Goal: Task Accomplishment & Management: Manage account settings

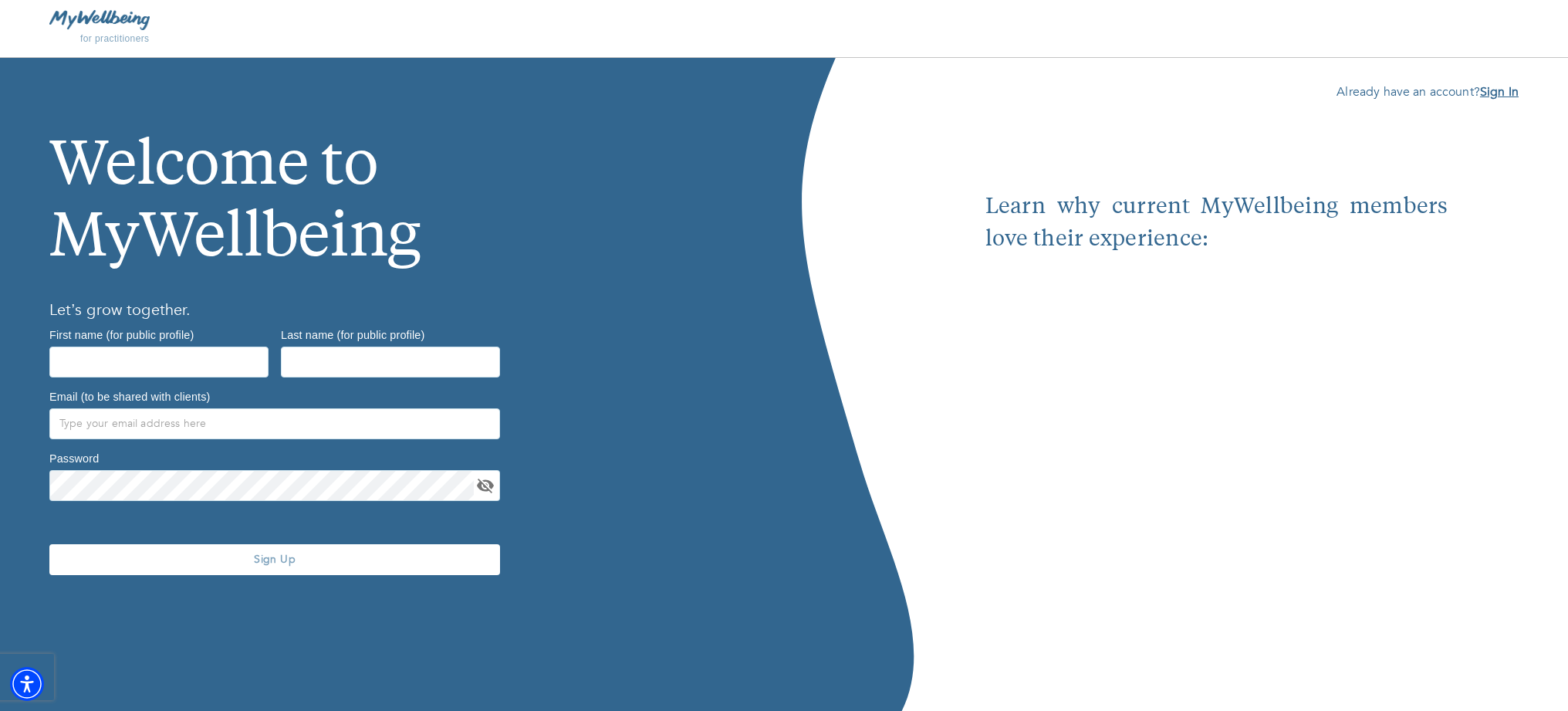
click at [1501, 89] on b "Sign In" at bounding box center [1499, 92] width 39 height 17
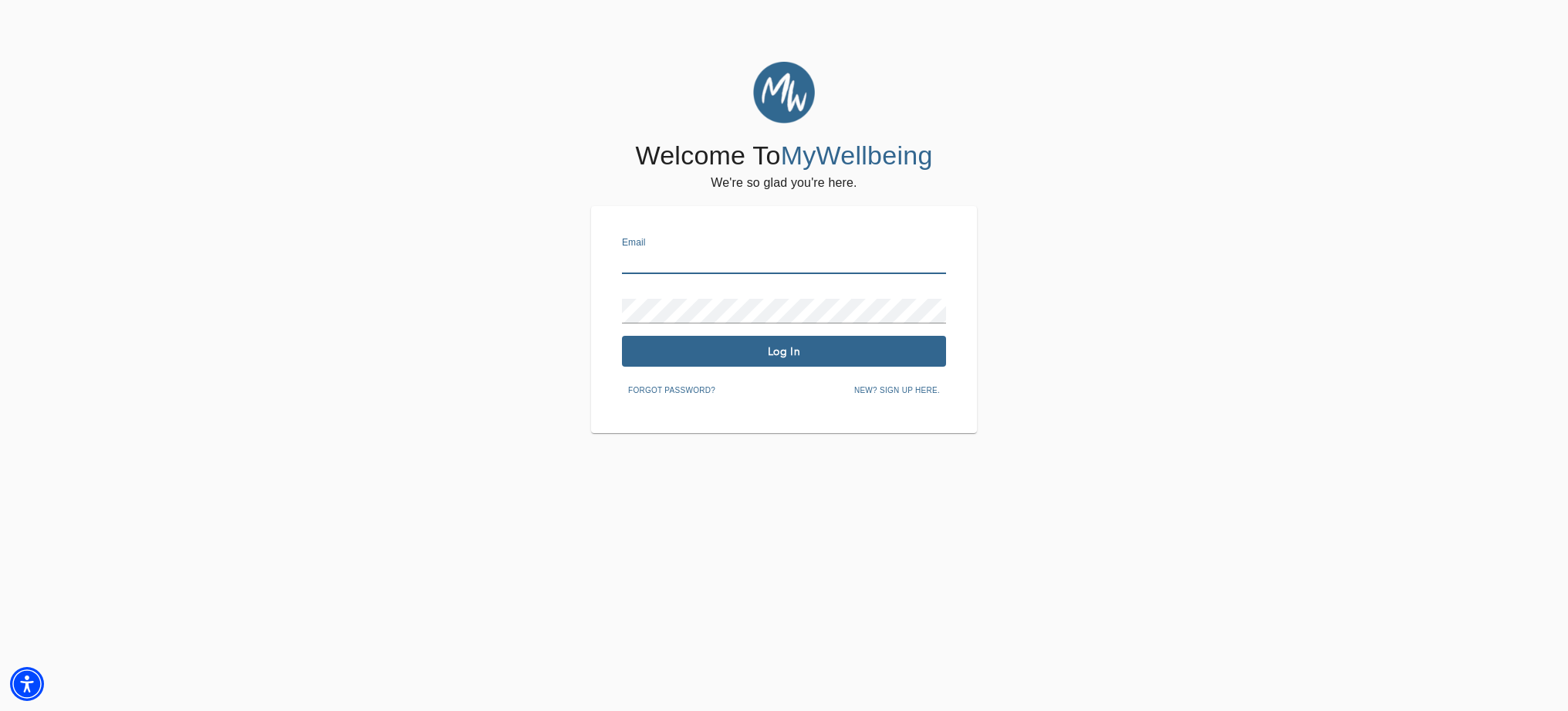
click at [629, 260] on input "text" at bounding box center [784, 262] width 324 height 24
type input "[EMAIL_ADDRESS][DOMAIN_NAME]"
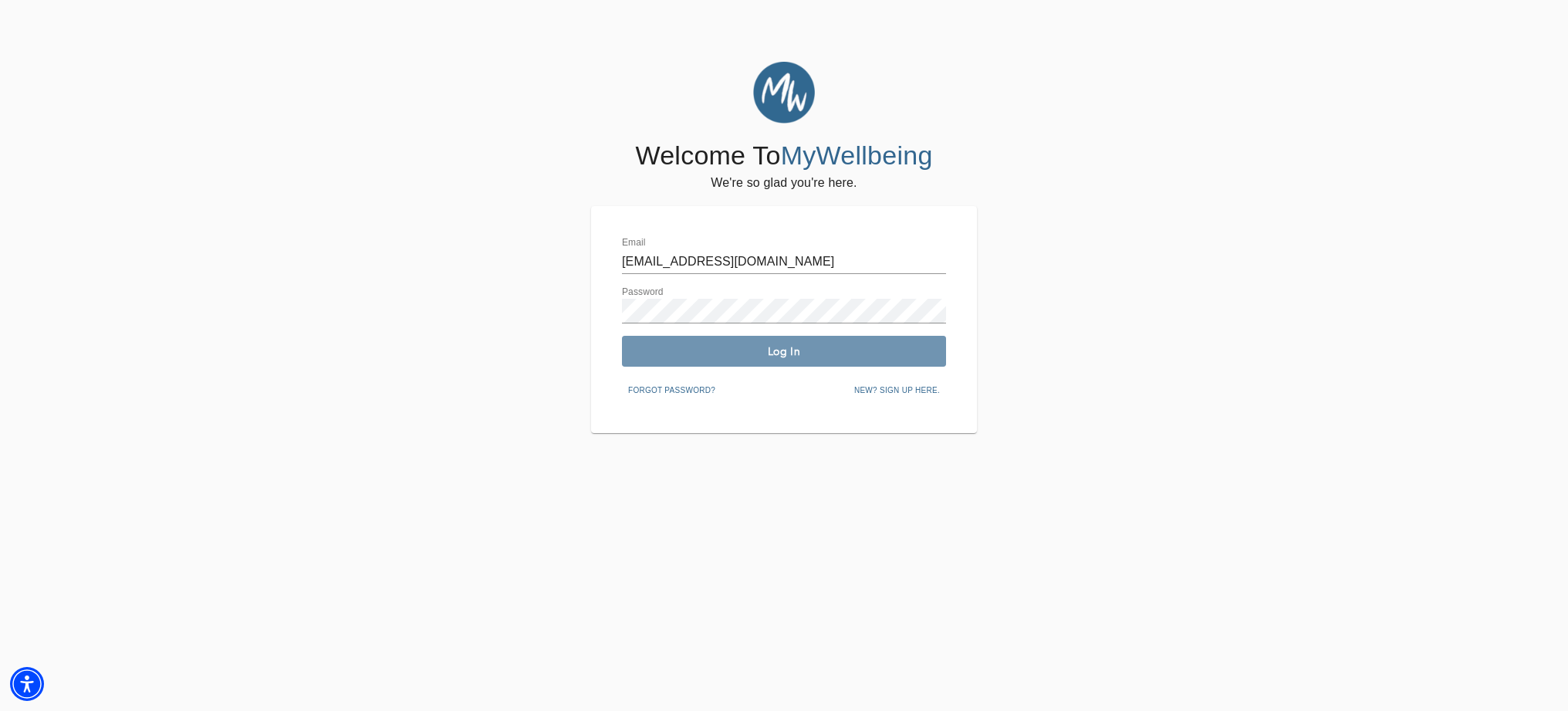
click at [758, 352] on span "Log In" at bounding box center [784, 352] width 312 height 15
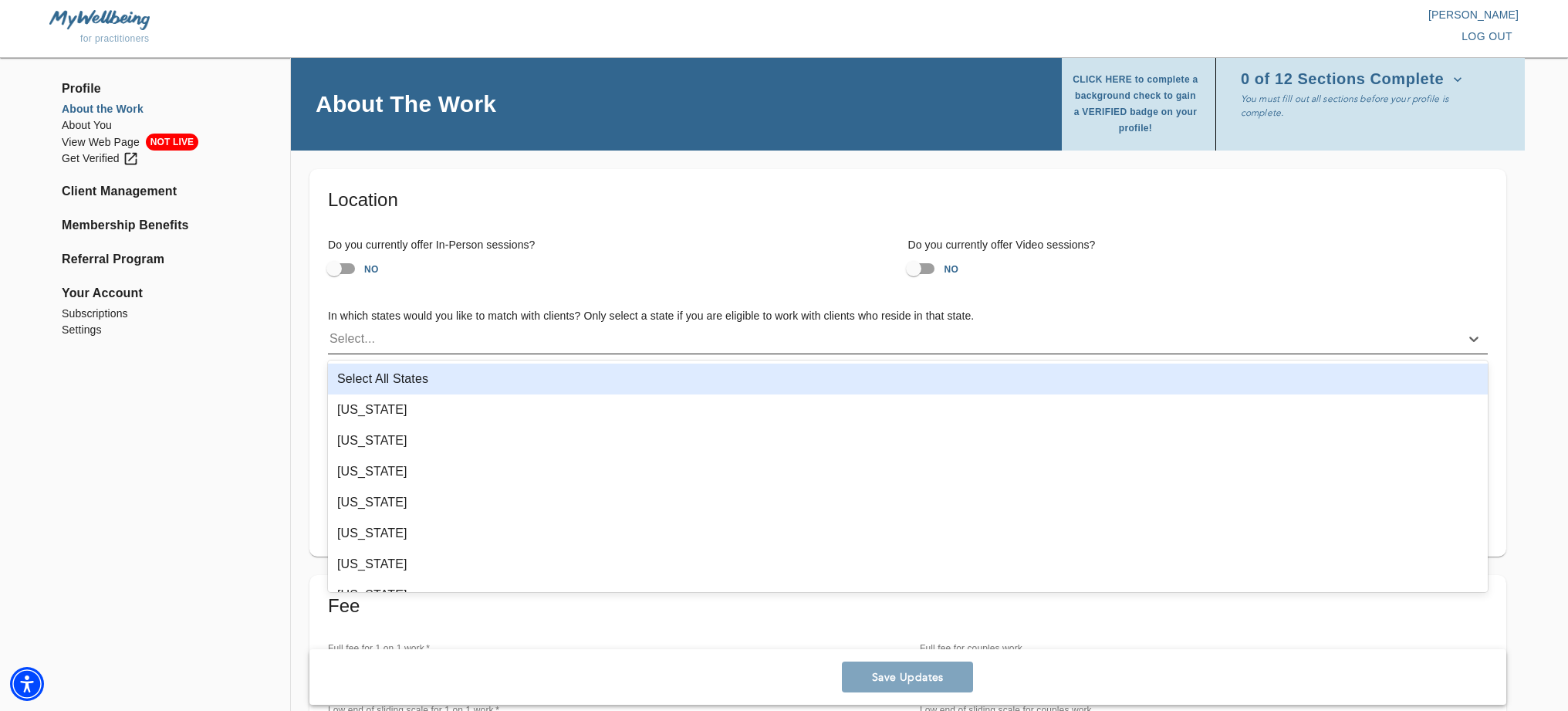
click at [340, 337] on div "Select..." at bounding box center [352, 339] width 45 height 19
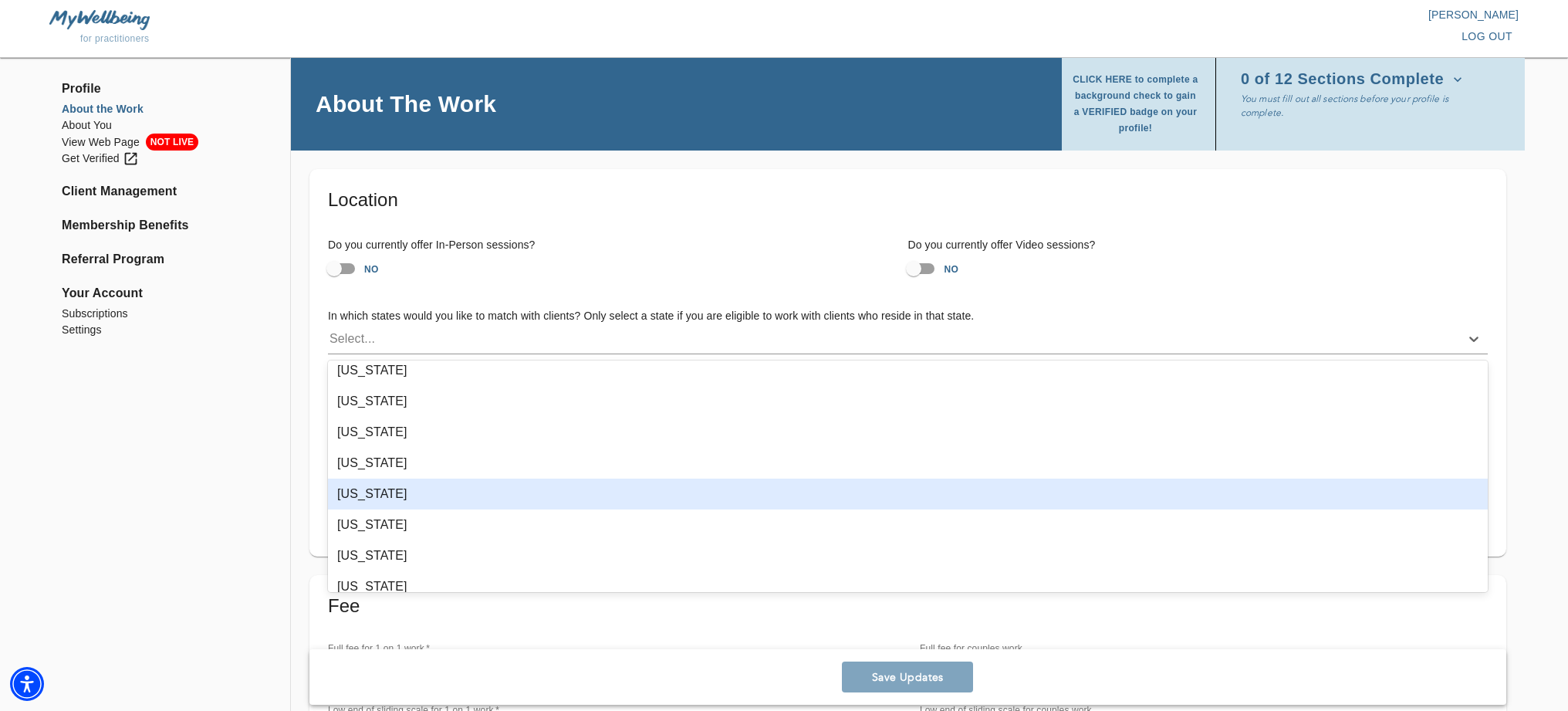
scroll to position [877, 0]
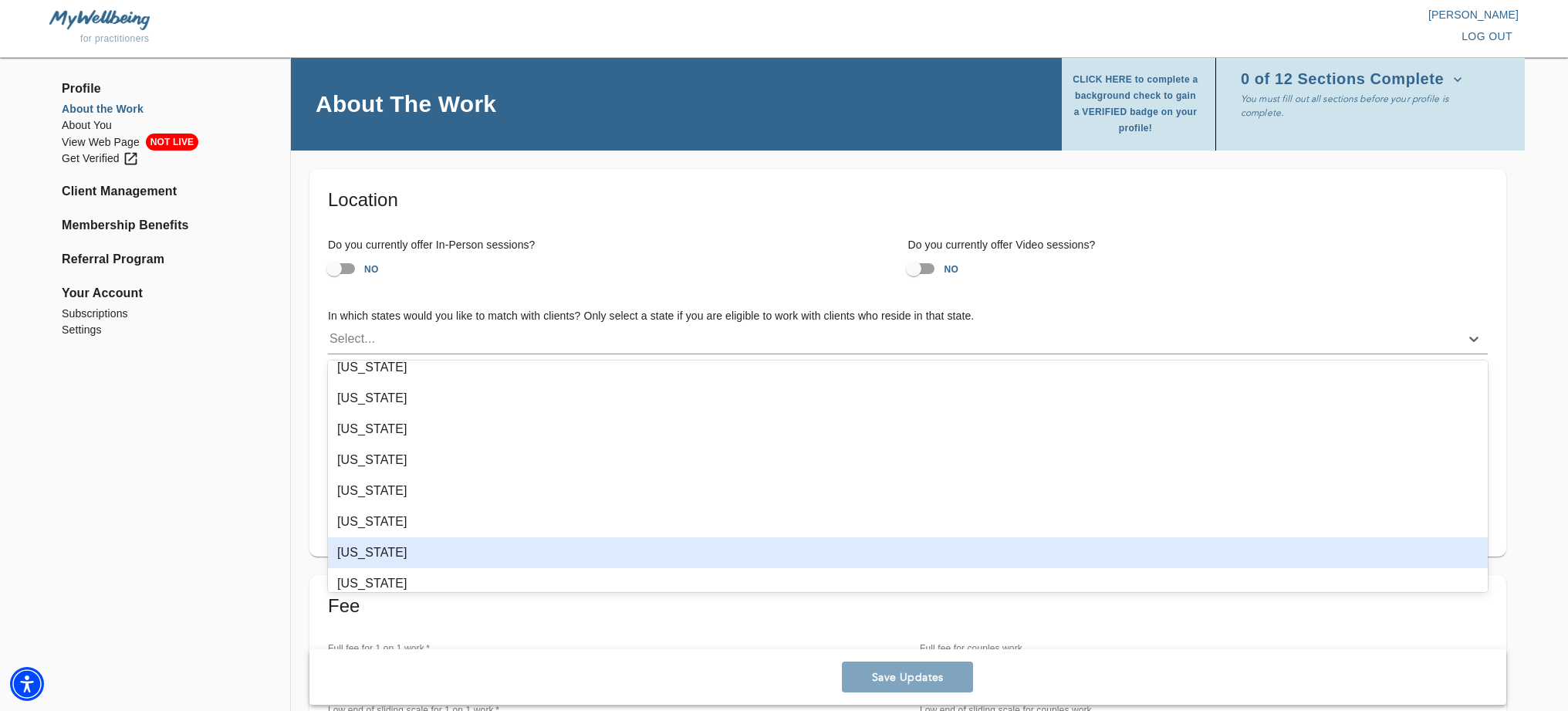
click at [392, 547] on div "[US_STATE]" at bounding box center [908, 553] width 1160 height 31
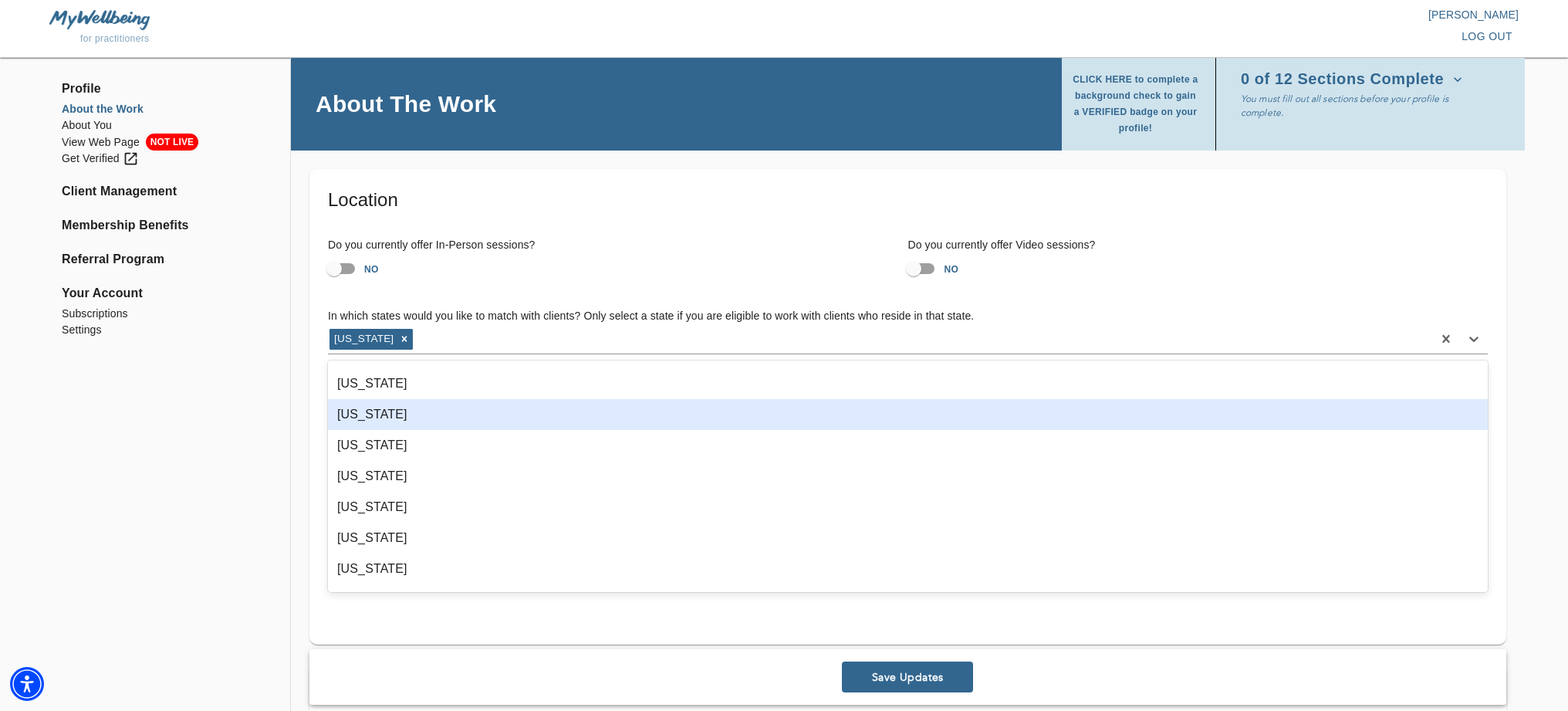
scroll to position [183, 0]
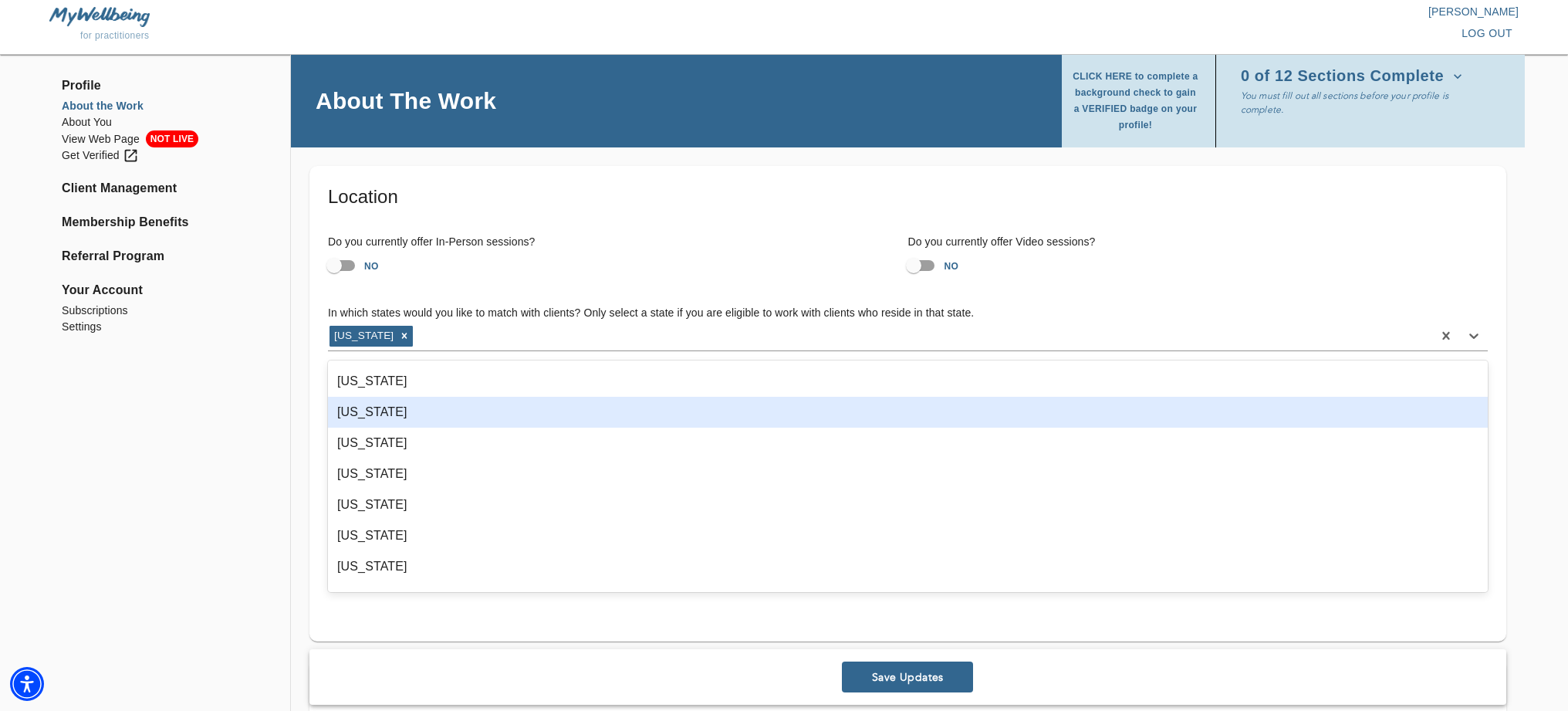
click at [418, 413] on div "[US_STATE]" at bounding box center [908, 412] width 1160 height 31
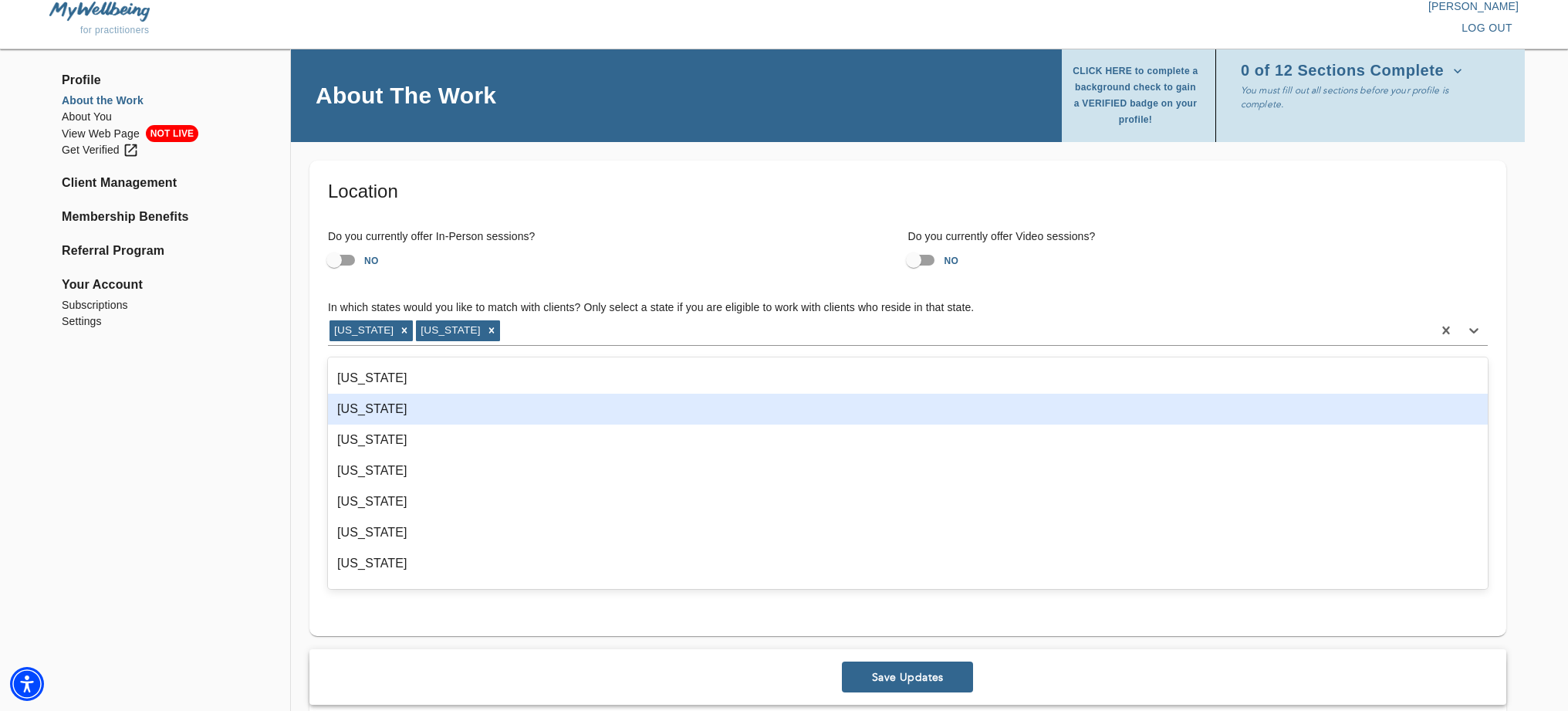
scroll to position [10, 0]
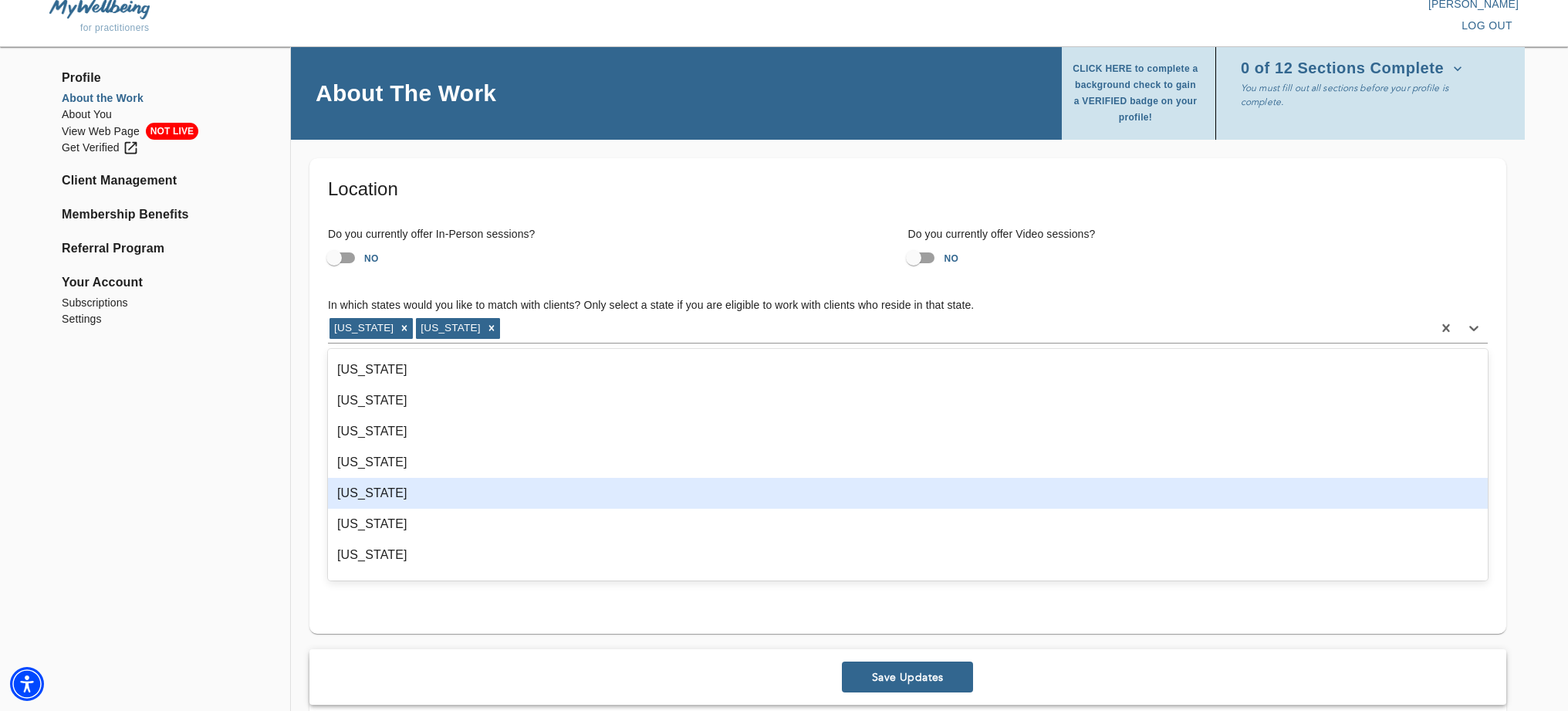
click at [350, 487] on div "[US_STATE]" at bounding box center [908, 493] width 1160 height 31
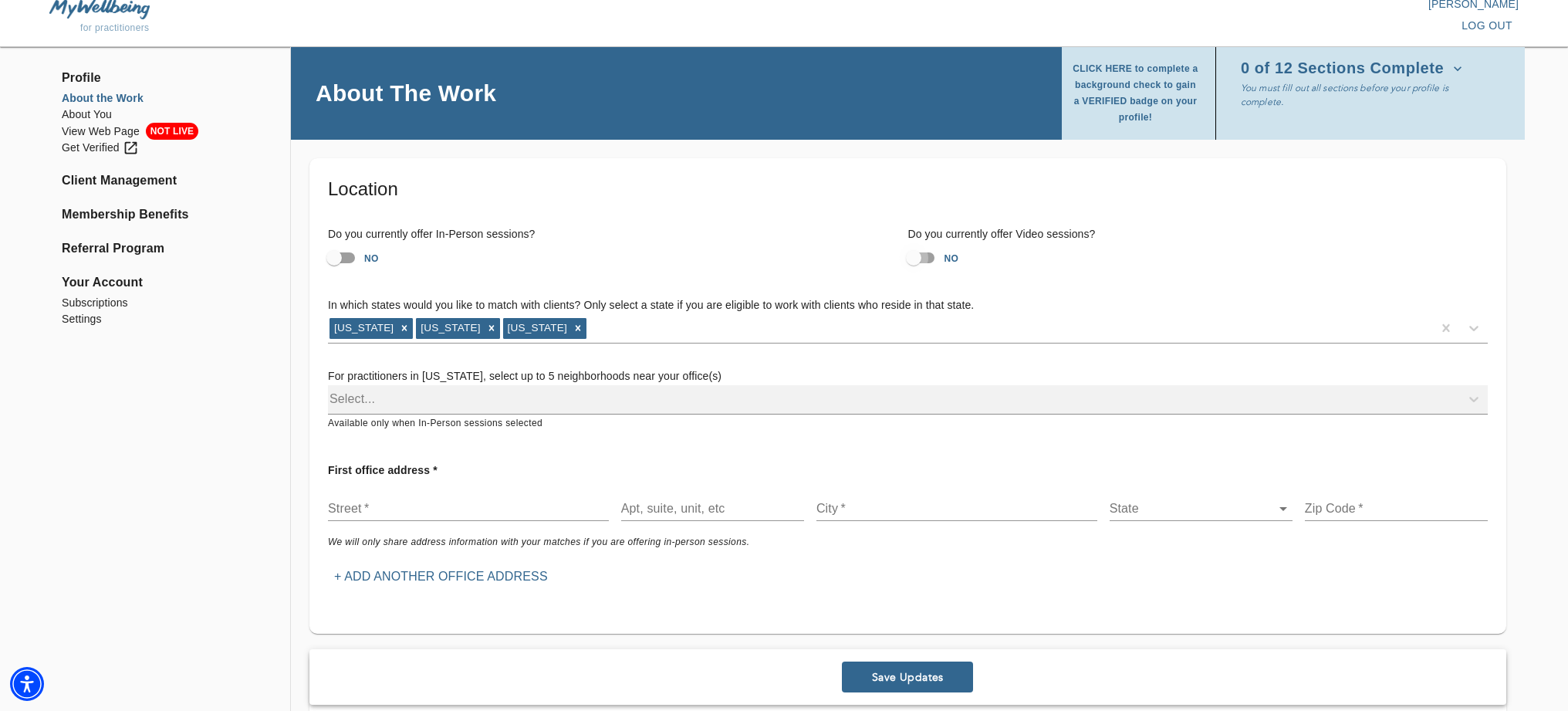
drag, startPoint x: 916, startPoint y: 255, endPoint x: 940, endPoint y: 257, distance: 24.1
click at [940, 257] on input "NO" at bounding box center [913, 257] width 88 height 29
checkbox input "true"
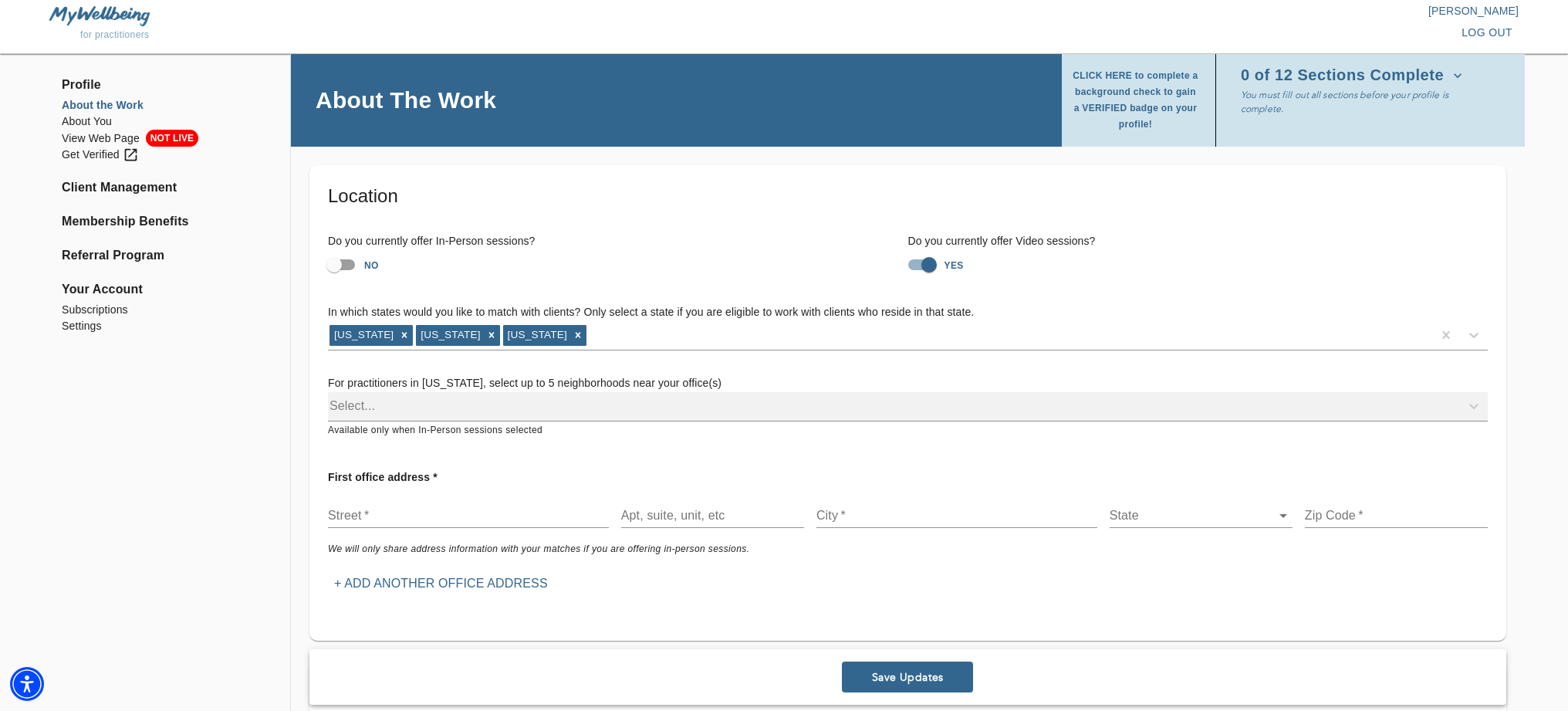
scroll to position [10, 0]
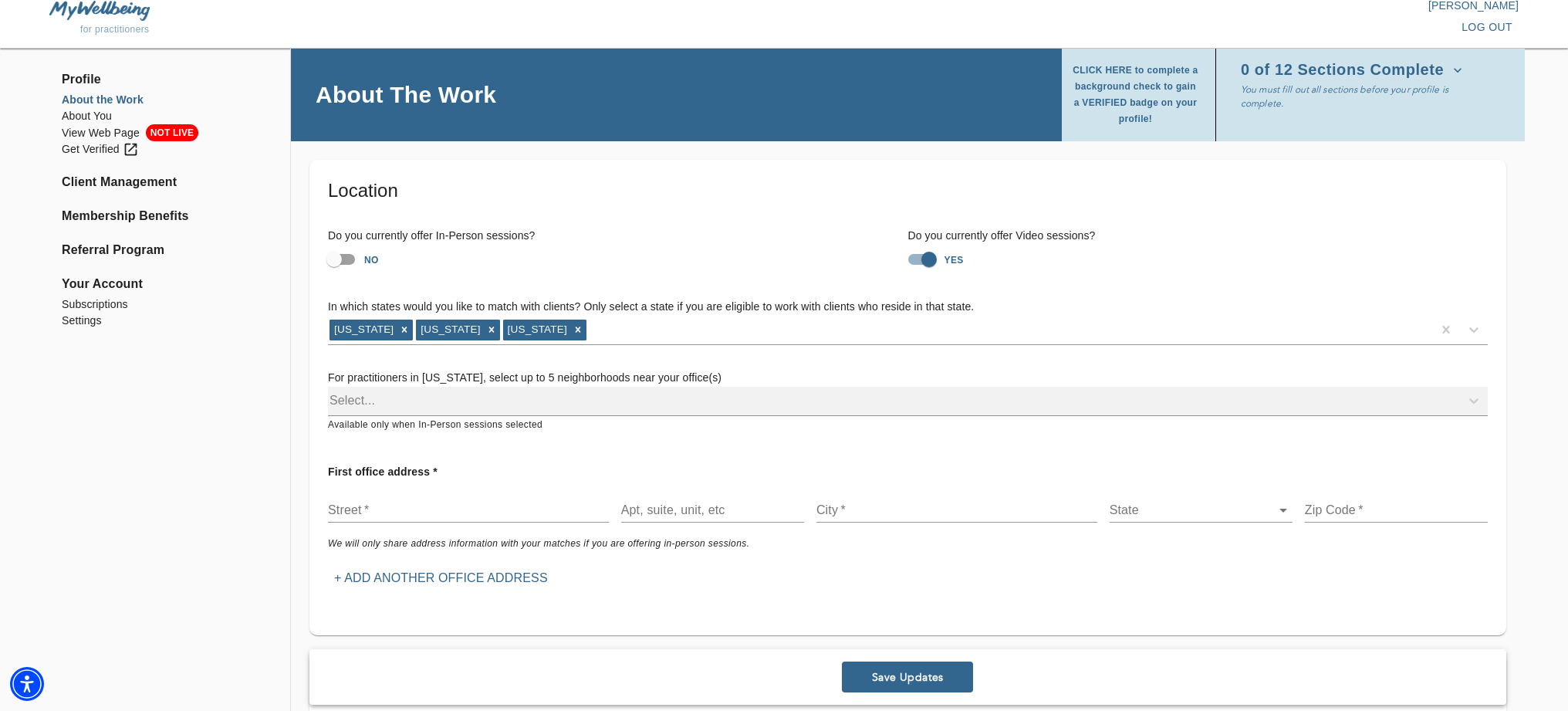
click at [334, 511] on input "text" at bounding box center [469, 510] width 281 height 24
type input "[STREET_ADDRESS][PERSON_NAME]"
type input "[GEOGRAPHIC_DATA], [US_STATE]"
type input "[GEOGRAPHIC_DATA]"
type input "80026"
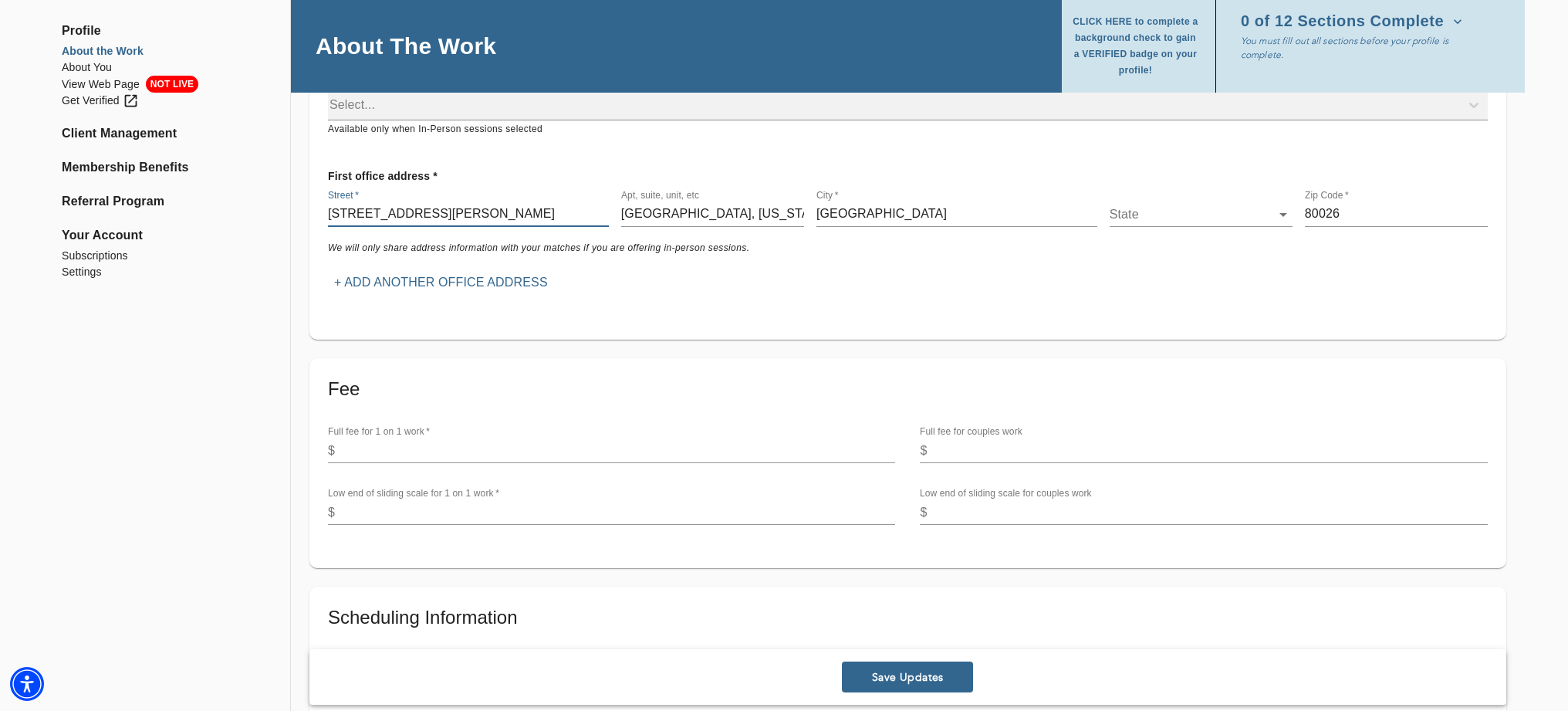
scroll to position [307, 0]
type input "[STREET_ADDRESS][PERSON_NAME]"
click at [348, 448] on input "number" at bounding box center [617, 448] width 554 height 24
type input "200"
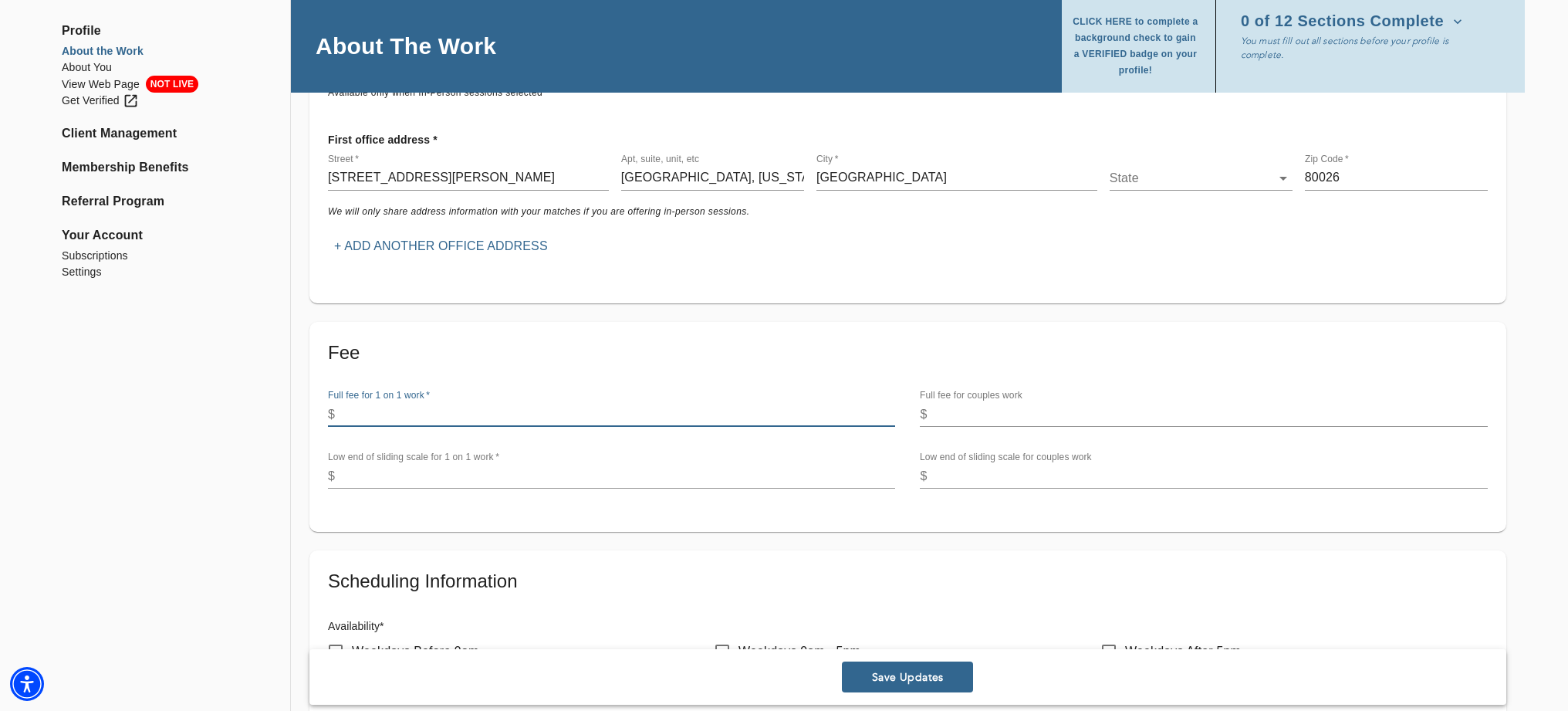
scroll to position [340, 0]
click at [951, 418] on input "number" at bounding box center [1210, 416] width 554 height 24
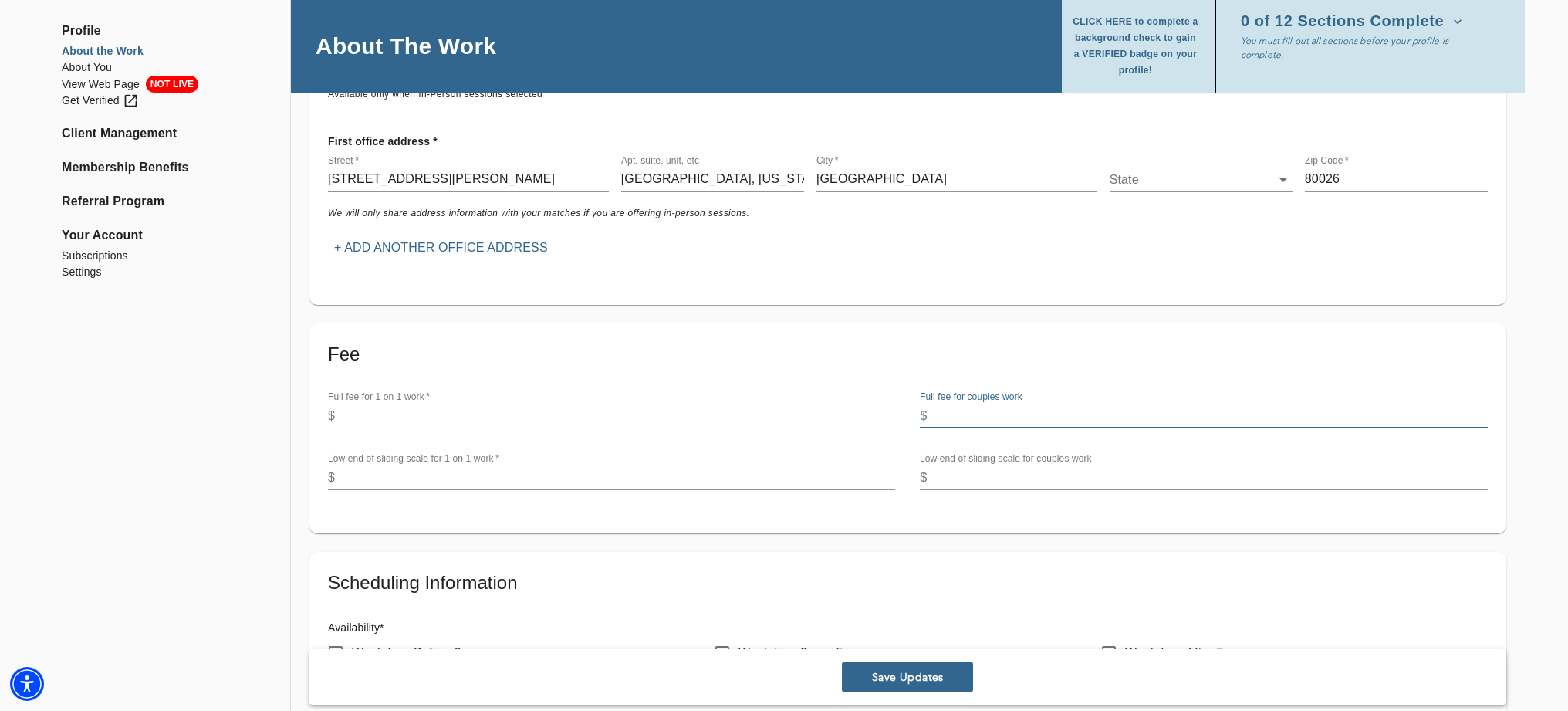
click at [376, 414] on input "number" at bounding box center [617, 416] width 554 height 24
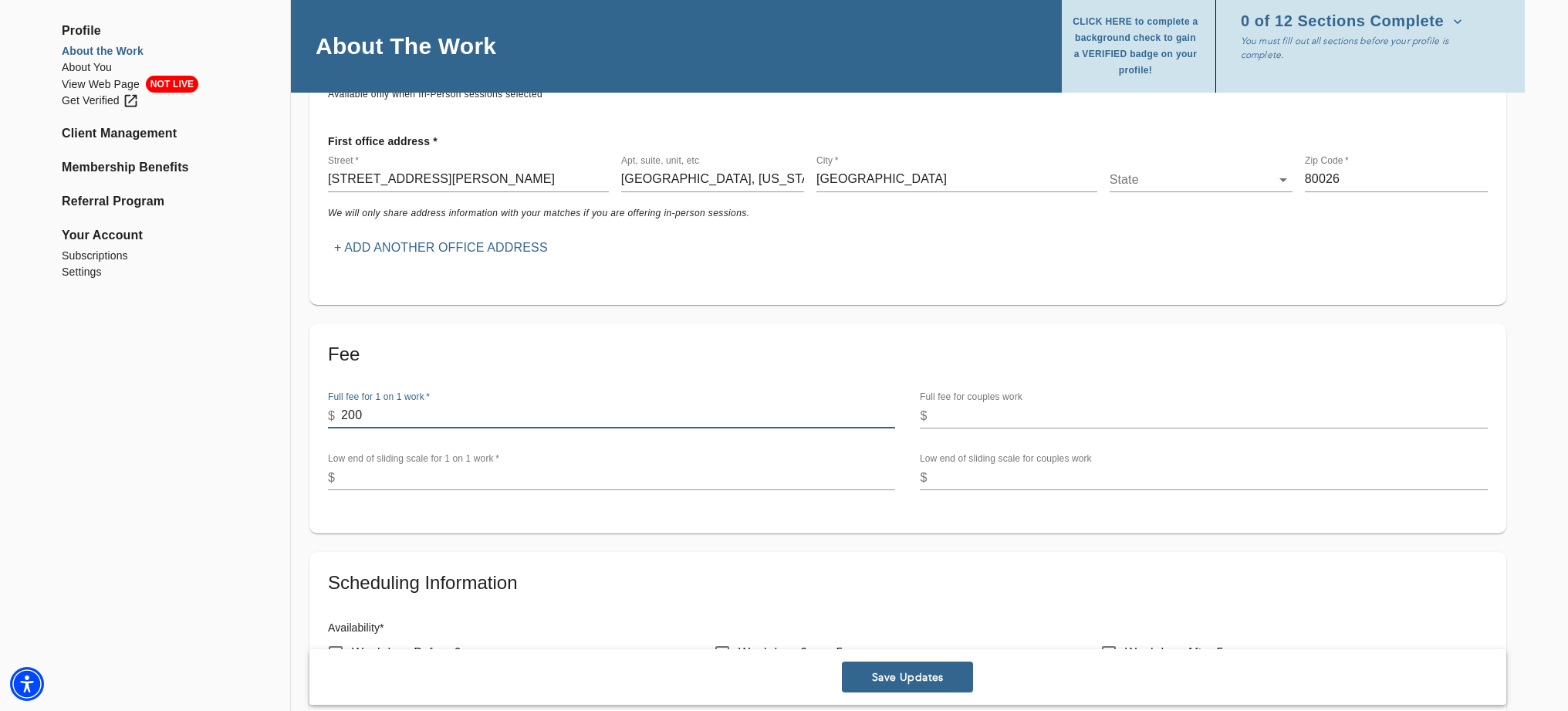
type input "200"
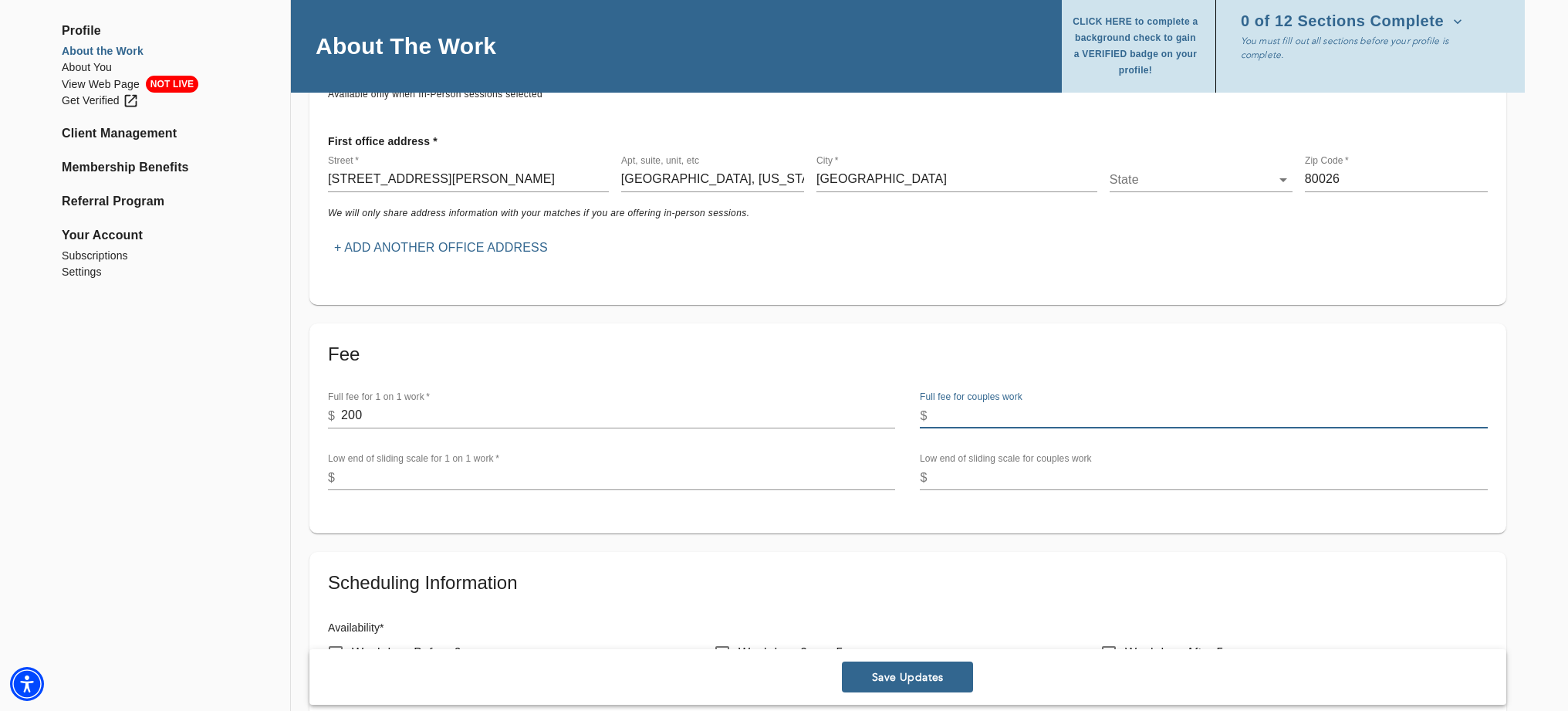
click at [943, 414] on input "number" at bounding box center [1210, 416] width 554 height 24
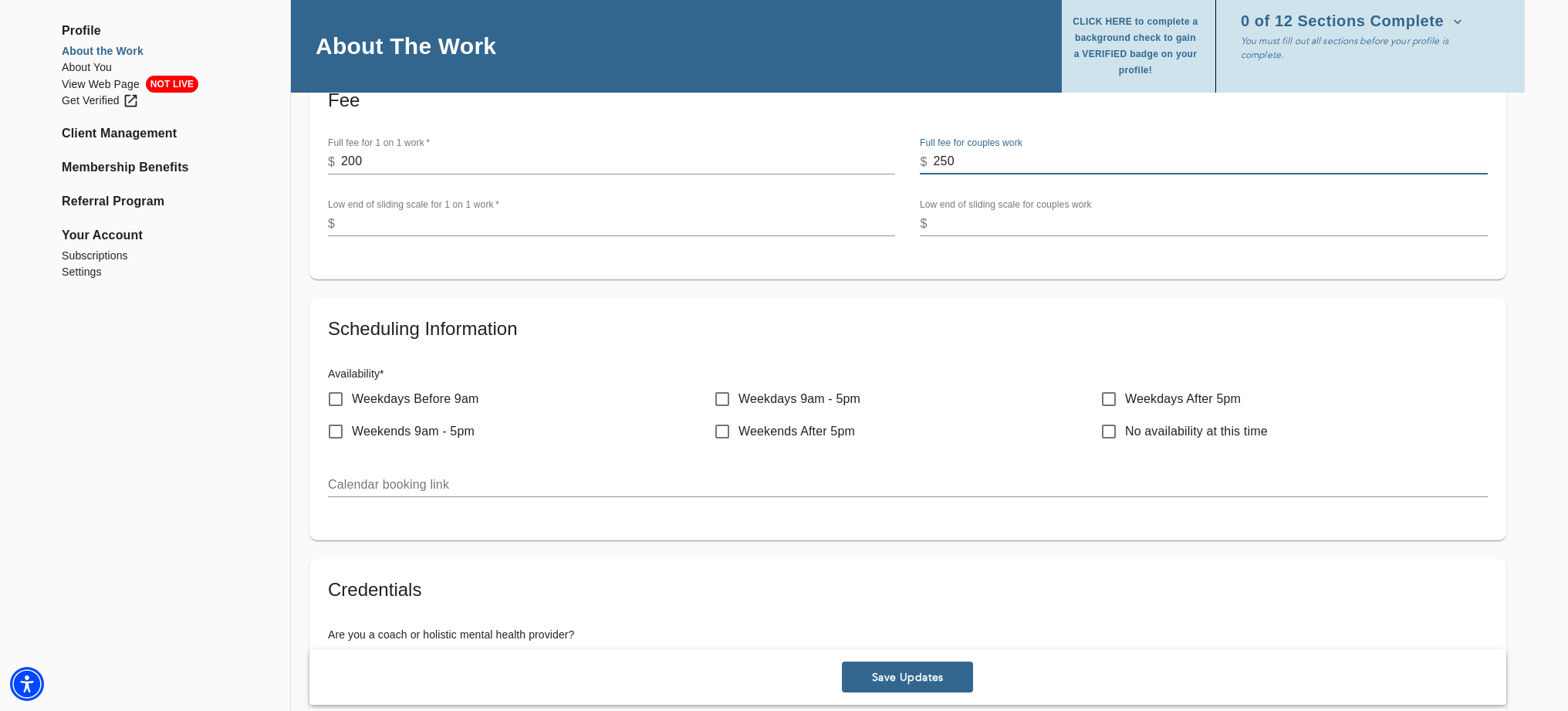
scroll to position [596, 0]
type input "250"
click at [337, 397] on input "Weekdays Before 9am" at bounding box center [336, 396] width 32 height 32
checkbox input "true"
click at [726, 392] on input "Weekdays 9am - 5pm" at bounding box center [722, 396] width 32 height 32
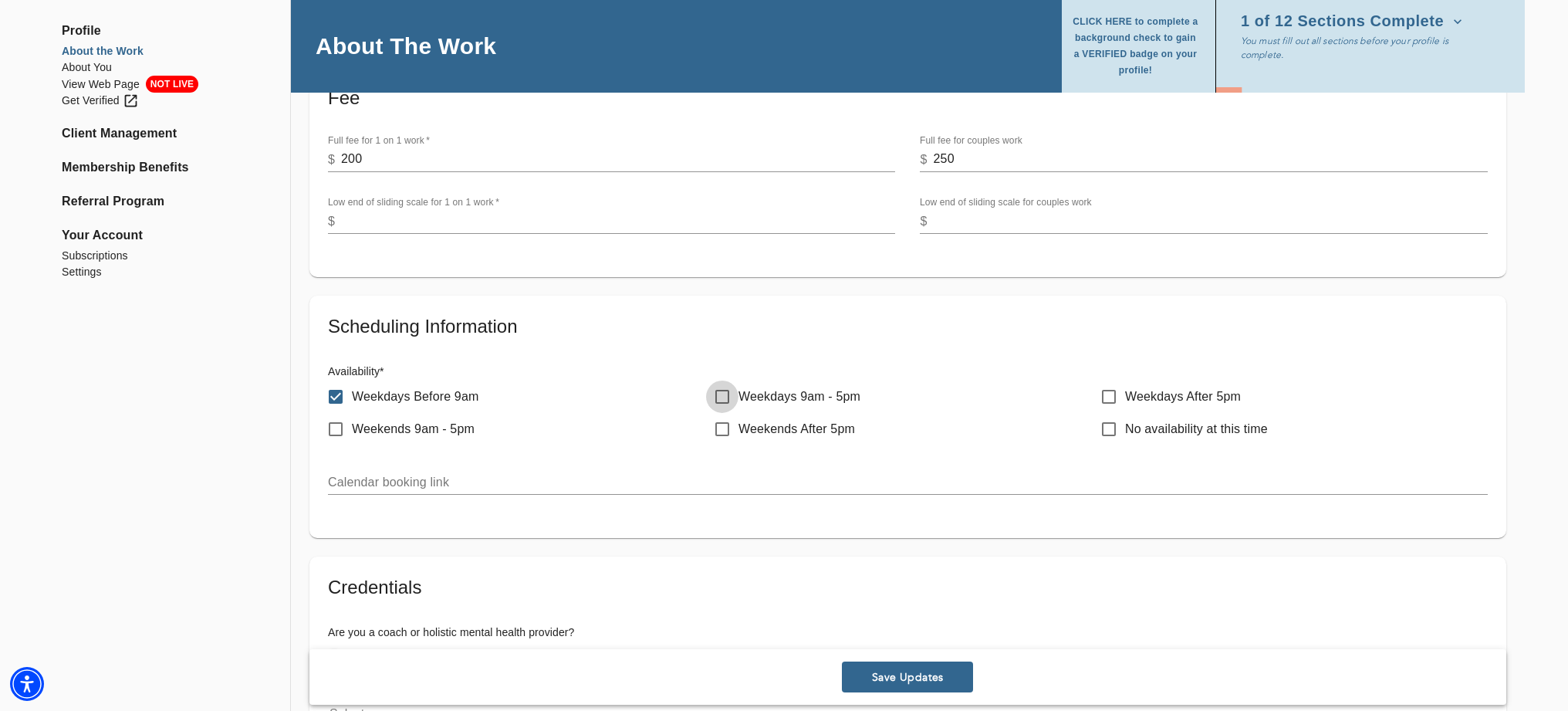
checkbox input "true"
click at [1113, 395] on input "Weekdays After 5pm" at bounding box center [1109, 396] width 32 height 32
checkbox input "true"
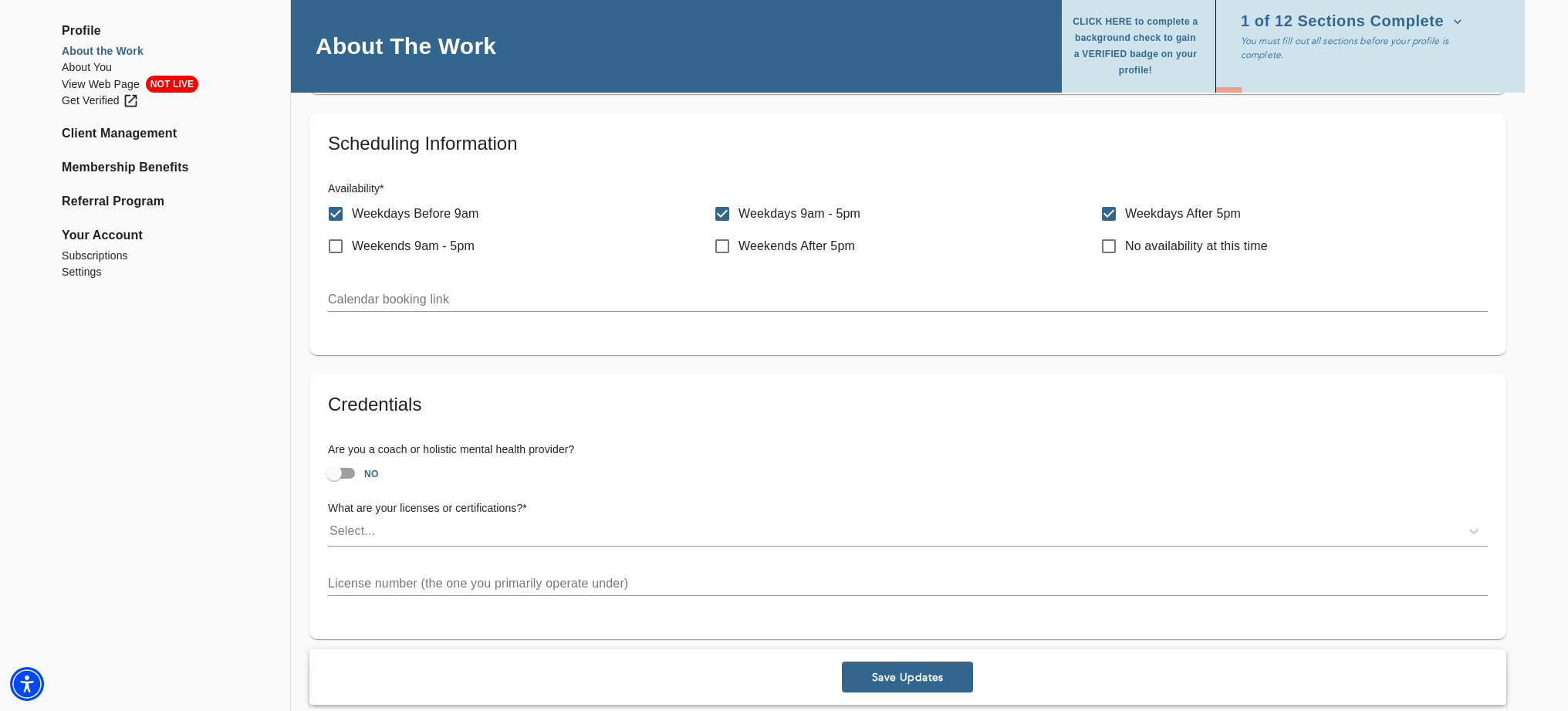
scroll to position [786, 0]
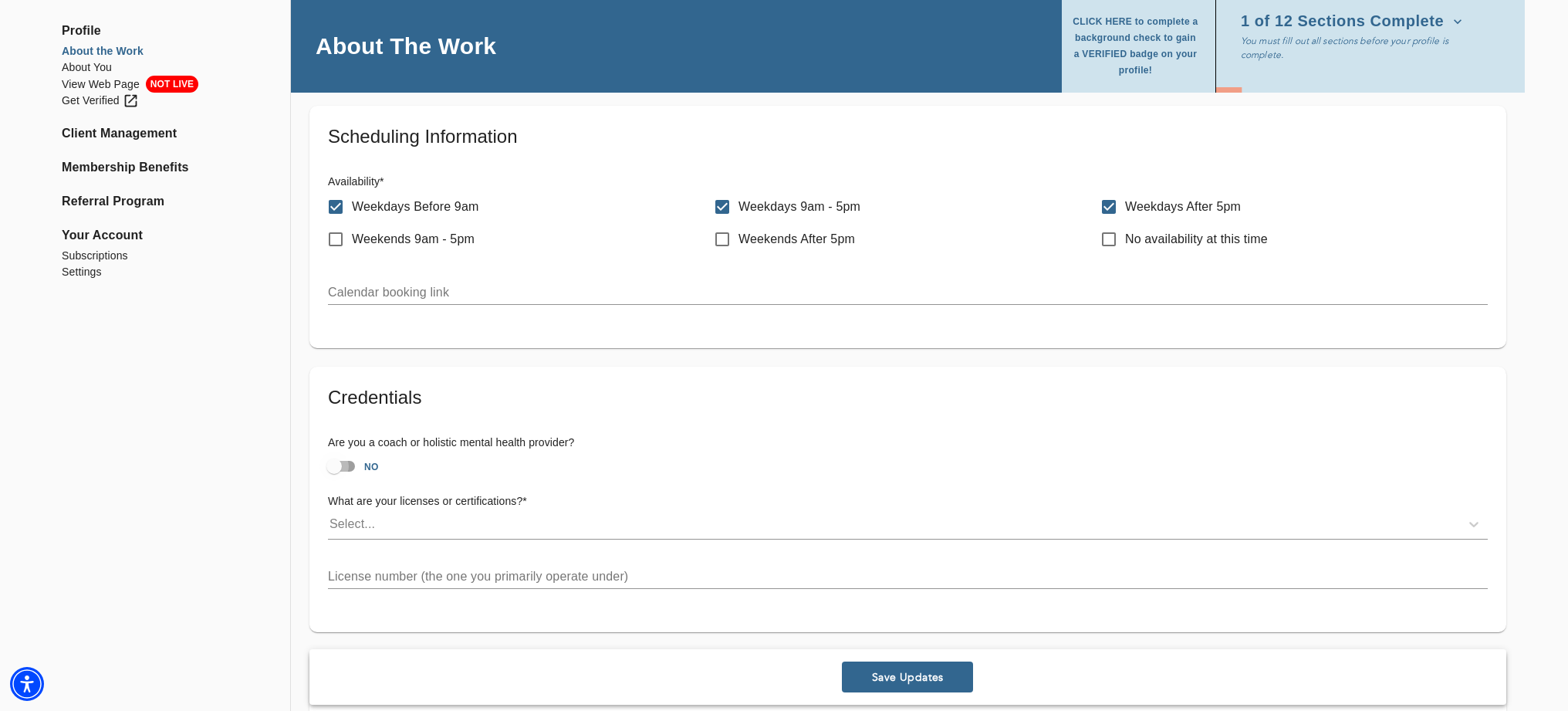
drag, startPoint x: 338, startPoint y: 462, endPoint x: 362, endPoint y: 463, distance: 24.0
click at [362, 463] on input "NO" at bounding box center [333, 466] width 88 height 29
checkbox input "true"
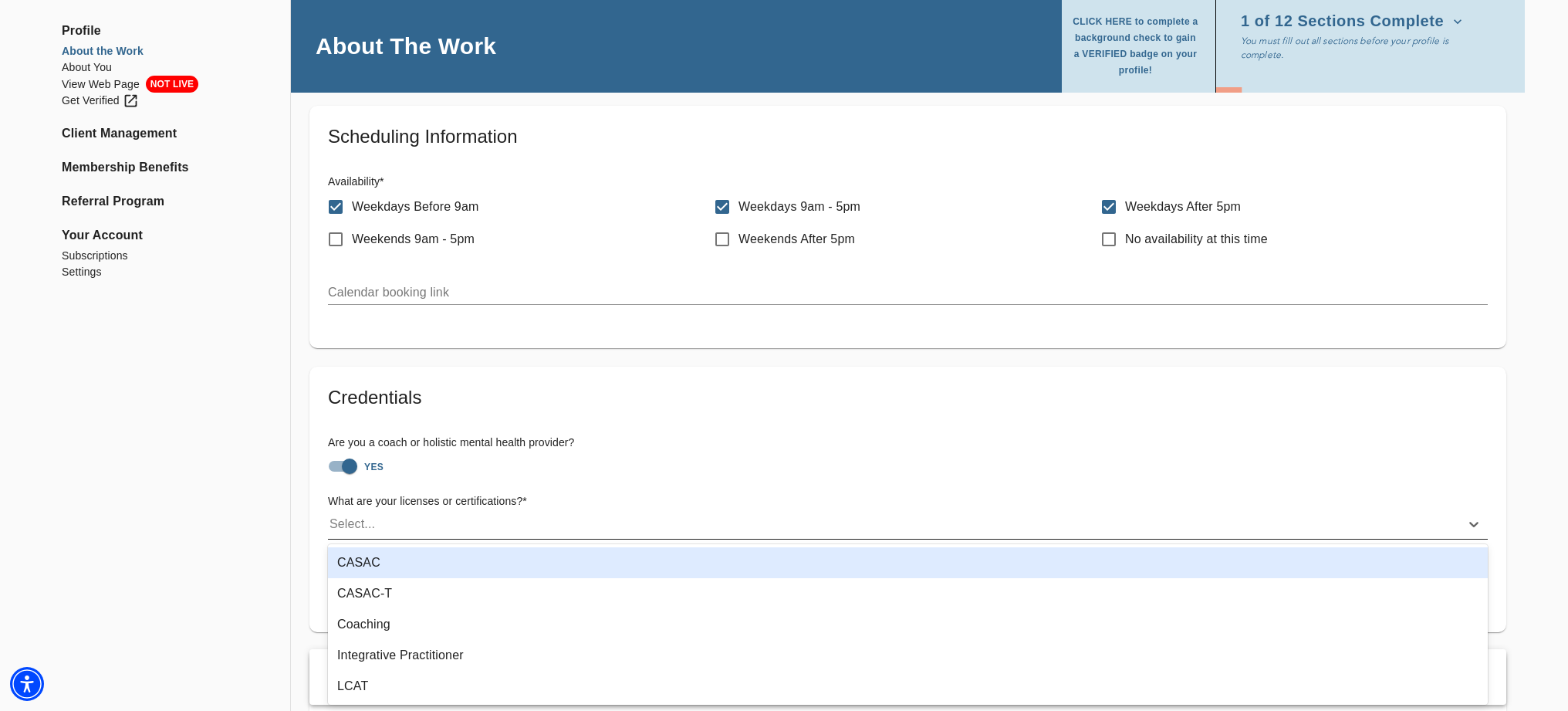
click at [363, 520] on div "Select..." at bounding box center [352, 525] width 45 height 19
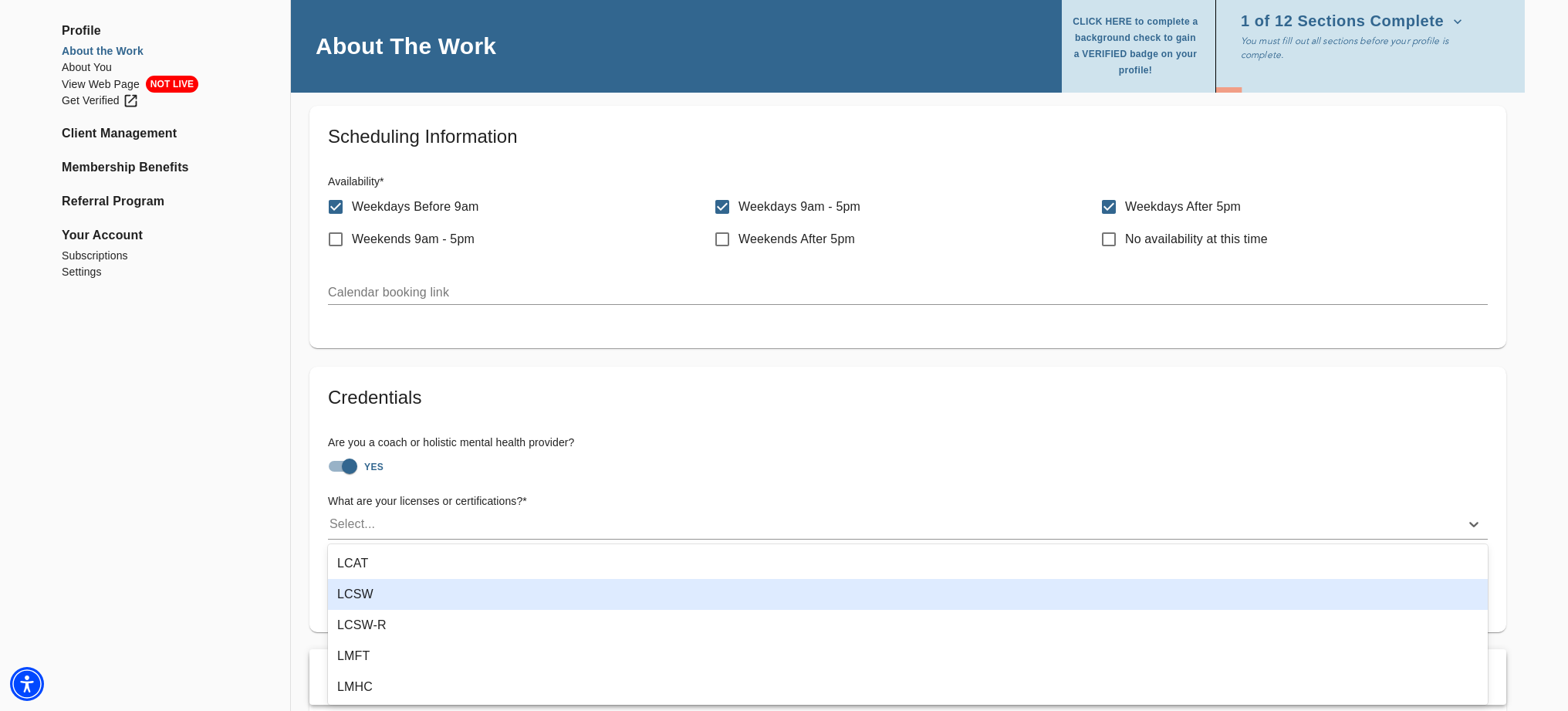
scroll to position [126, 0]
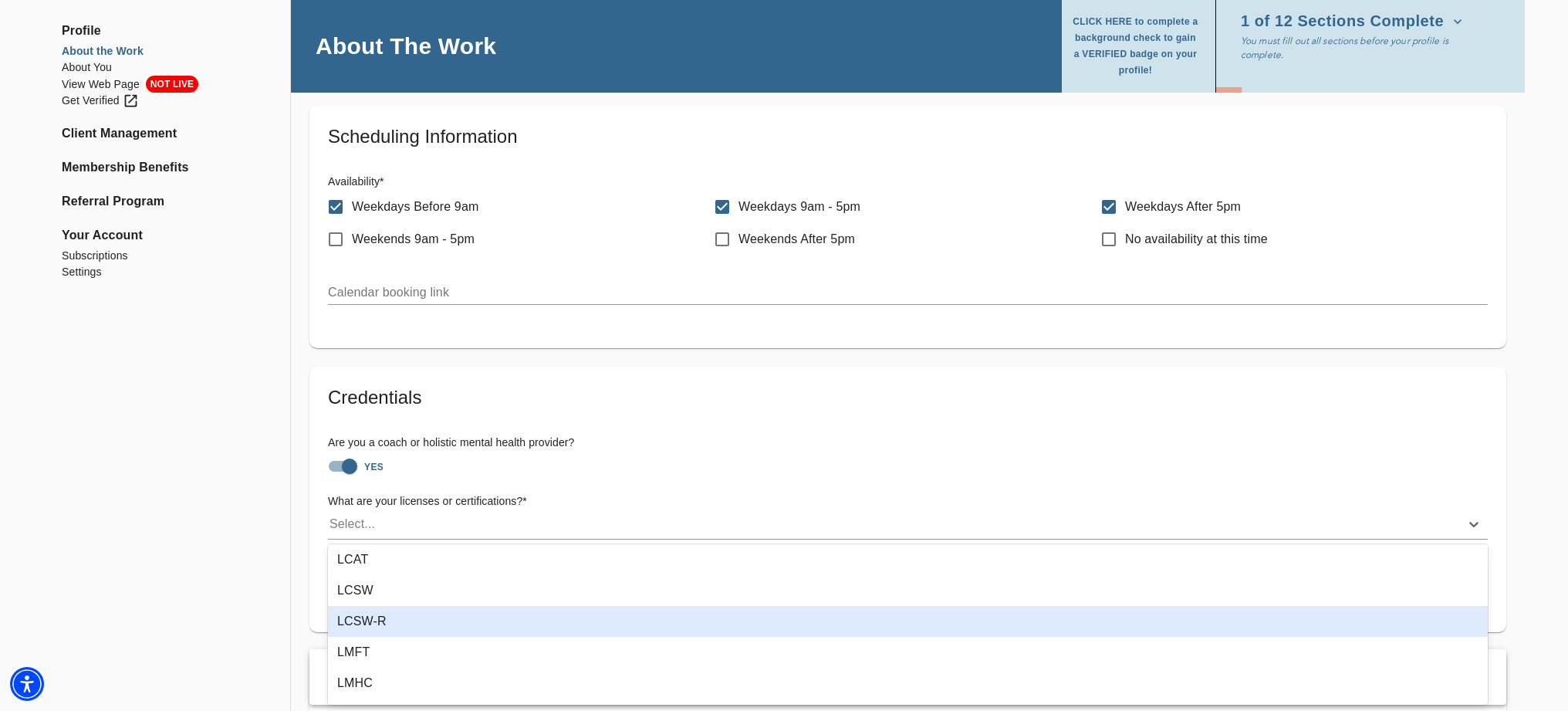
click at [468, 622] on div "LCSW-R" at bounding box center [908, 622] width 1160 height 31
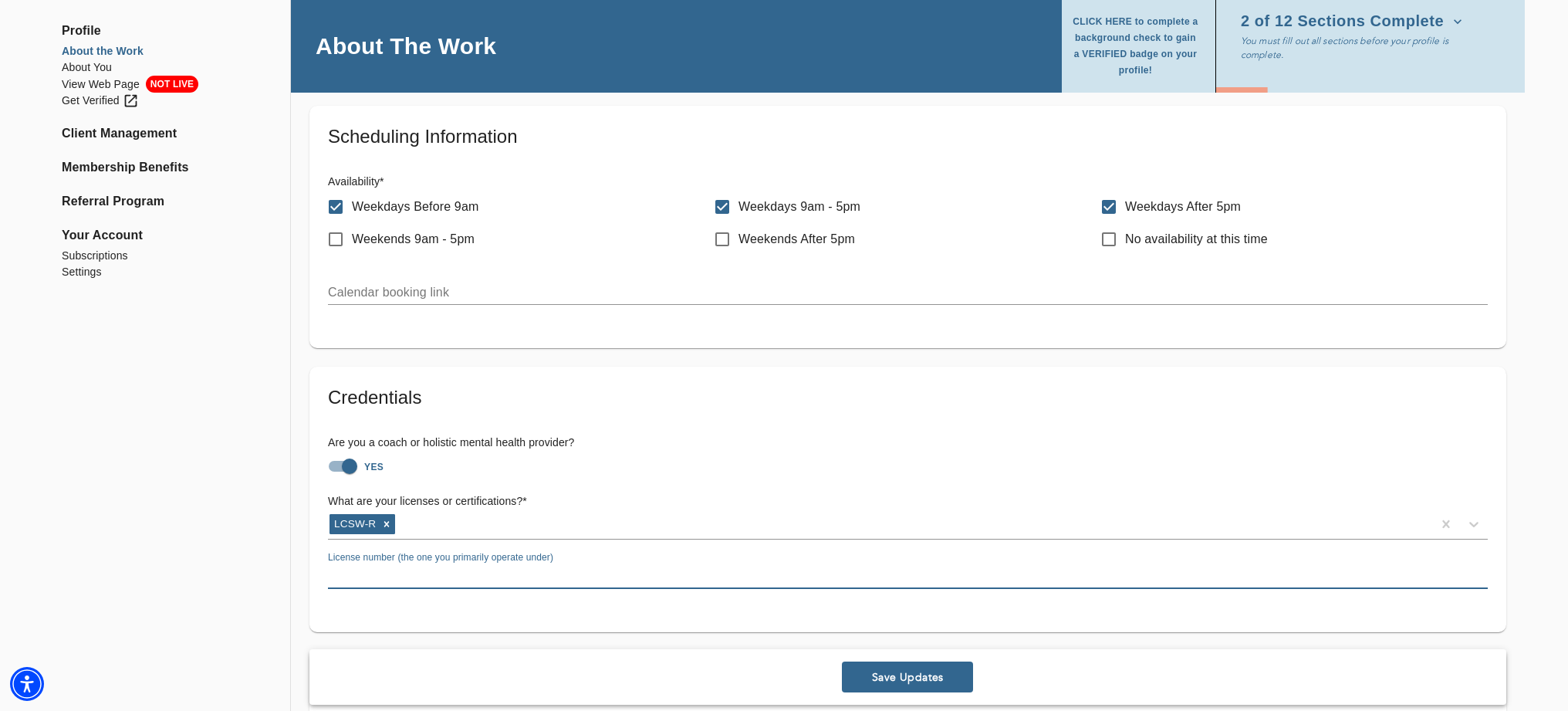
click at [332, 574] on input "text" at bounding box center [908, 576] width 1160 height 24
type input "21880"
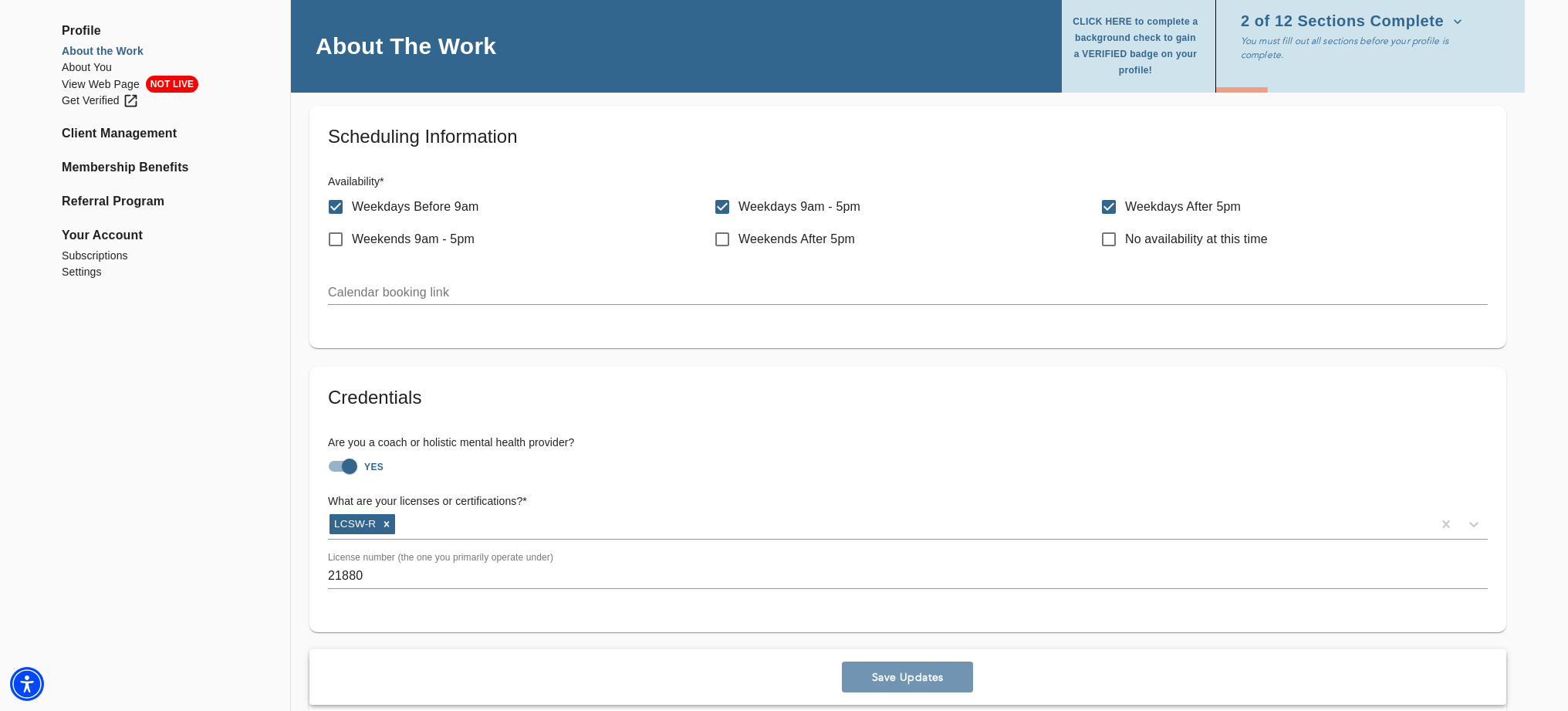
click at [921, 673] on span "Save Updates" at bounding box center [907, 678] width 119 height 15
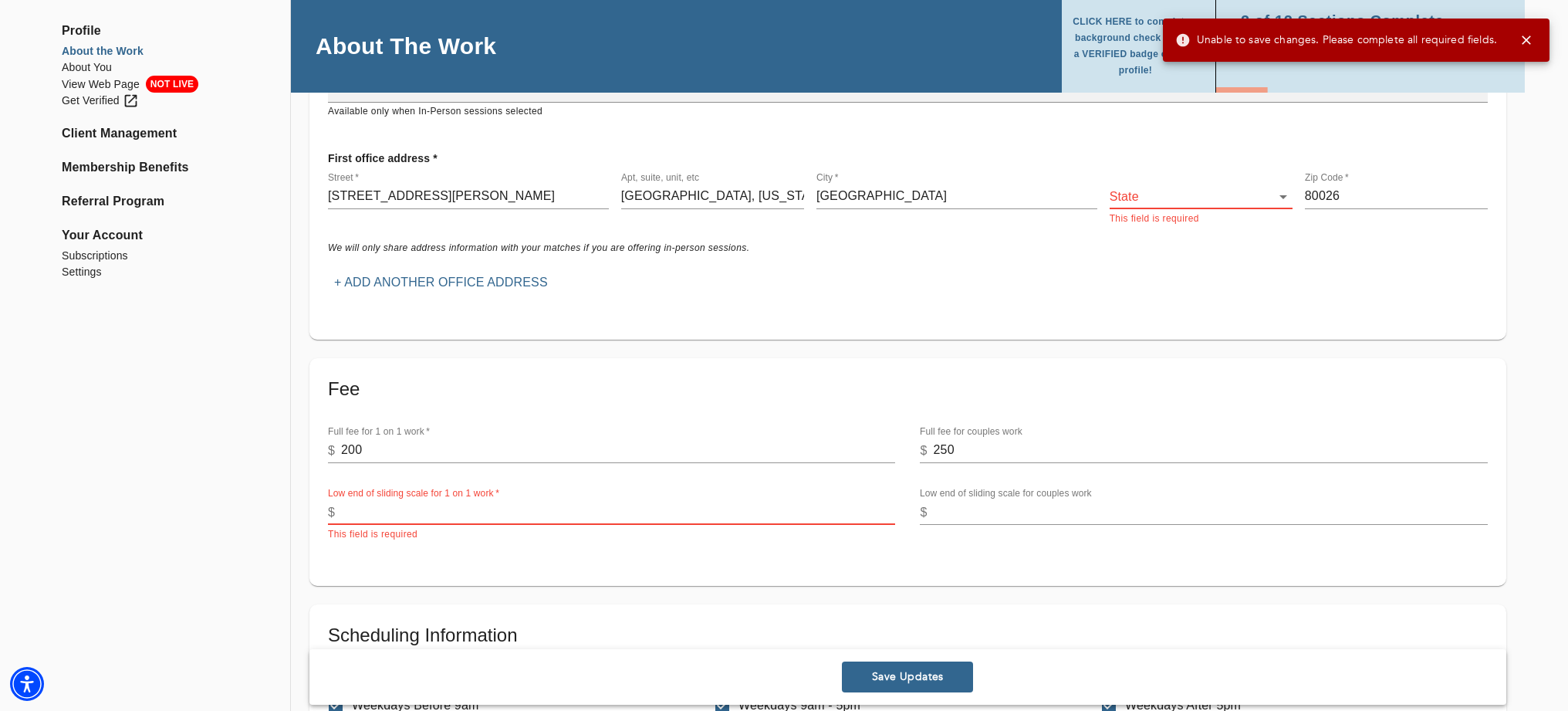
scroll to position [325, 0]
click at [344, 509] on input "number" at bounding box center [617, 510] width 554 height 24
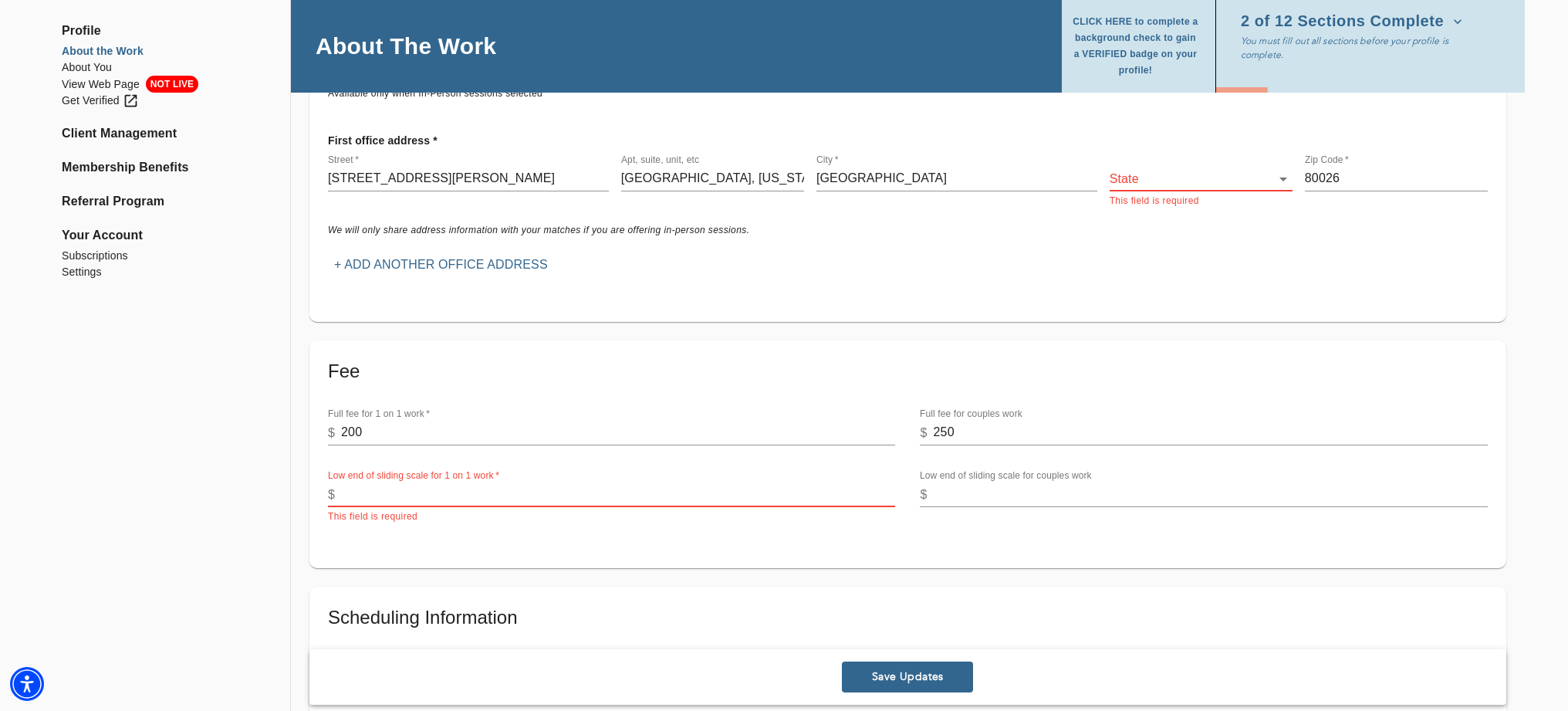
scroll to position [339, 0]
click at [345, 496] on input "number" at bounding box center [617, 496] width 554 height 24
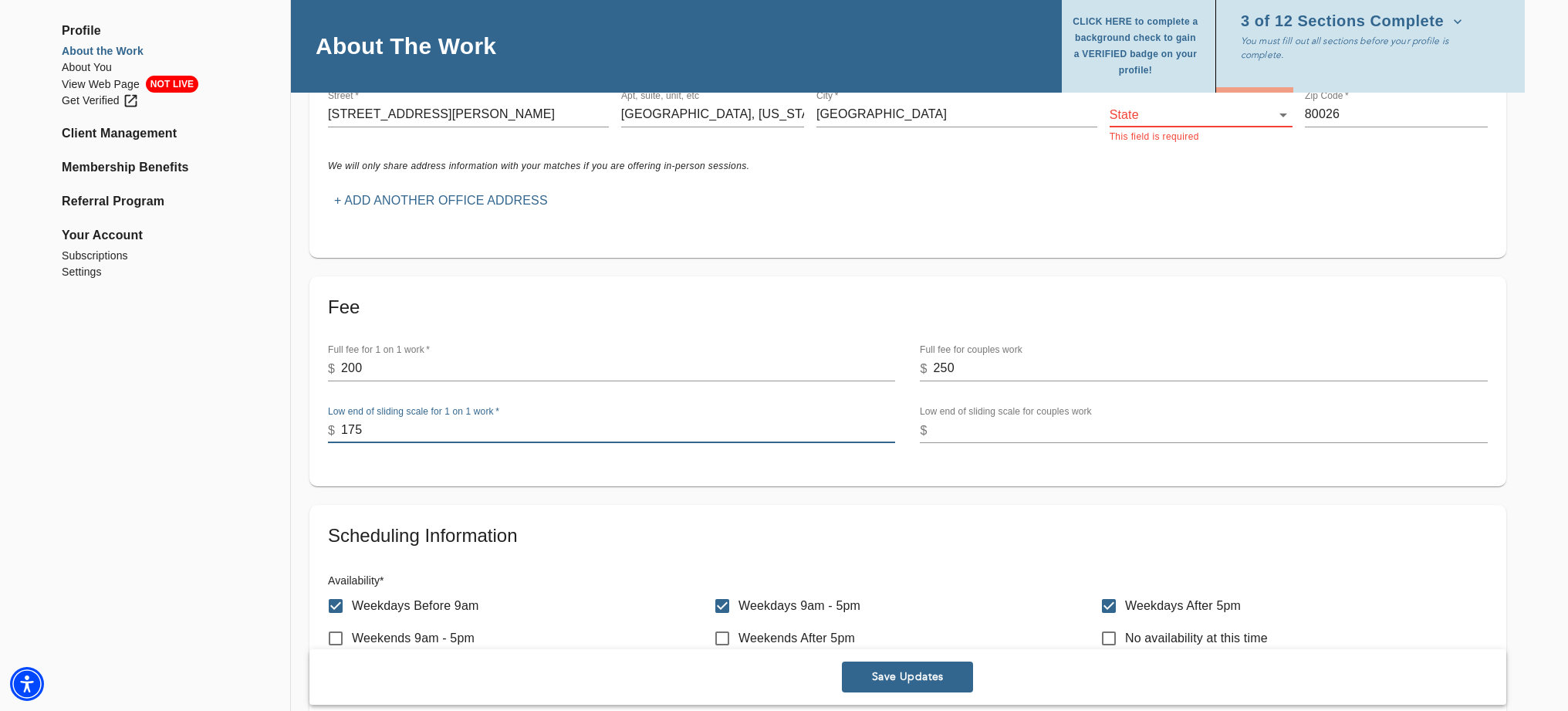
scroll to position [406, 0]
type input "175"
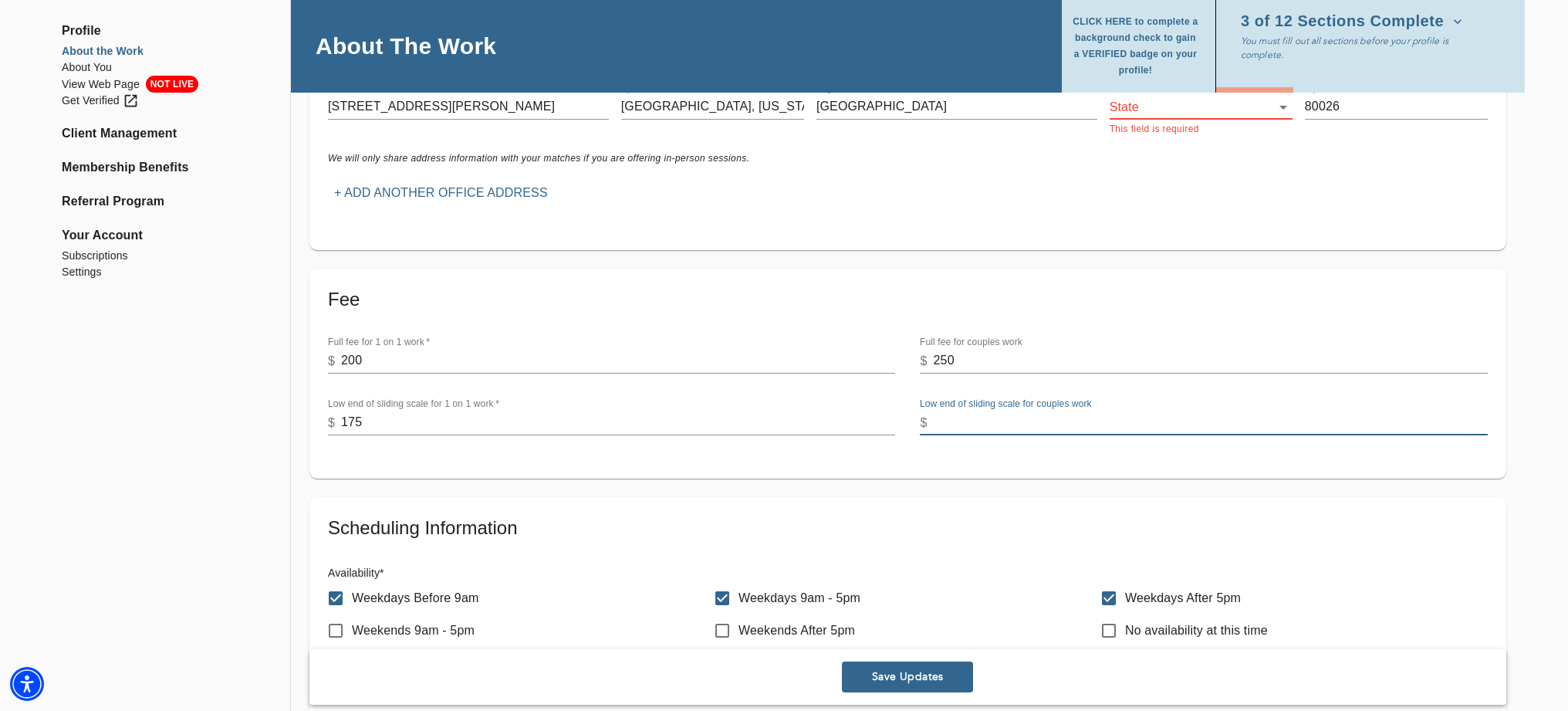
click at [936, 428] on input "number" at bounding box center [1210, 423] width 554 height 24
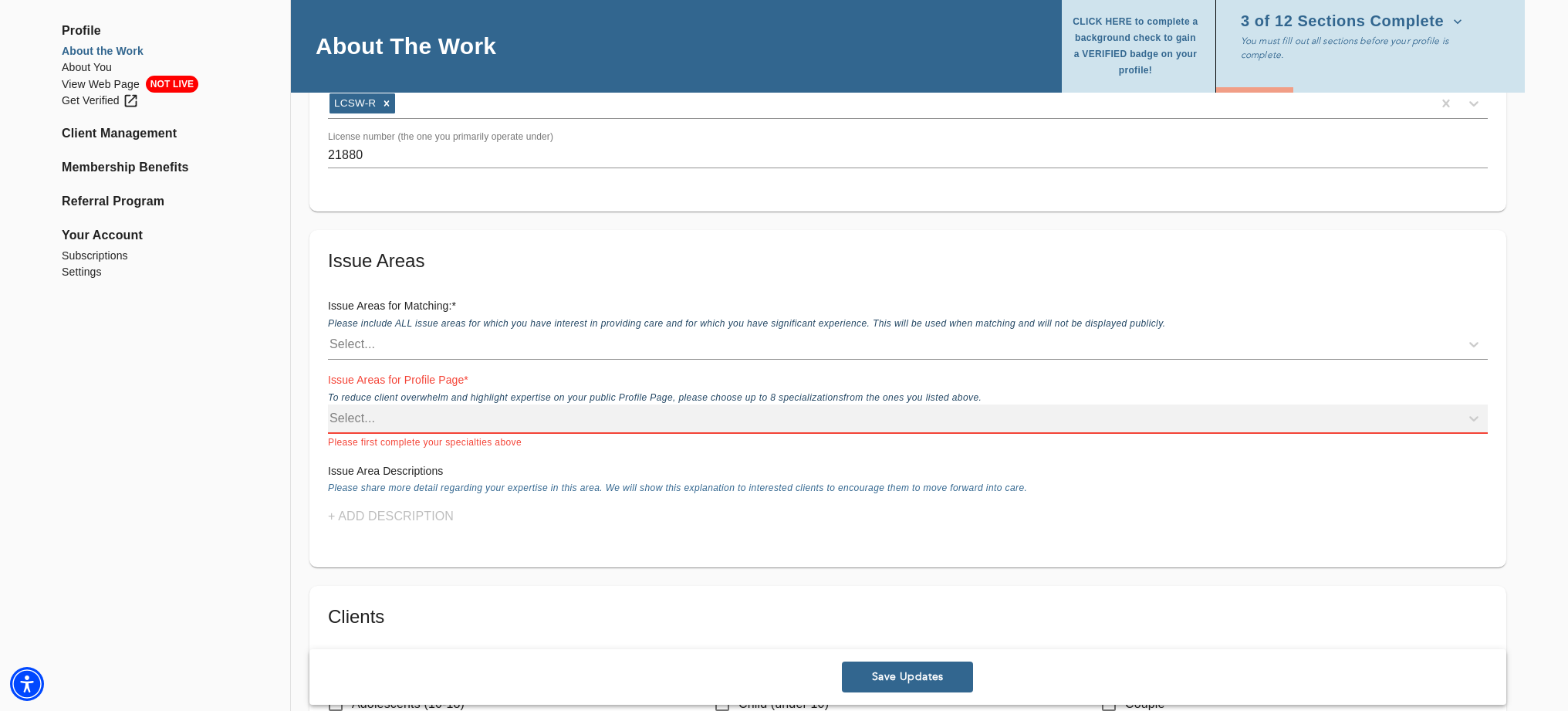
scroll to position [1230, 0]
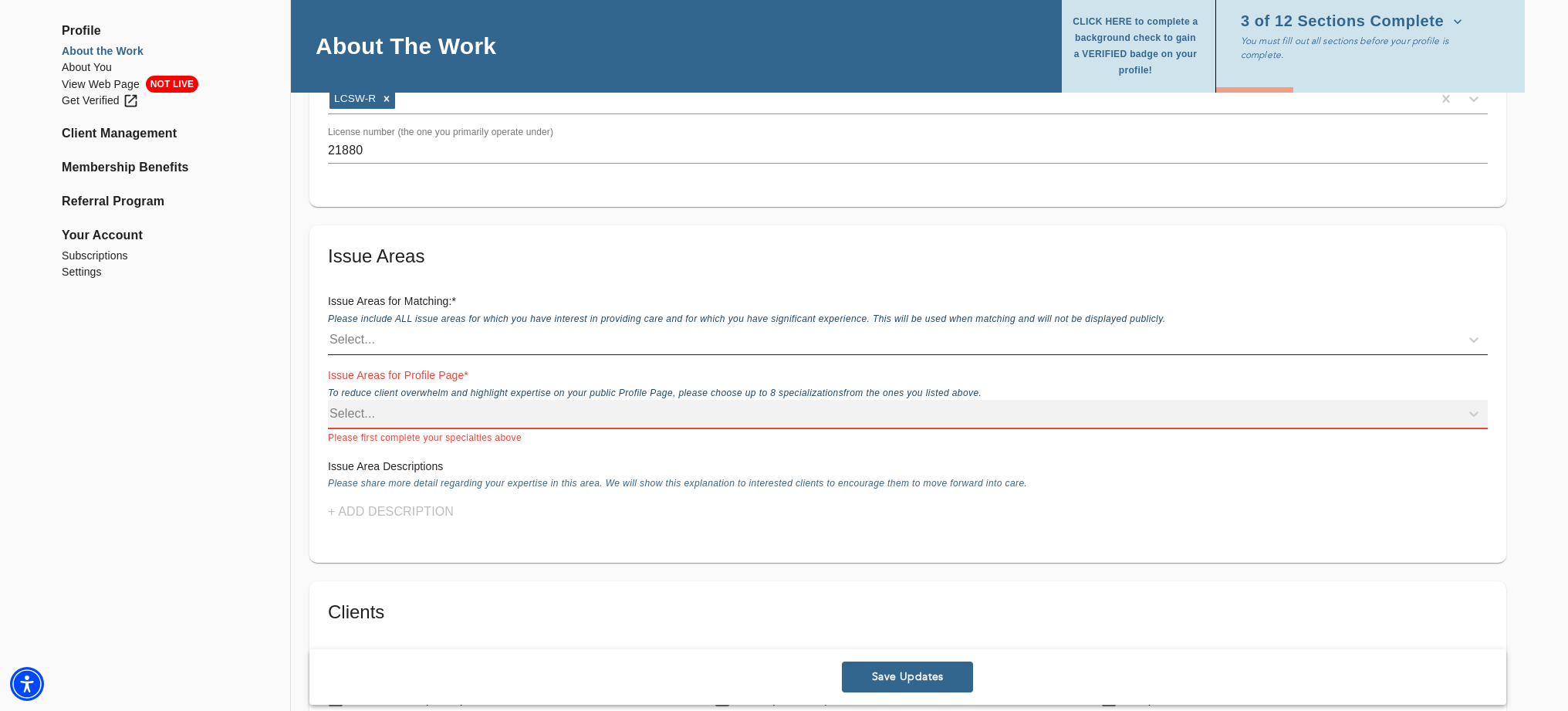
type input "190"
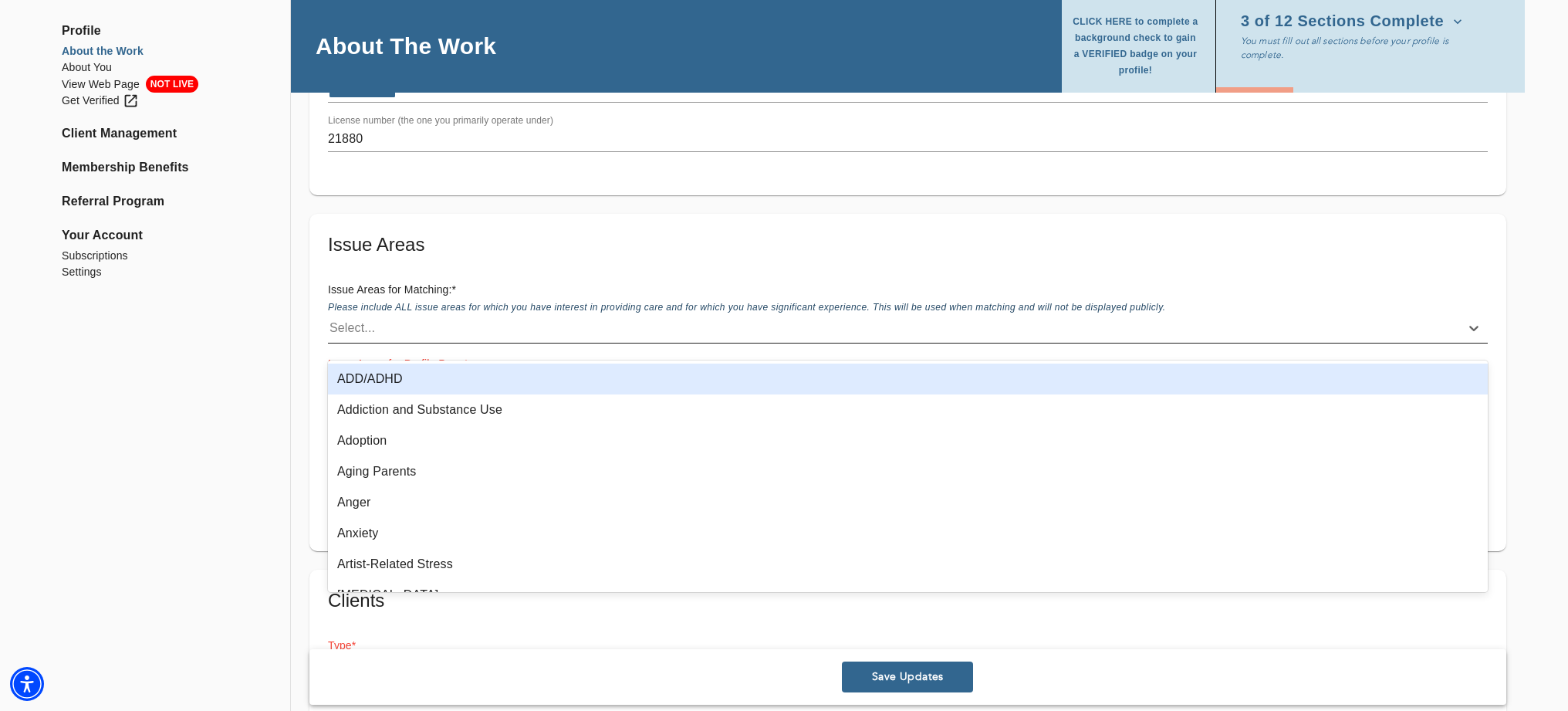
click at [343, 342] on div "Select..." at bounding box center [908, 329] width 1160 height 29
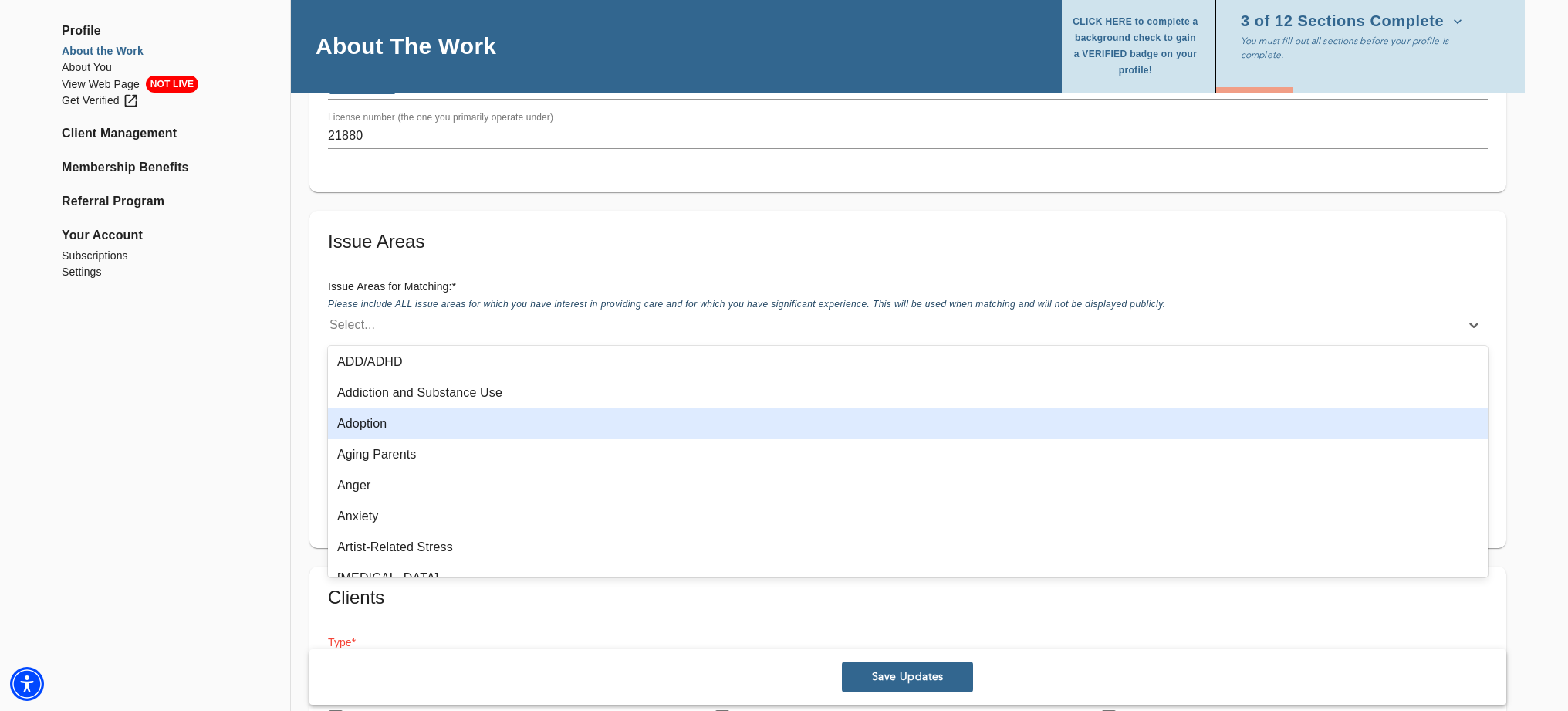
click at [360, 420] on div "Adoption" at bounding box center [908, 424] width 1160 height 31
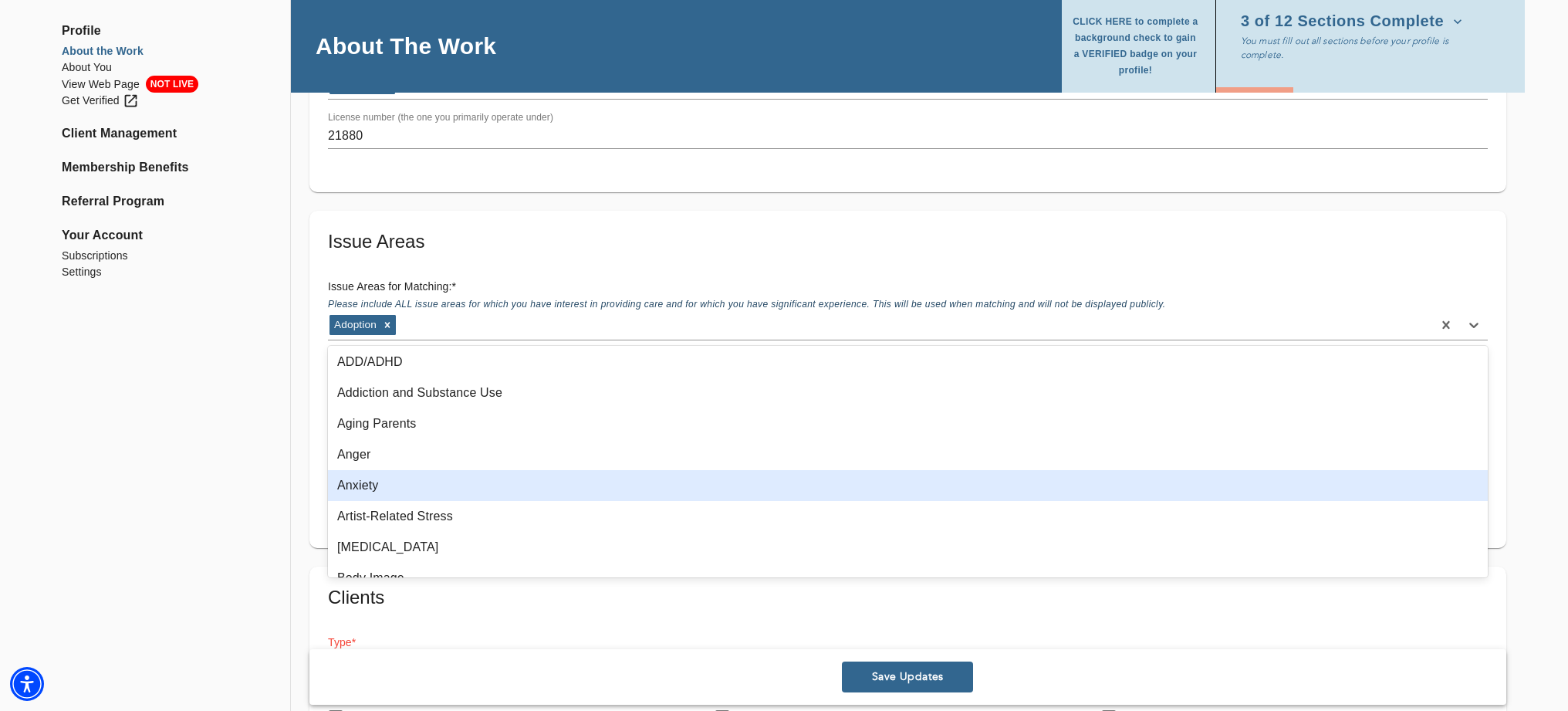
click at [364, 493] on div "Anxiety" at bounding box center [908, 485] width 1160 height 31
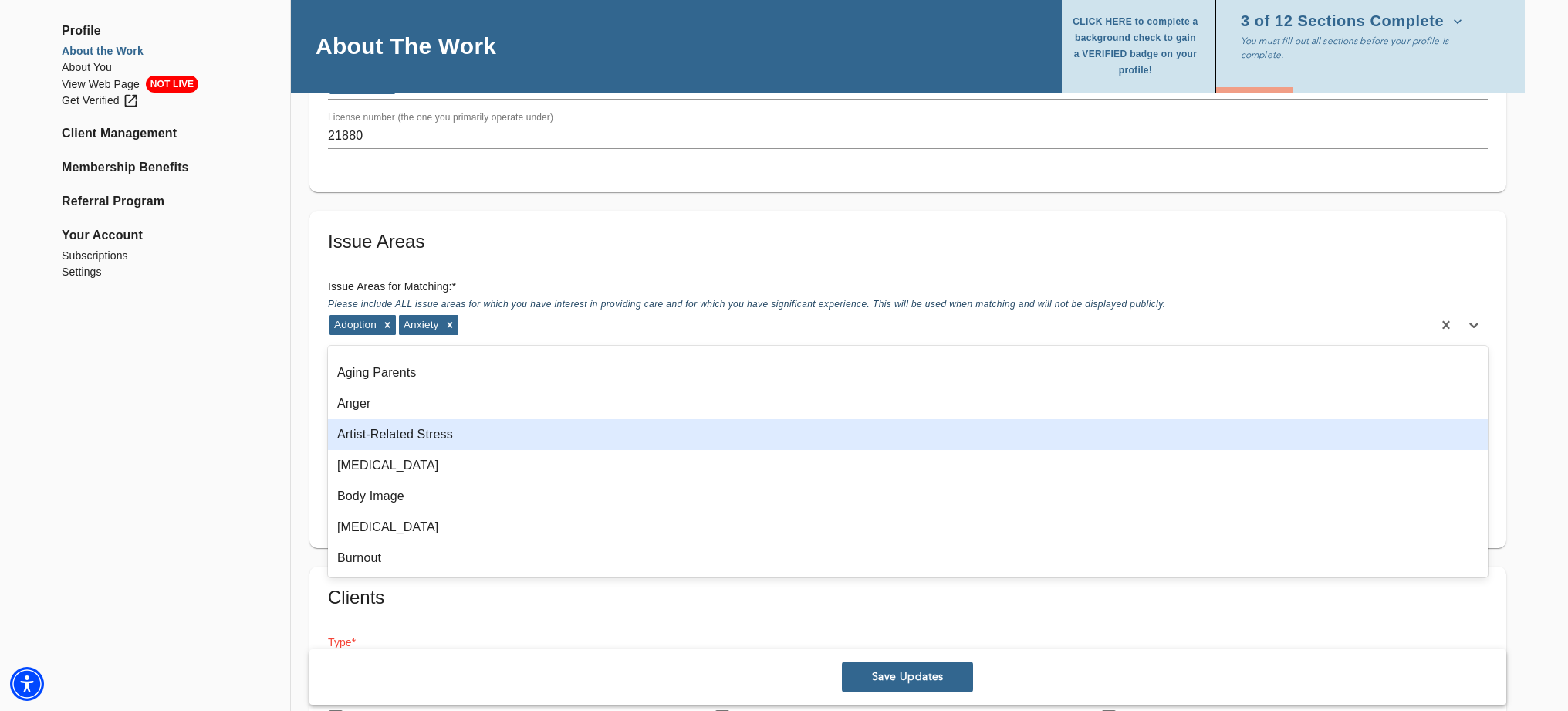
scroll to position [78, 0]
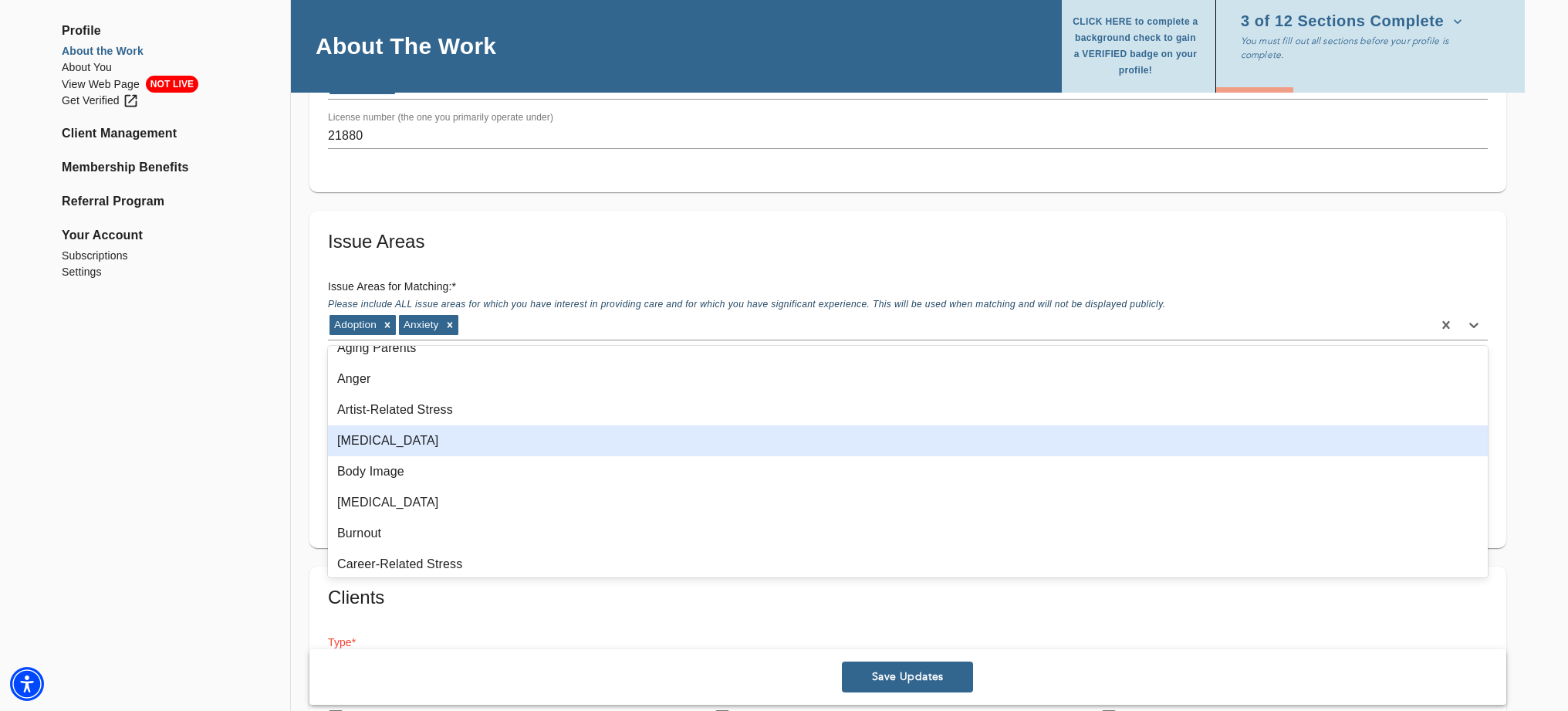
click at [369, 439] on div "[MEDICAL_DATA]" at bounding box center [908, 441] width 1160 height 31
click at [366, 440] on div "Body Image" at bounding box center [908, 441] width 1160 height 31
click at [367, 440] on div "[MEDICAL_DATA]" at bounding box center [908, 441] width 1160 height 31
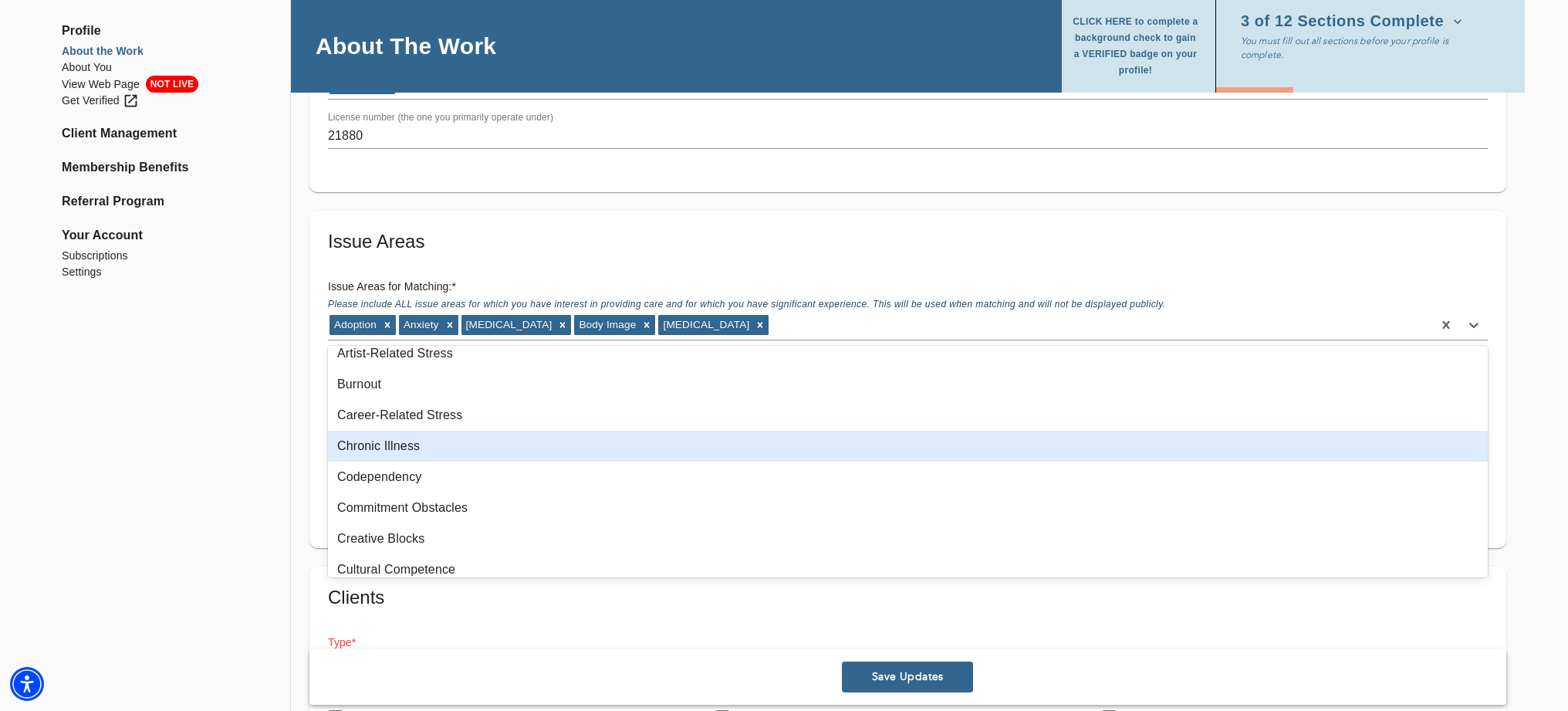
scroll to position [137, 0]
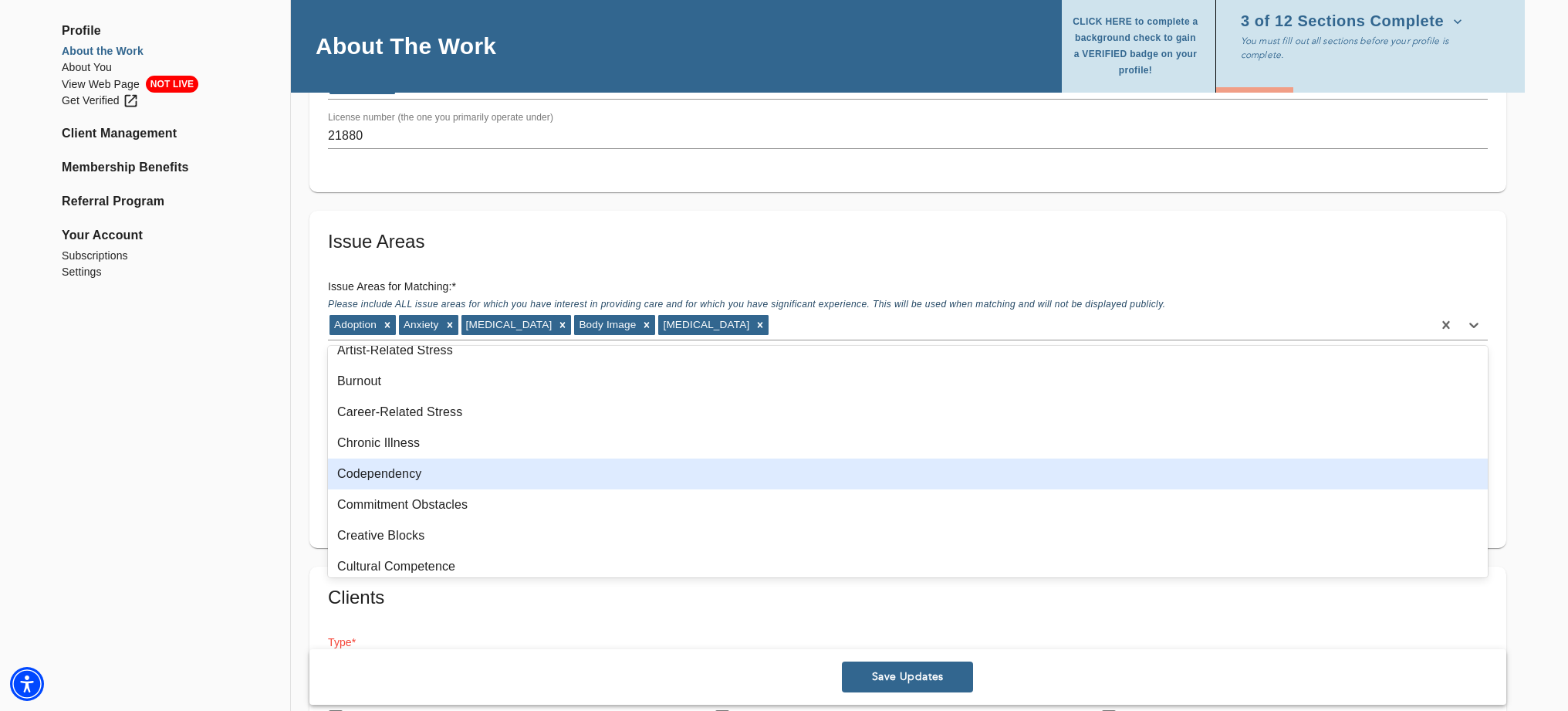
click at [390, 470] on div "Codependency" at bounding box center [908, 474] width 1160 height 31
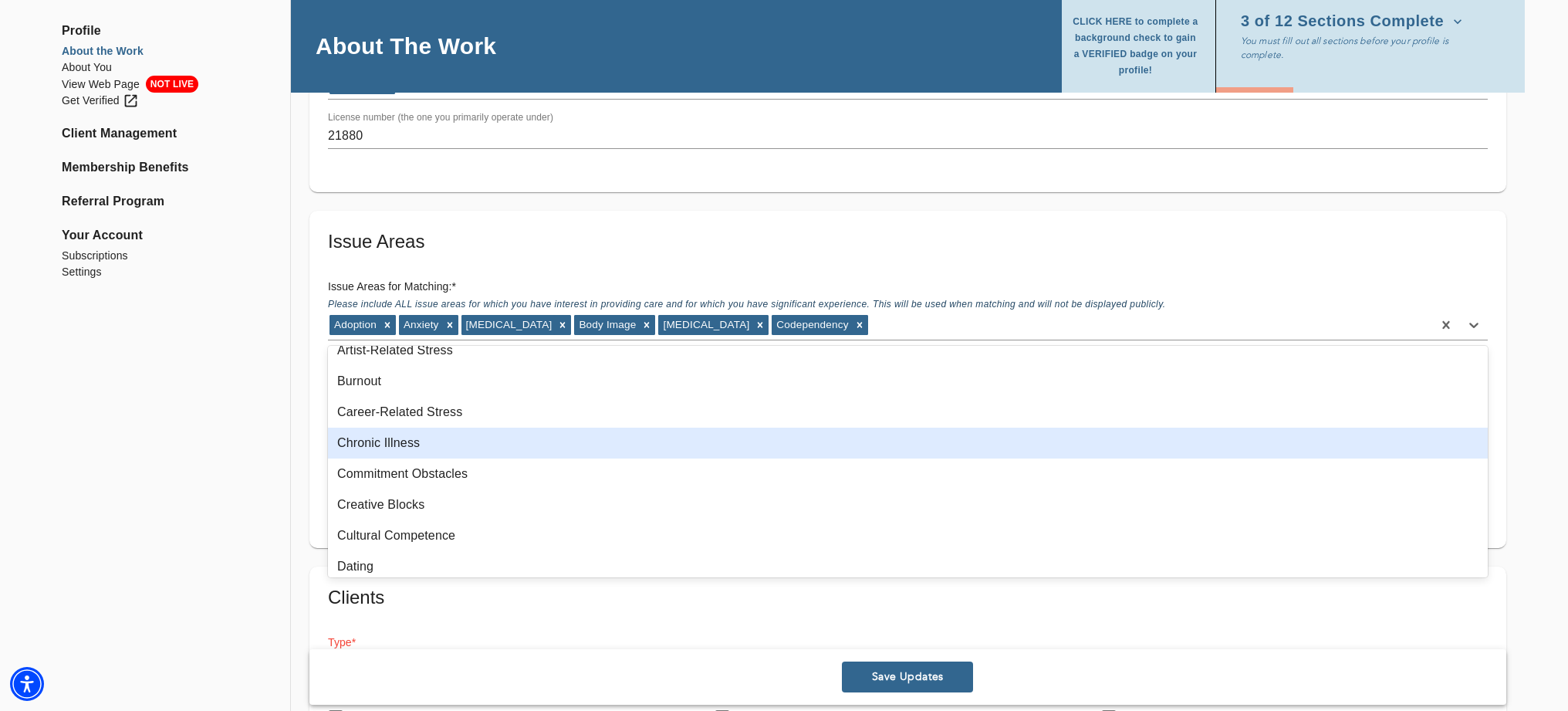
click at [392, 442] on div "Chronic Illness" at bounding box center [908, 443] width 1160 height 31
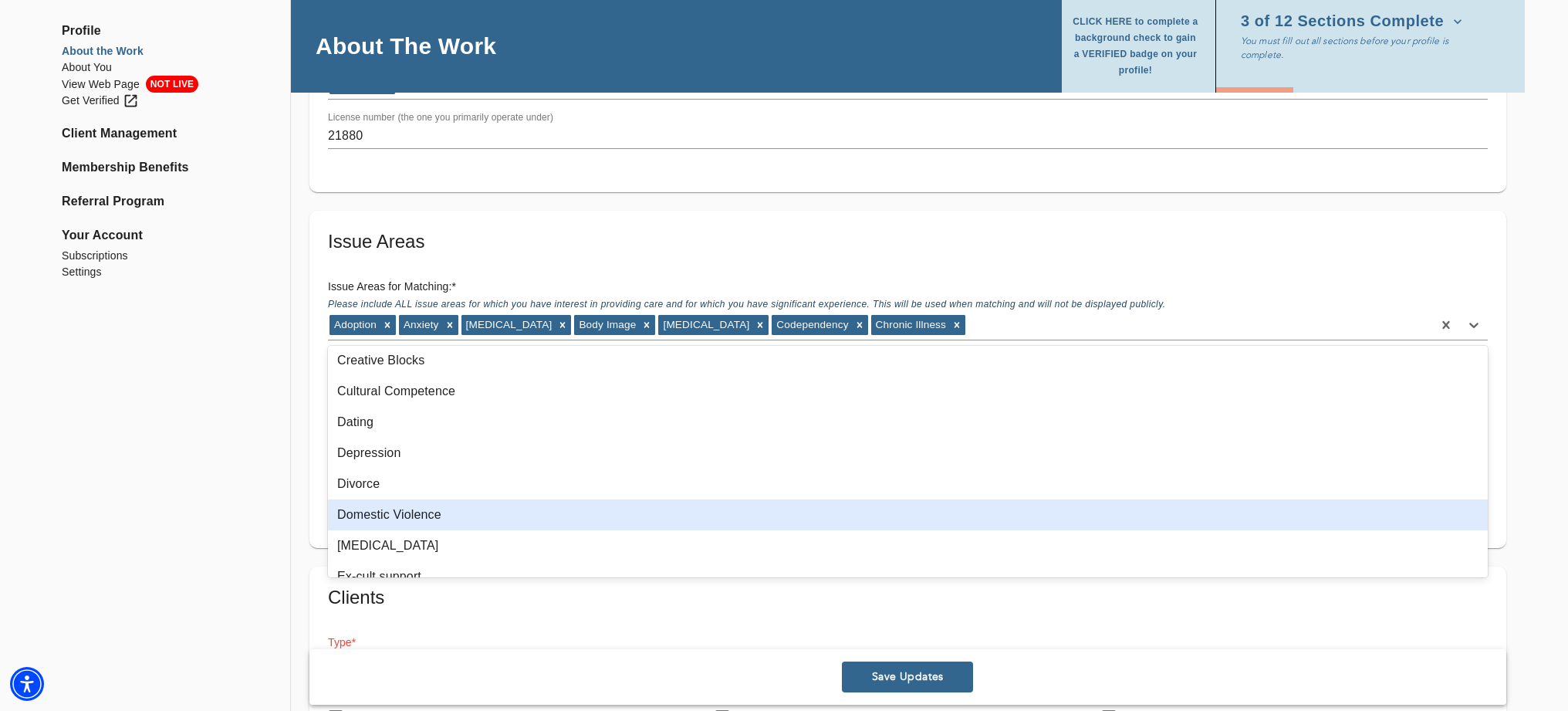
scroll to position [252, 0]
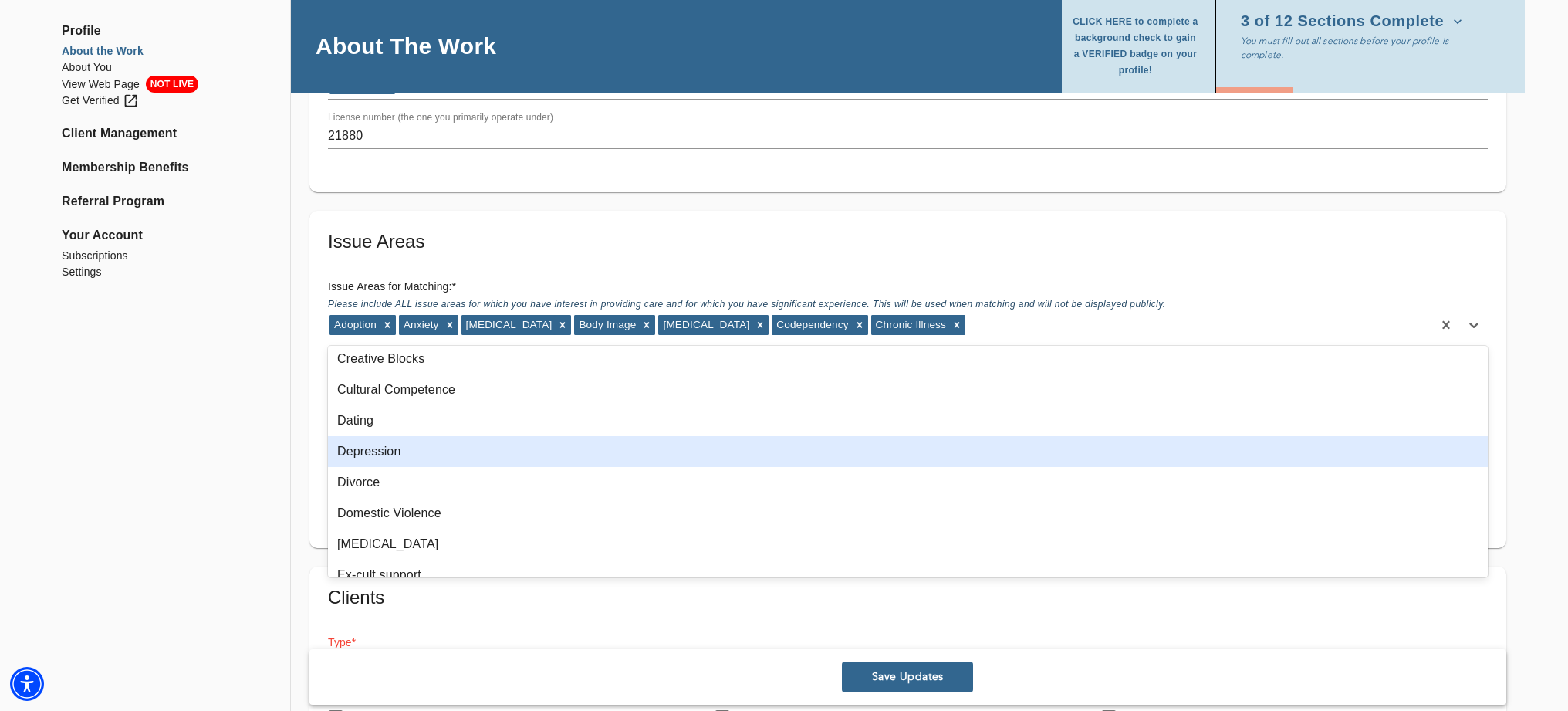
click at [415, 451] on div "Depression" at bounding box center [908, 451] width 1160 height 31
click at [371, 455] on div "Divorce" at bounding box center [908, 451] width 1160 height 31
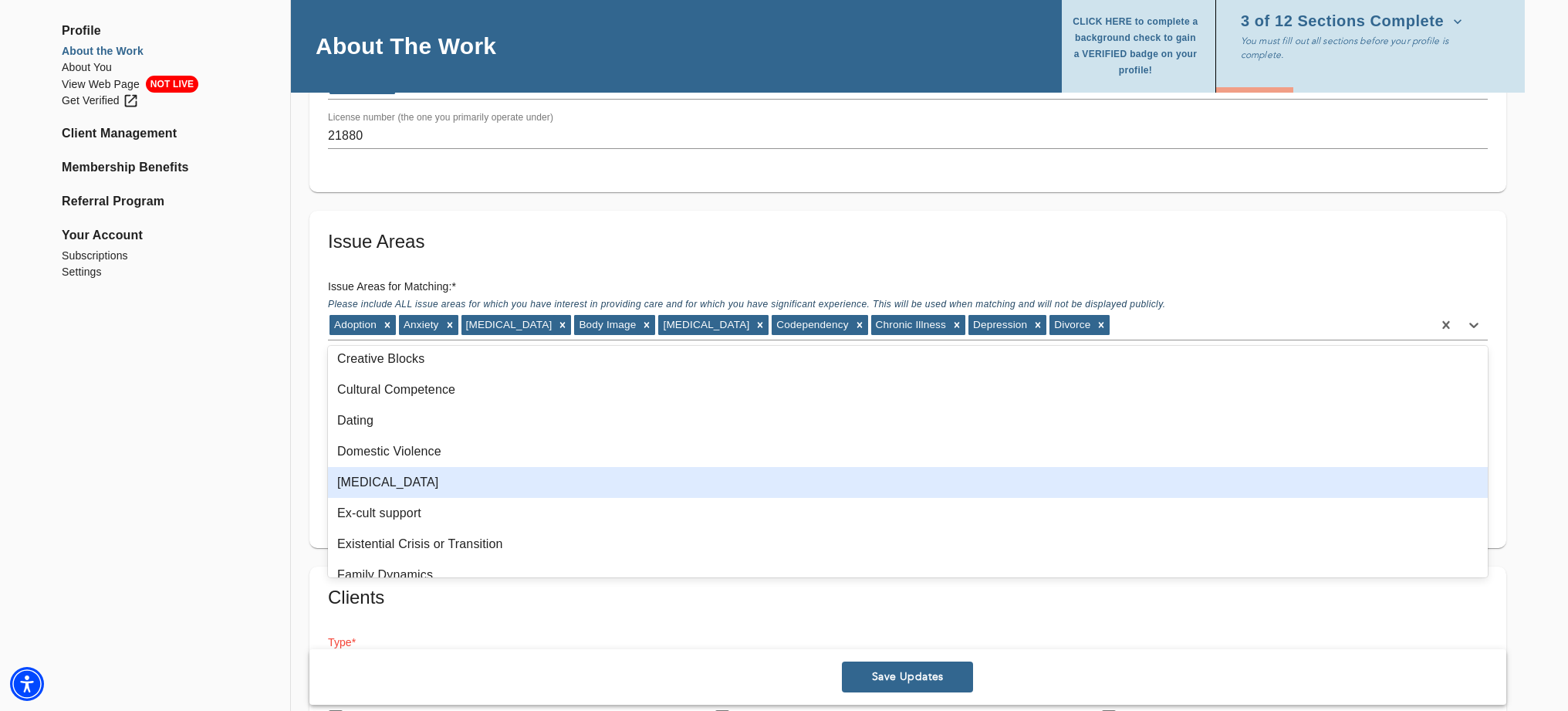
click at [388, 485] on div "[MEDICAL_DATA]" at bounding box center [908, 482] width 1160 height 31
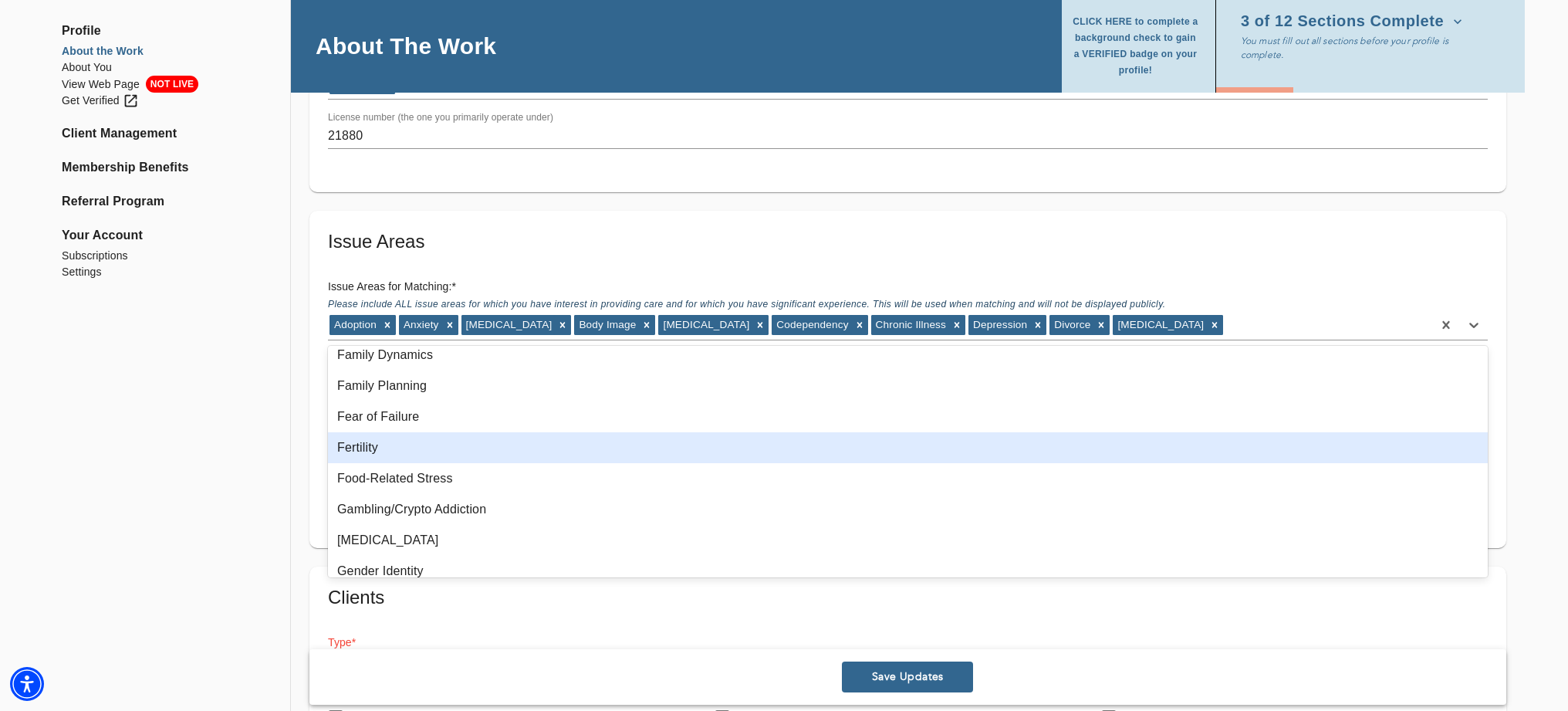
scroll to position [444, 0]
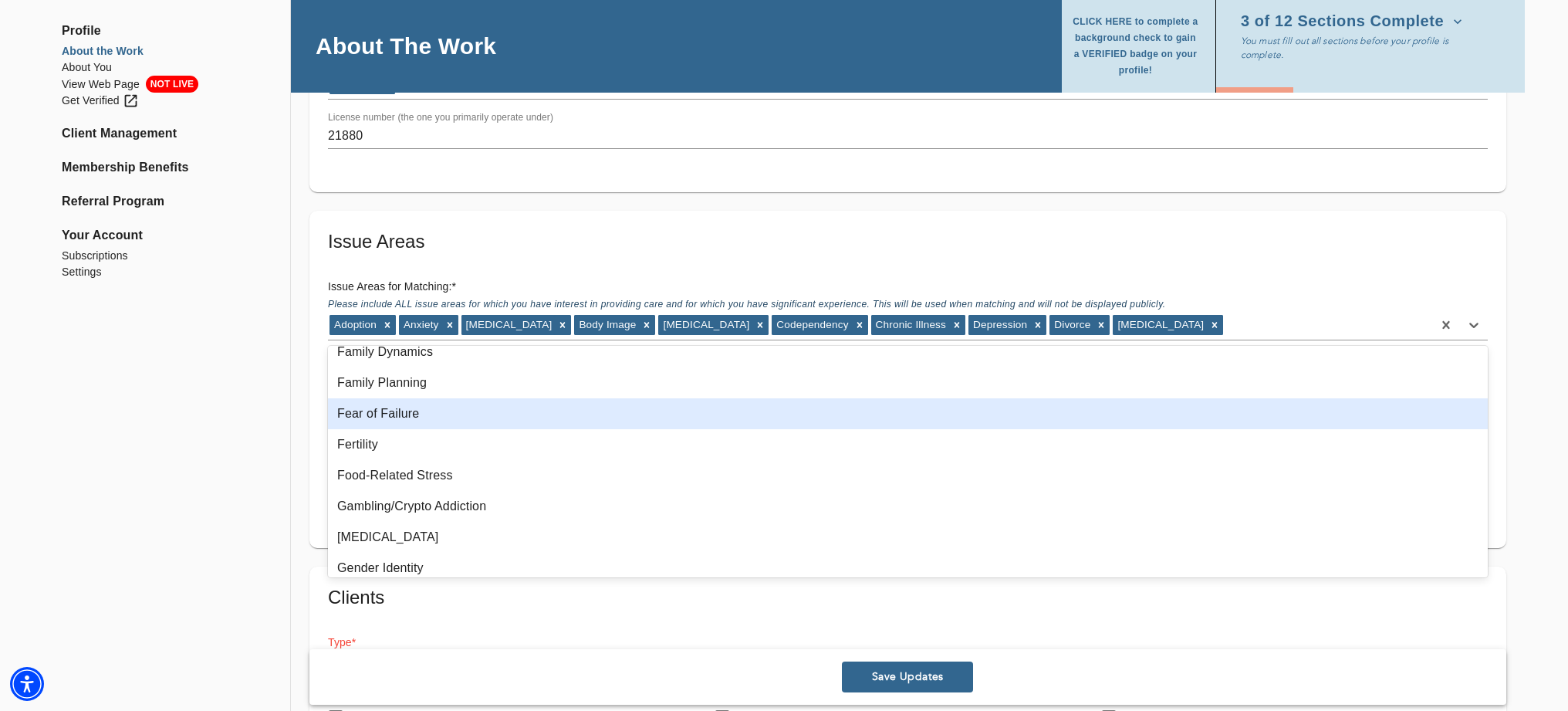
click at [394, 417] on div "Fear of Failure" at bounding box center [908, 413] width 1160 height 31
click at [365, 414] on div "Fertility" at bounding box center [908, 413] width 1160 height 31
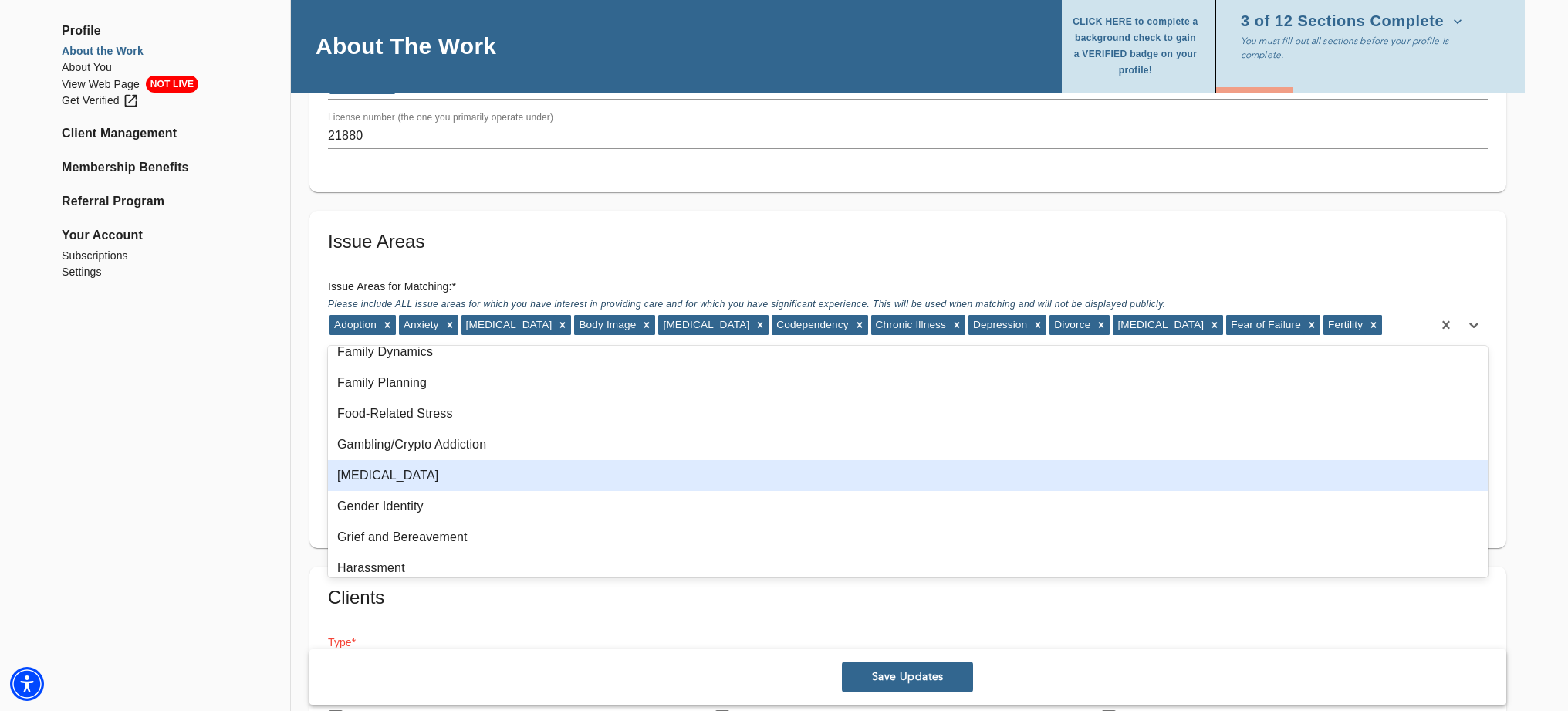
click at [396, 478] on div "[MEDICAL_DATA]" at bounding box center [908, 476] width 1160 height 31
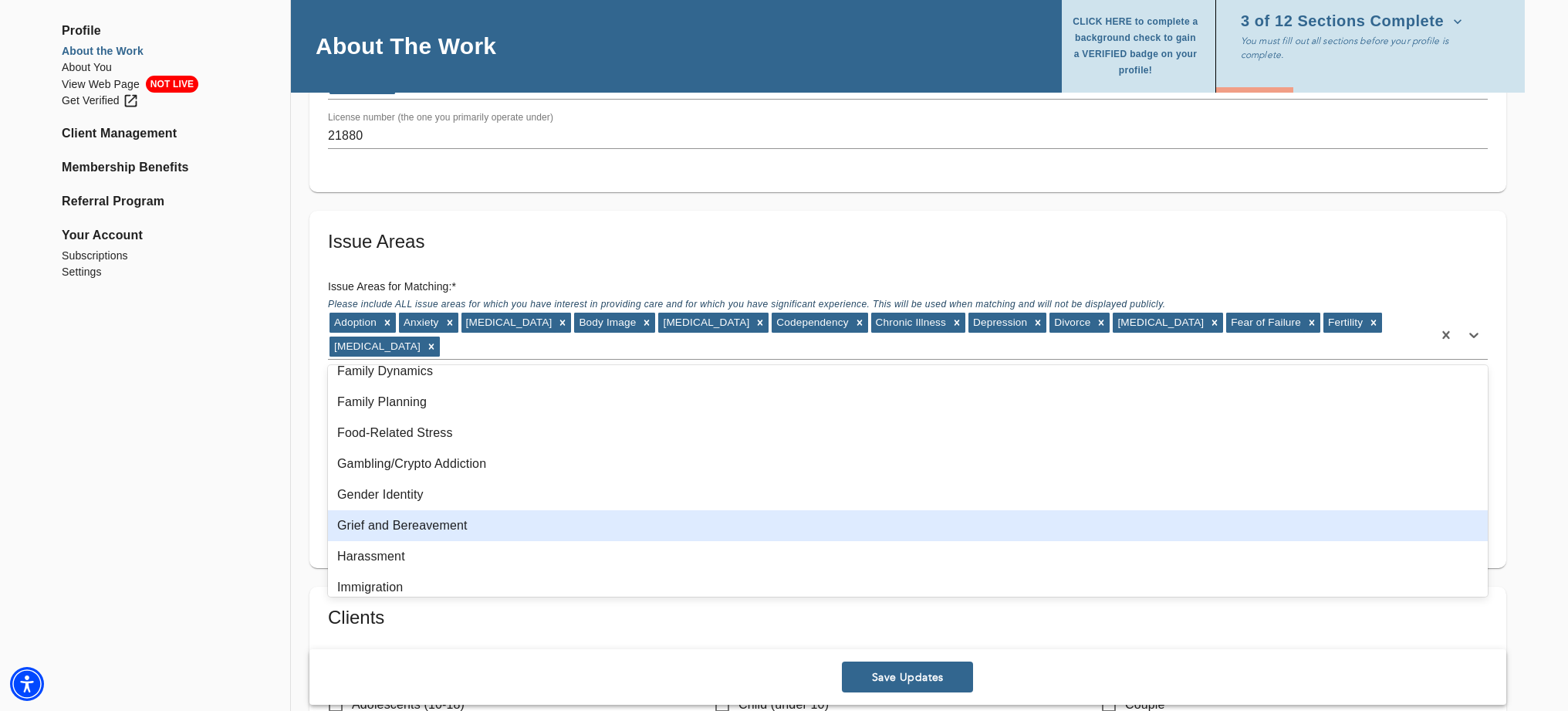
click at [448, 523] on div "Grief and Bereavement" at bounding box center [908, 525] width 1160 height 31
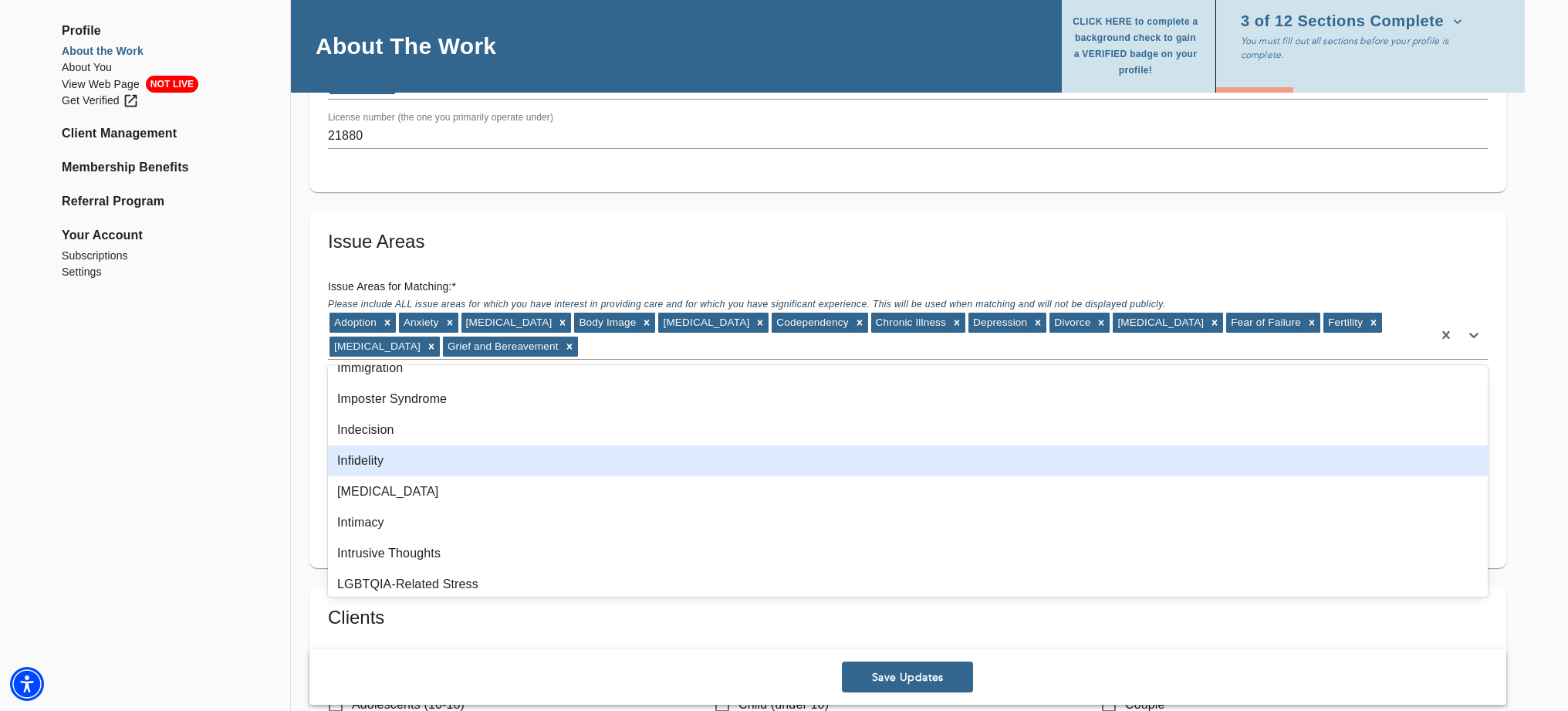
scroll to position [634, 0]
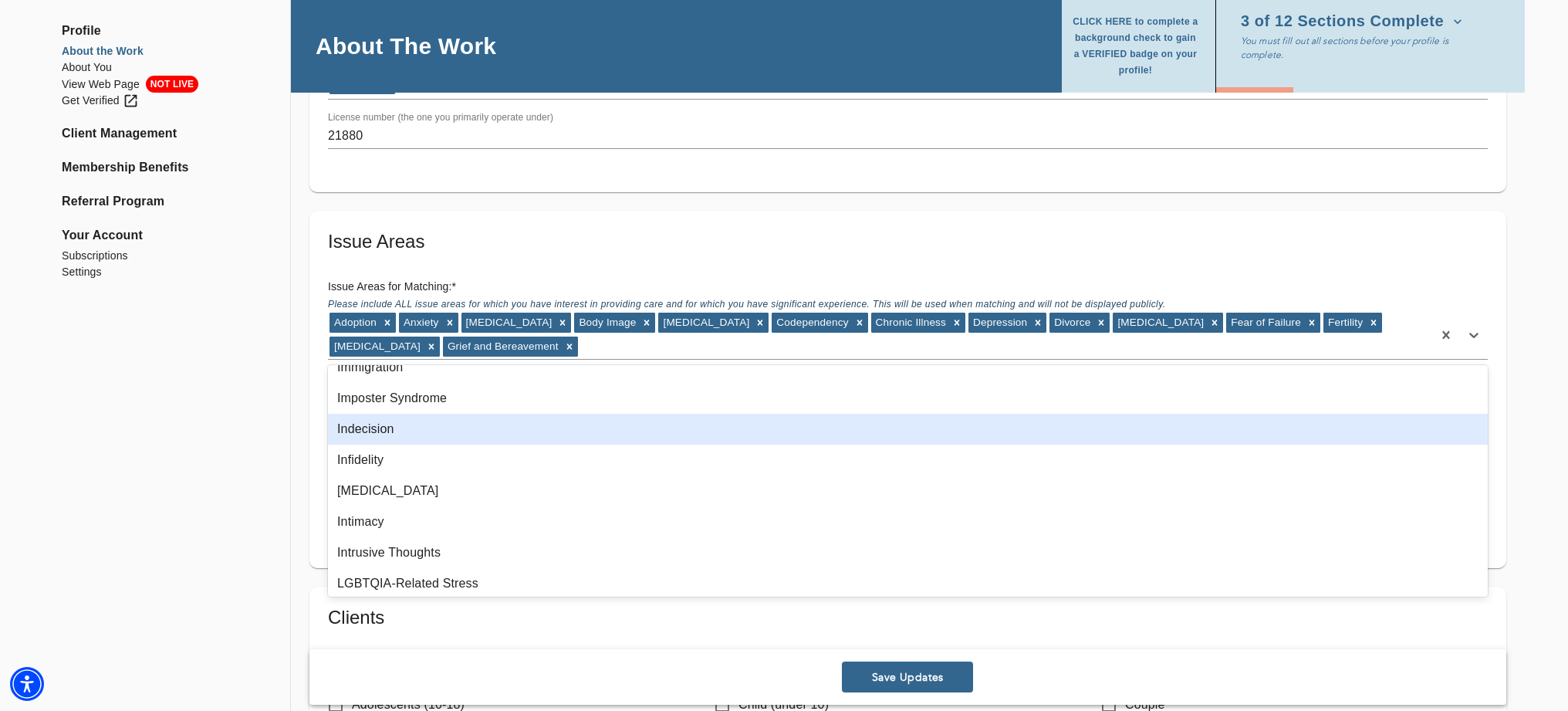
click at [389, 431] on div "Indecision" at bounding box center [908, 429] width 1160 height 31
click at [382, 432] on div "Infidelity" at bounding box center [908, 429] width 1160 height 31
click at [379, 428] on div "[MEDICAL_DATA]" at bounding box center [908, 429] width 1160 height 31
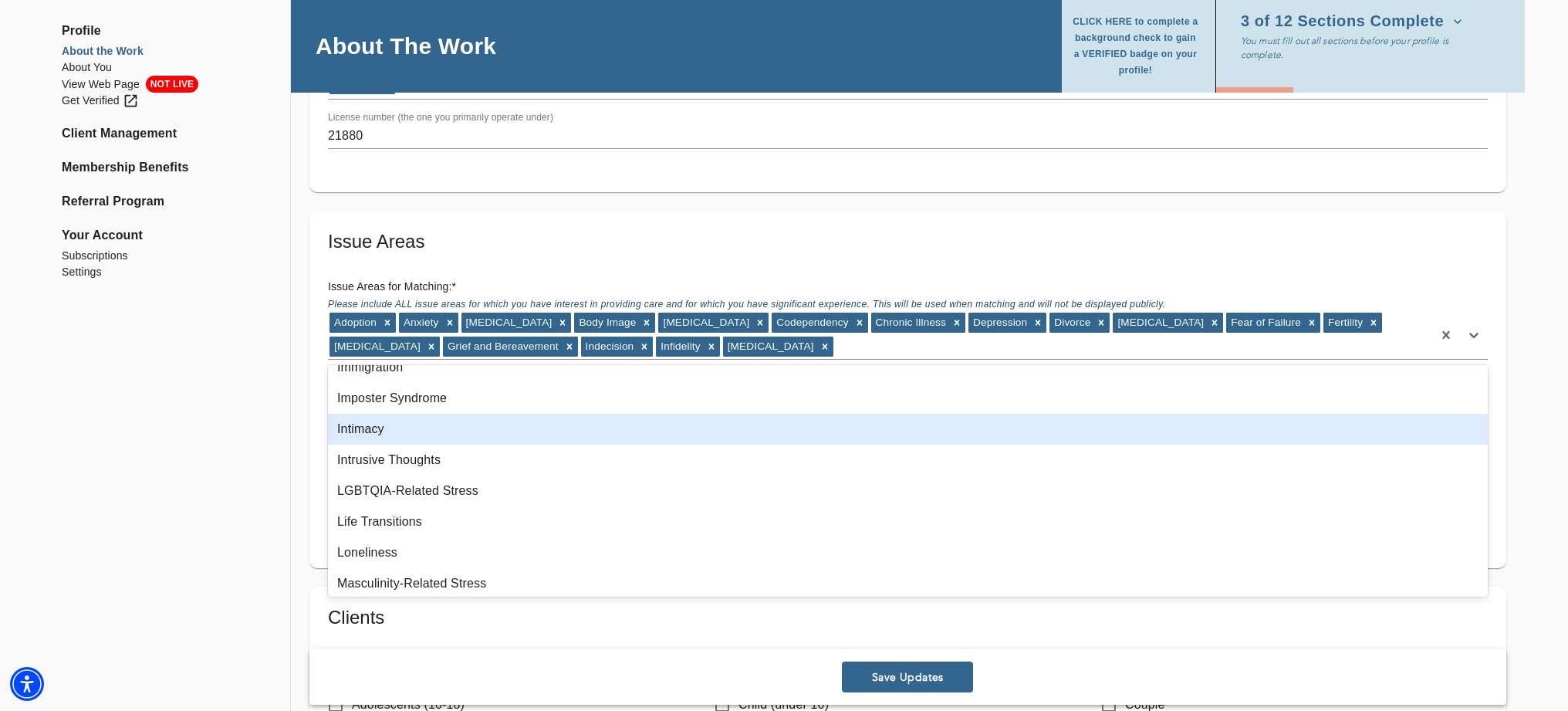
click at [379, 430] on div "Intimacy" at bounding box center [908, 429] width 1160 height 31
click at [383, 431] on div "Intrusive Thoughts" at bounding box center [908, 429] width 1160 height 31
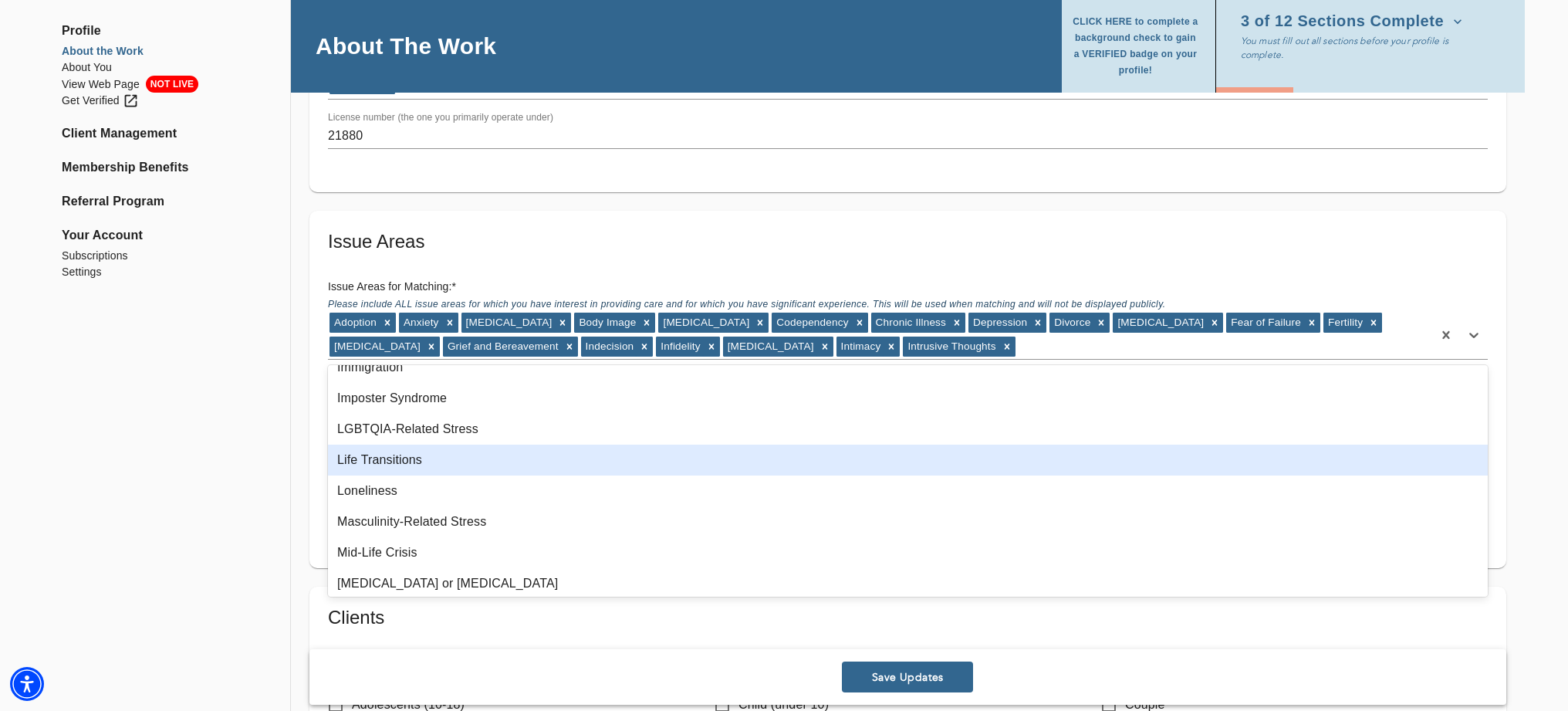
click at [438, 461] on div "Life Transitions" at bounding box center [908, 460] width 1160 height 31
click at [384, 462] on div "Loneliness" at bounding box center [908, 460] width 1160 height 31
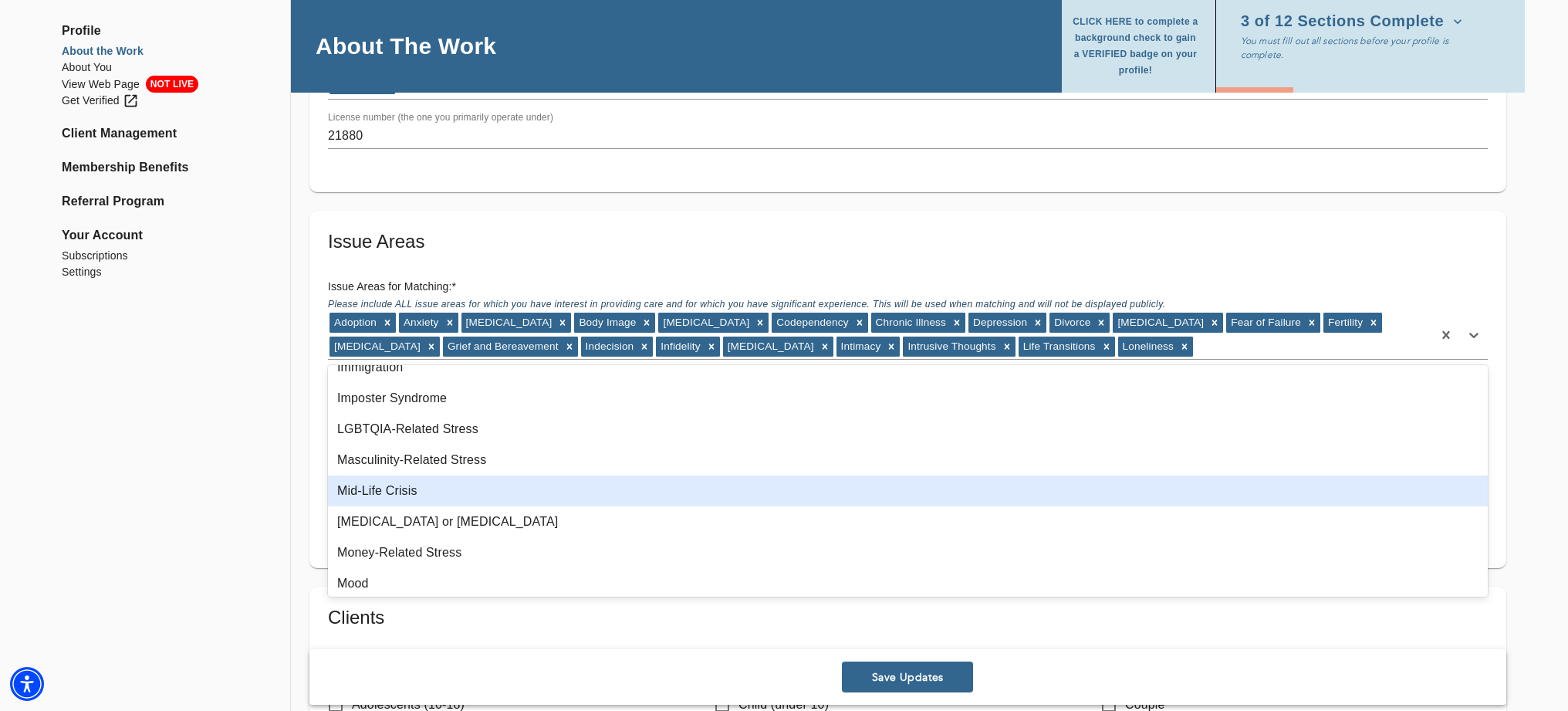
click at [444, 493] on div "Mid-Life Crisis" at bounding box center [908, 491] width 1160 height 31
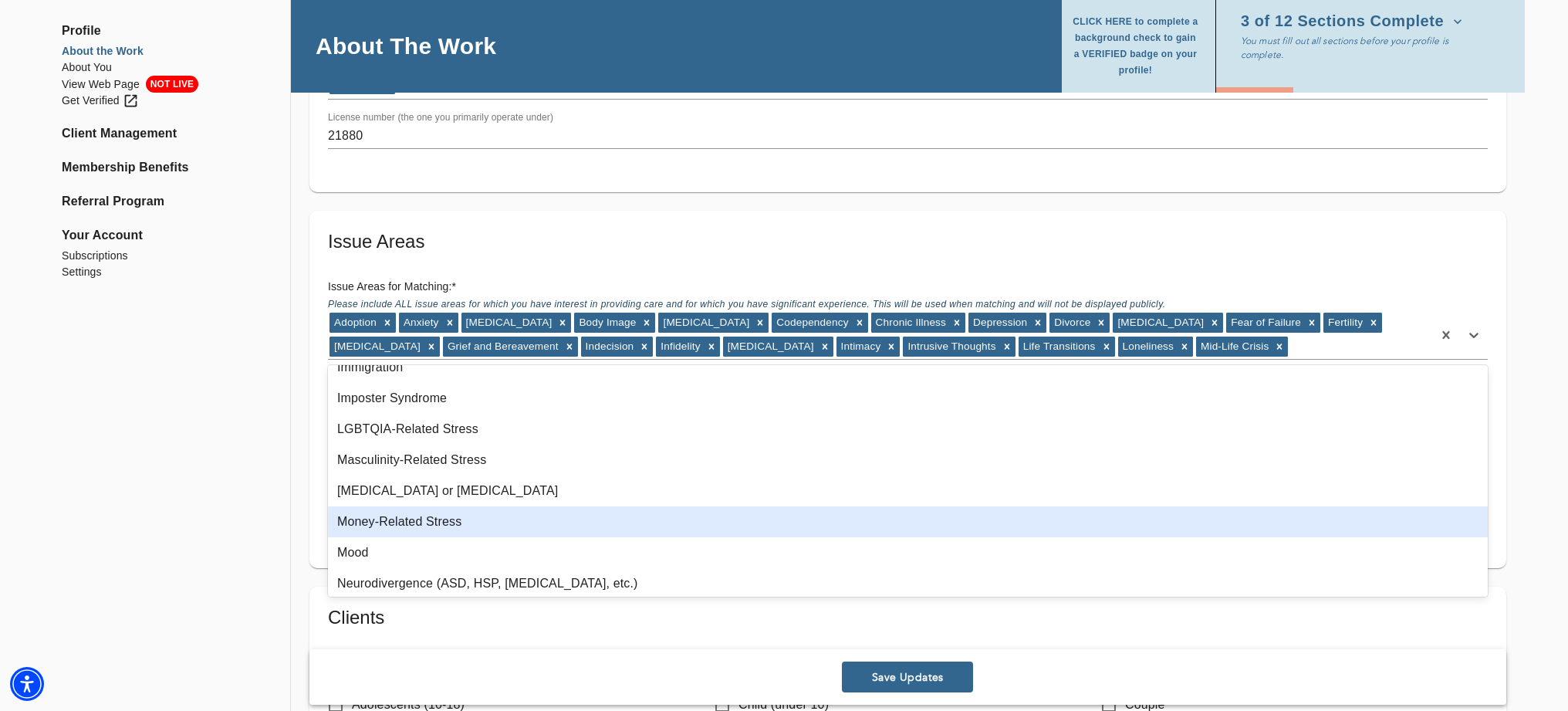
click at [443, 520] on div "Money-Related Stress" at bounding box center [908, 522] width 1160 height 31
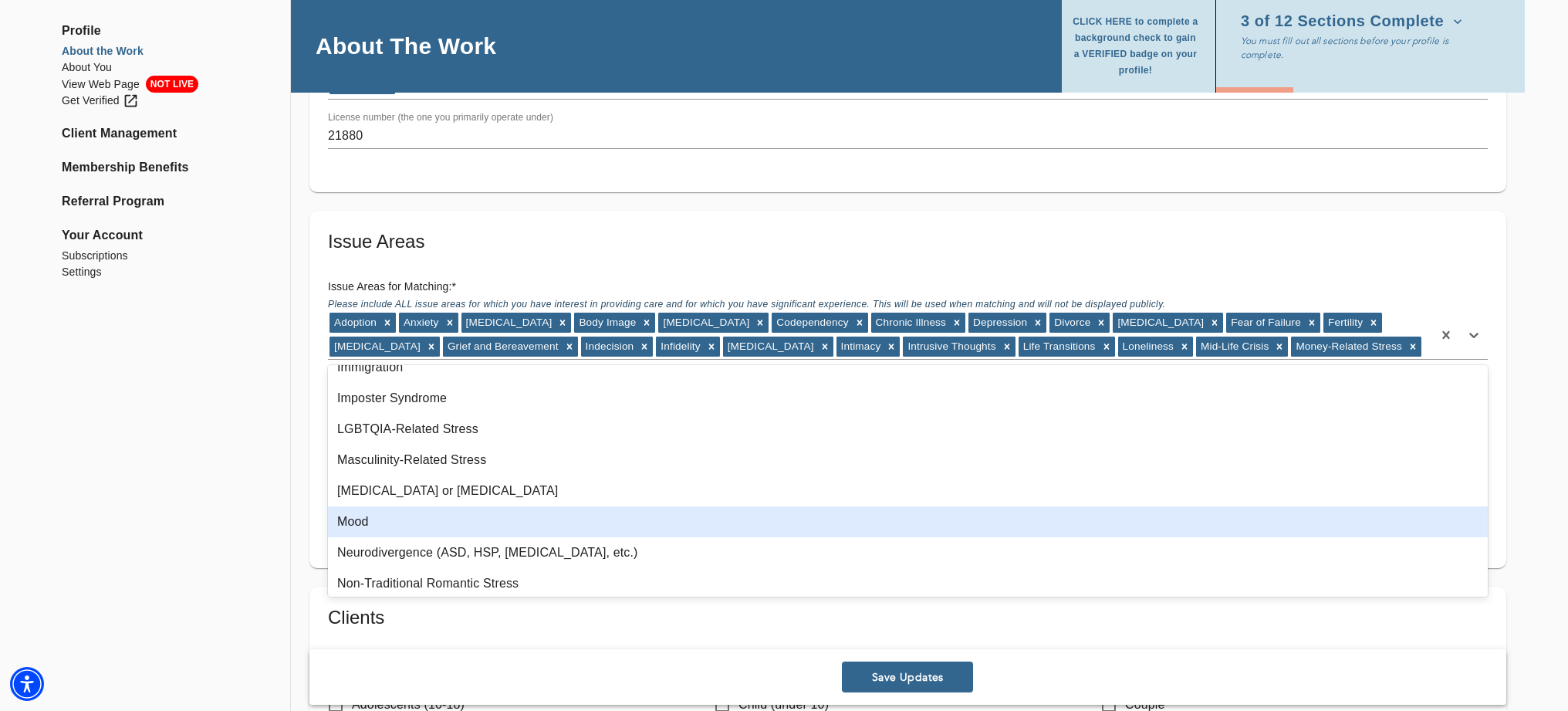
click at [383, 520] on div "Mood" at bounding box center [908, 522] width 1160 height 31
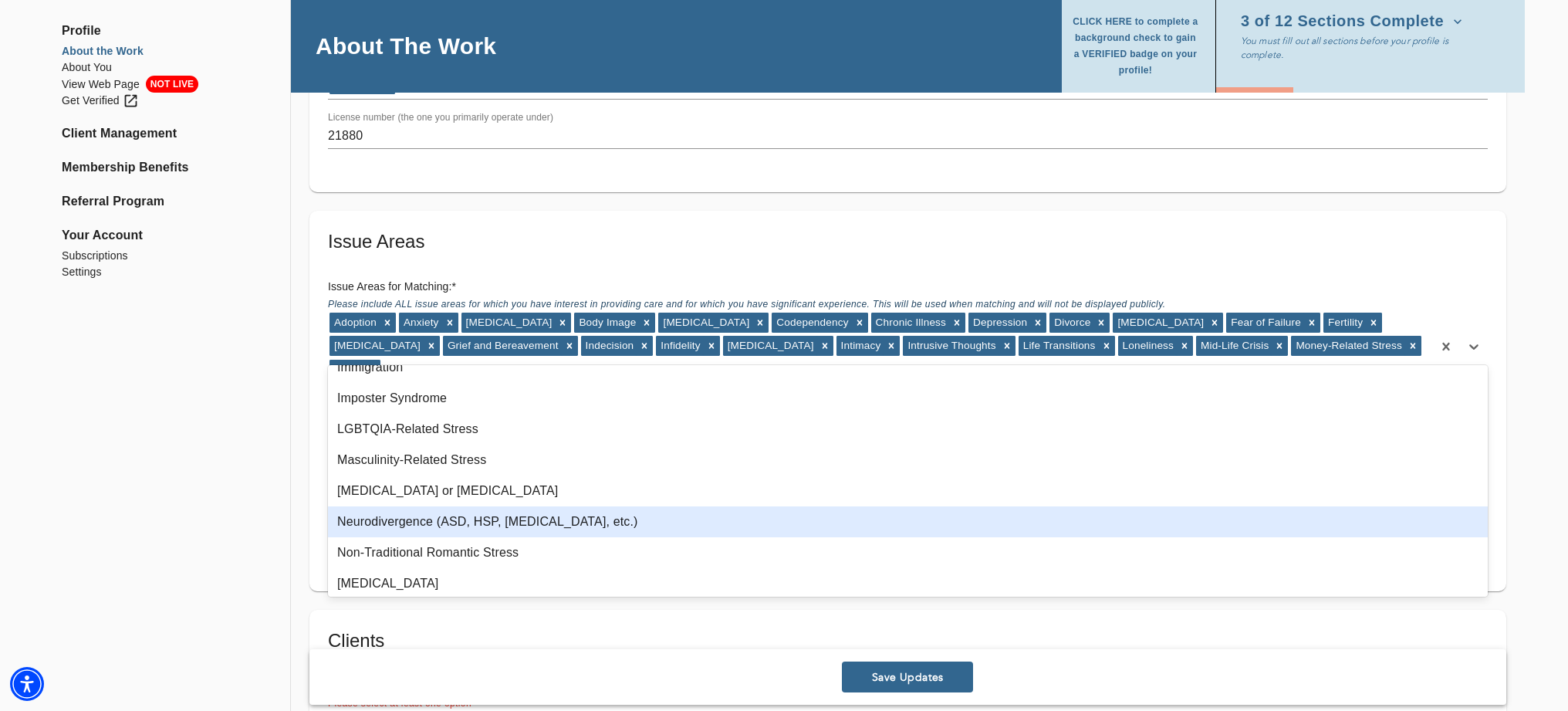
click at [430, 530] on div "Neurodivergence (ASD, HSP, [MEDICAL_DATA], etc.)" at bounding box center [908, 522] width 1160 height 31
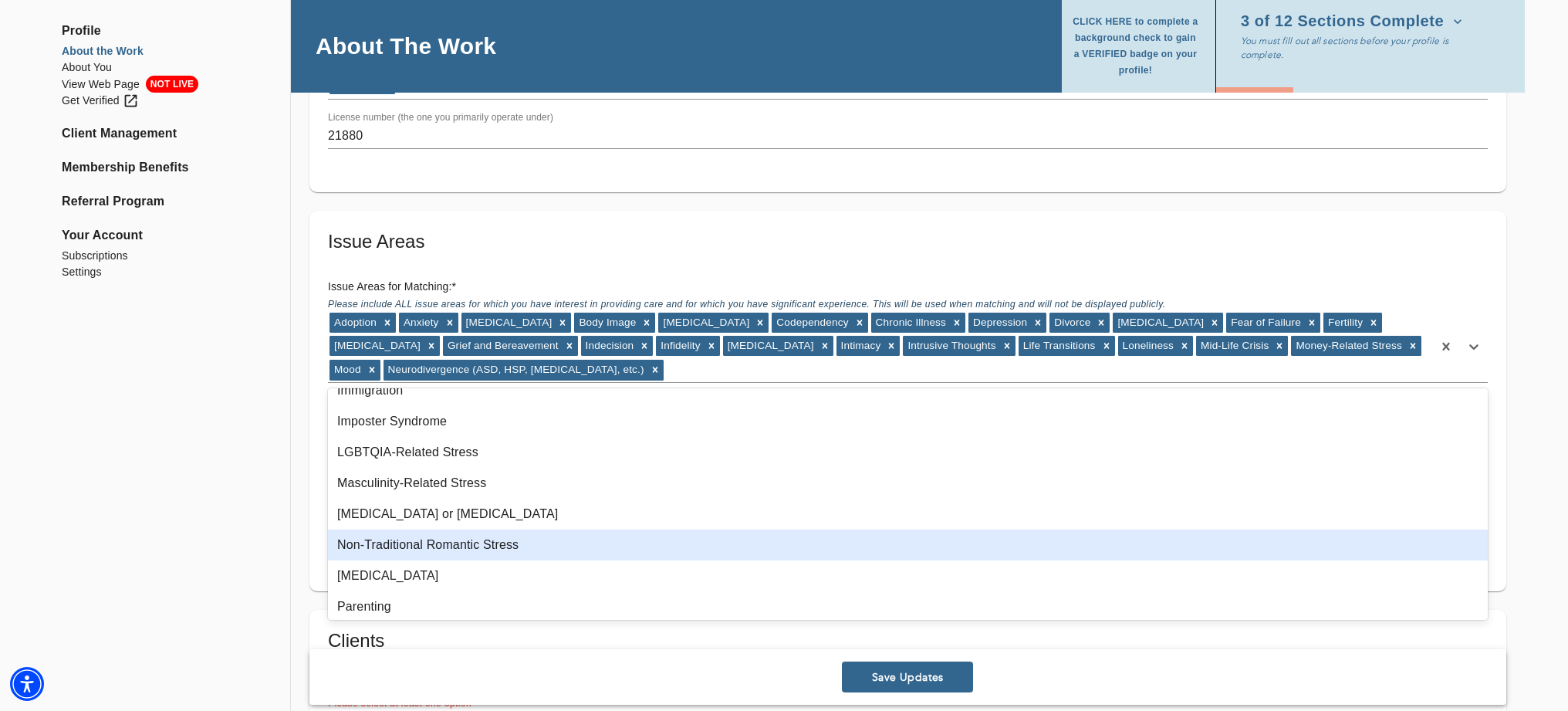
click at [471, 549] on div "Non-Traditional Romantic Stress" at bounding box center [908, 545] width 1160 height 31
drag, startPoint x: 446, startPoint y: 546, endPoint x: 431, endPoint y: 556, distance: 18.0
click at [446, 546] on div "[MEDICAL_DATA]" at bounding box center [908, 545] width 1160 height 31
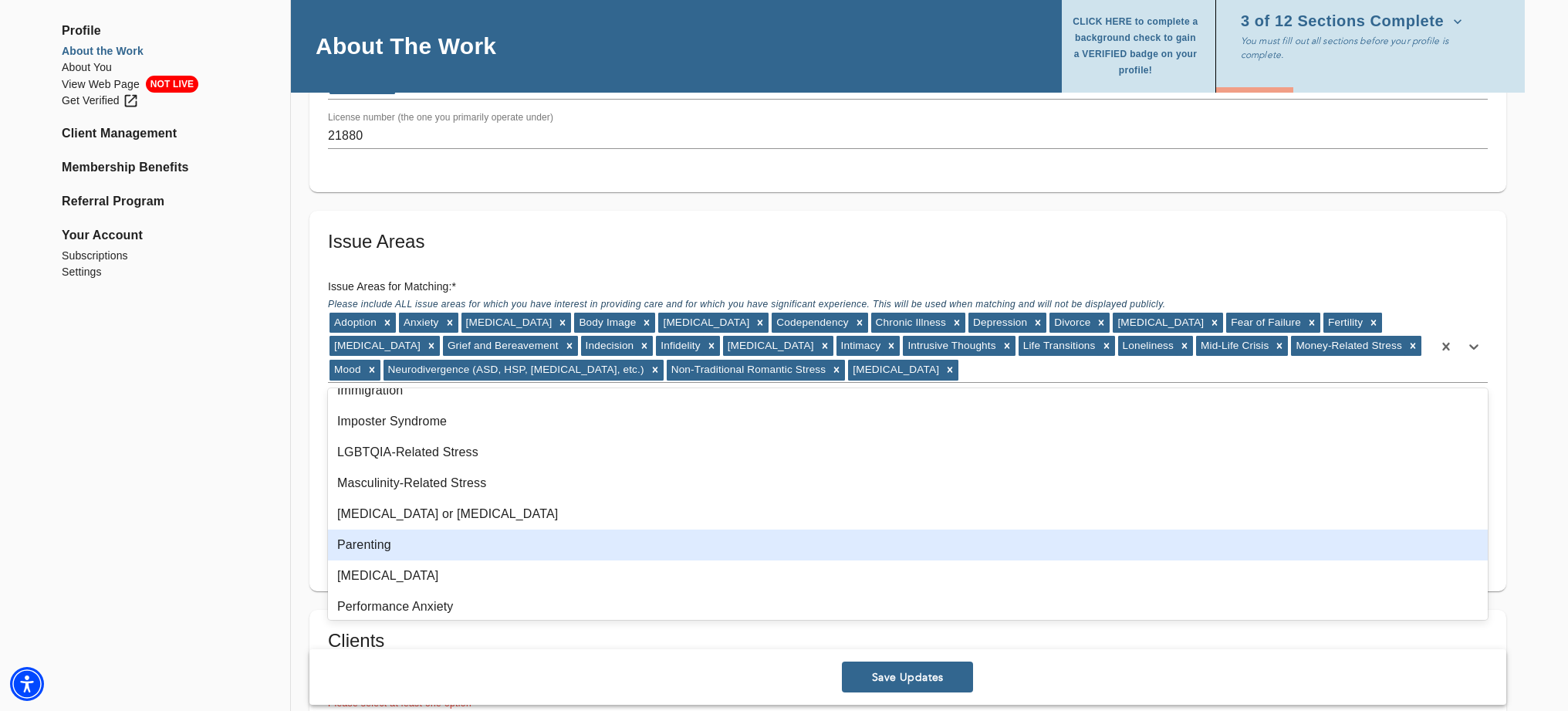
click at [391, 546] on div "Parenting" at bounding box center [908, 545] width 1160 height 31
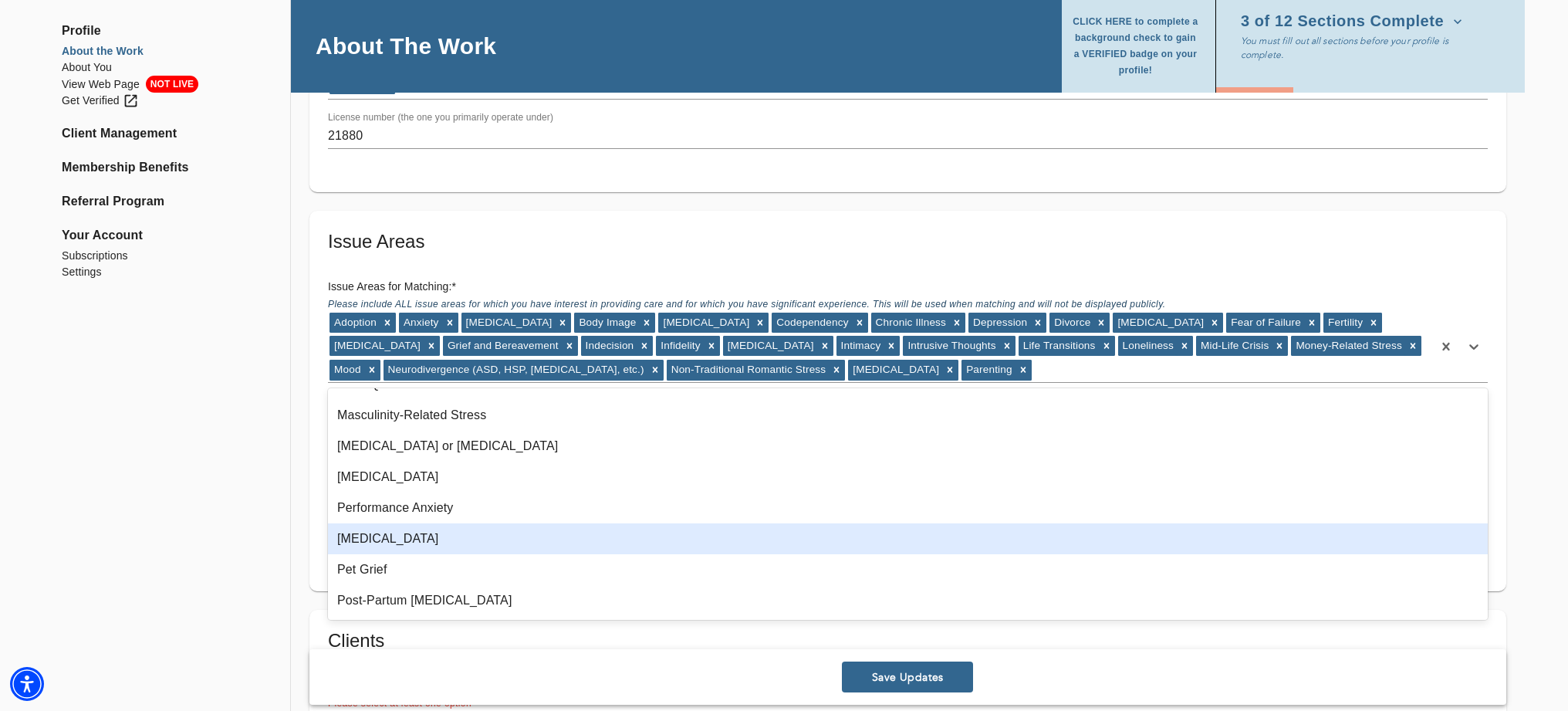
scroll to position [710, 0]
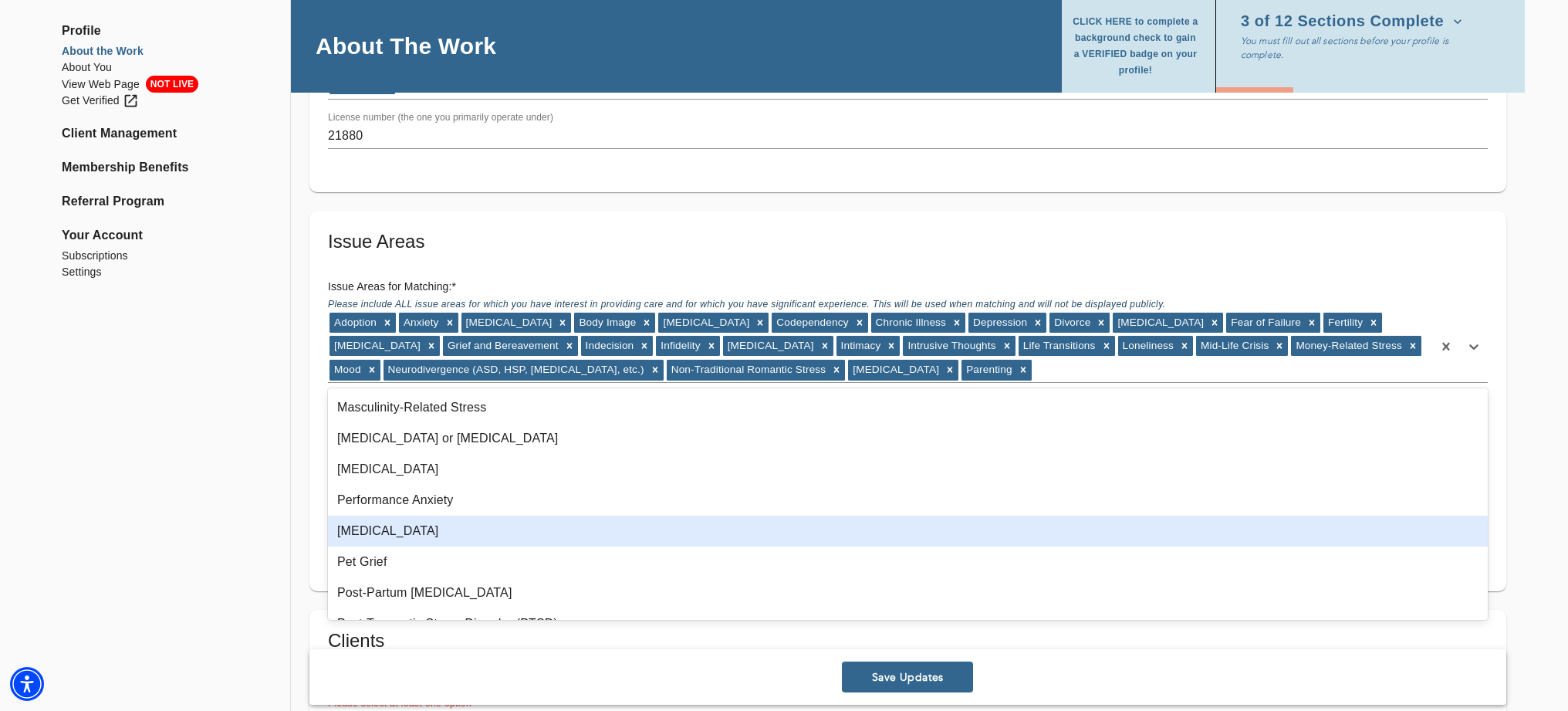
click at [418, 532] on div "[MEDICAL_DATA]" at bounding box center [908, 531] width 1160 height 31
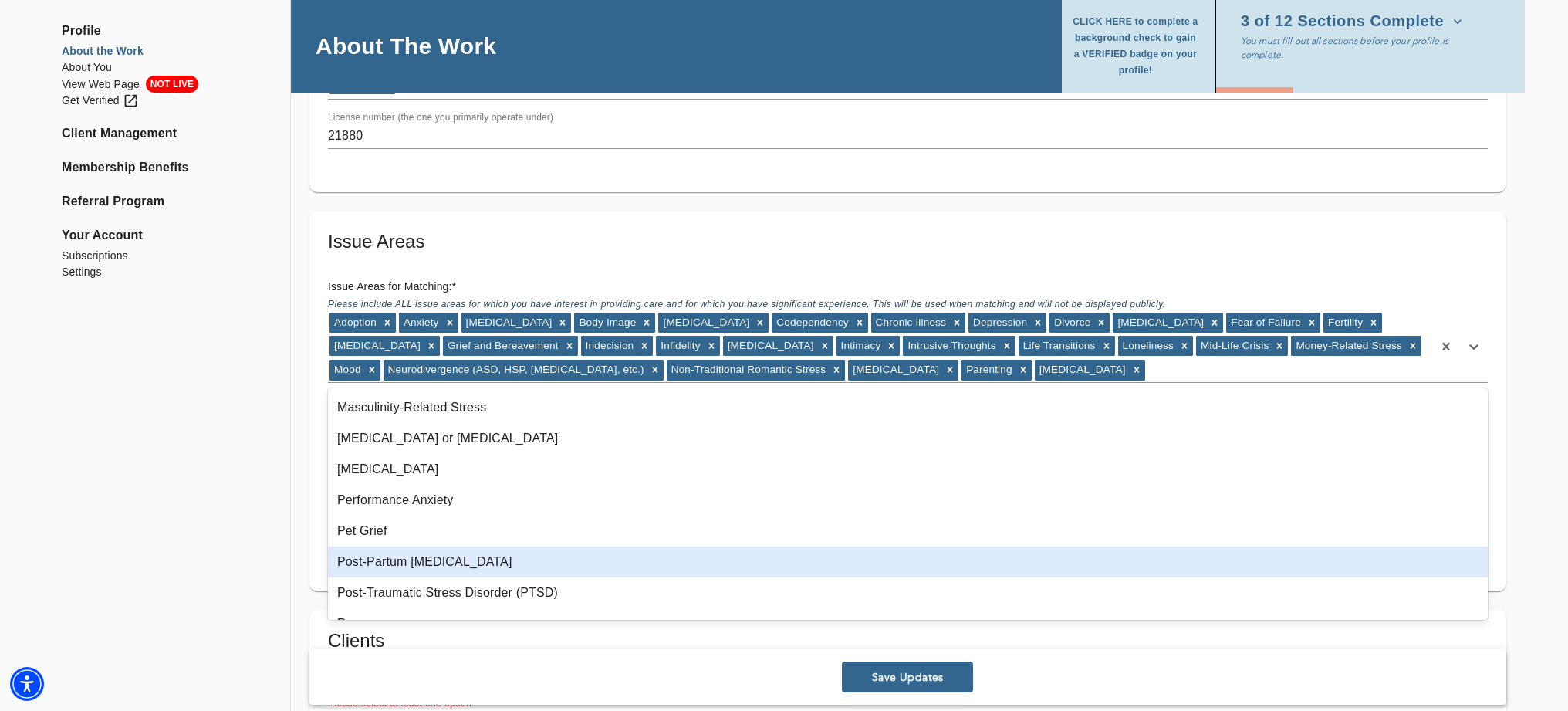
click at [449, 564] on div "Post-Partum [MEDICAL_DATA]" at bounding box center [908, 562] width 1160 height 31
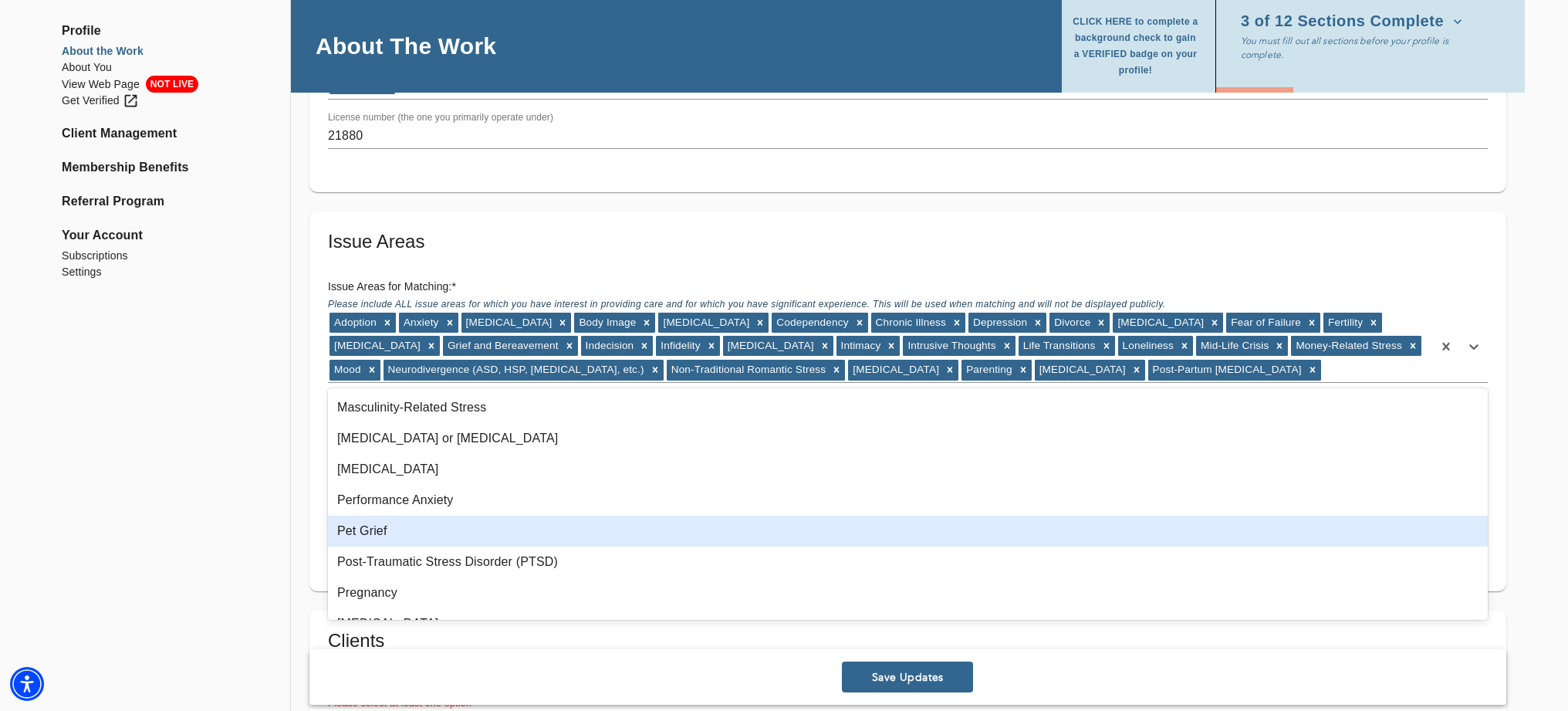
click at [376, 532] on div "Pet Grief" at bounding box center [908, 531] width 1160 height 31
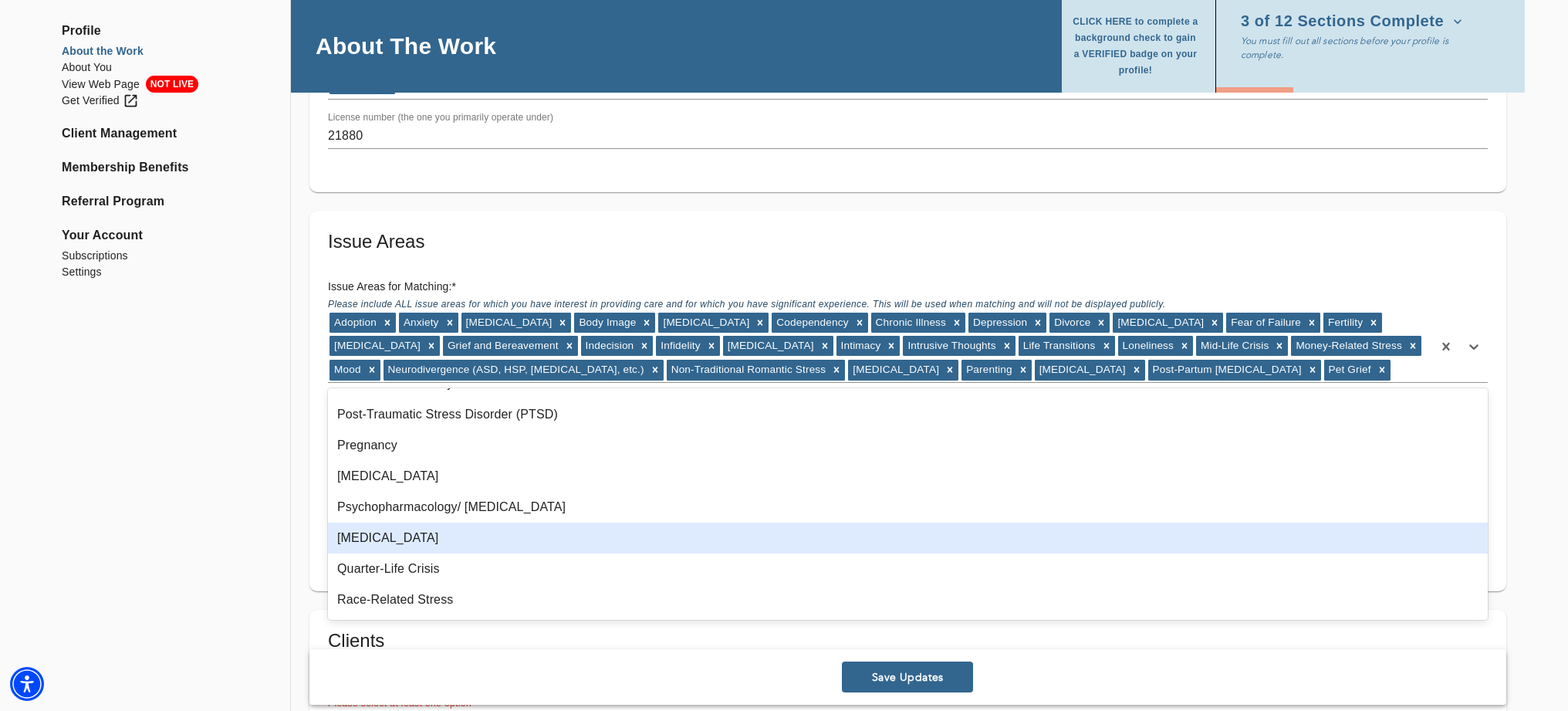
scroll to position [827, 0]
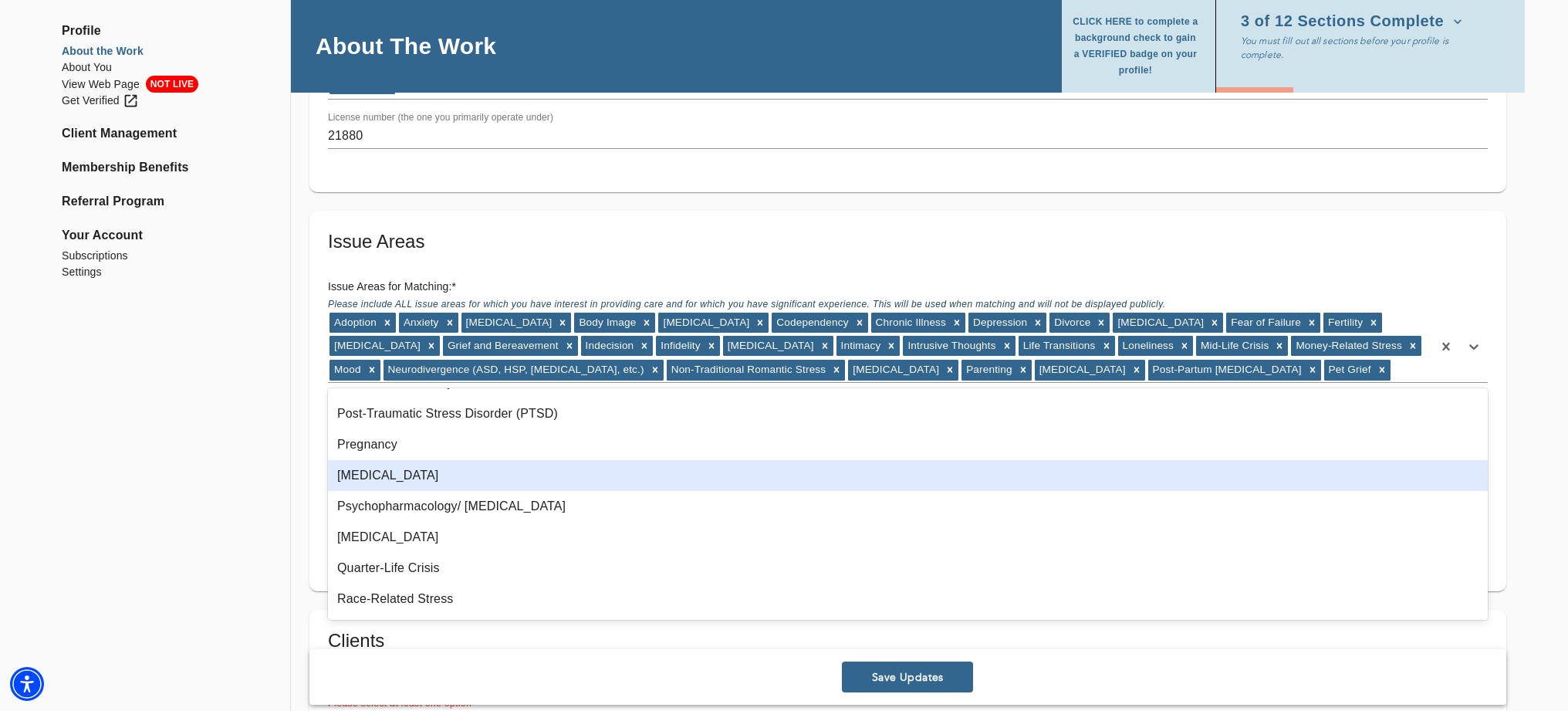
click at [411, 478] on div "[MEDICAL_DATA]" at bounding box center [908, 476] width 1160 height 31
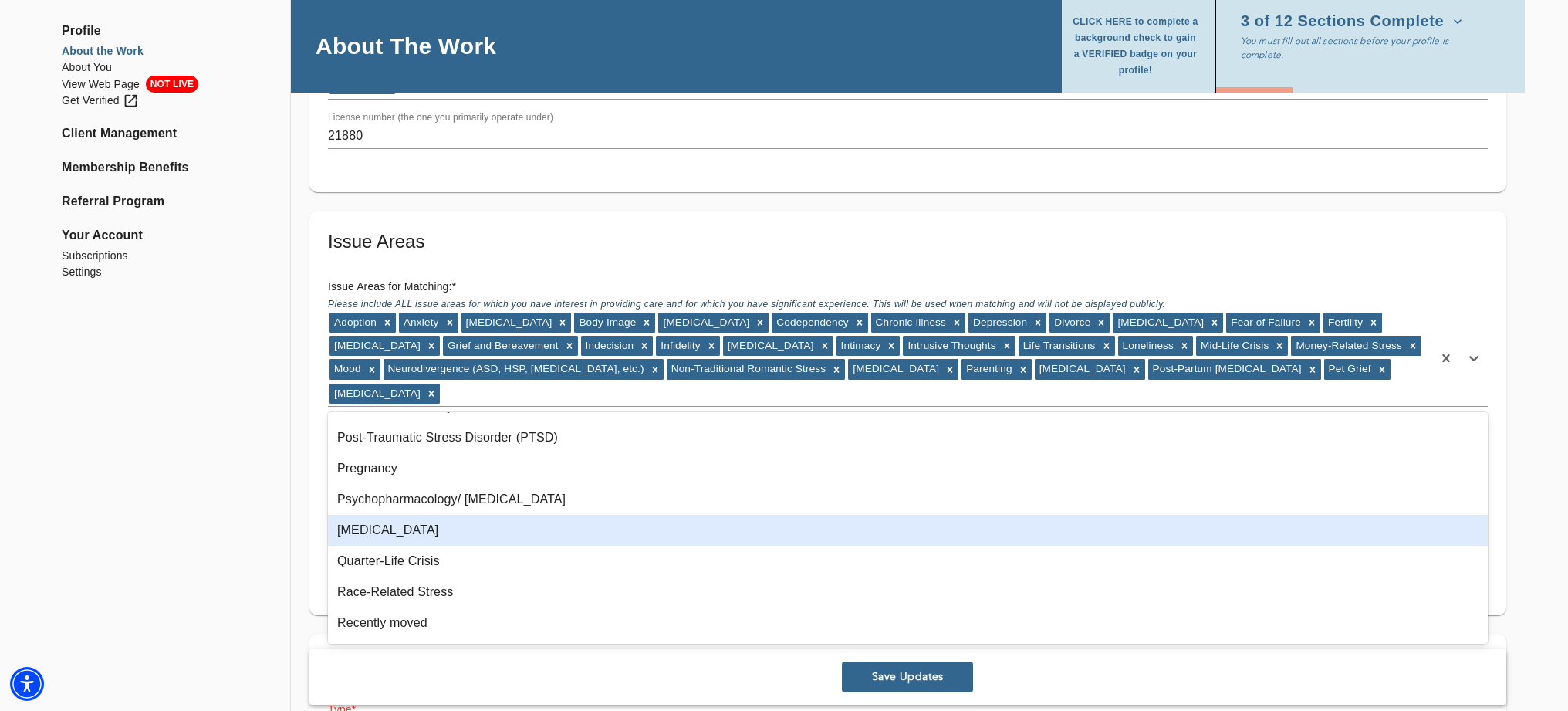
click at [378, 529] on div "[MEDICAL_DATA]" at bounding box center [908, 530] width 1160 height 31
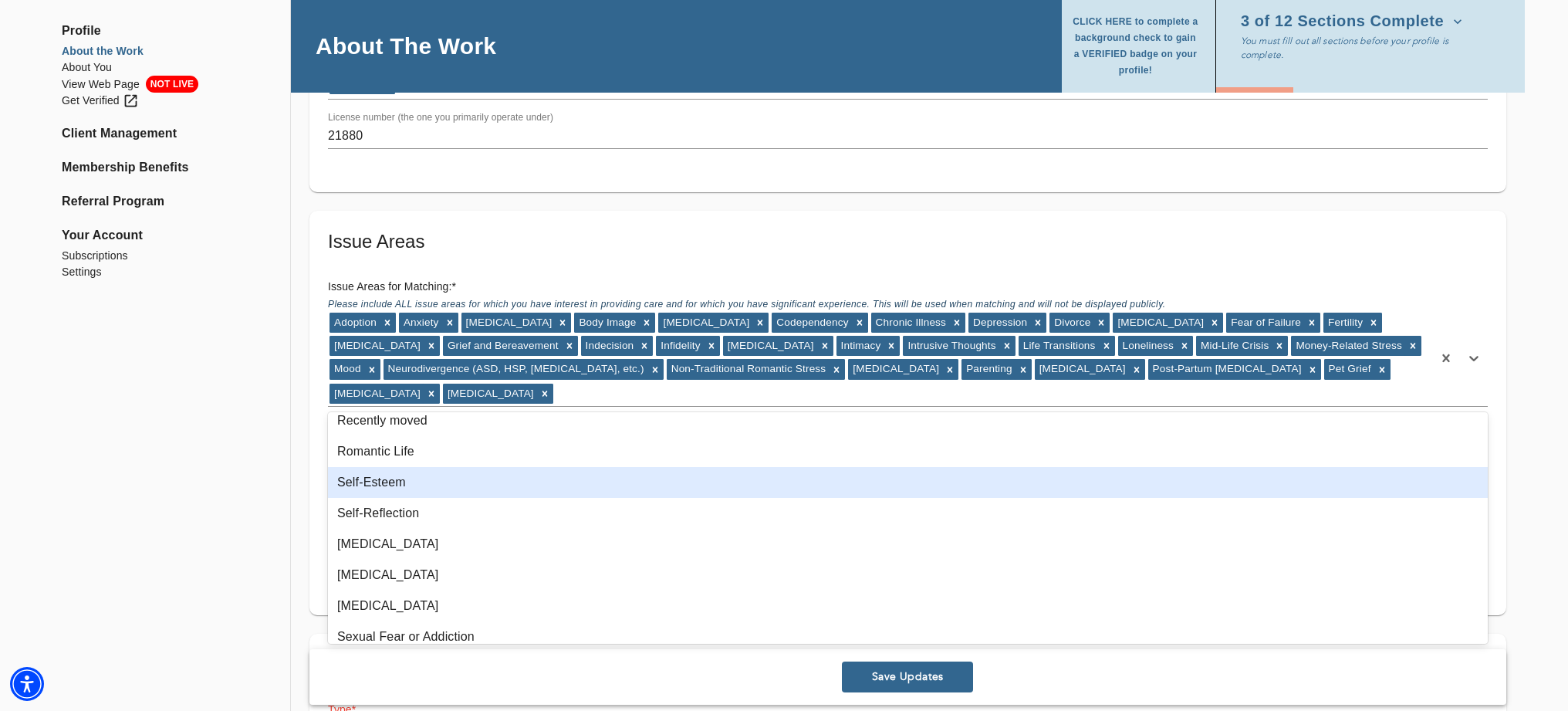
scroll to position [1000, 0]
click at [408, 492] on div "Self-Esteem" at bounding box center [908, 481] width 1160 height 31
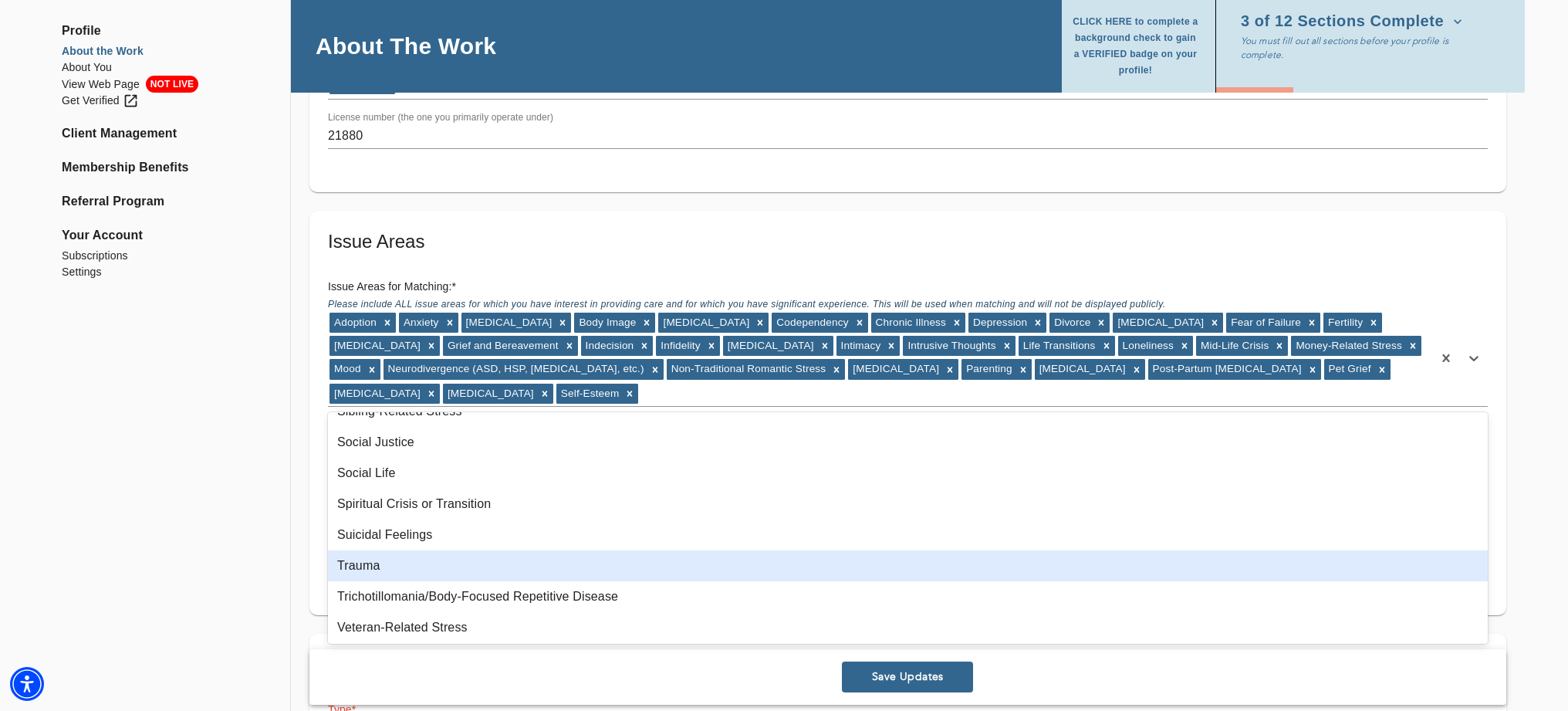
scroll to position [1256, 0]
click at [401, 559] on div "Trauma" at bounding box center [908, 564] width 1160 height 31
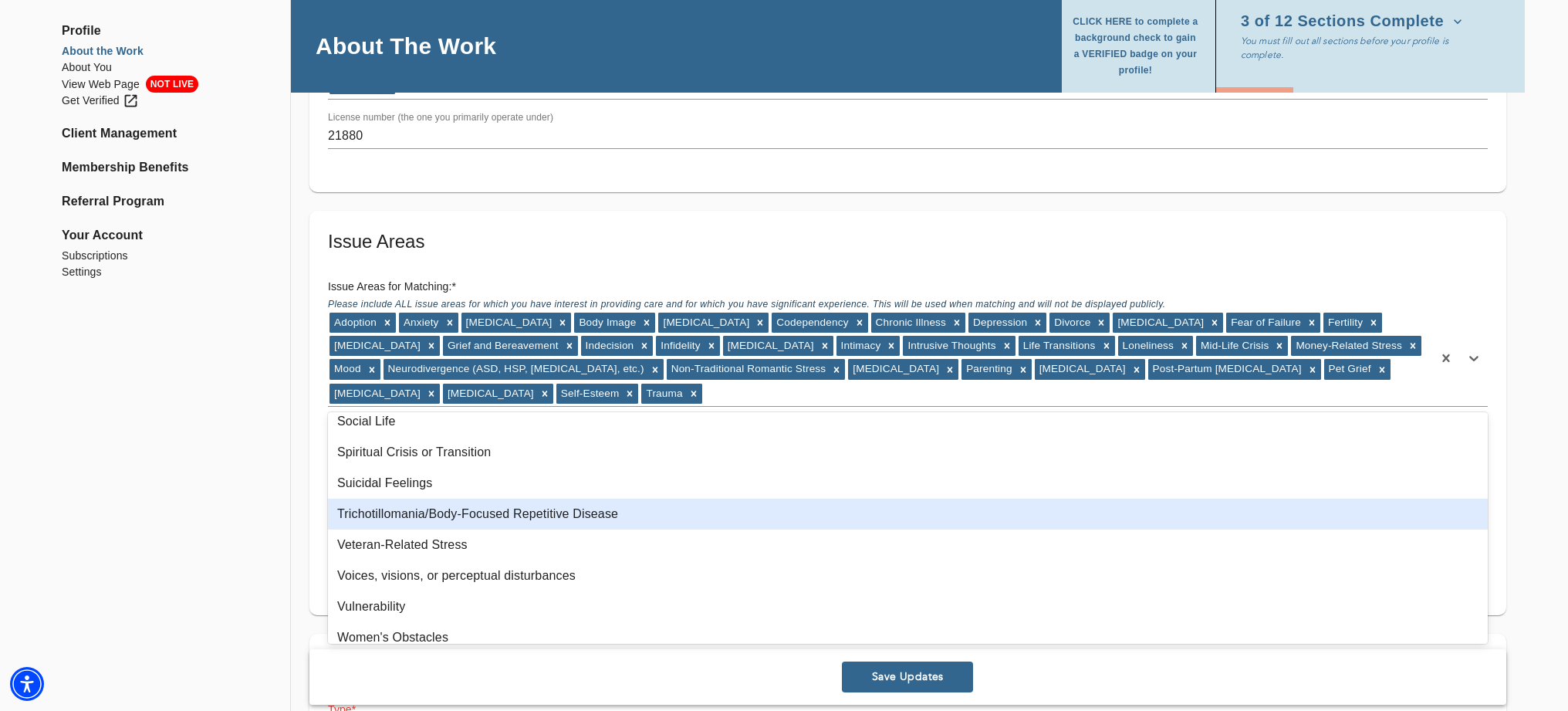
scroll to position [1350, 0]
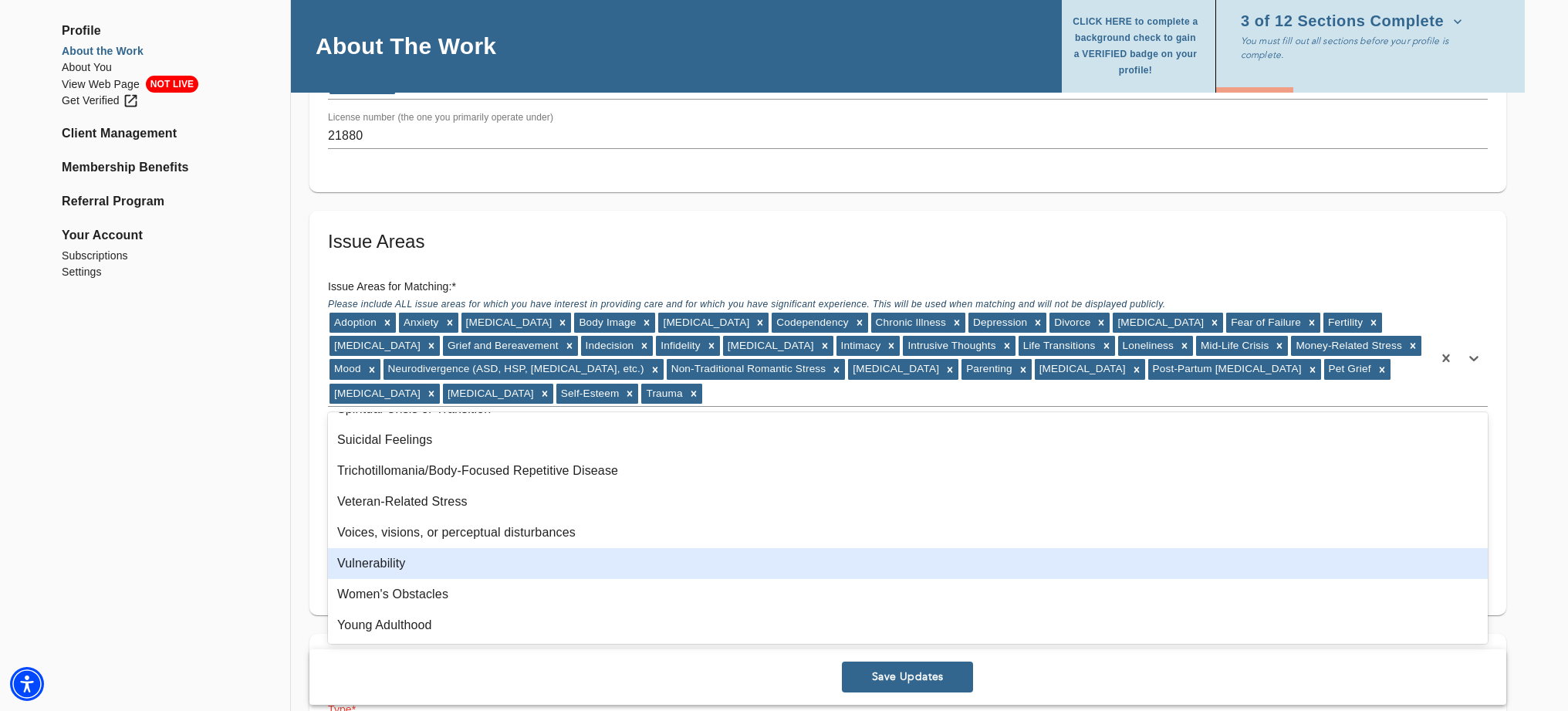
click at [552, 573] on div "Vulnerability" at bounding box center [908, 563] width 1160 height 31
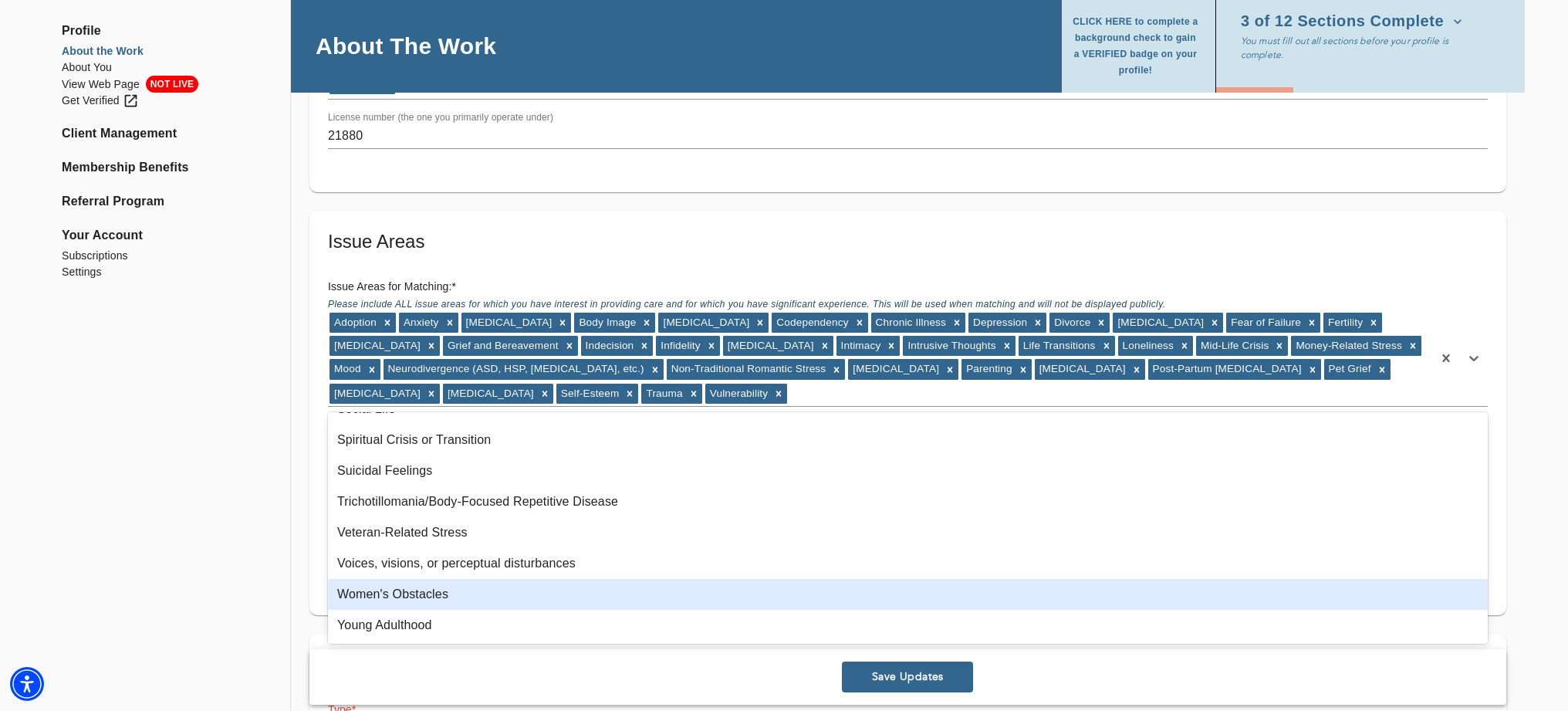
click at [462, 593] on div "Women's Obstacles" at bounding box center [908, 594] width 1160 height 31
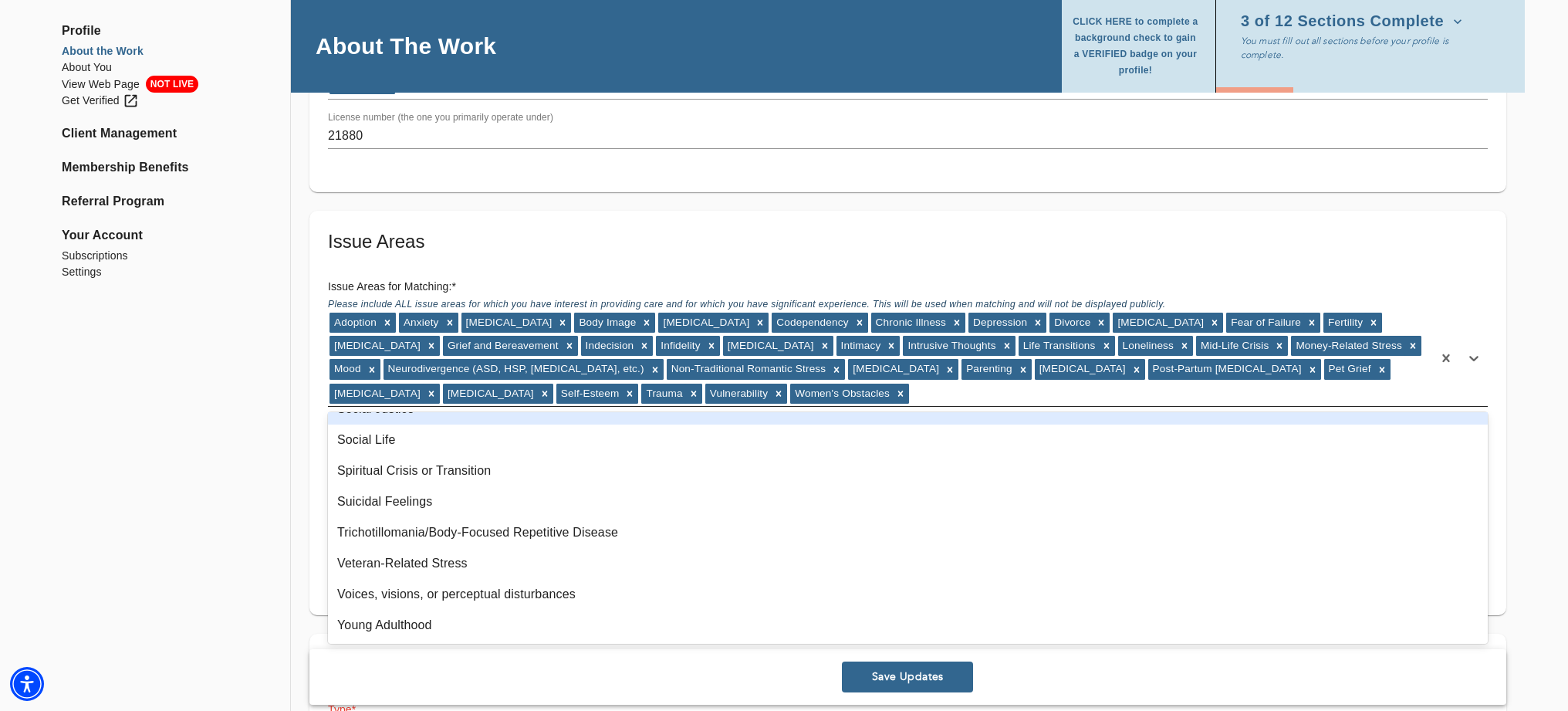
click at [1176, 396] on div "Adoption Anxiety [MEDICAL_DATA] Body Image [MEDICAL_DATA] Codependency Chronic …" at bounding box center [881, 359] width 1105 height 95
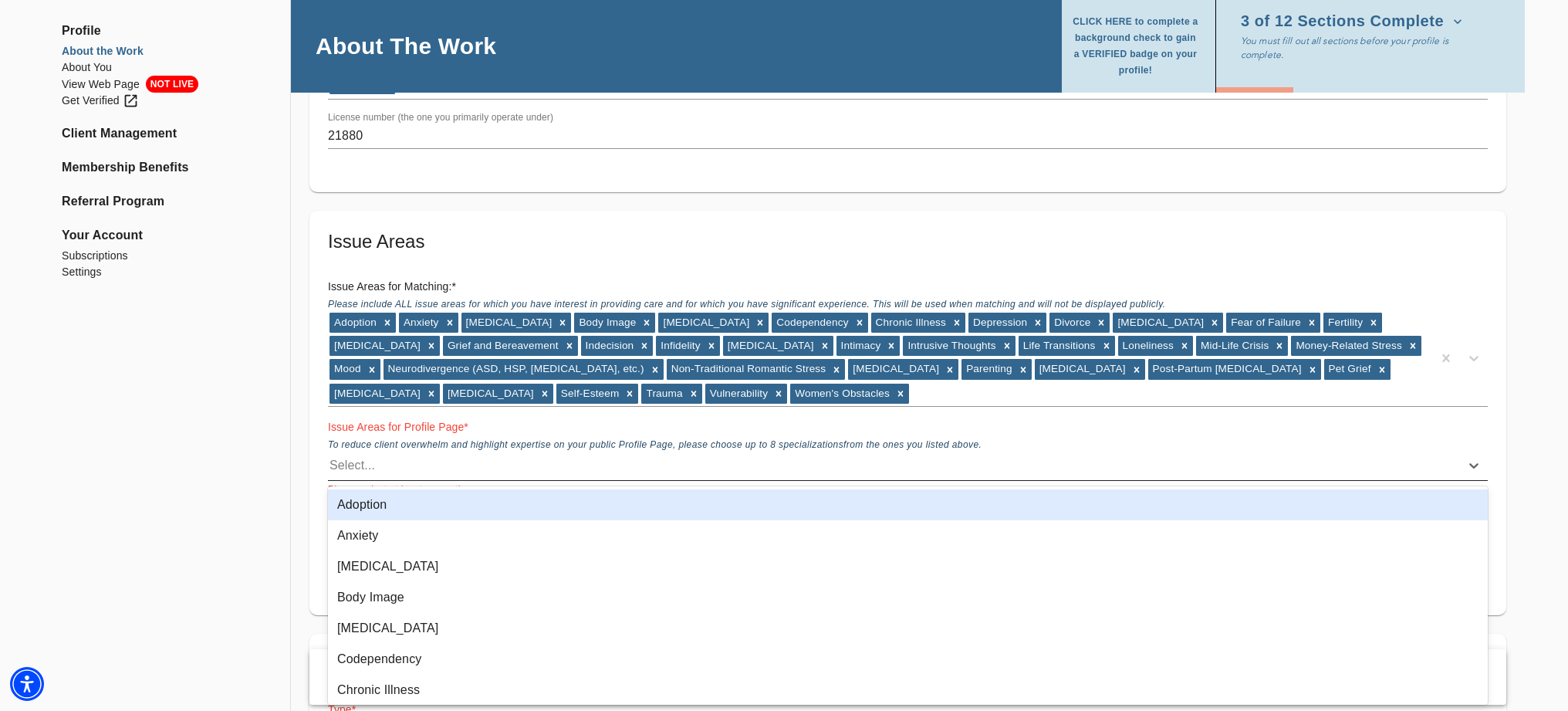
scroll to position [1245, 0]
click at [345, 460] on div "Select..." at bounding box center [352, 467] width 45 height 19
click at [365, 506] on div "Adoption" at bounding box center [908, 505] width 1160 height 31
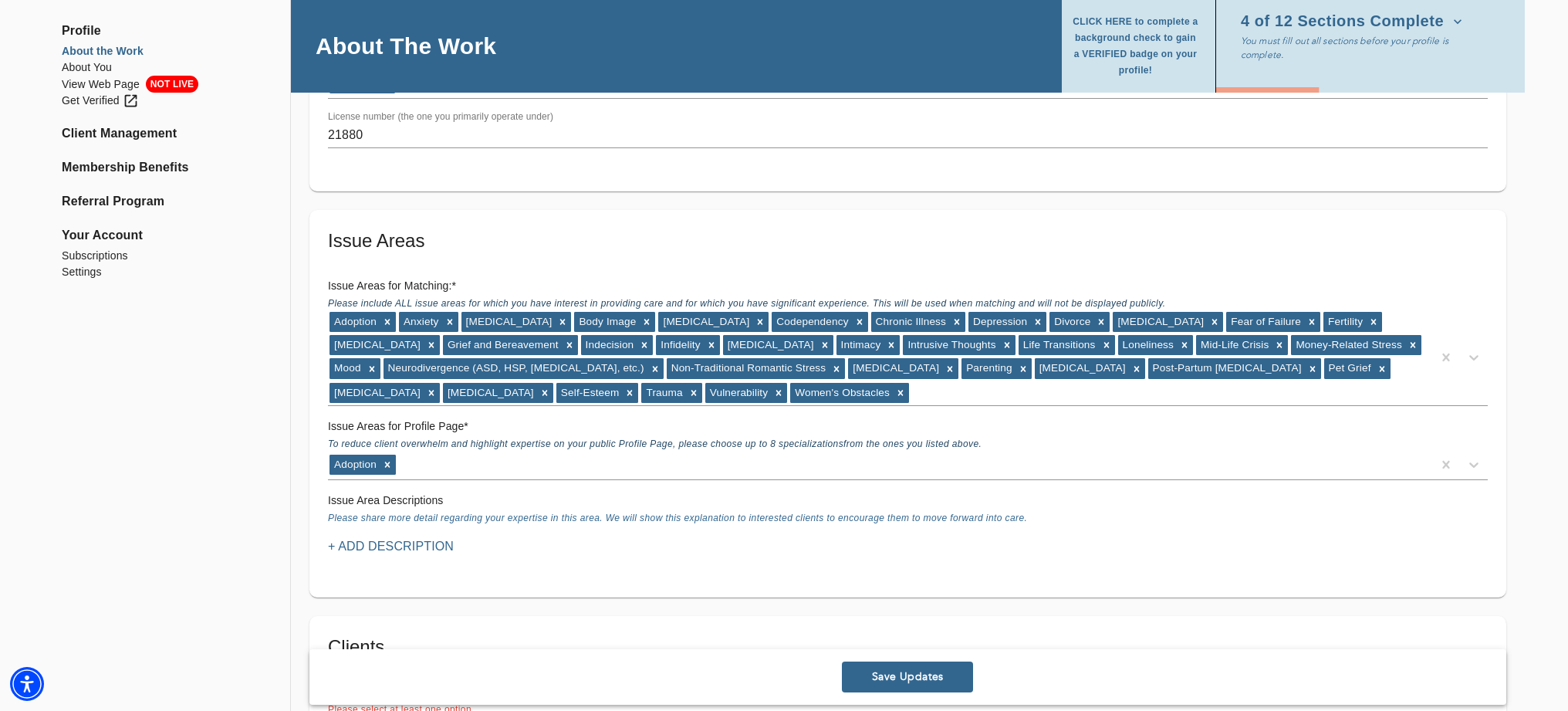
click at [414, 428] on h6 "Issue Areas for Profile Page *" at bounding box center [908, 427] width 1160 height 17
click at [391, 461] on icon at bounding box center [387, 464] width 10 height 10
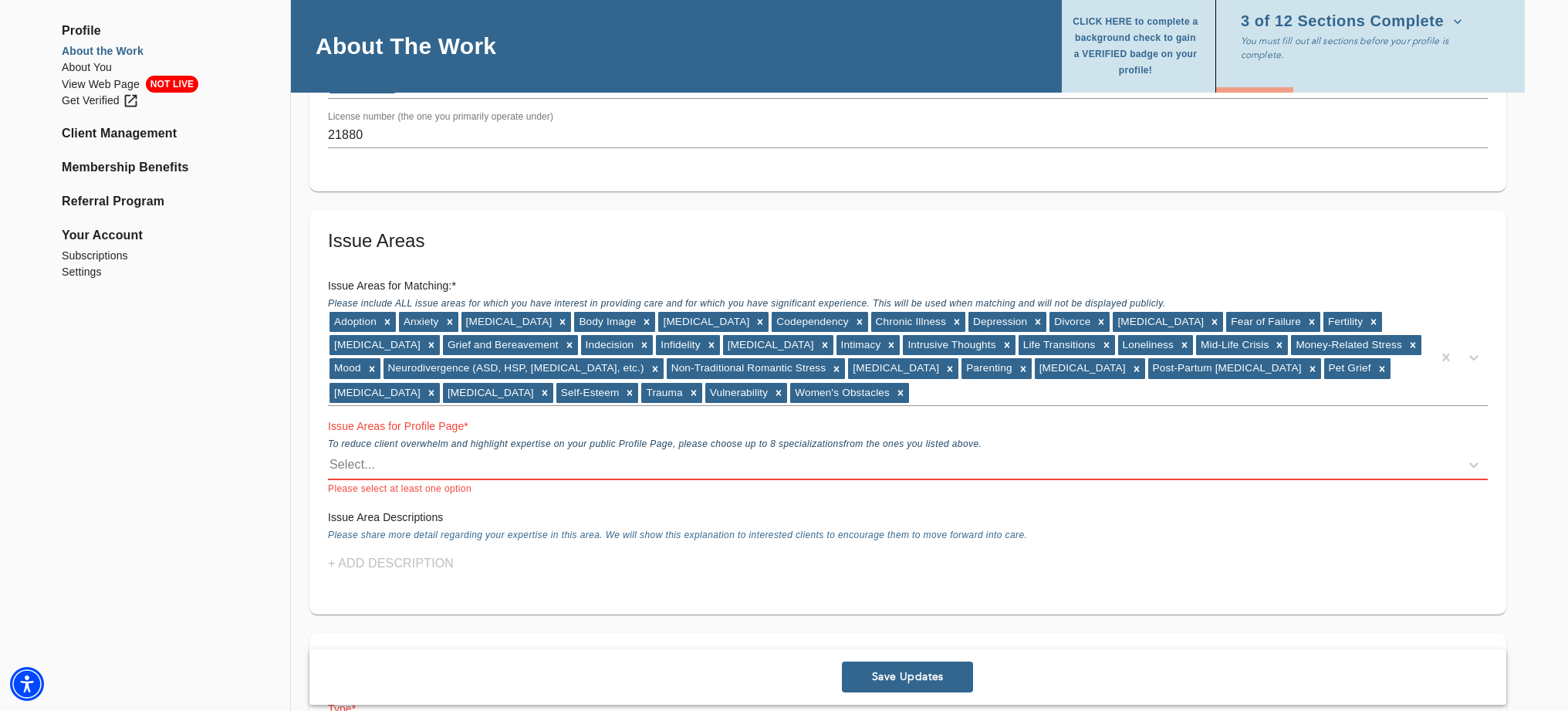
click at [376, 486] on span "Please select at least one option" at bounding box center [400, 488] width 144 height 10
click at [448, 427] on h6 "Issue Areas for Profile Page *" at bounding box center [908, 427] width 1160 height 17
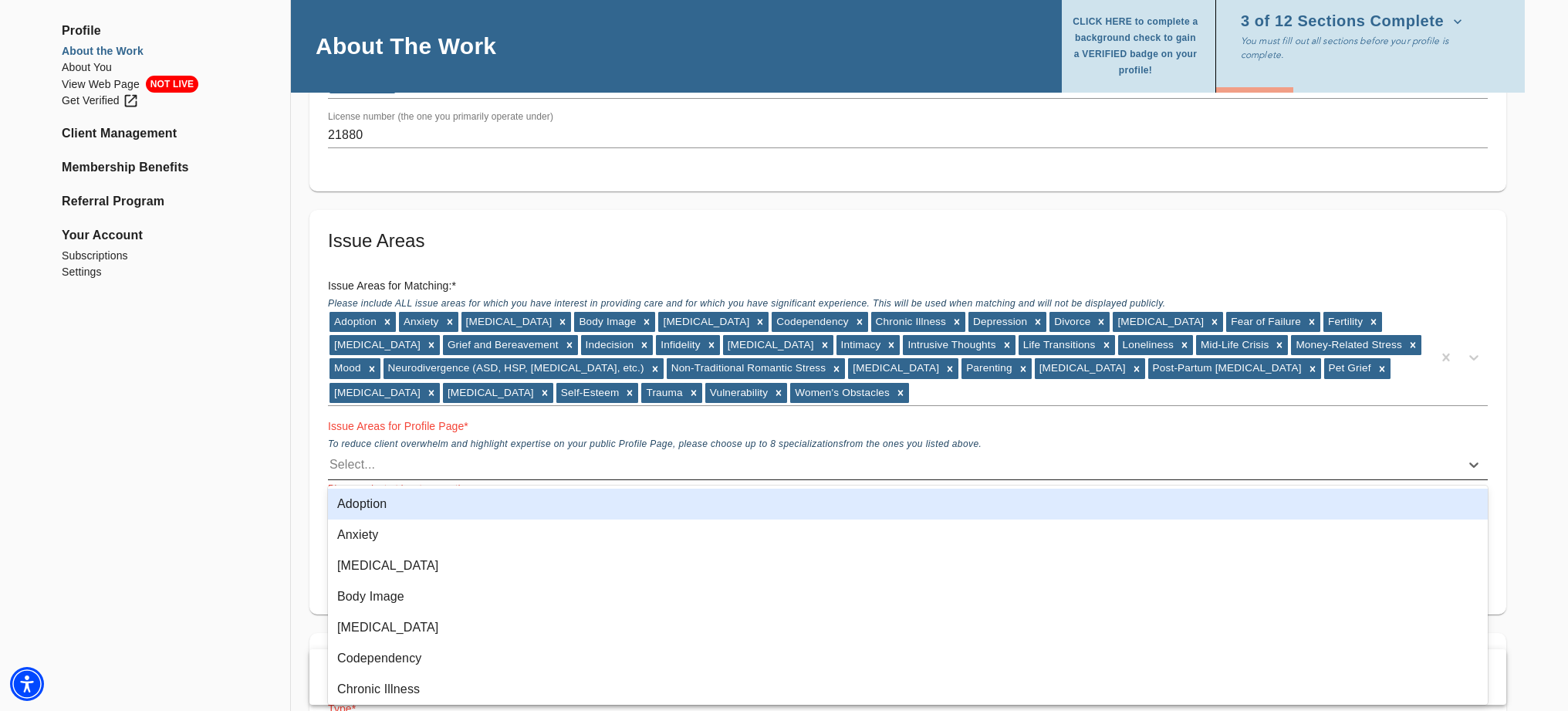
click at [366, 461] on div "Select..." at bounding box center [352, 465] width 45 height 19
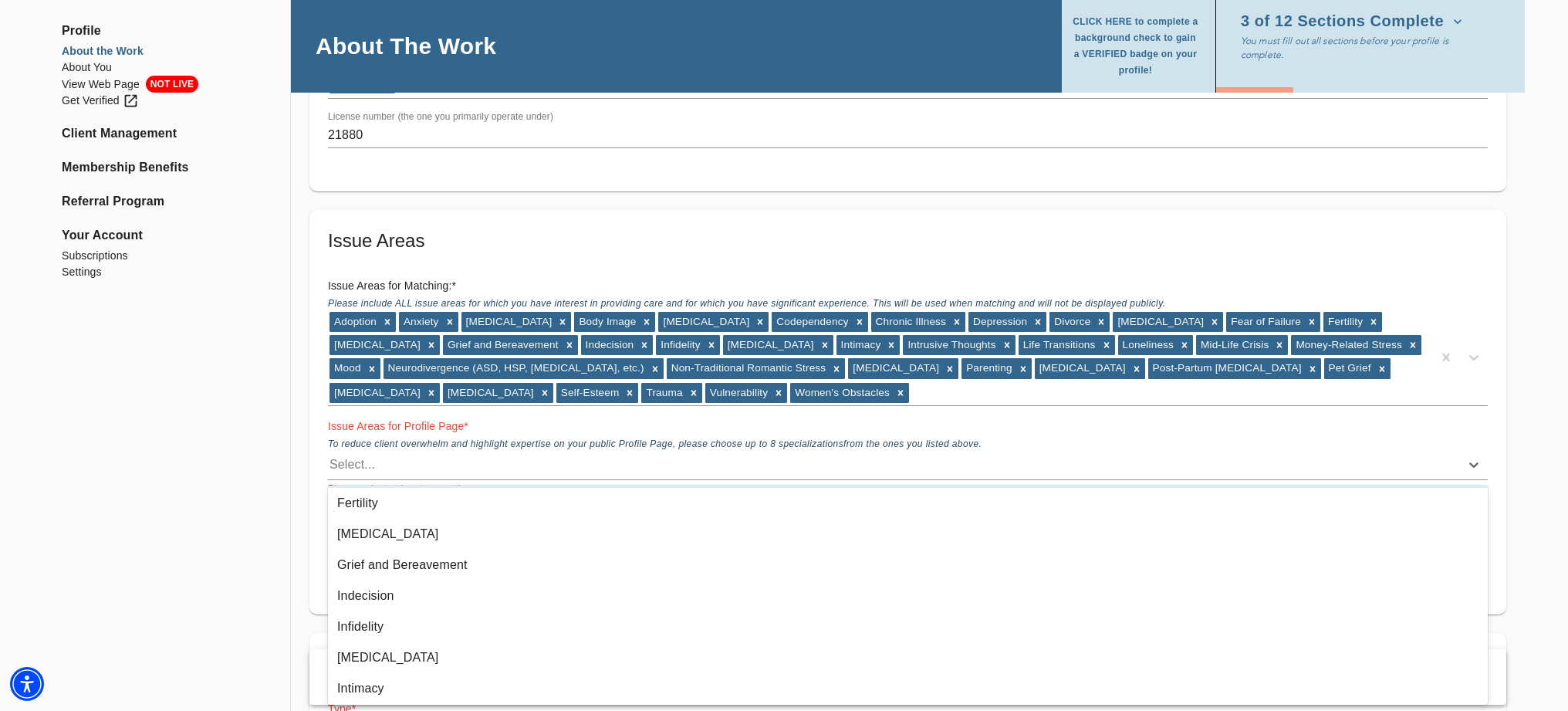
scroll to position [350, 0]
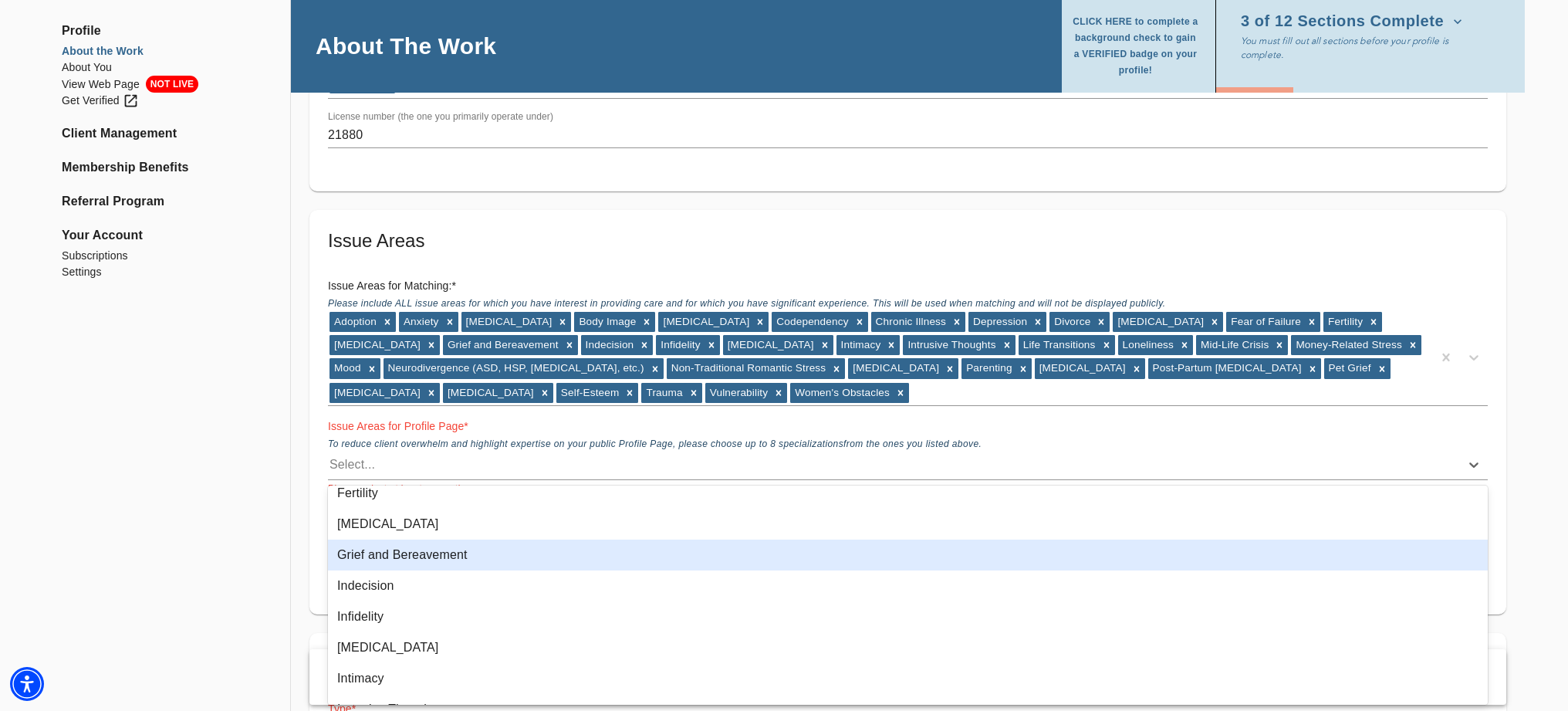
click at [394, 557] on div "Grief and Bereavement" at bounding box center [908, 555] width 1160 height 31
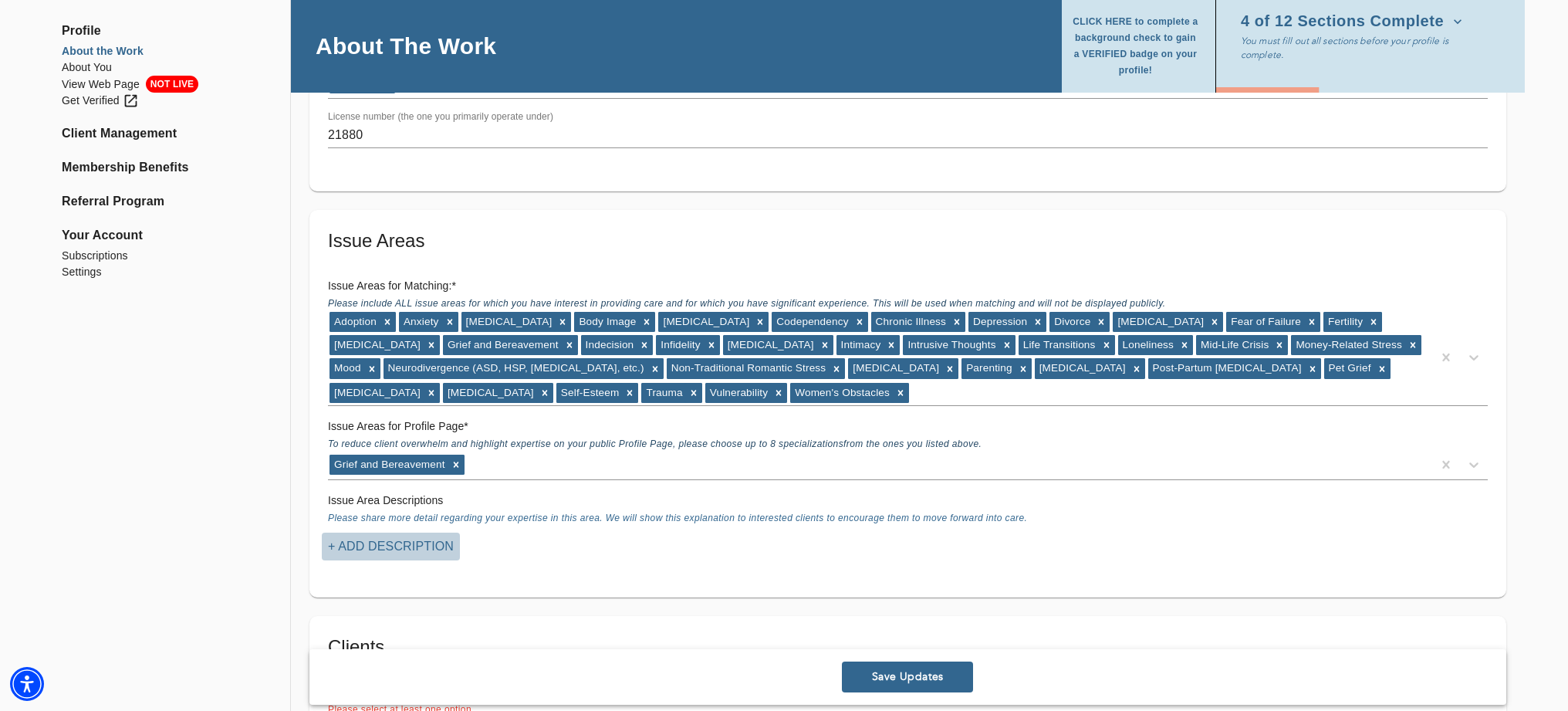
click at [443, 544] on p "+ Add Description" at bounding box center [392, 547] width 126 height 19
click at [554, 564] on div at bounding box center [784, 355] width 1568 height 711
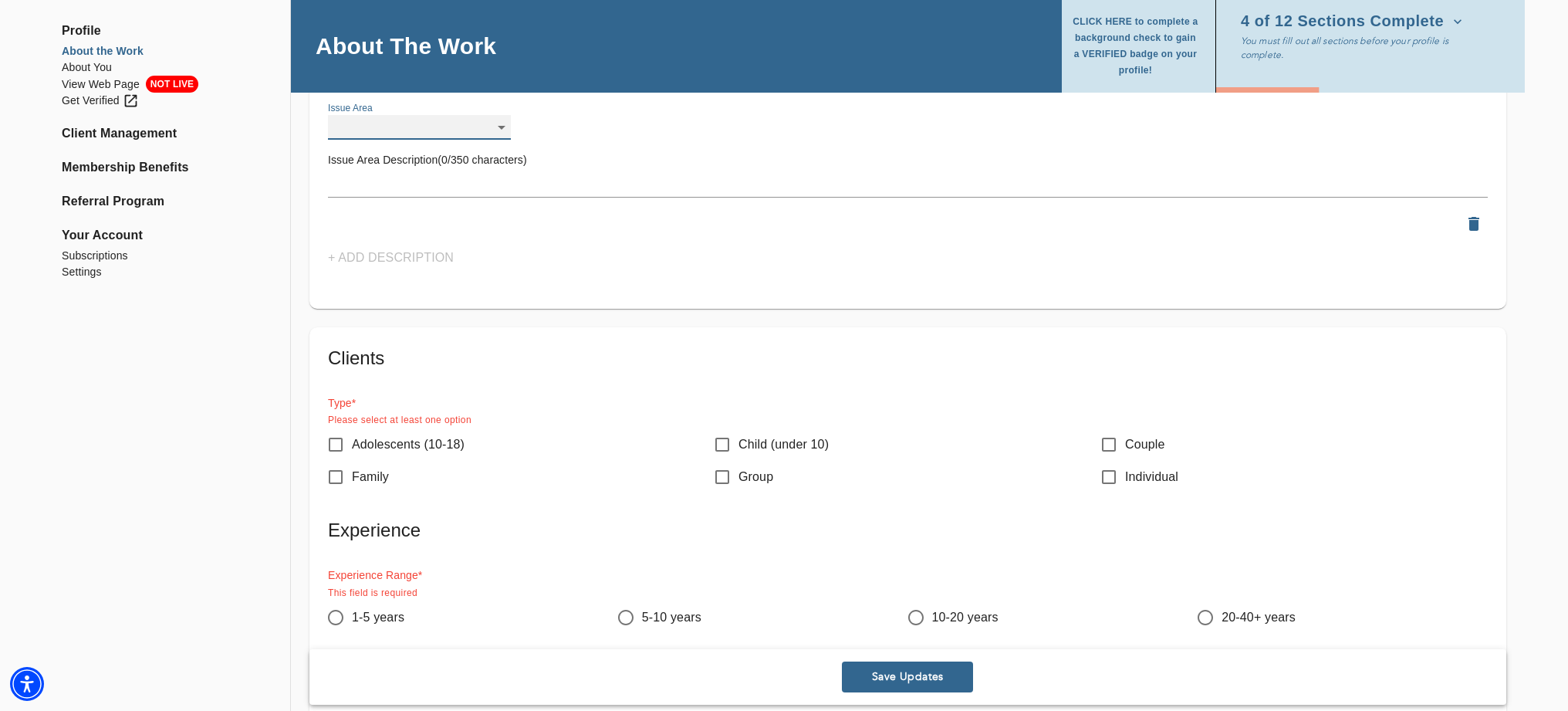
scroll to position [1697, 0]
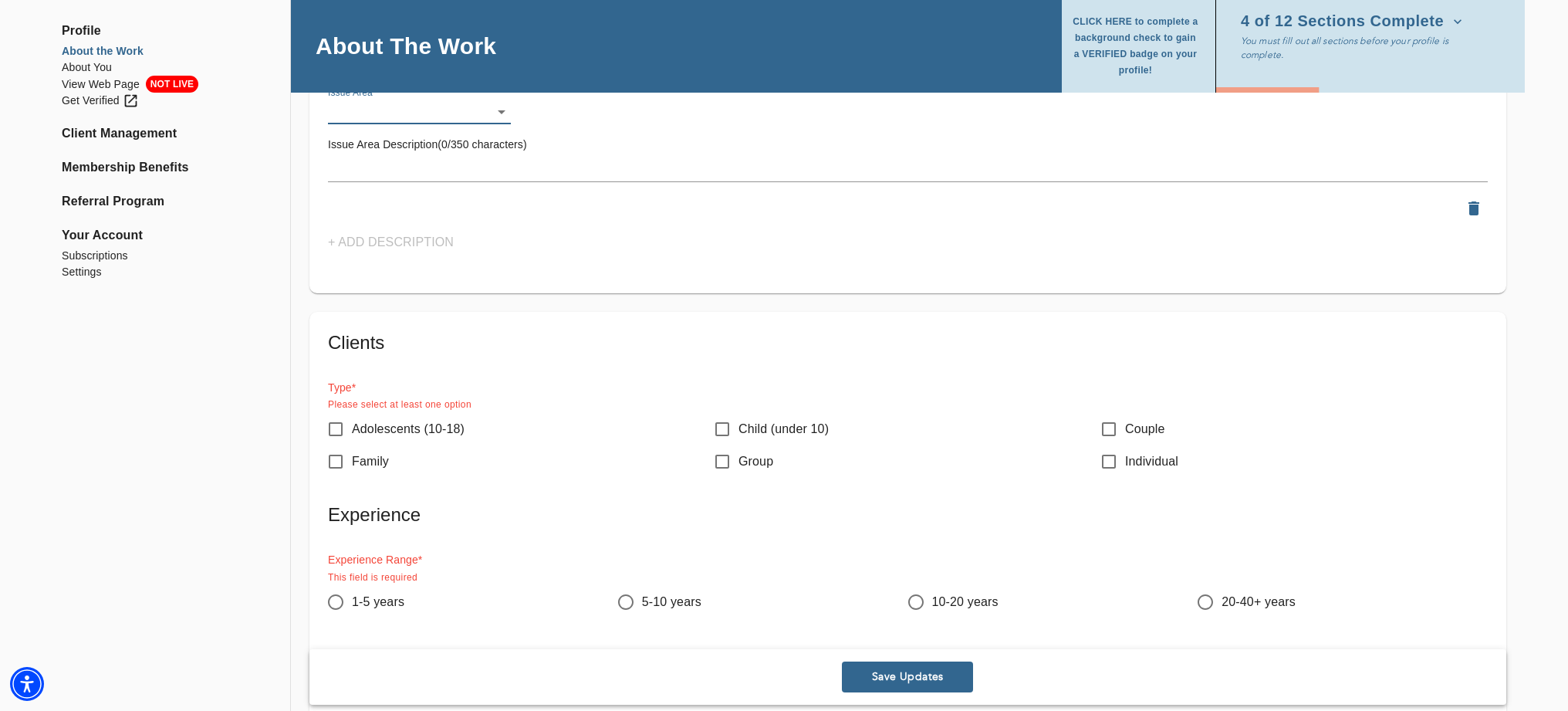
click at [336, 461] on input "Family" at bounding box center [336, 461] width 32 height 32
checkbox input "true"
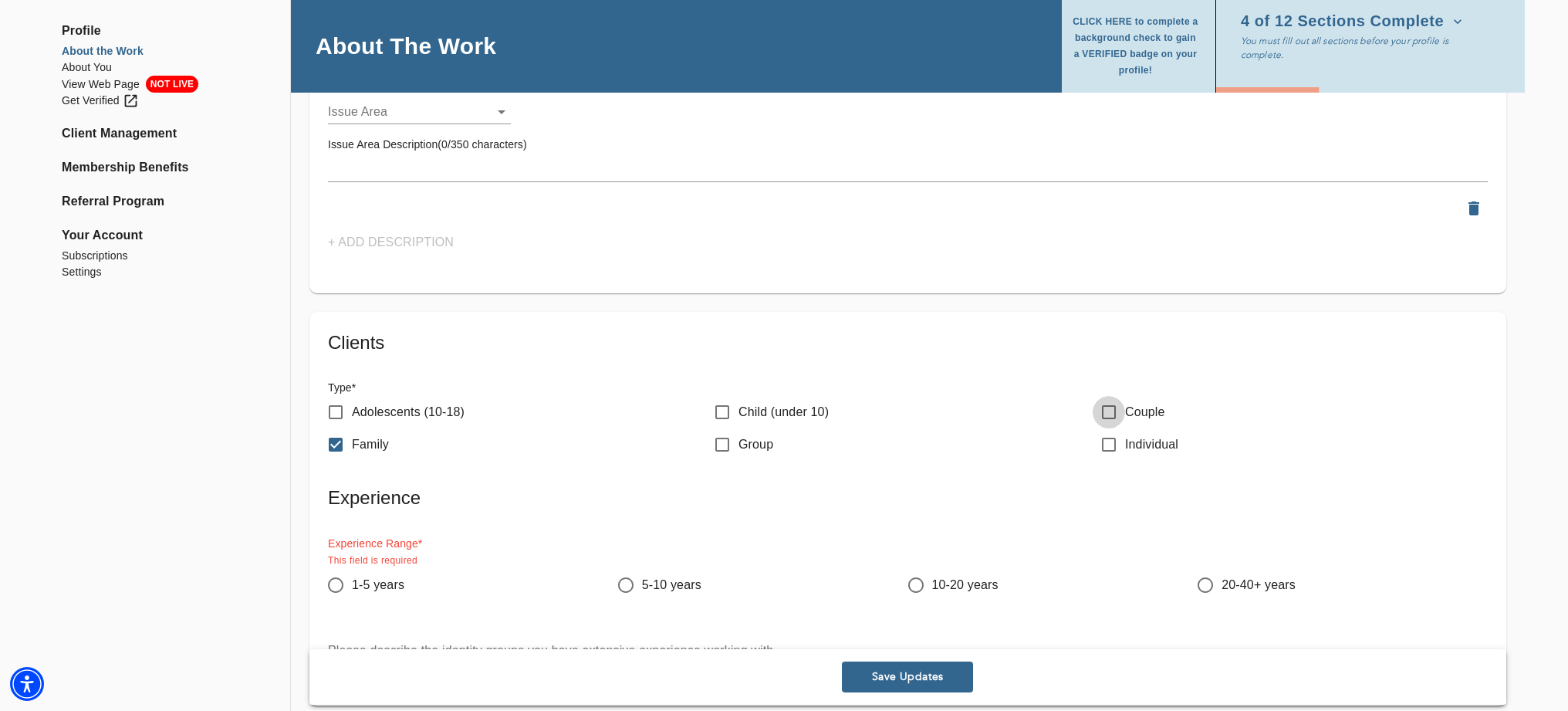
click at [1114, 406] on input "Couple" at bounding box center [1109, 412] width 32 height 32
checkbox input "true"
click at [1109, 442] on input "Individual" at bounding box center [1109, 444] width 32 height 32
checkbox input "true"
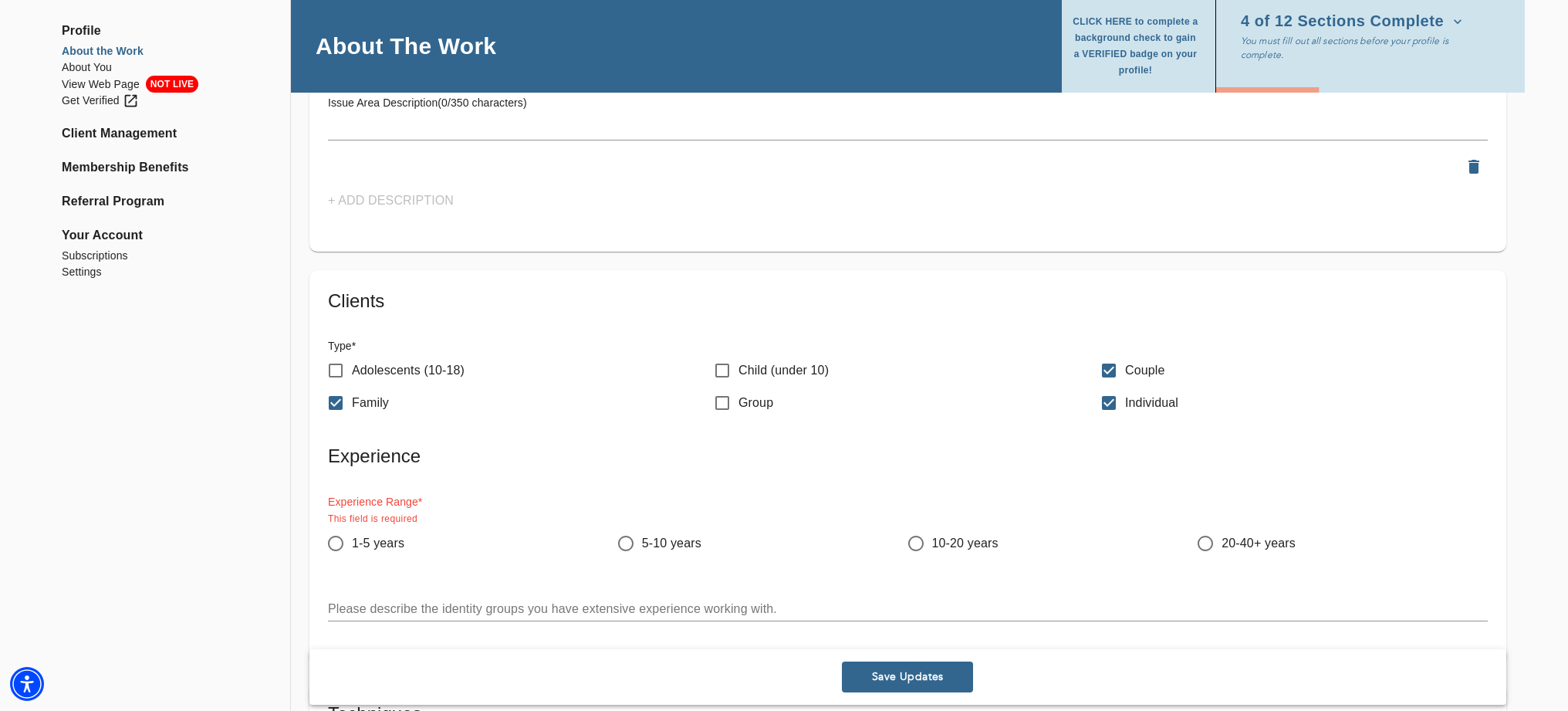
scroll to position [1740, 0]
click at [1208, 538] on input "20-40+ years" at bounding box center [1206, 541] width 32 height 32
radio input "true"
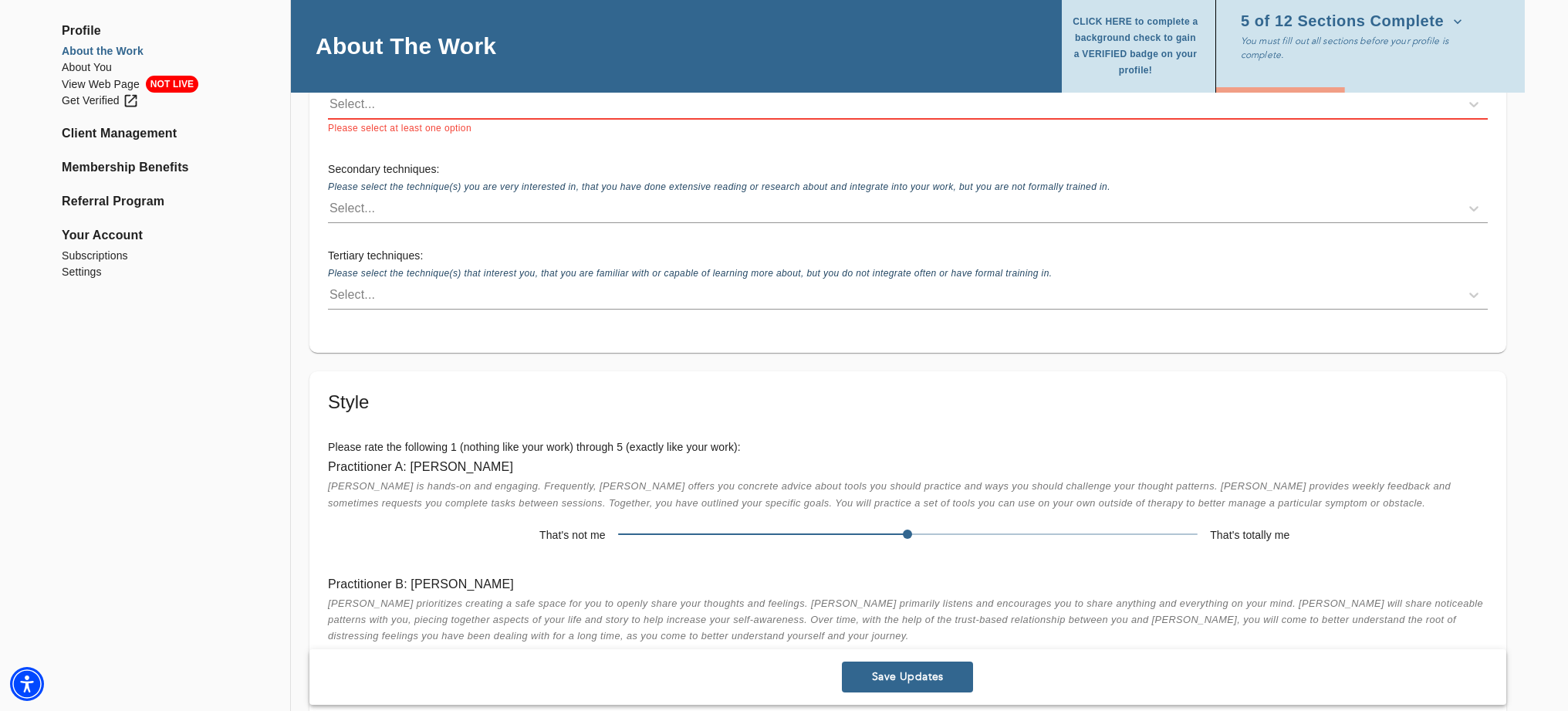
scroll to position [2436, 0]
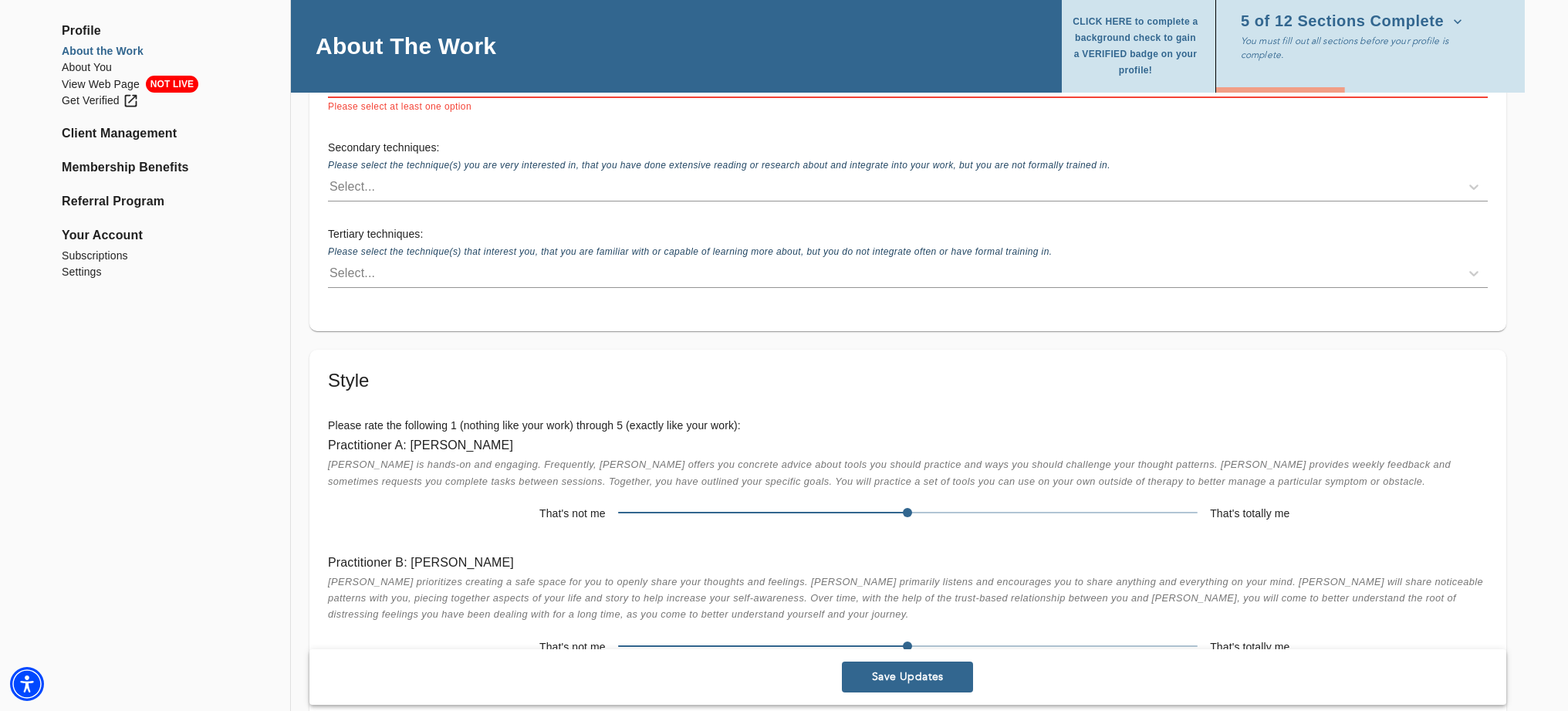
click at [895, 675] on span "Save Updates" at bounding box center [907, 678] width 119 height 15
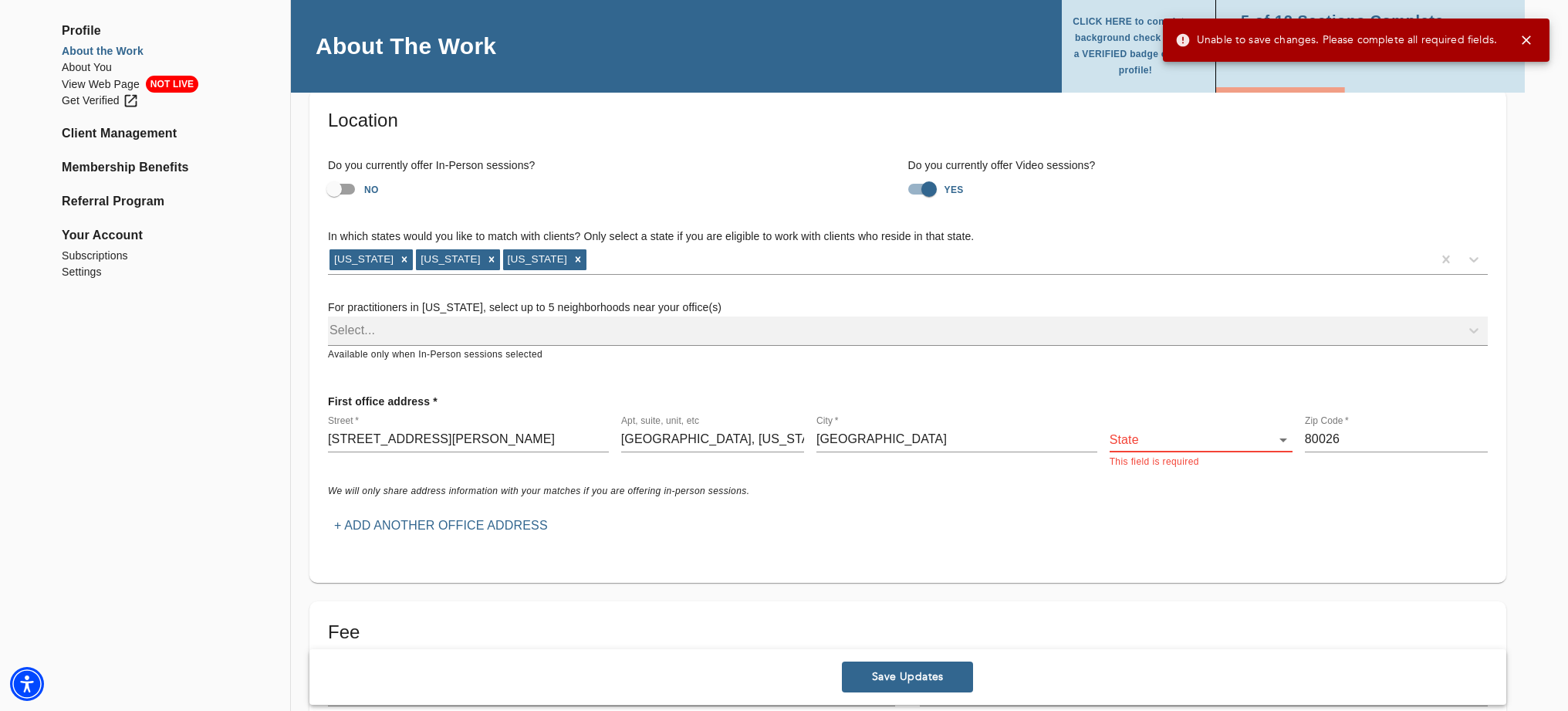
scroll to position [76, 0]
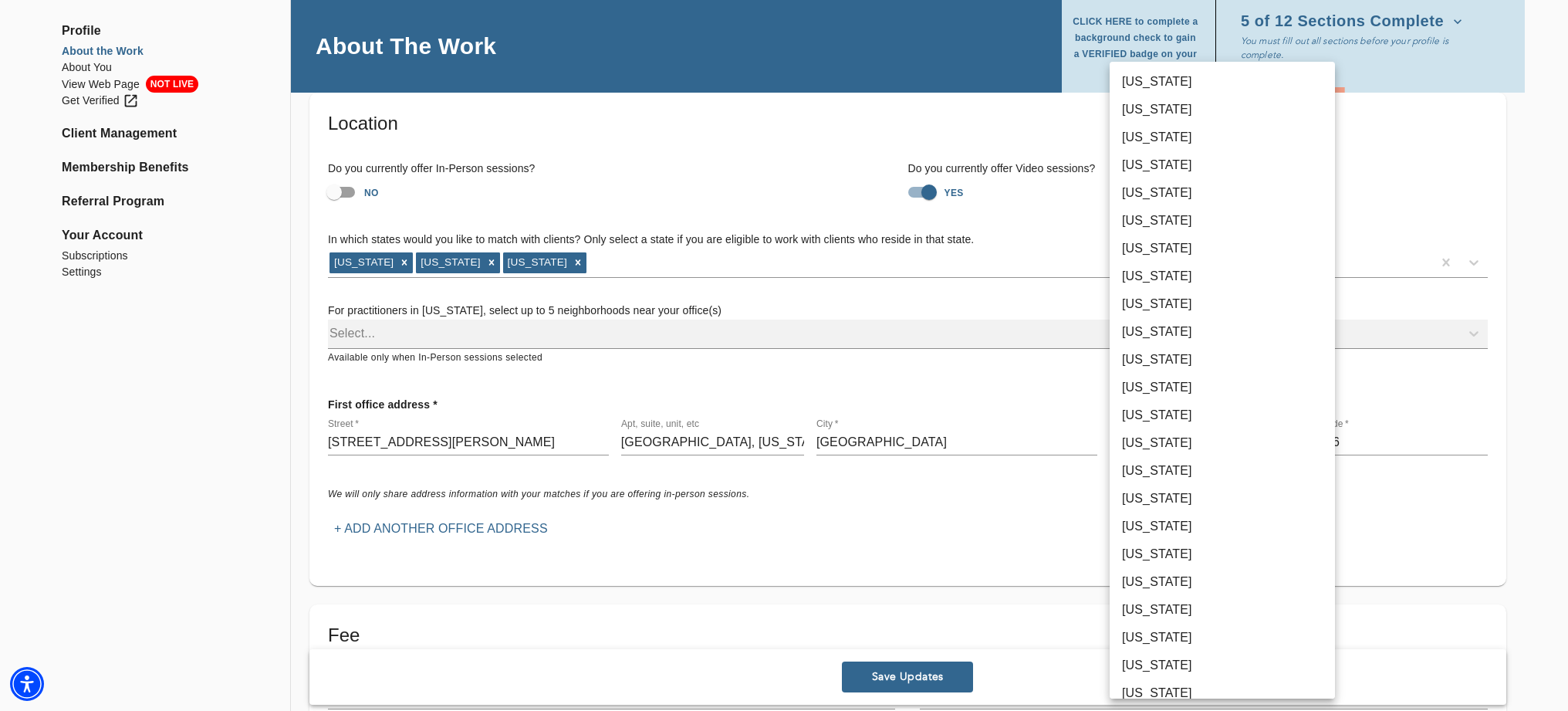
click at [1285, 442] on body "for practitioners [PERSON_NAME] log out Profile About the Work About You View W…" at bounding box center [784, 279] width 1568 height 711
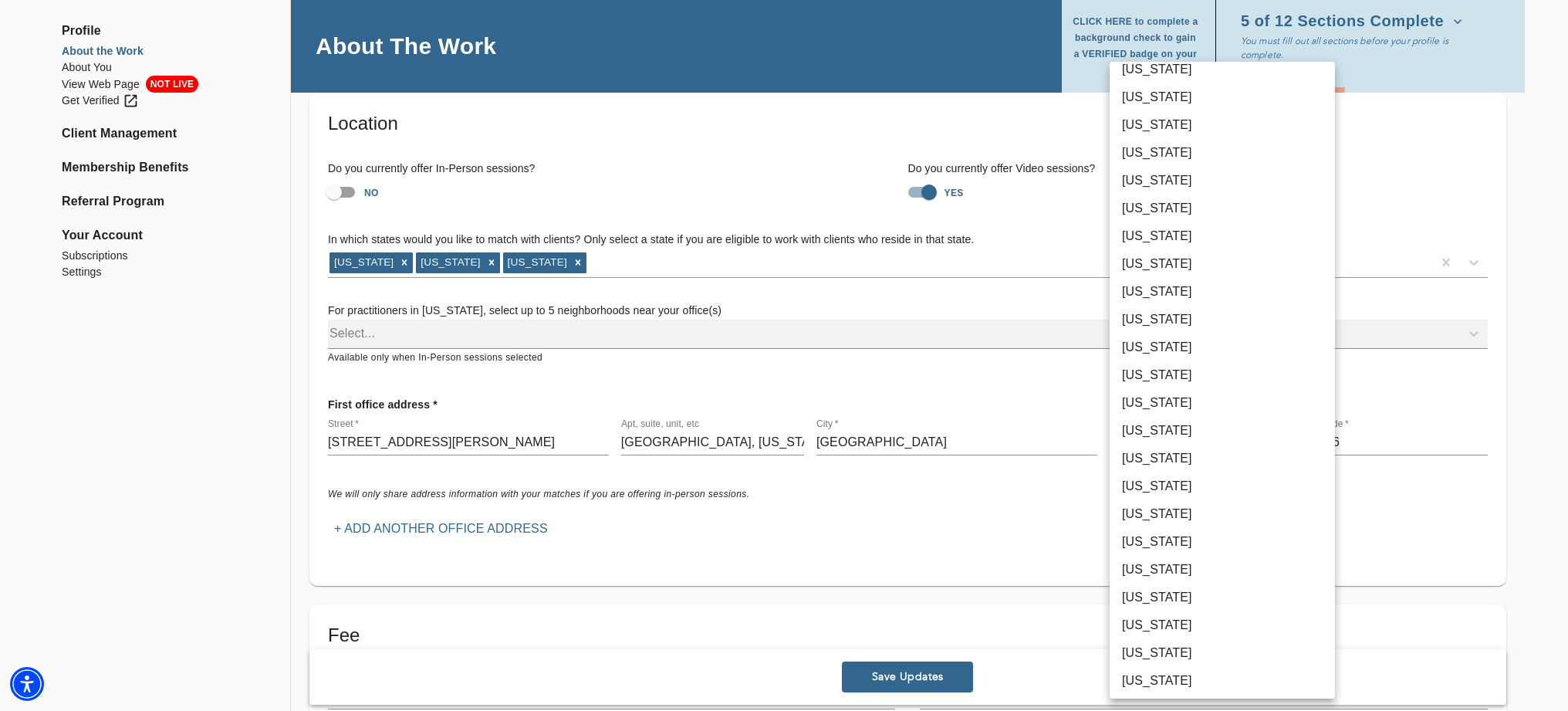
scroll to position [431, 0]
click at [1161, 565] on li "[US_STATE]" at bounding box center [1222, 569] width 225 height 28
type input "36"
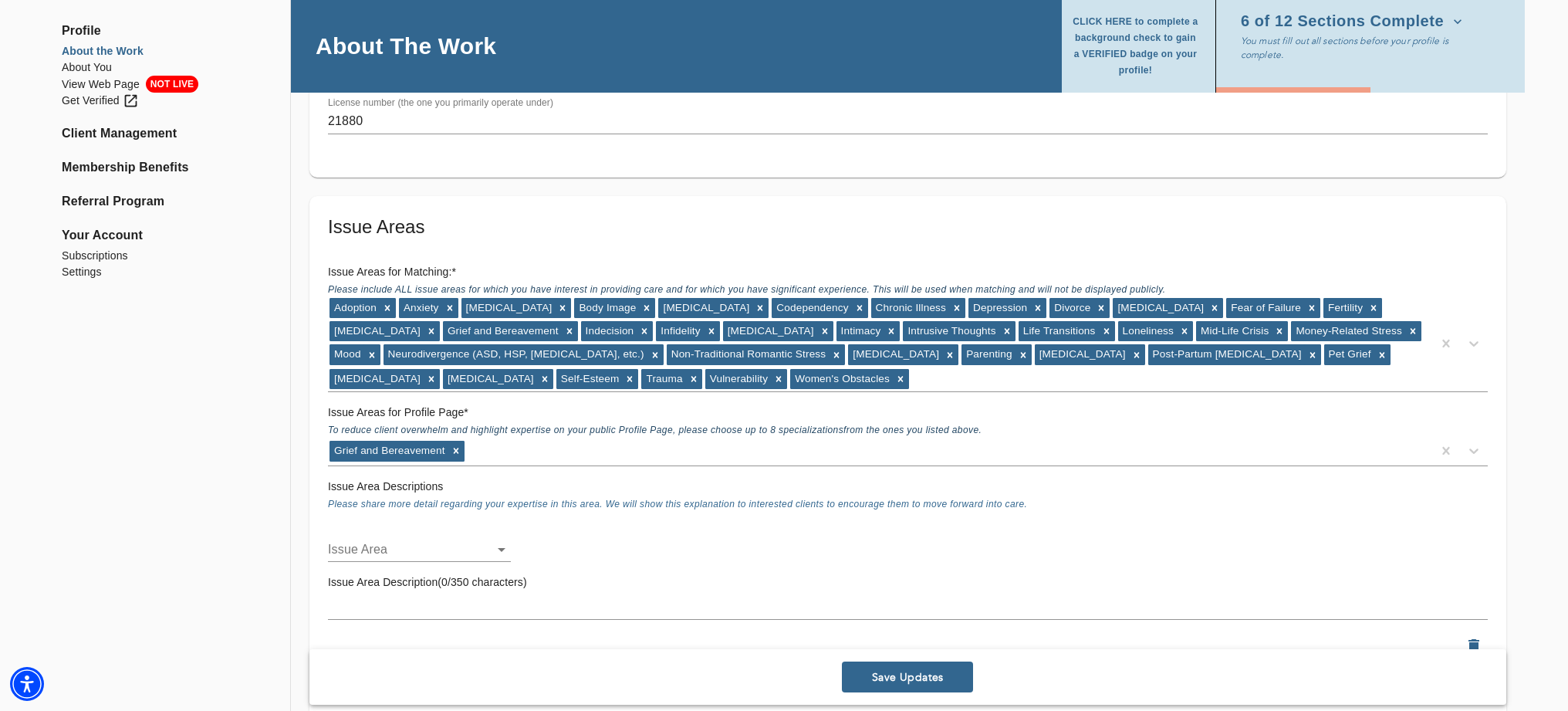
scroll to position [1246, 0]
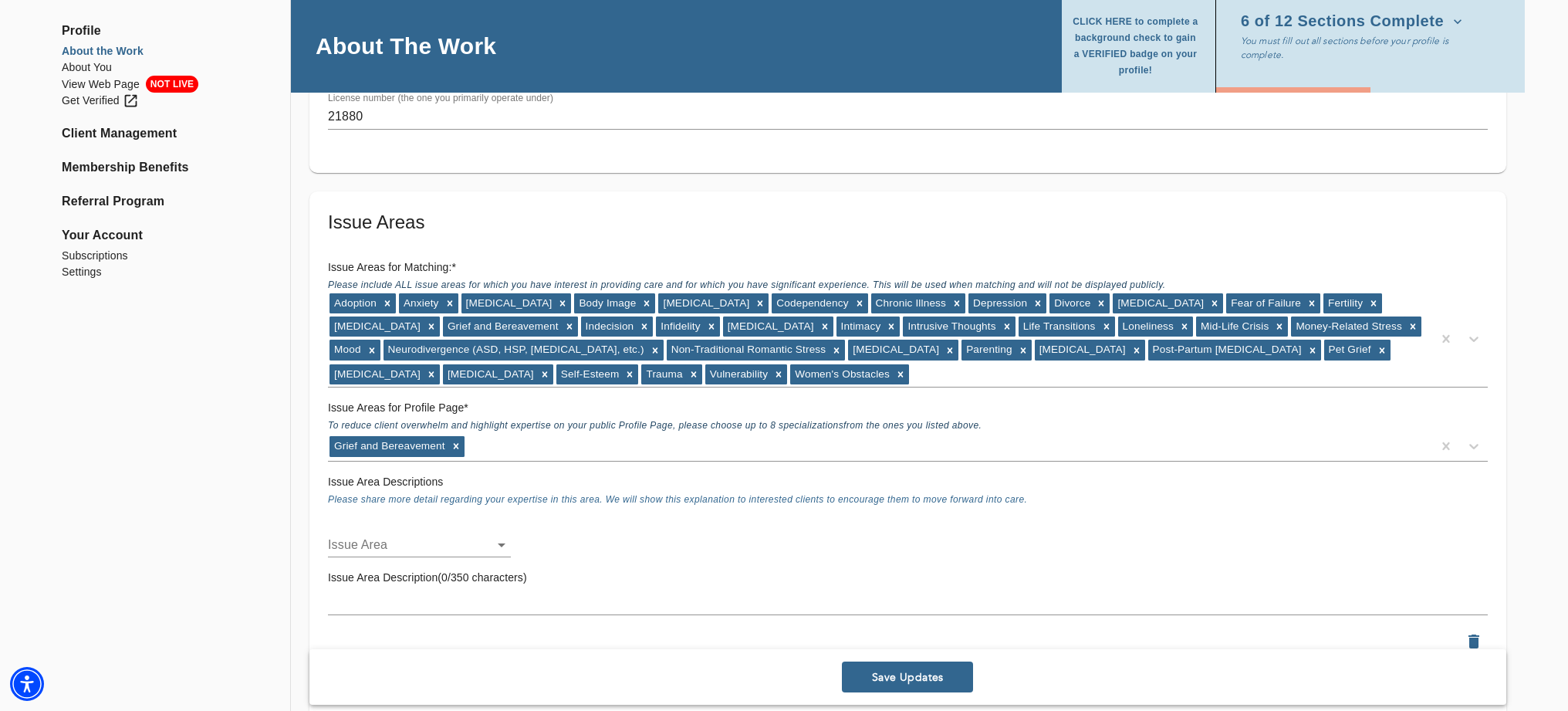
click at [478, 543] on li "Grief and Bereavement" at bounding box center [420, 544] width 183 height 28
type input "24"
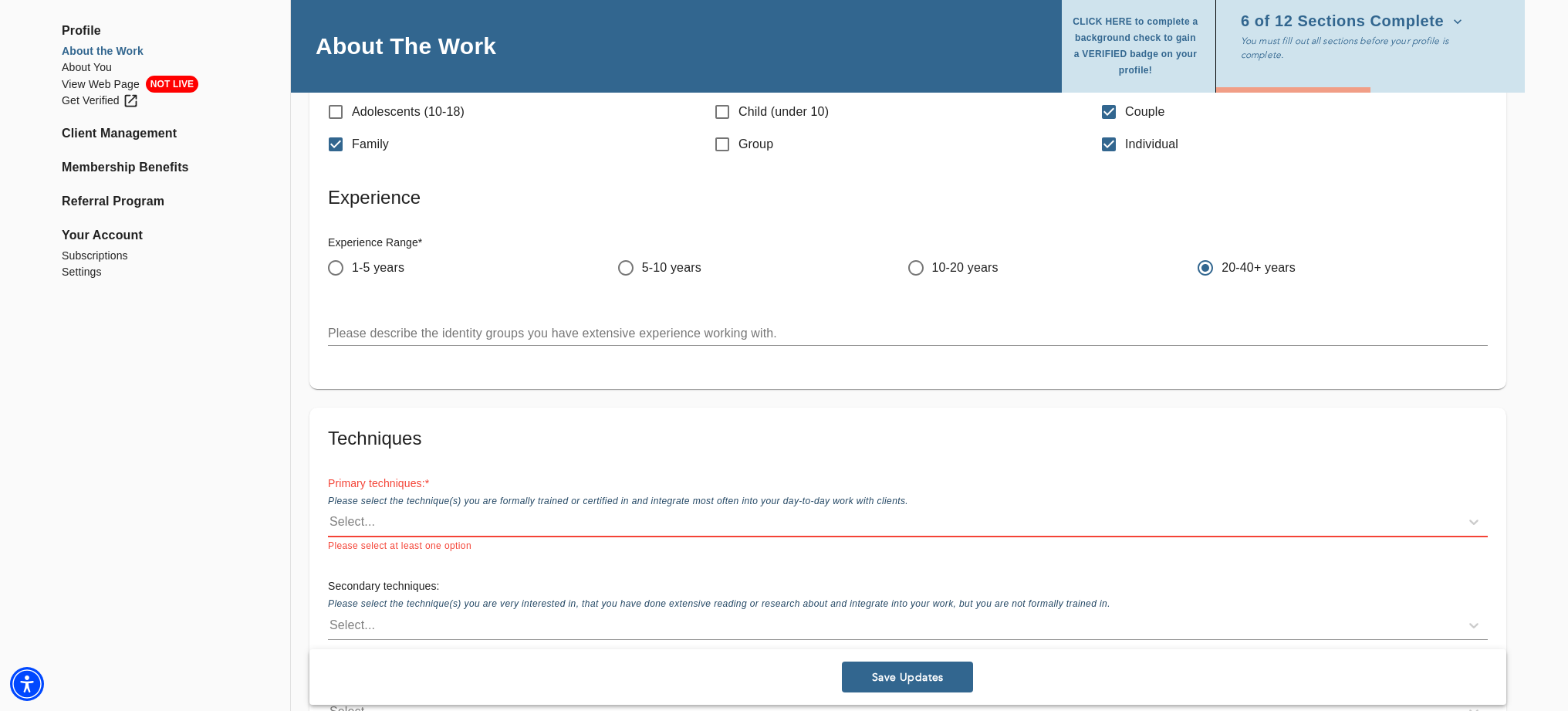
scroll to position [1981, 0]
click at [364, 523] on div "Select..." at bounding box center [352, 522] width 45 height 19
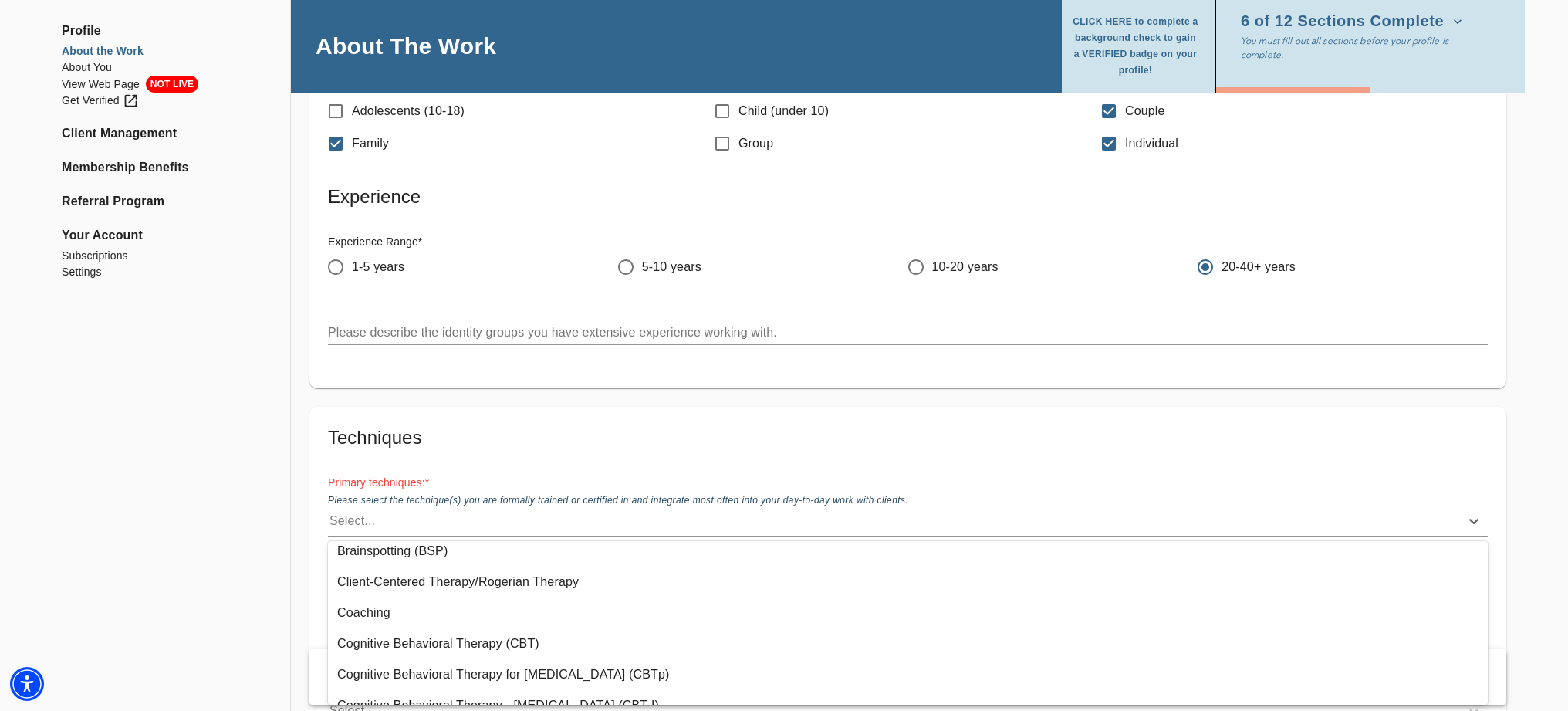
scroll to position [167, 0]
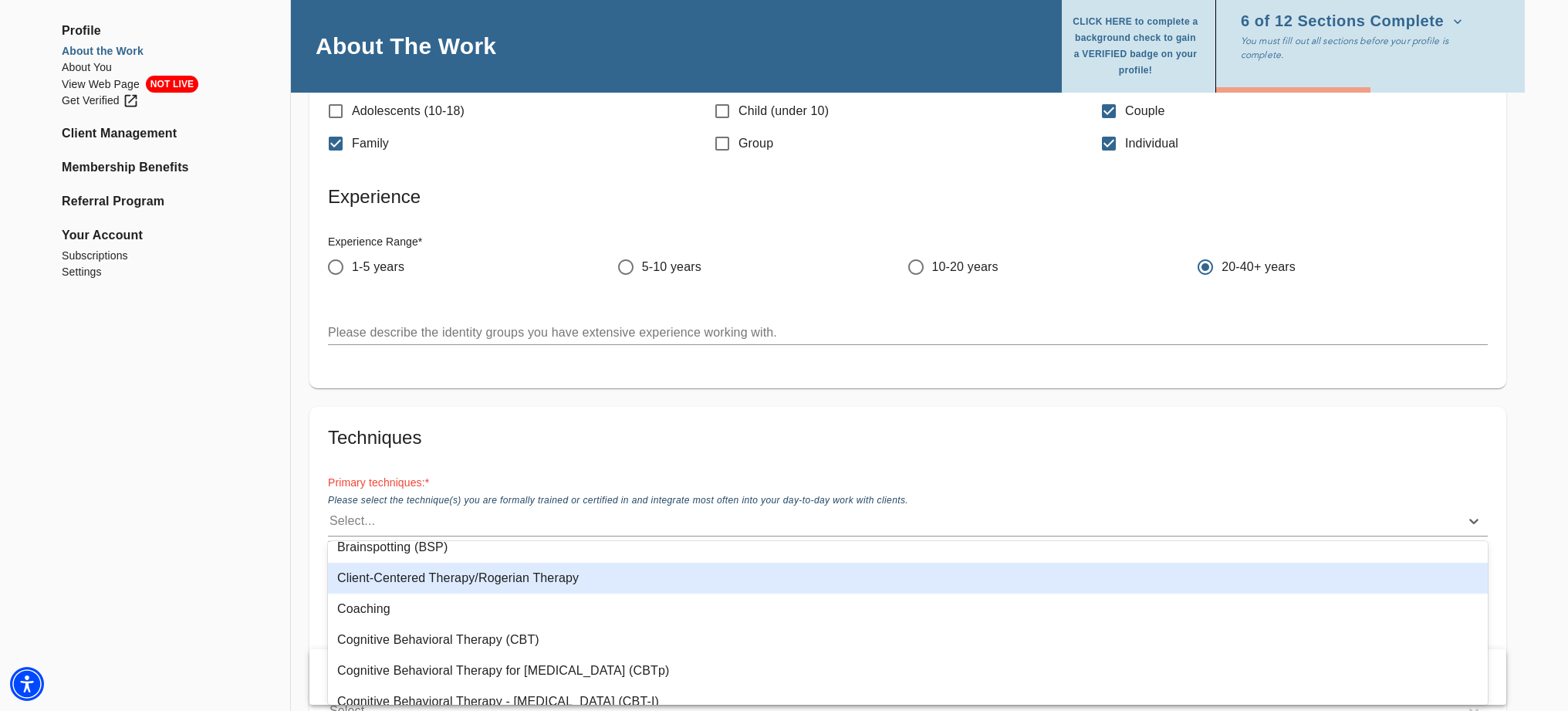
click at [552, 578] on div "Client-Centered Therapy/Rogerian Therapy" at bounding box center [908, 578] width 1160 height 31
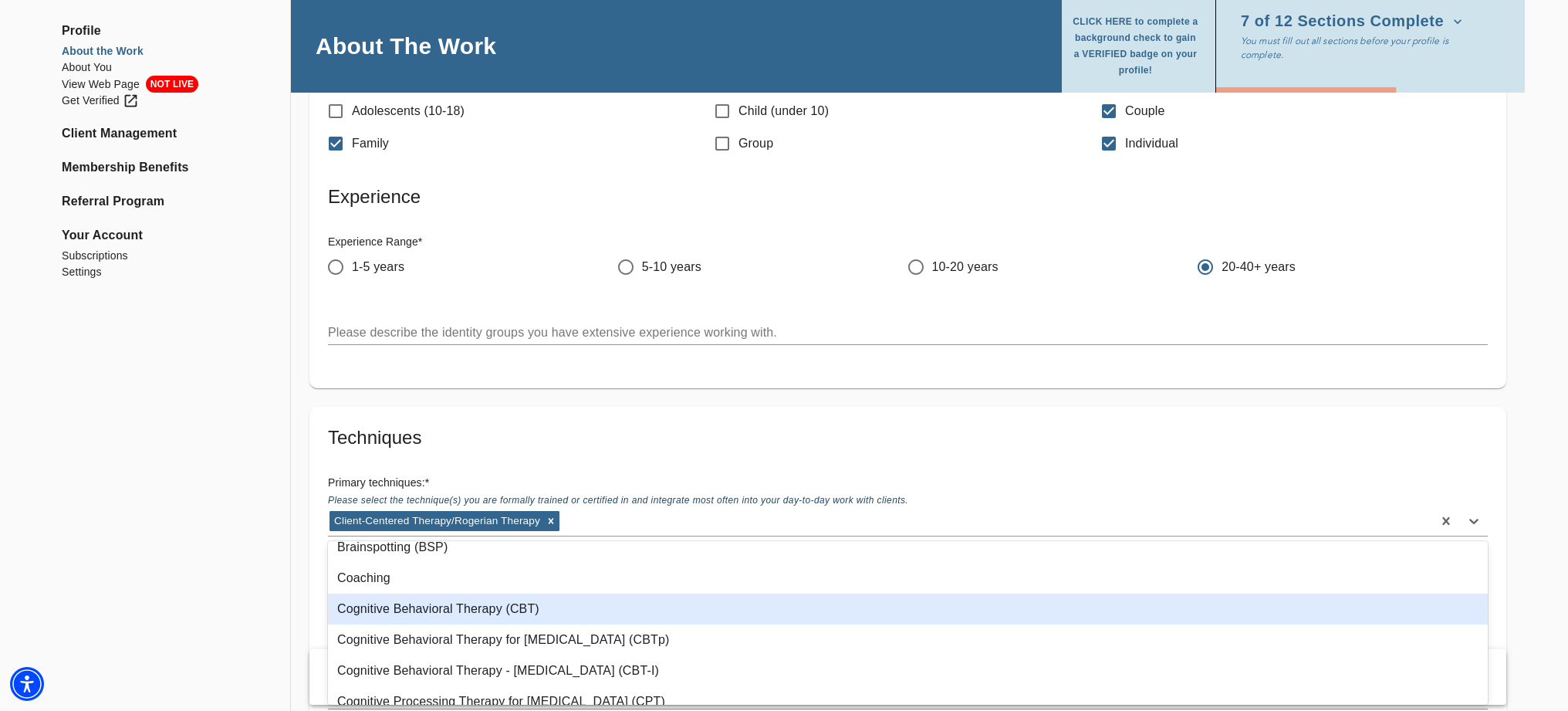
click at [539, 616] on div "Cognitive Behavioral Therapy (CBT)" at bounding box center [908, 609] width 1160 height 31
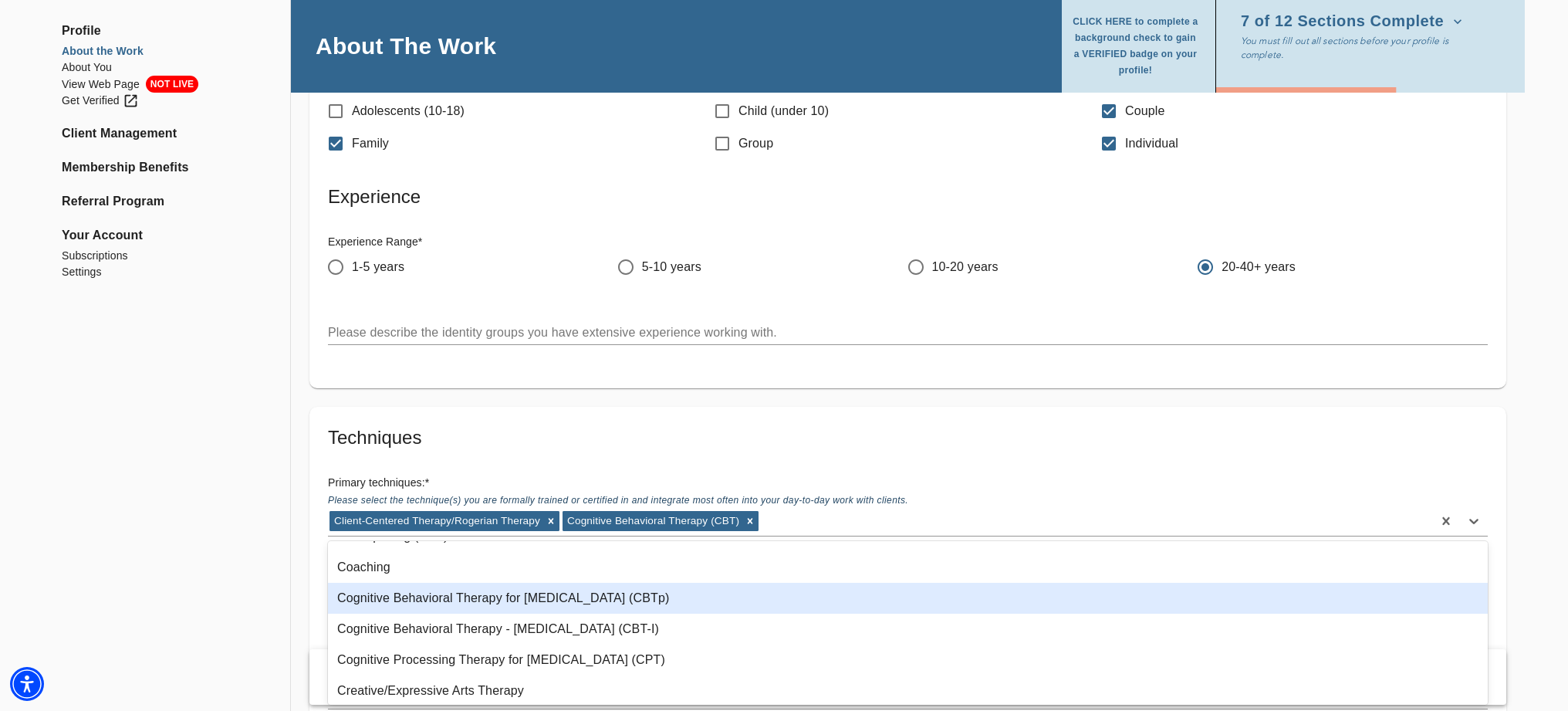
scroll to position [175, 0]
click at [548, 598] on div "Cognitive Behavioral Therapy for [MEDICAL_DATA] (CBTp)" at bounding box center [908, 601] width 1160 height 31
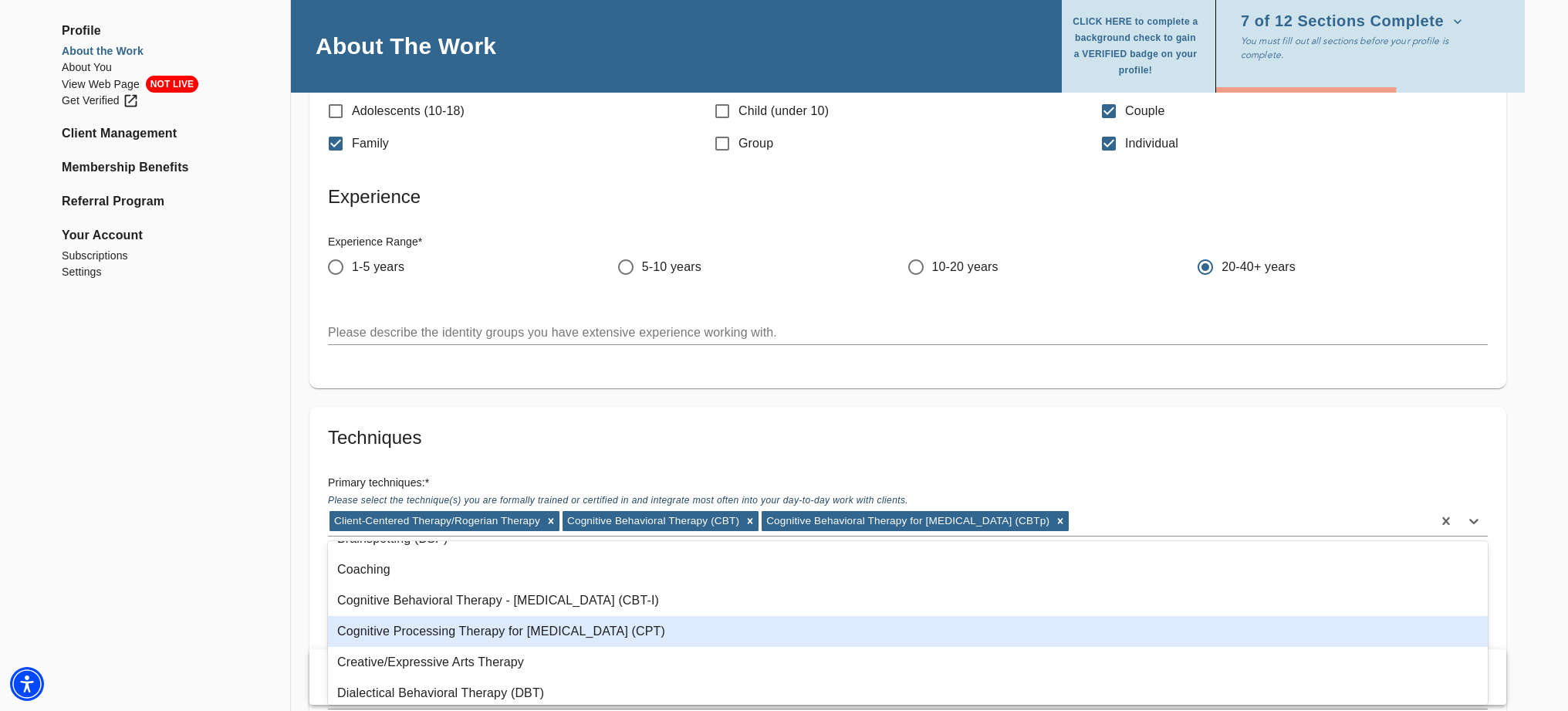
click at [544, 629] on div "Cognitive Processing Therapy for [MEDICAL_DATA] (CPT)" at bounding box center [908, 631] width 1160 height 31
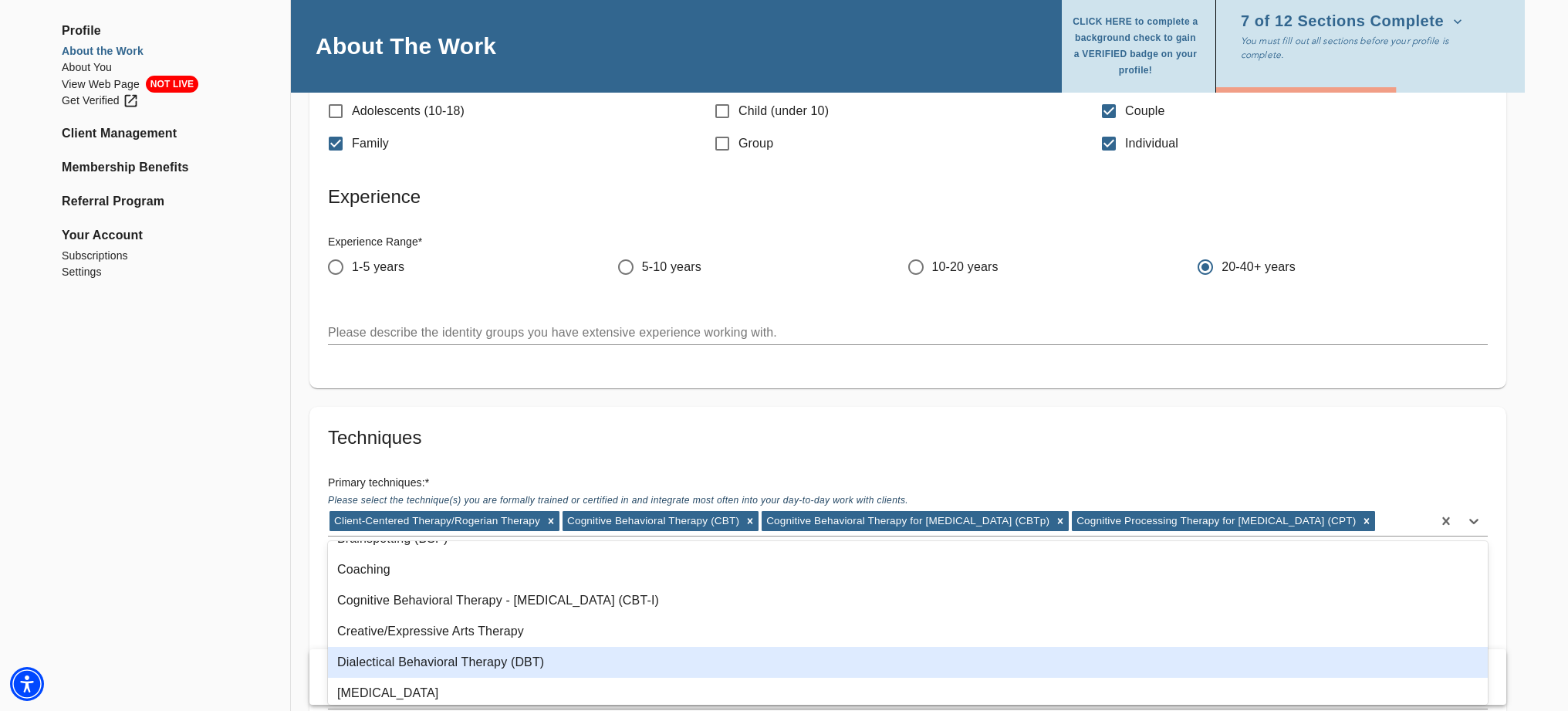
click at [514, 656] on div "Dialectical Behavioral Therapy (DBT)" at bounding box center [908, 662] width 1160 height 31
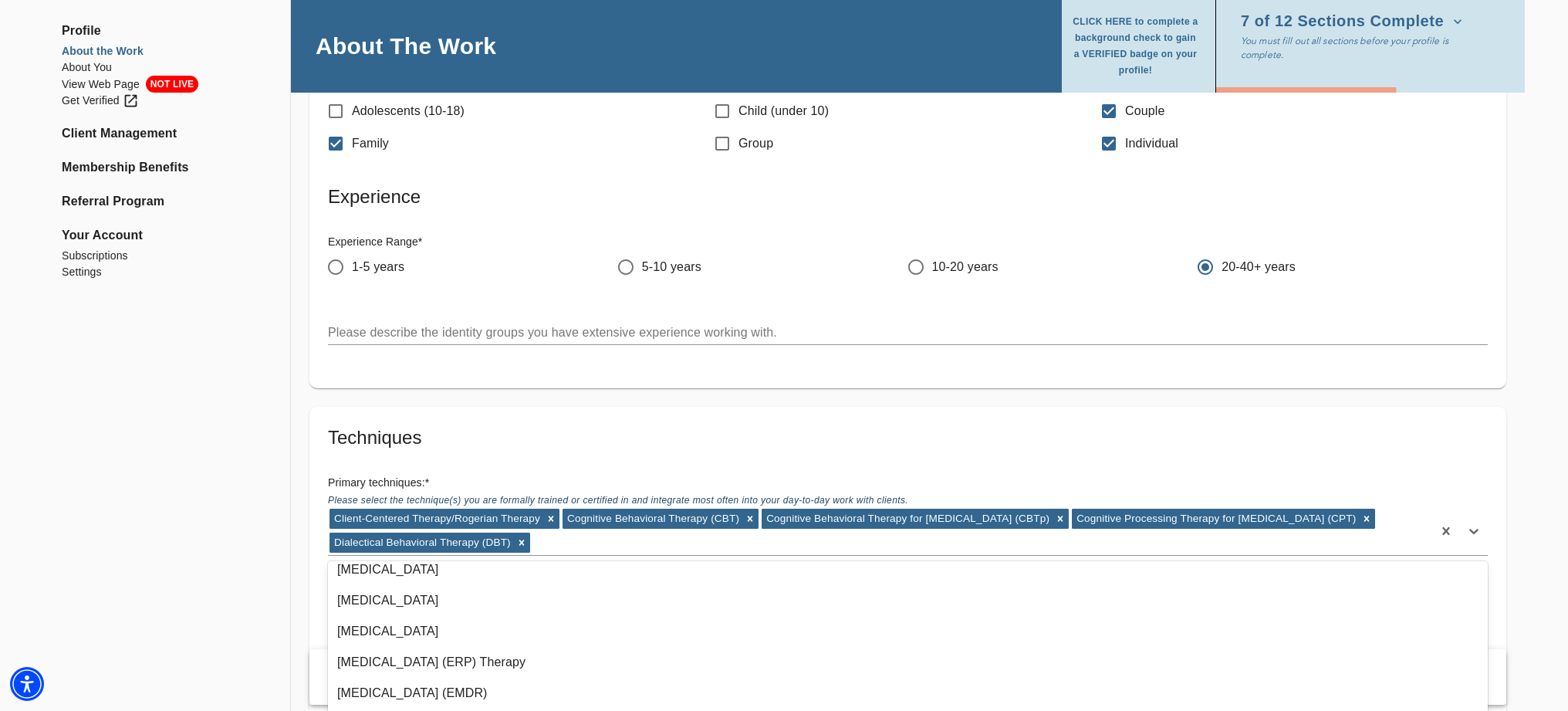
scroll to position [290, 0]
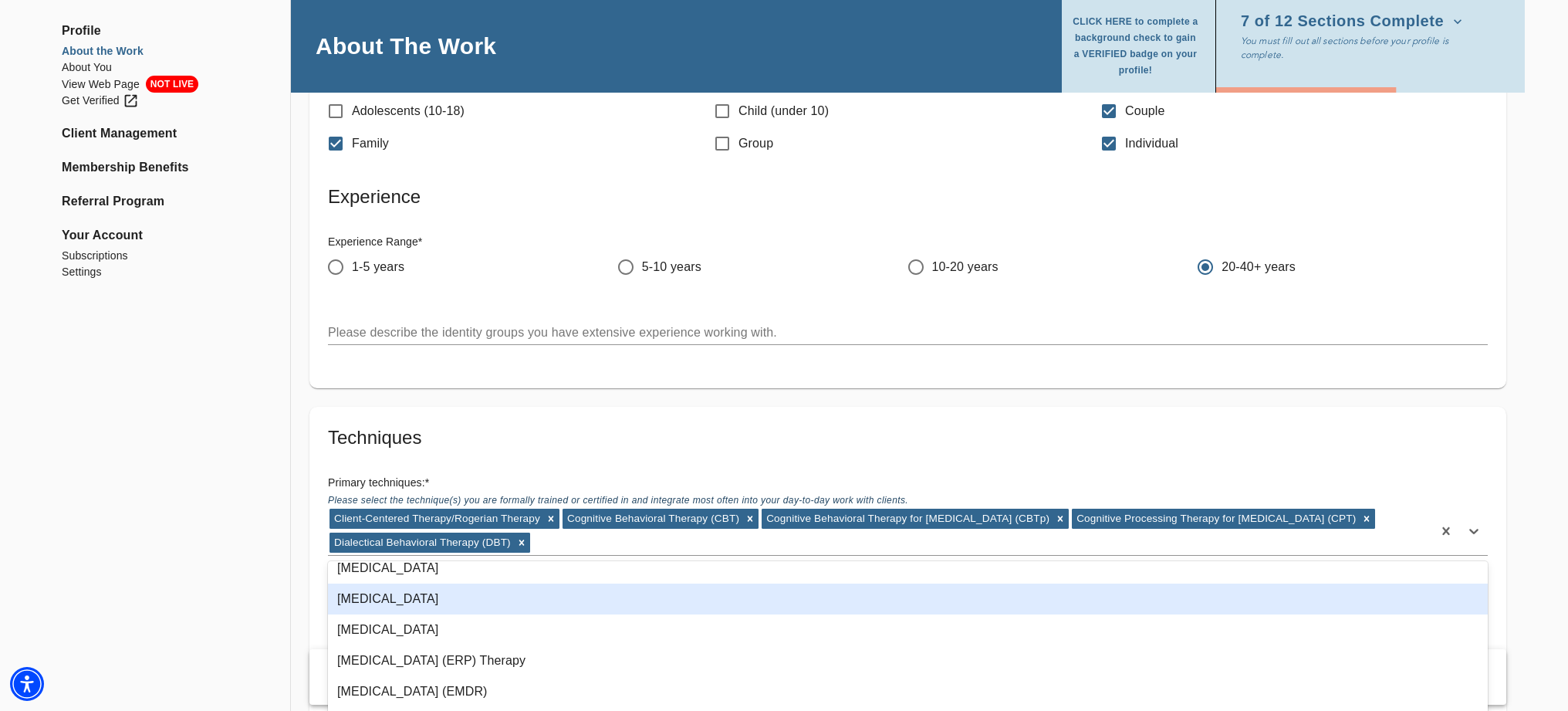
click at [455, 597] on div "[MEDICAL_DATA]" at bounding box center [908, 599] width 1160 height 31
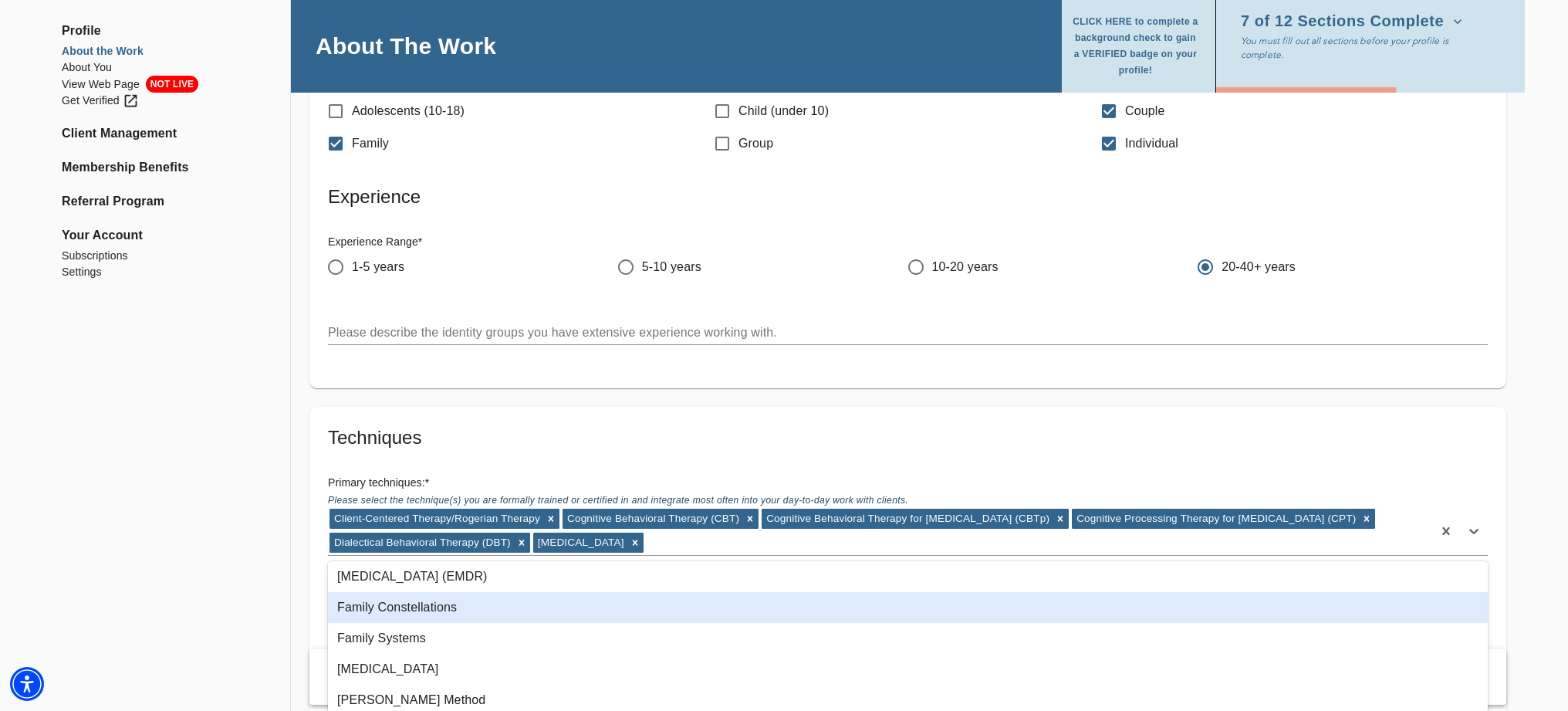
scroll to position [379, 0]
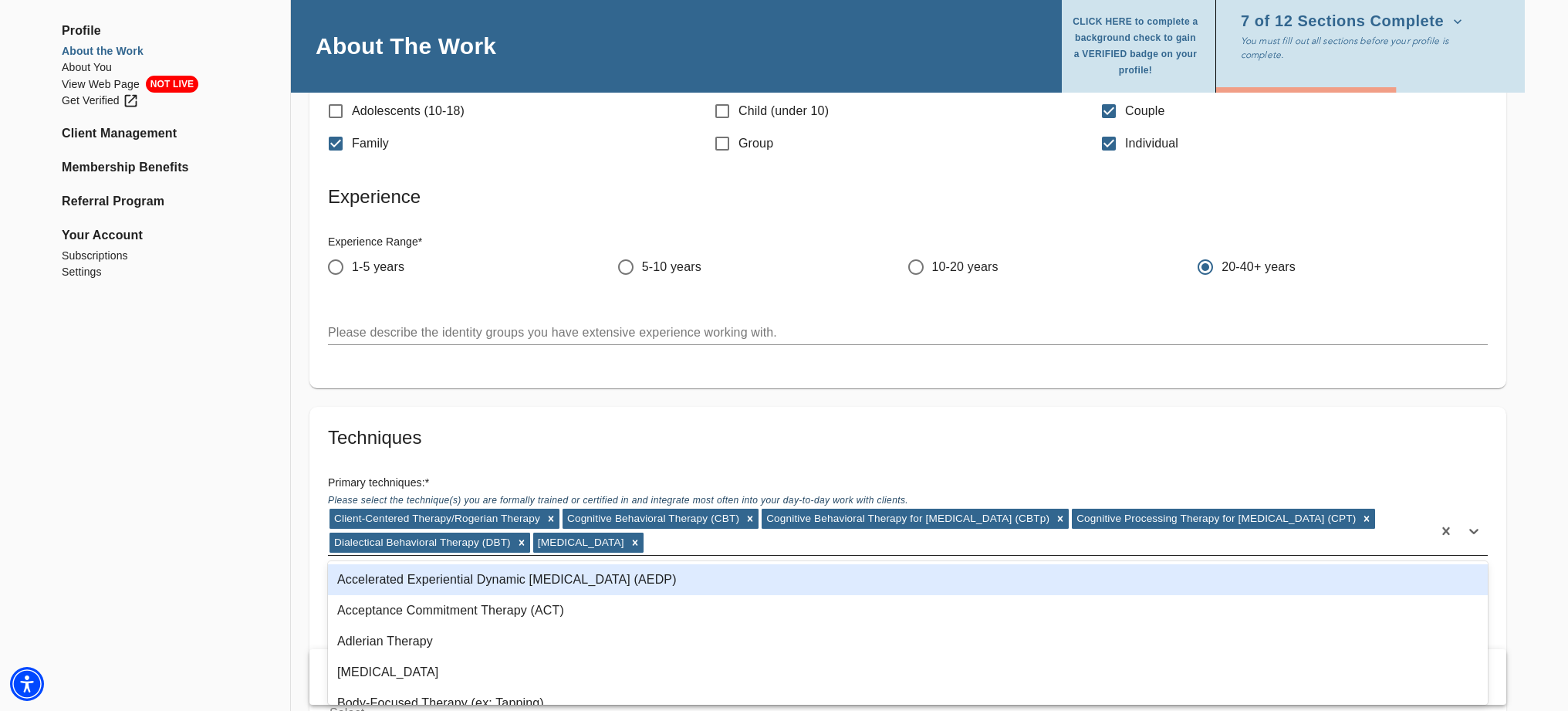
click at [714, 545] on div "Client-Centered Therapy/Rogerian Therapy Cognitive Behavioral Therapy (CBT) Cog…" at bounding box center [881, 531] width 1105 height 48
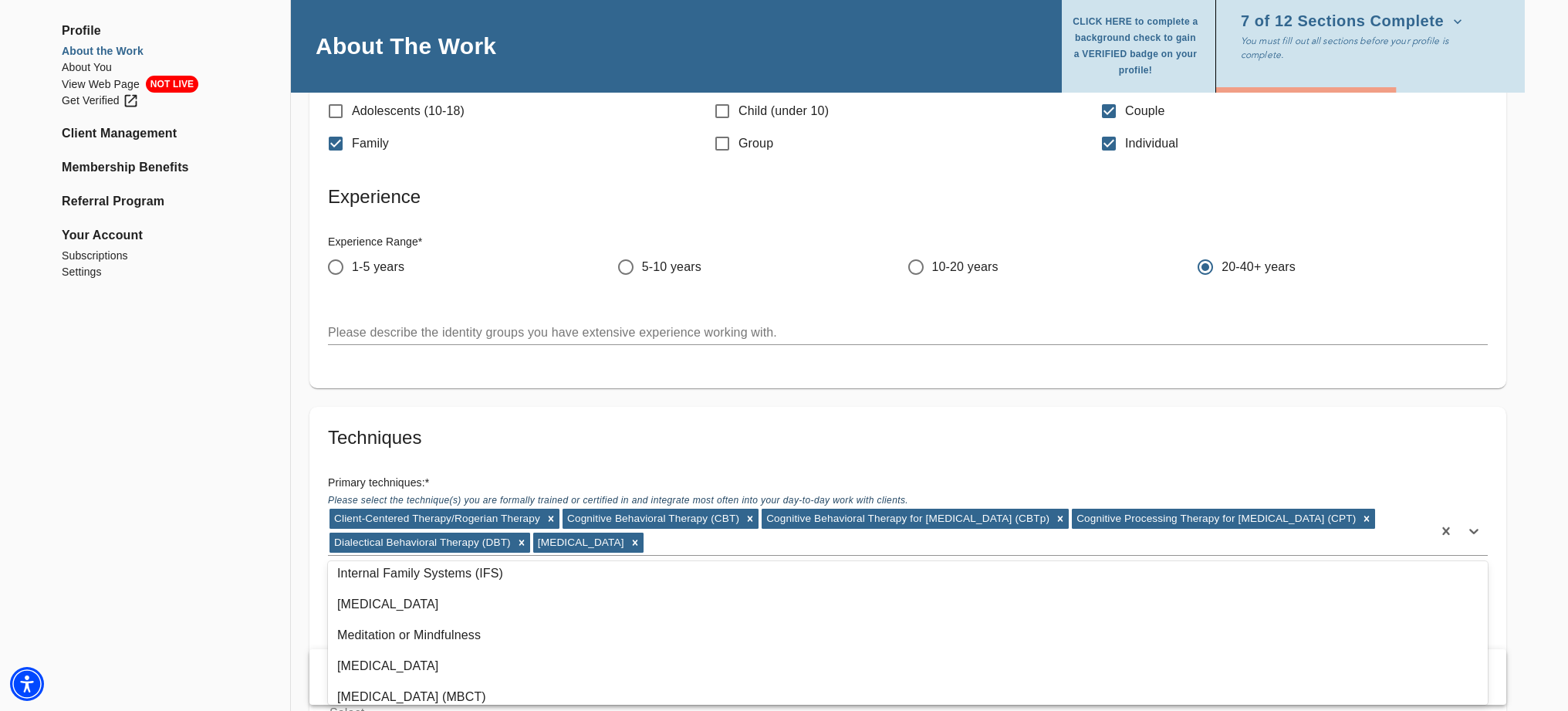
scroll to position [623, 0]
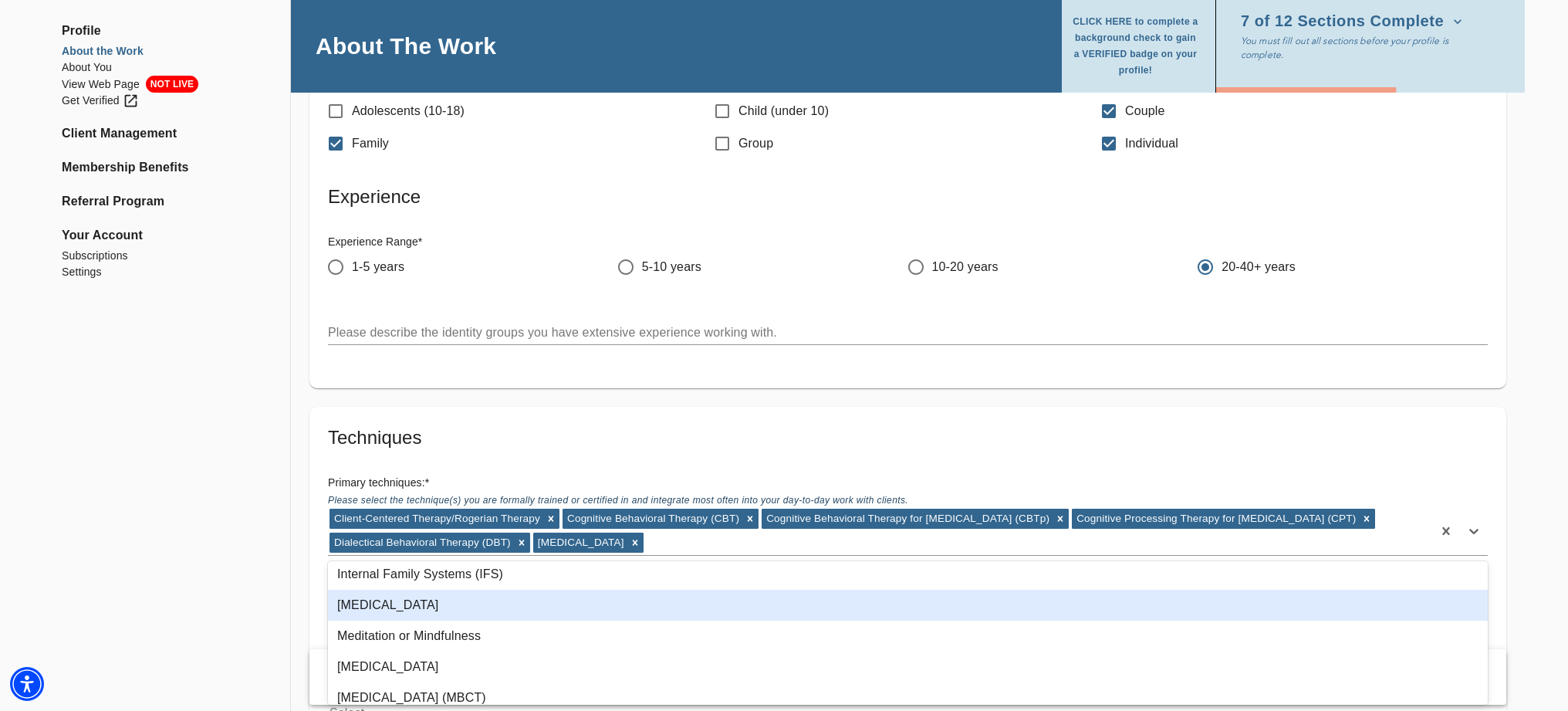
click at [513, 606] on div "[MEDICAL_DATA]" at bounding box center [908, 606] width 1160 height 31
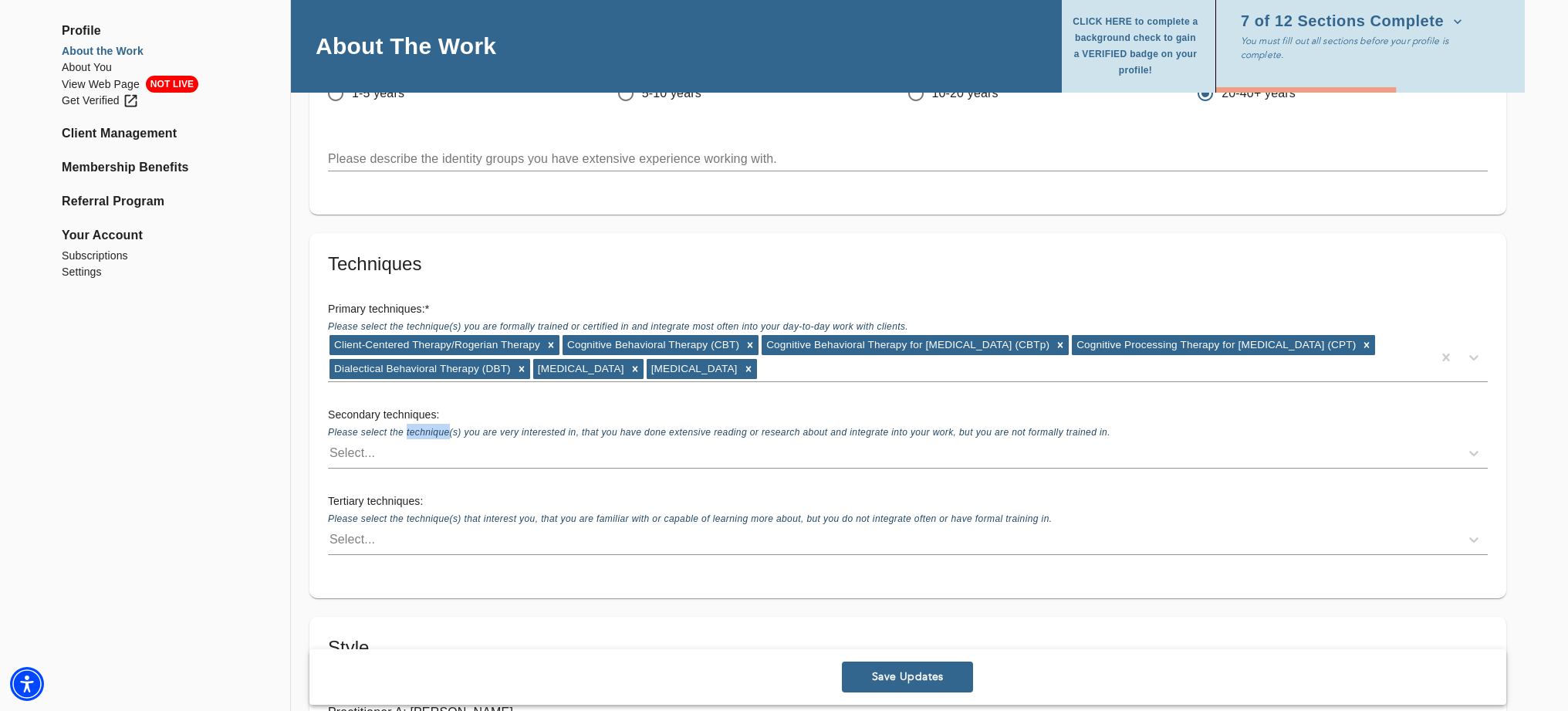
scroll to position [2157, 0]
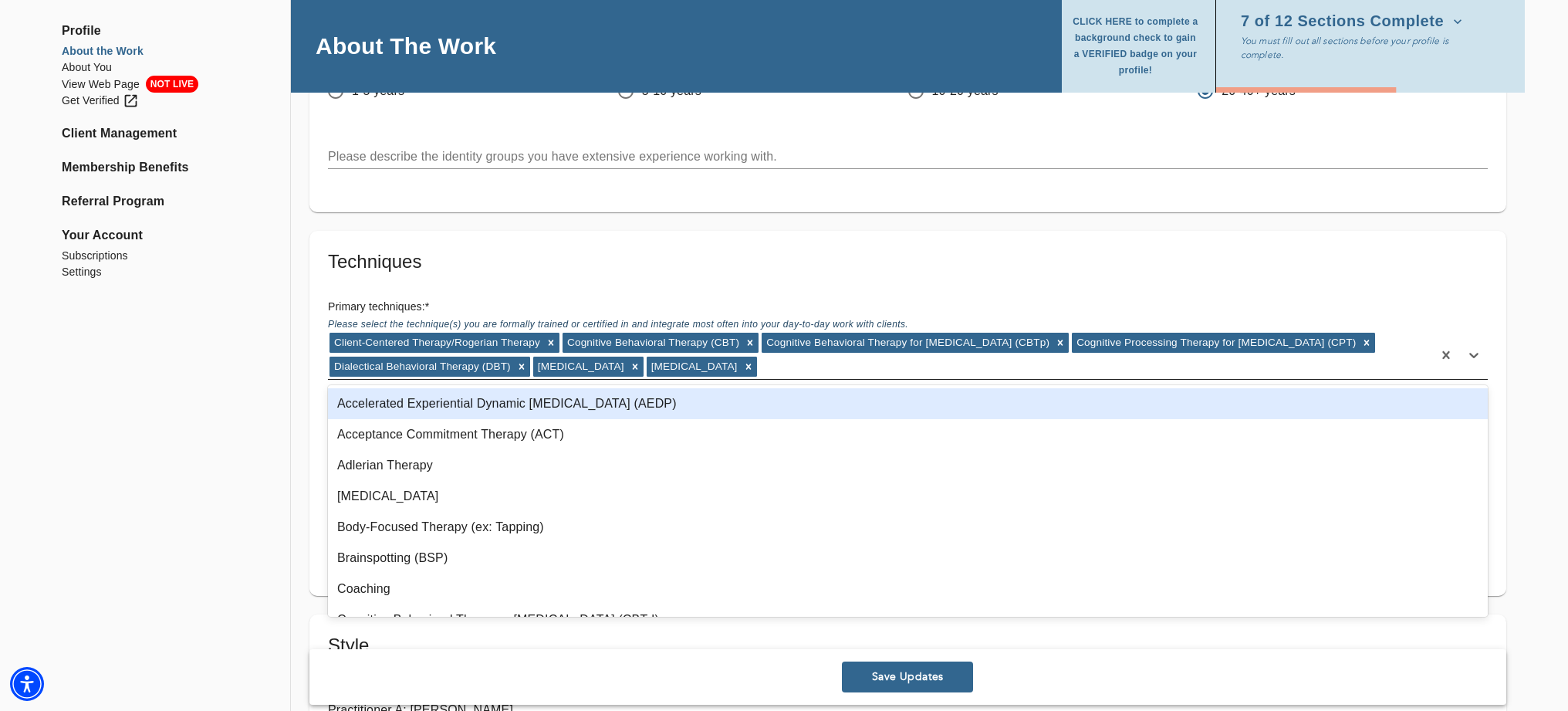
click at [903, 364] on div "Client-Centered Therapy/Rogerian Therapy Cognitive Behavioral Therapy (CBT) Cog…" at bounding box center [881, 355] width 1105 height 48
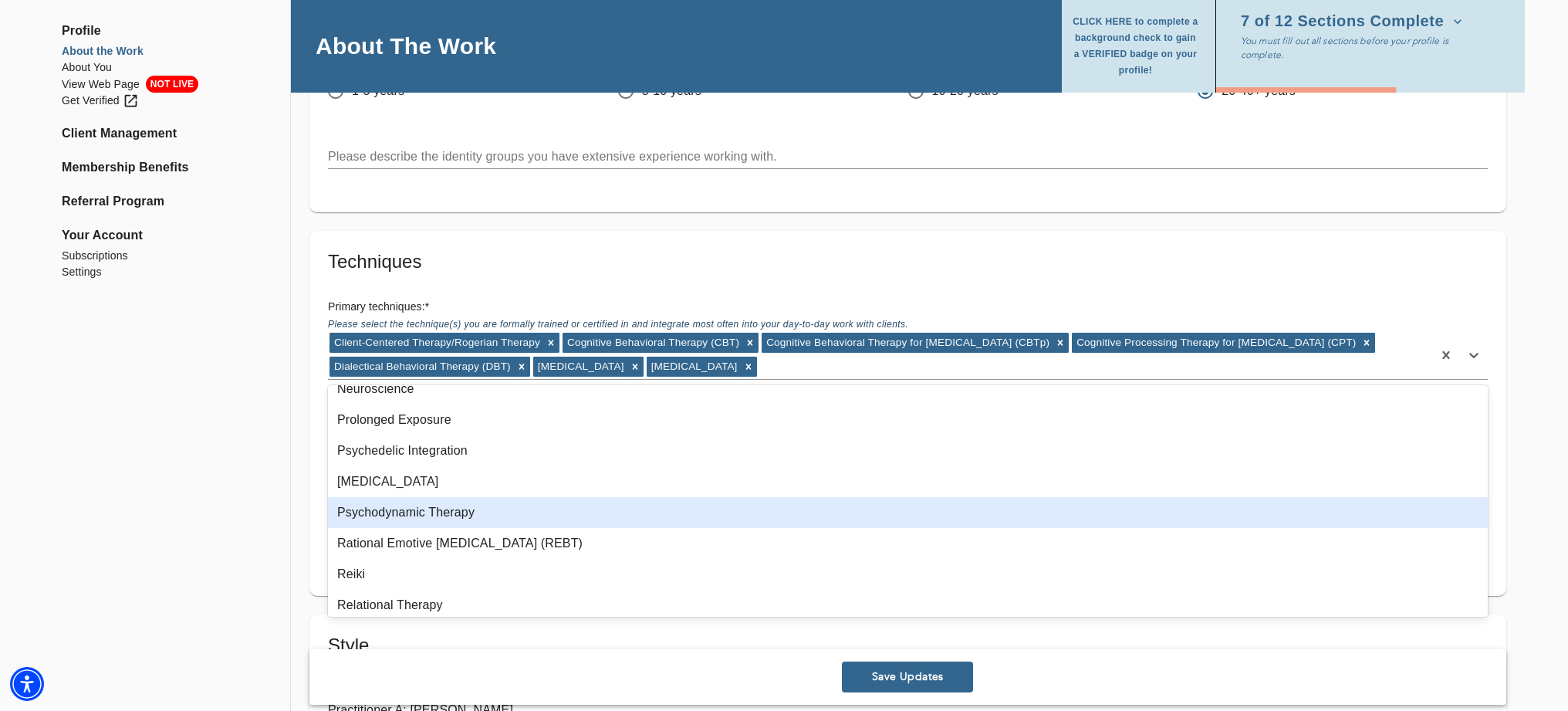
scroll to position [881, 0]
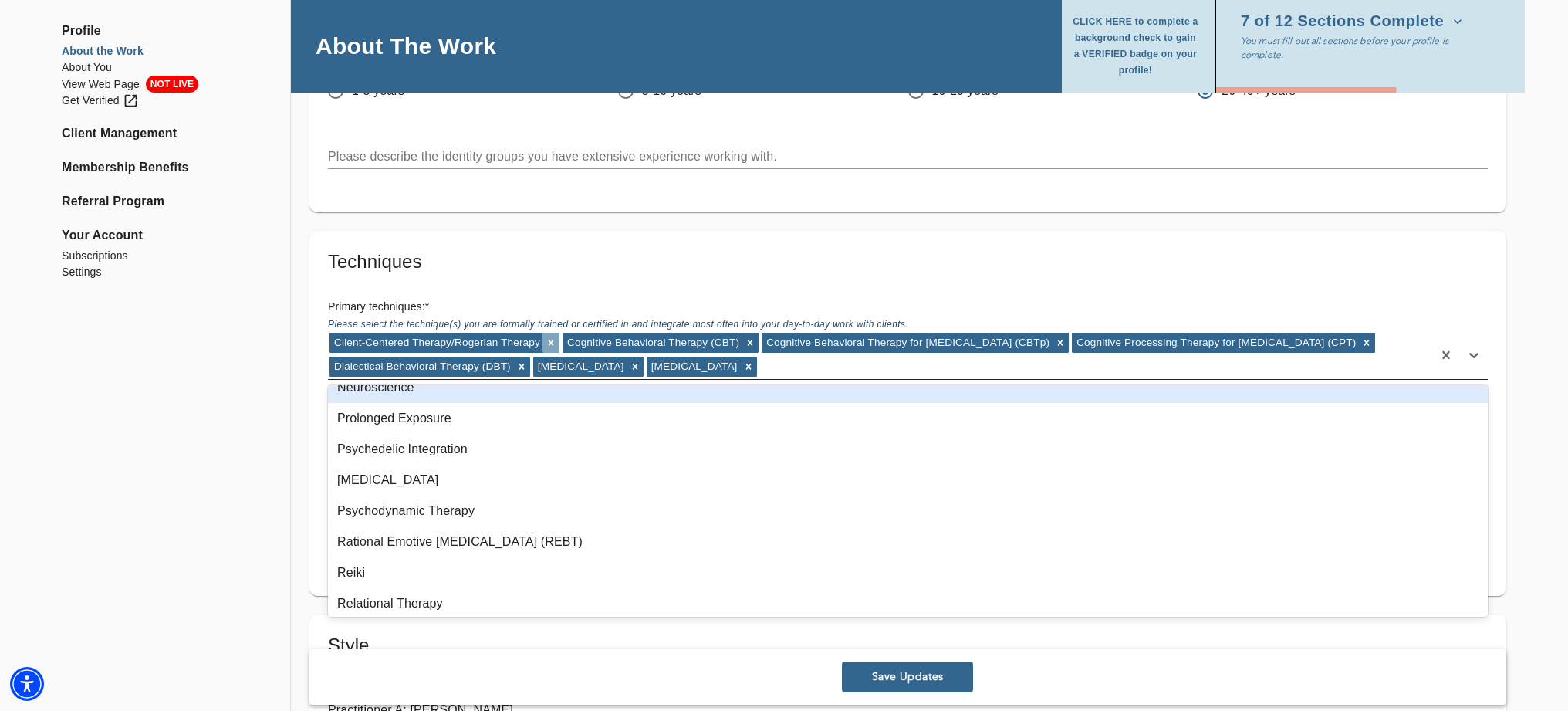
click at [552, 341] on icon at bounding box center [552, 343] width 6 height 6
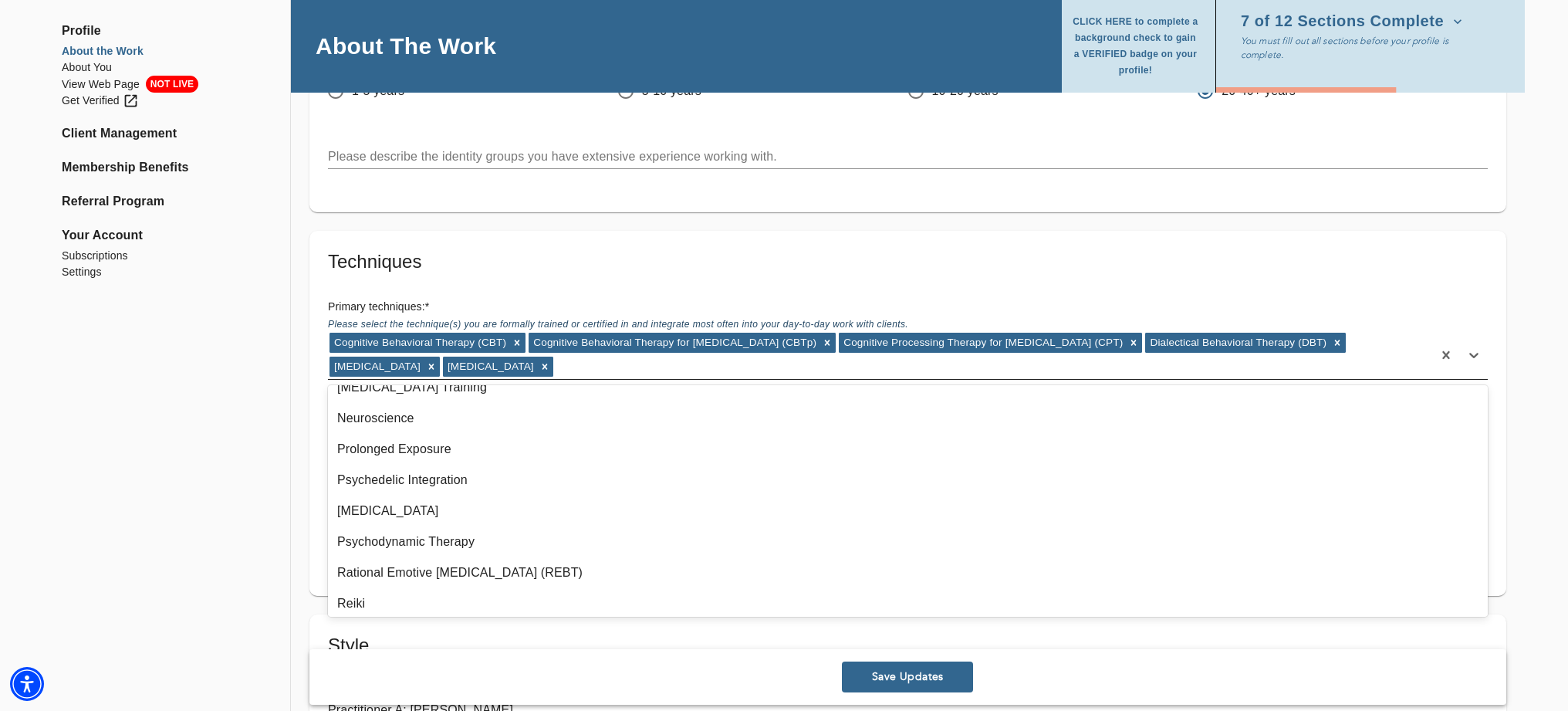
scroll to position [913, 0]
click at [822, 341] on icon at bounding box center [826, 342] width 10 height 10
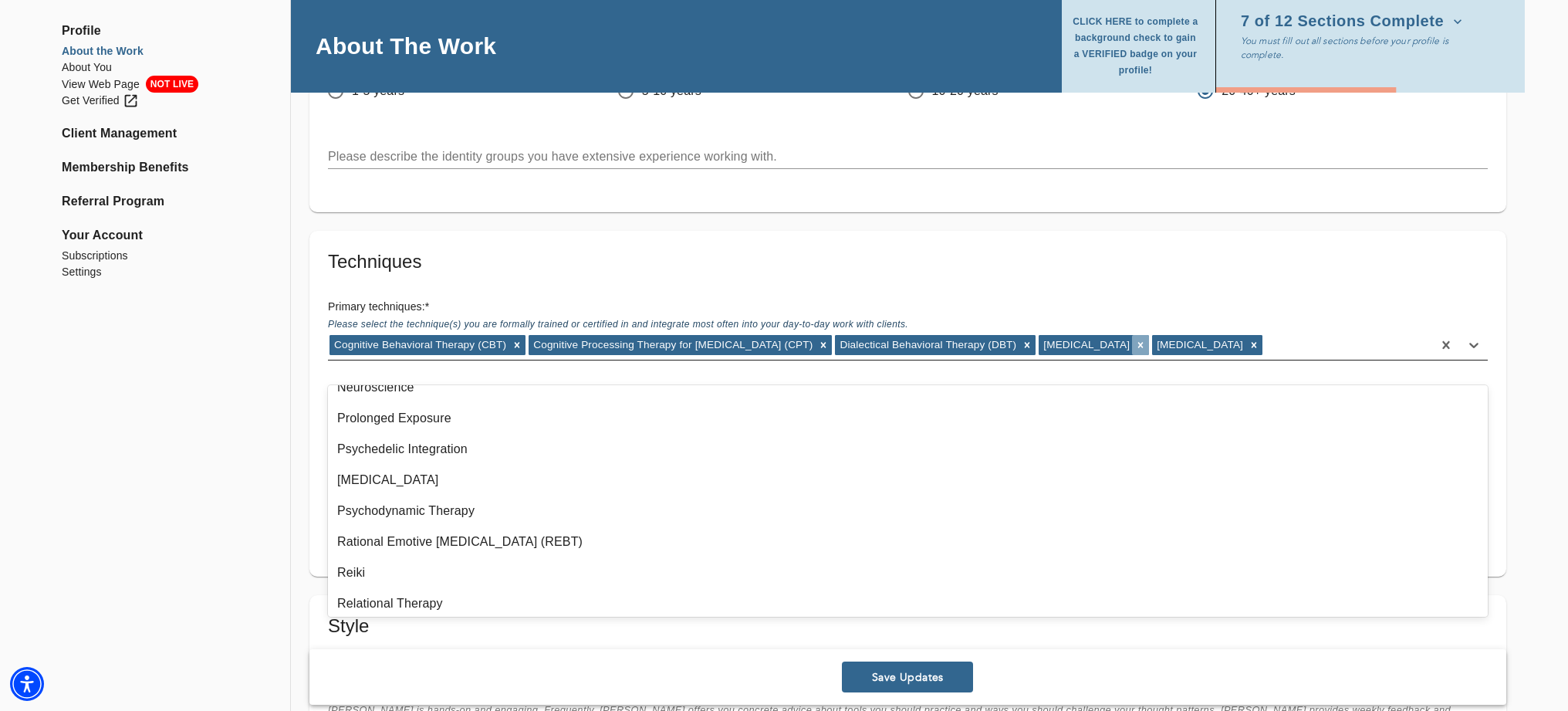
click at [1141, 346] on icon at bounding box center [1140, 345] width 10 height 10
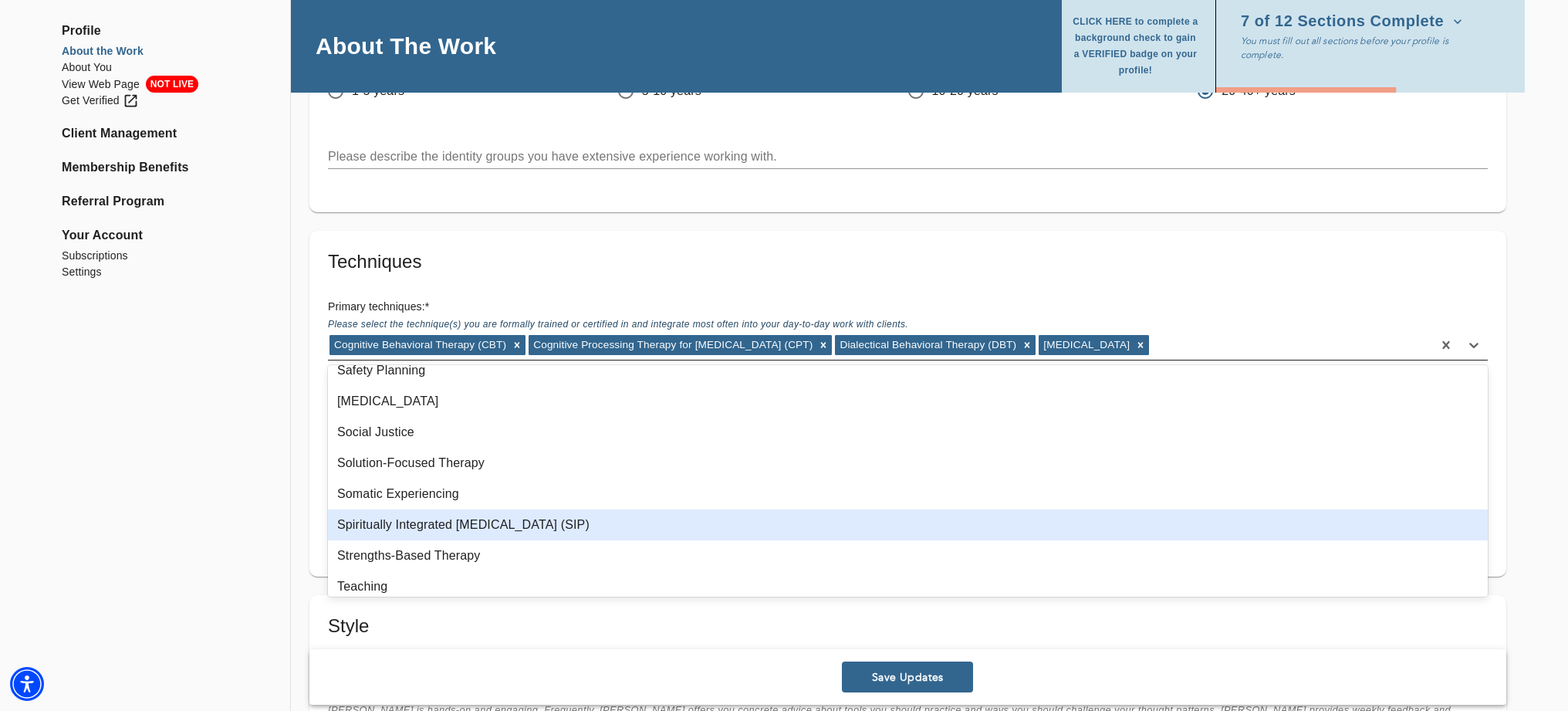
scroll to position [1288, 0]
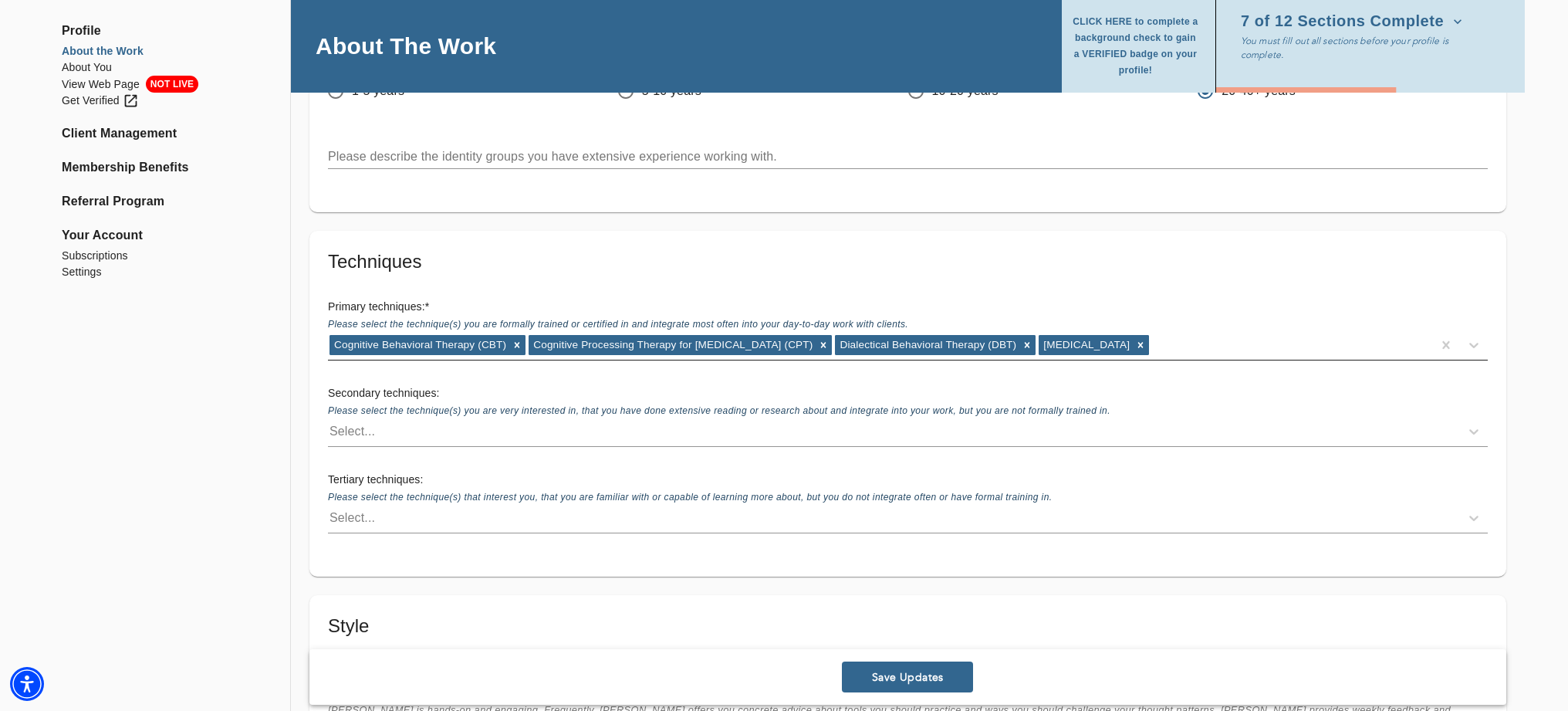
click at [320, 431] on div "Secondary techniques: Please select the technique(s) you are very interested in…" at bounding box center [907, 416] width 1185 height 87
click at [359, 431] on div "Select..." at bounding box center [352, 432] width 45 height 19
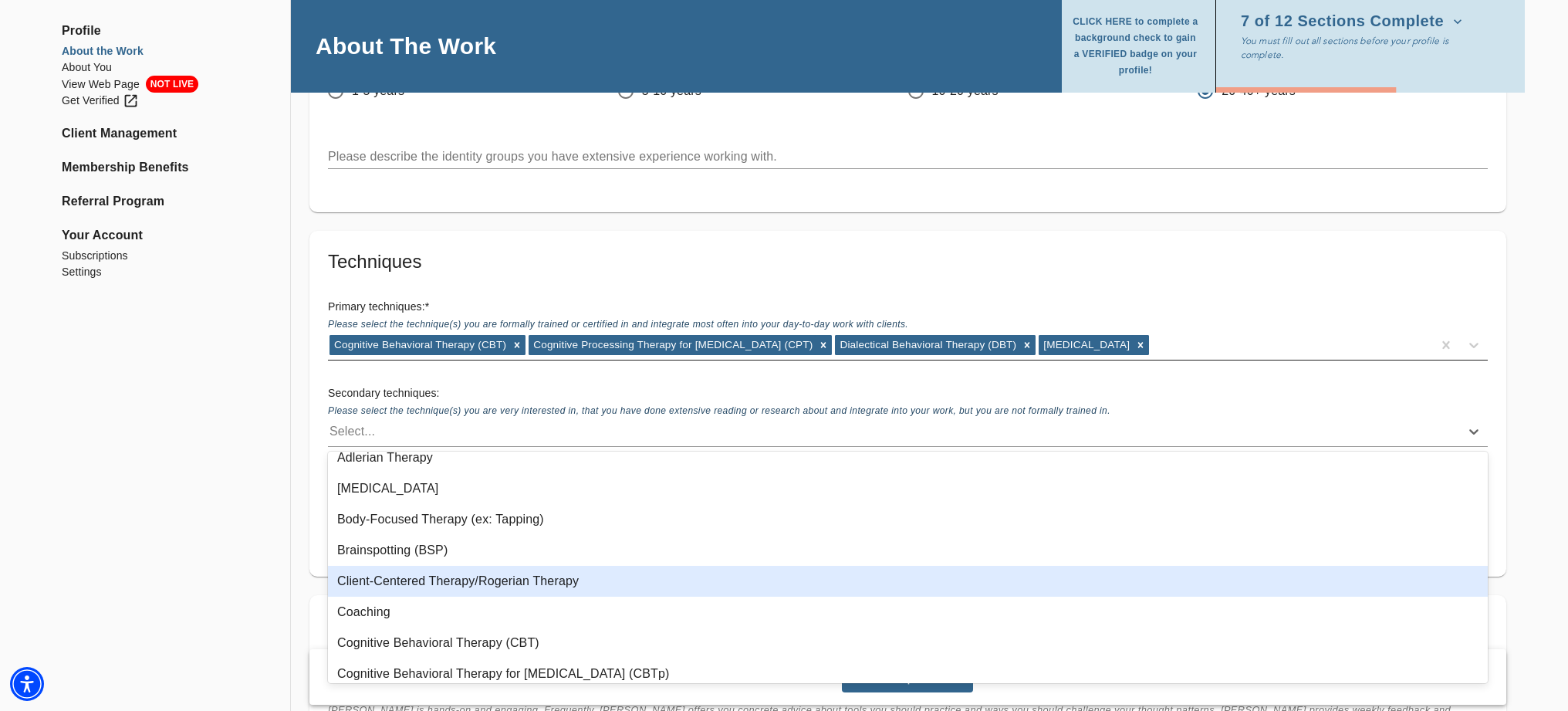
scroll to position [80, 0]
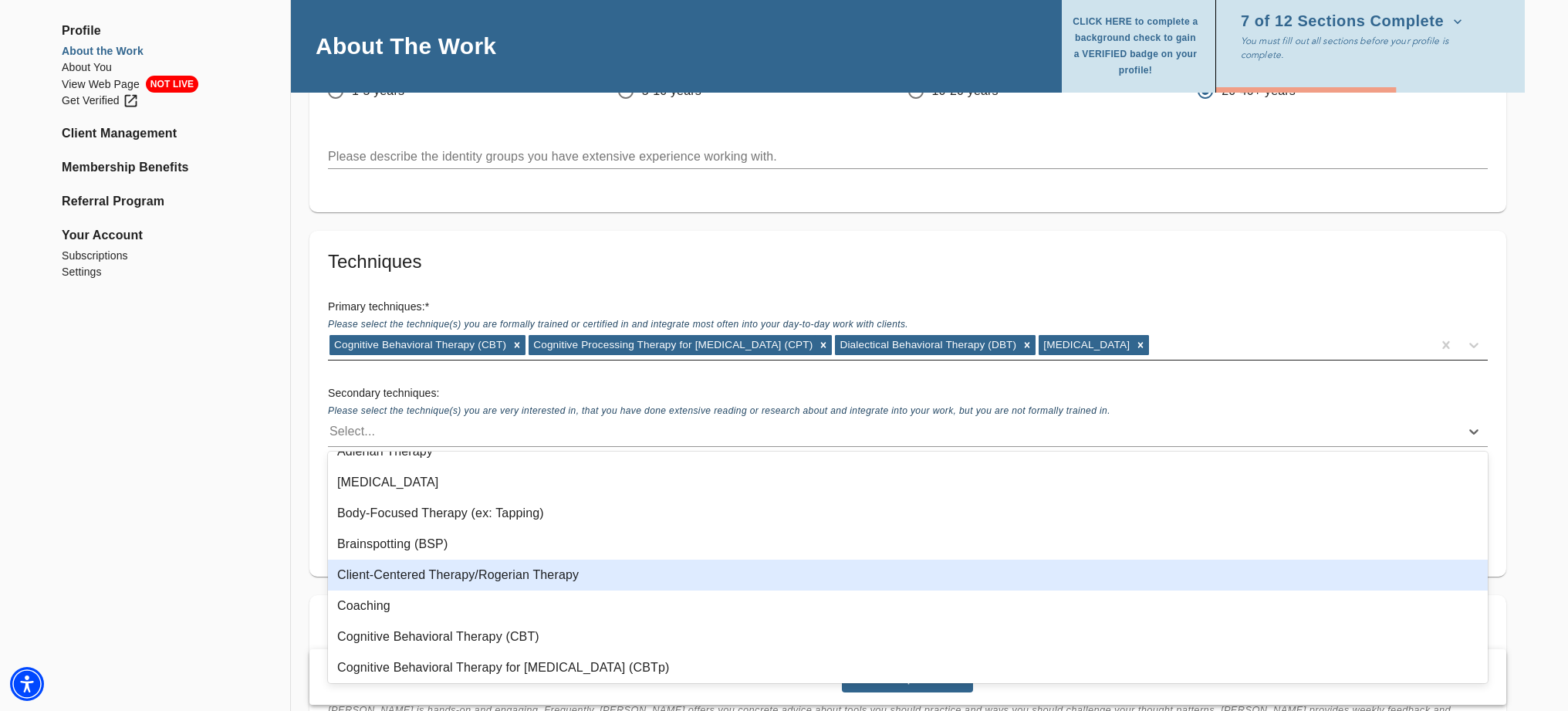
click at [481, 572] on div "Client-Centered Therapy/Rogerian Therapy" at bounding box center [908, 575] width 1160 height 31
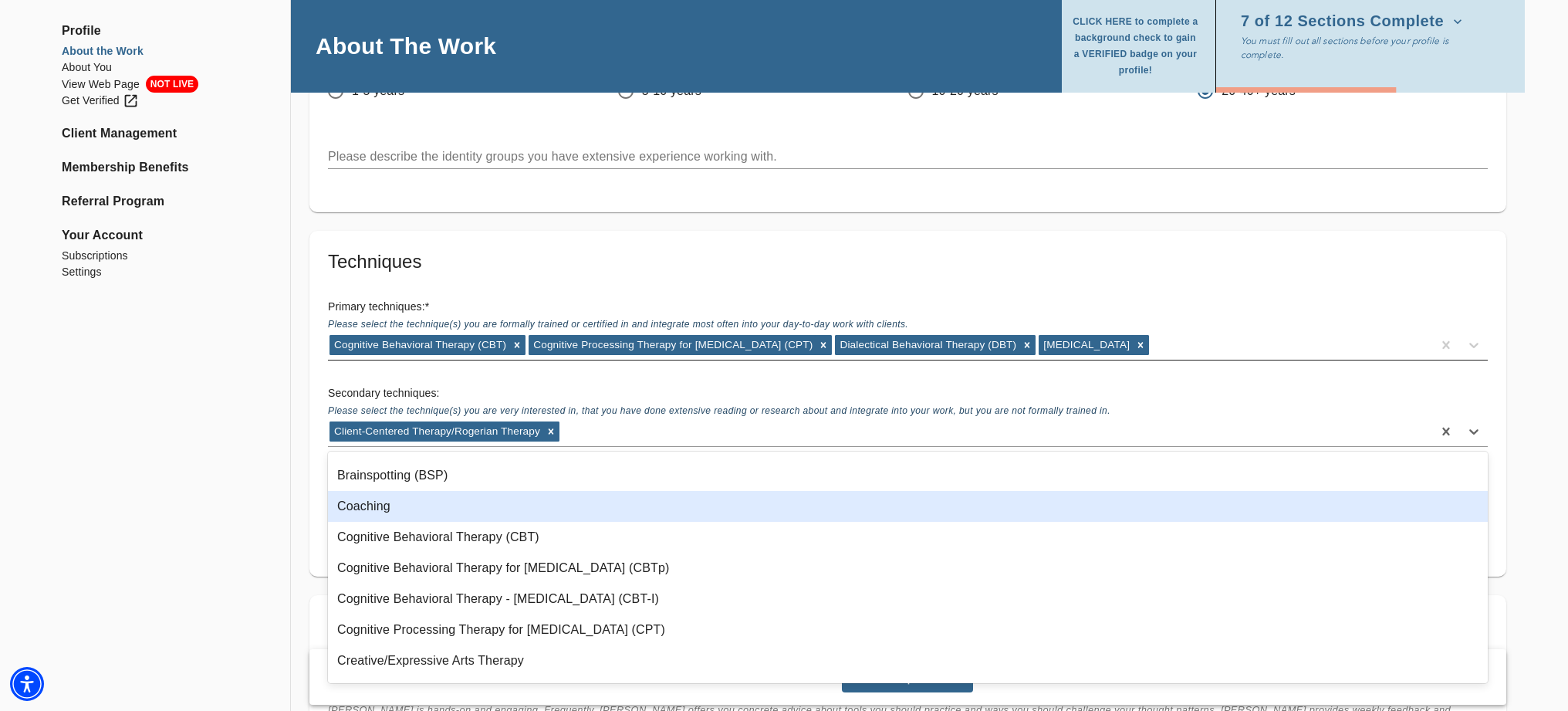
scroll to position [153, 0]
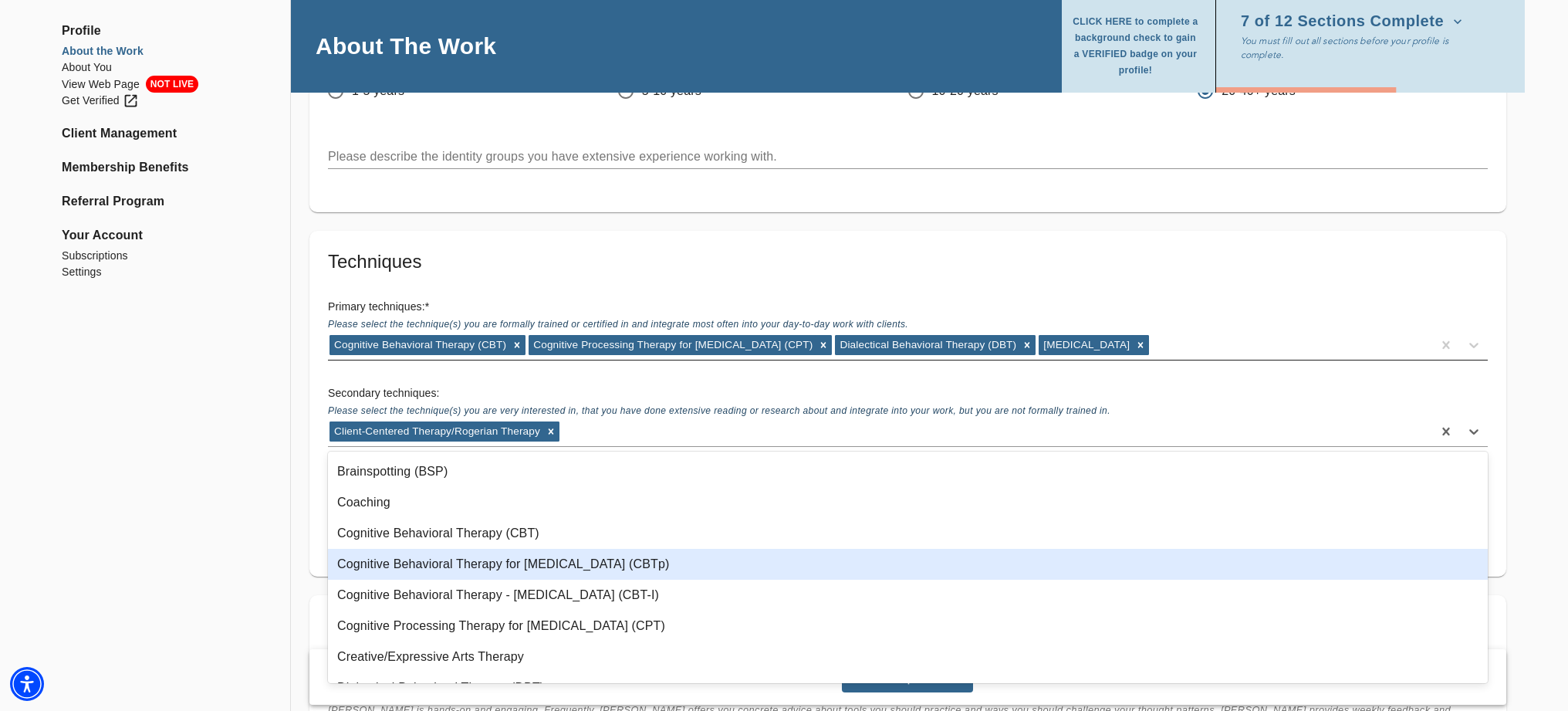
click at [481, 564] on div "Cognitive Behavioral Therapy for [MEDICAL_DATA] (CBTp)" at bounding box center [908, 564] width 1160 height 31
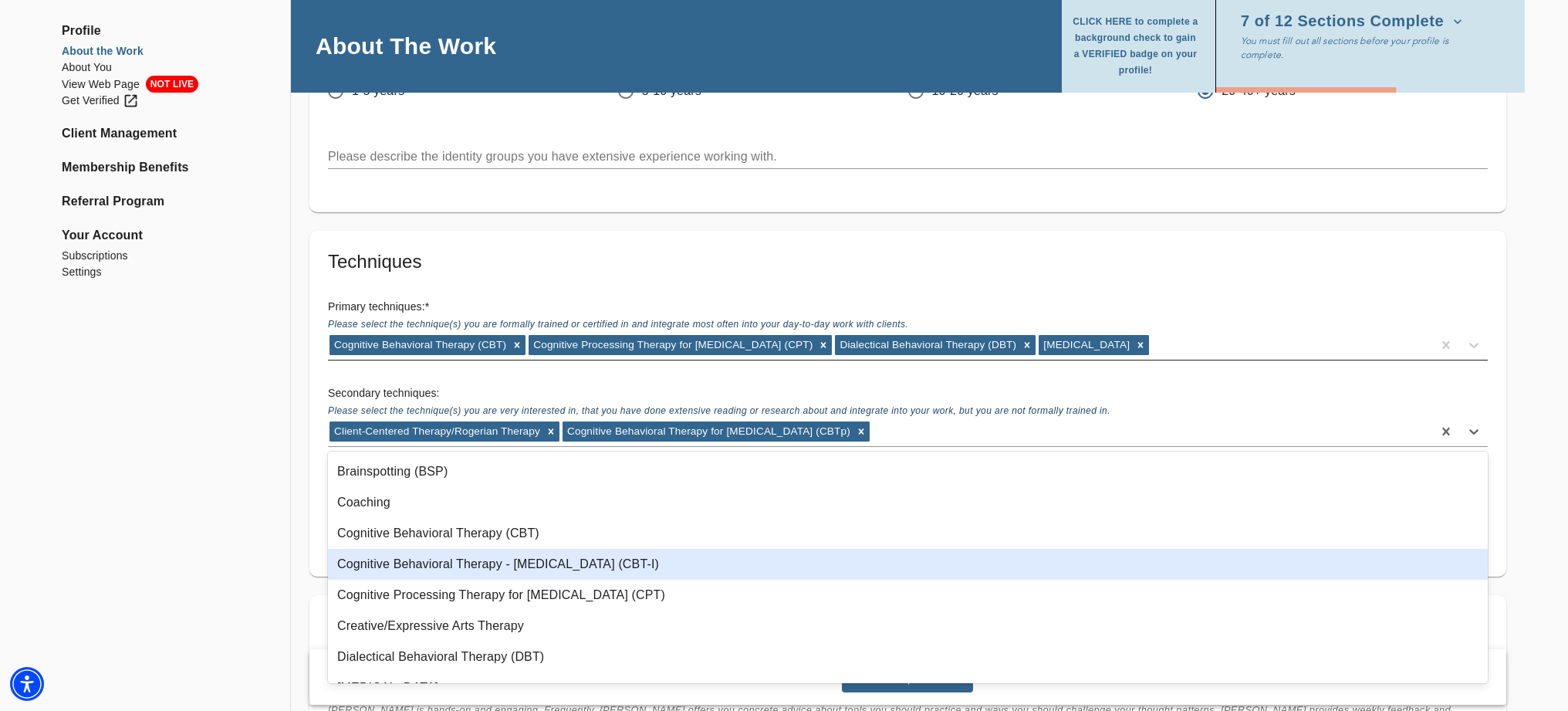
scroll to position [150, 0]
click at [481, 564] on div "Cognitive Behavioral Therapy - [MEDICAL_DATA] (CBT-I)" at bounding box center [908, 564] width 1160 height 31
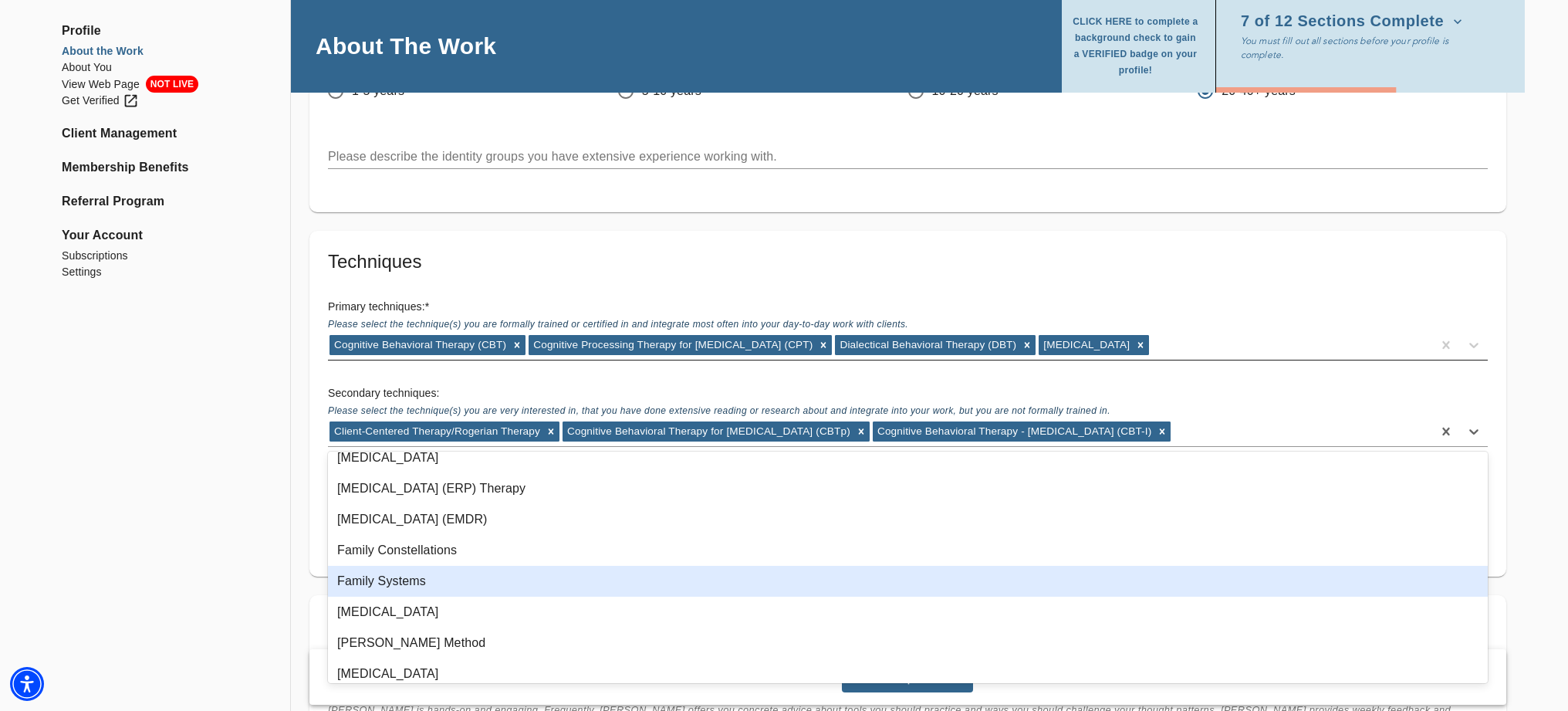
scroll to position [414, 0]
click at [463, 584] on div "Family Systems" at bounding box center [908, 580] width 1160 height 31
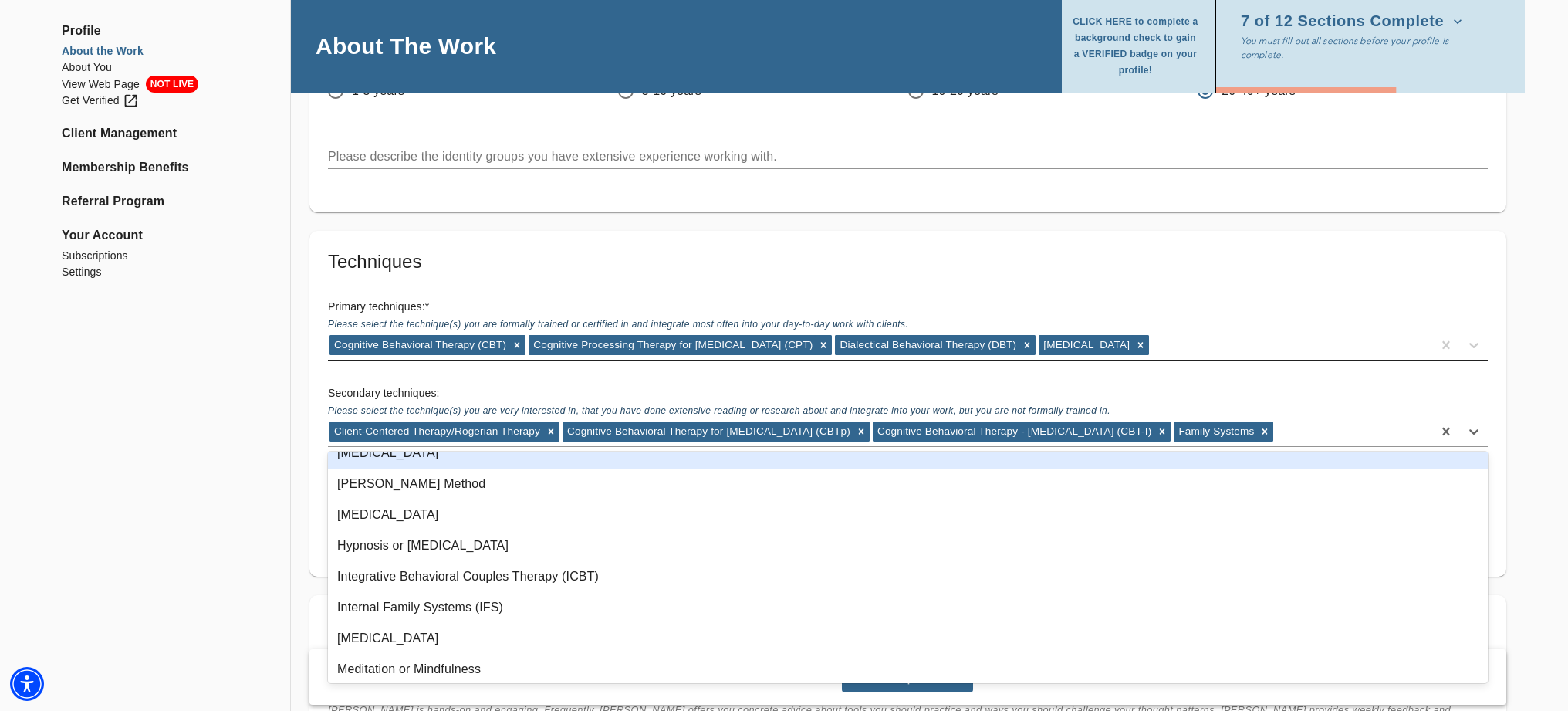
scroll to position [543, 0]
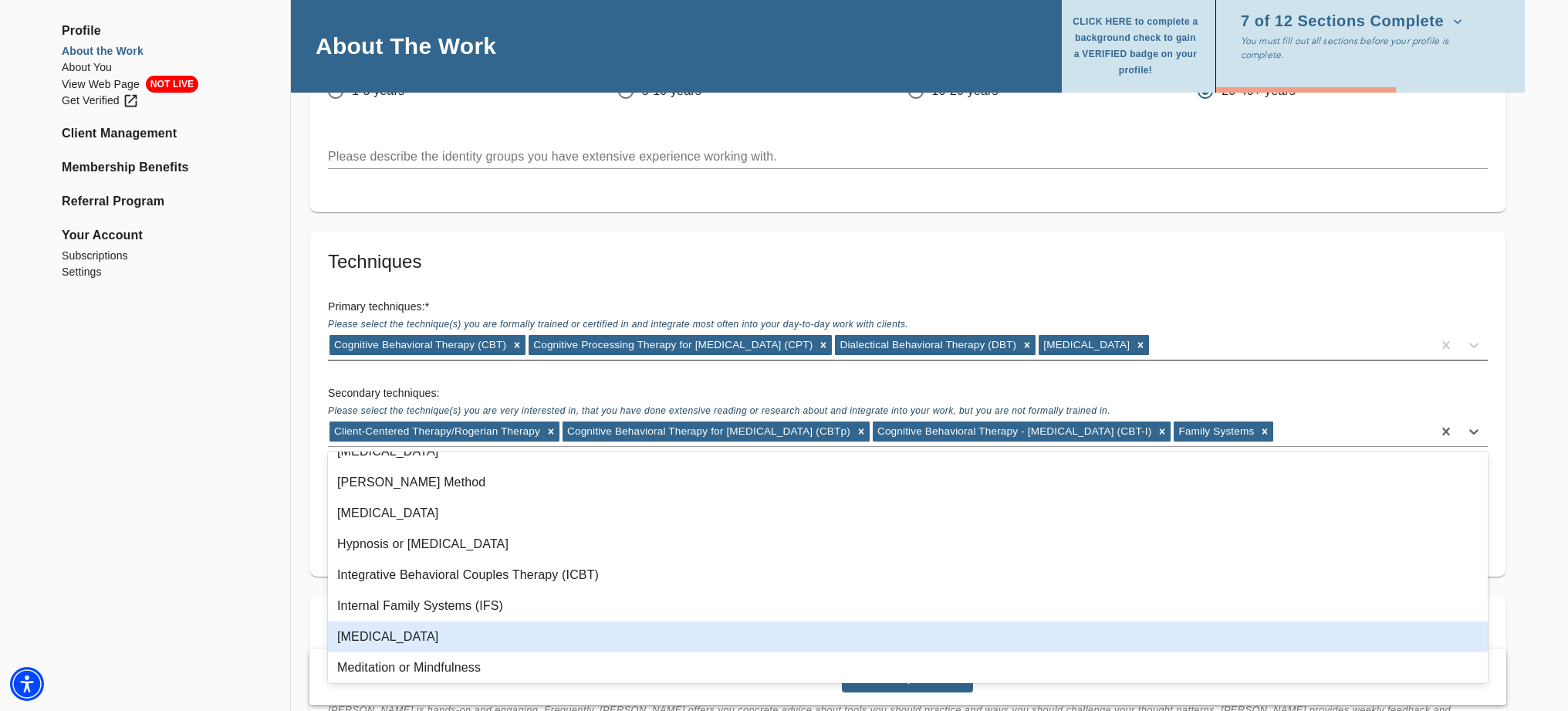
click at [467, 632] on div "[MEDICAL_DATA]" at bounding box center [908, 637] width 1160 height 31
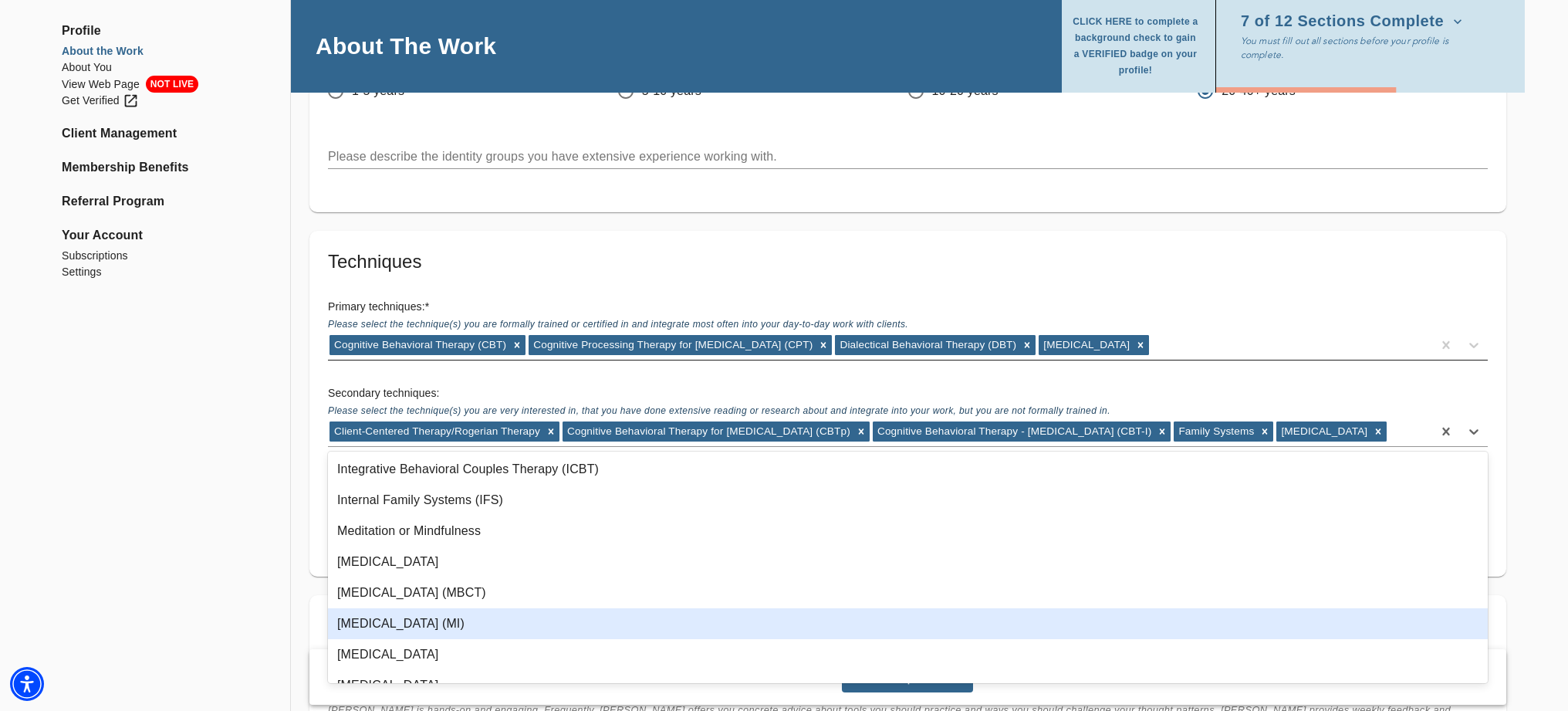
scroll to position [651, 0]
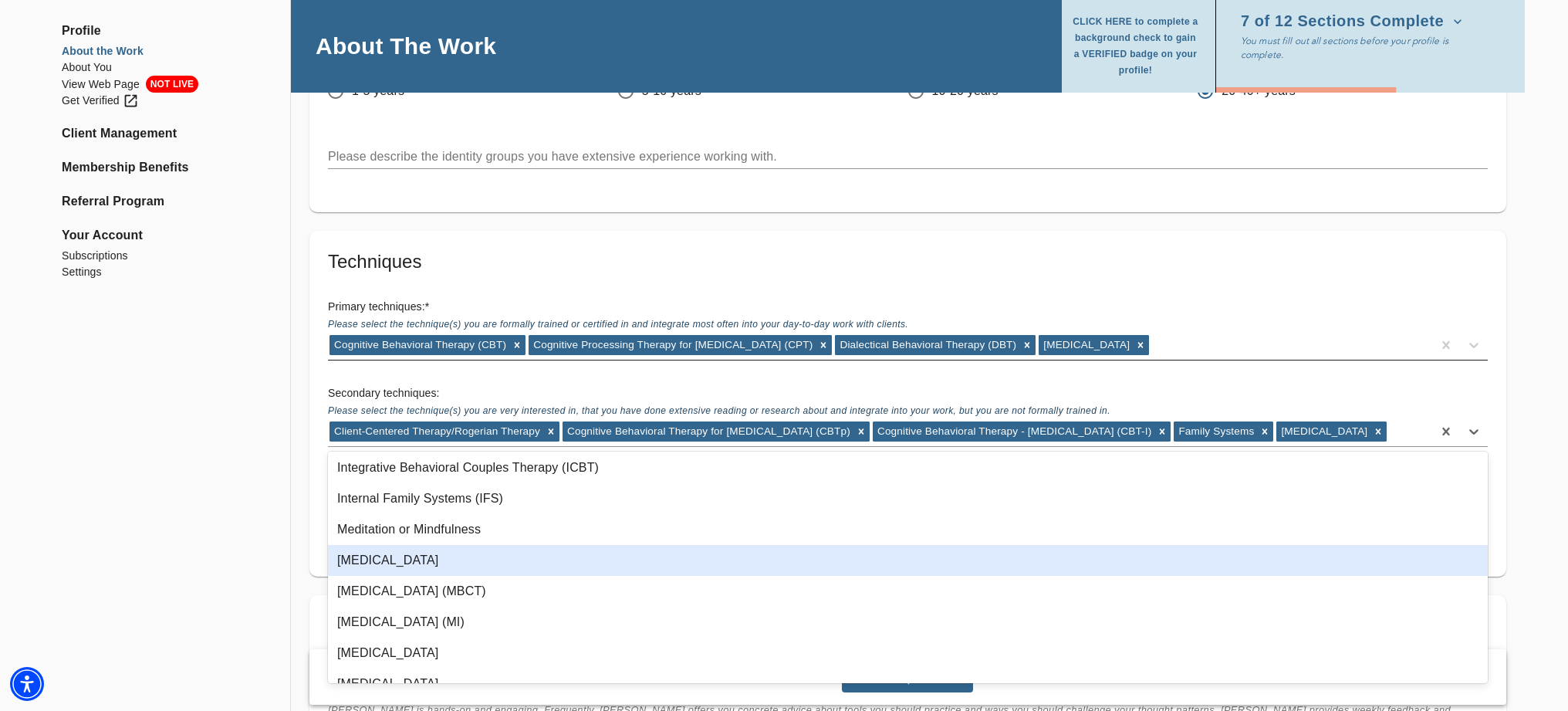
click at [428, 563] on div "[MEDICAL_DATA]" at bounding box center [908, 560] width 1160 height 31
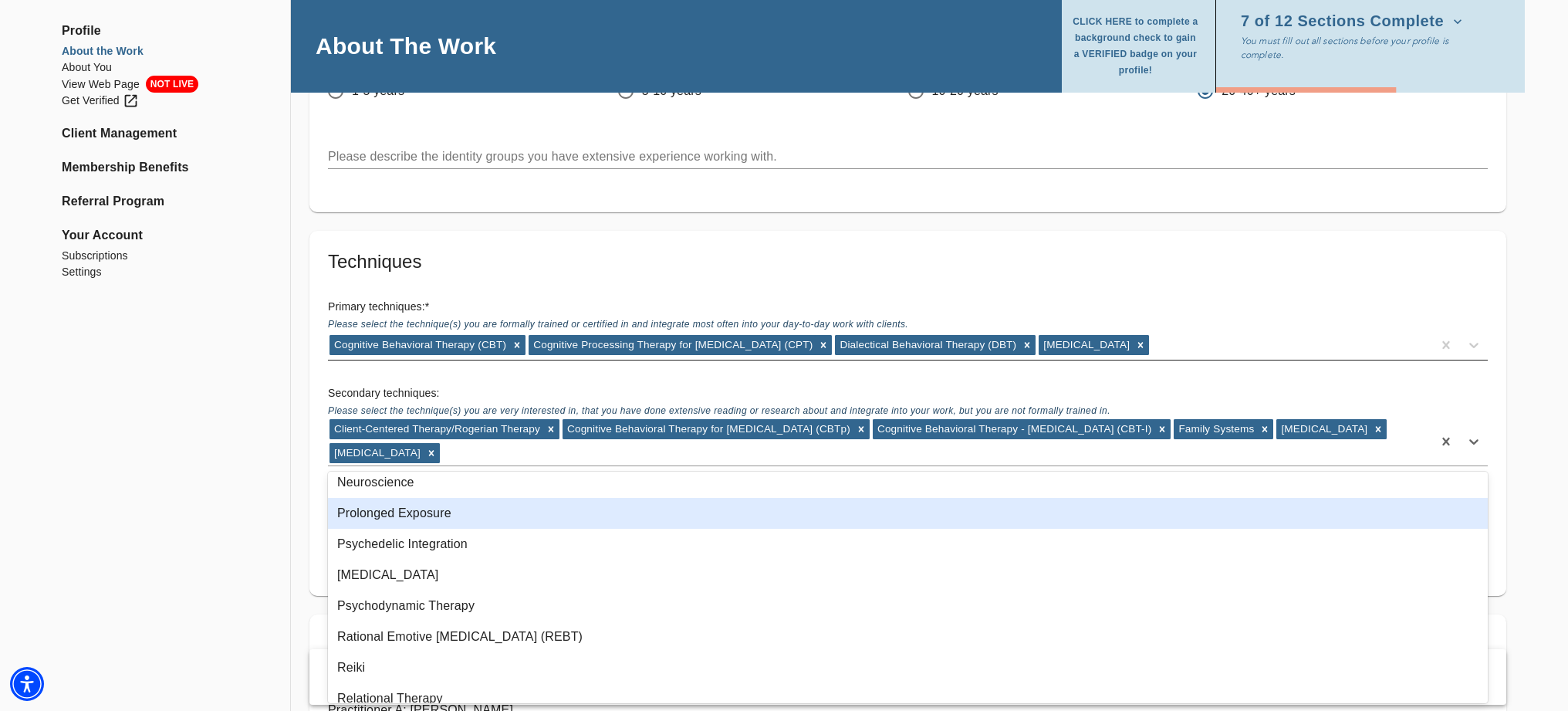
scroll to position [907, 0]
click at [427, 513] on div "Prolonged Exposure" at bounding box center [908, 510] width 1160 height 31
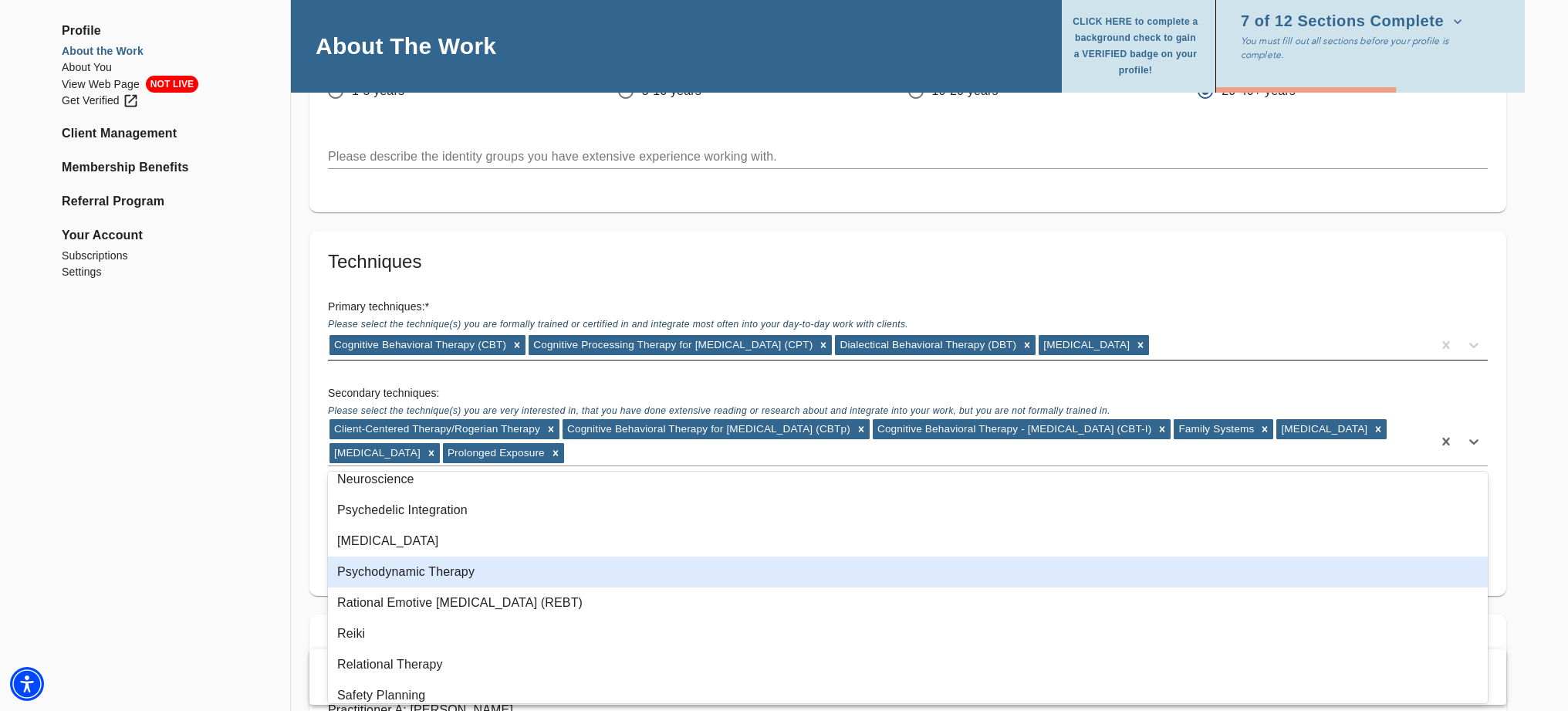
click at [488, 575] on div "Psychodynamic Therapy" at bounding box center [908, 572] width 1160 height 31
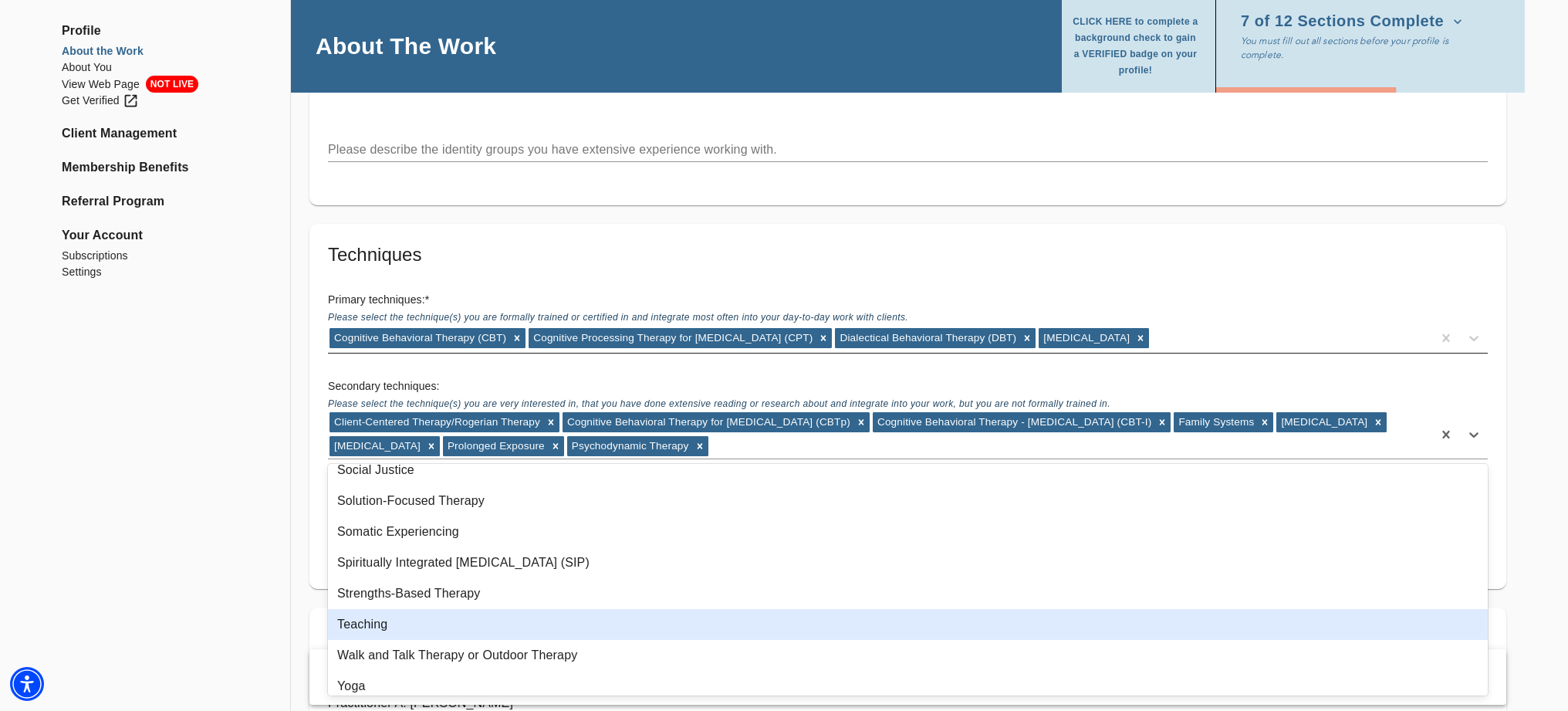
scroll to position [1165, 0]
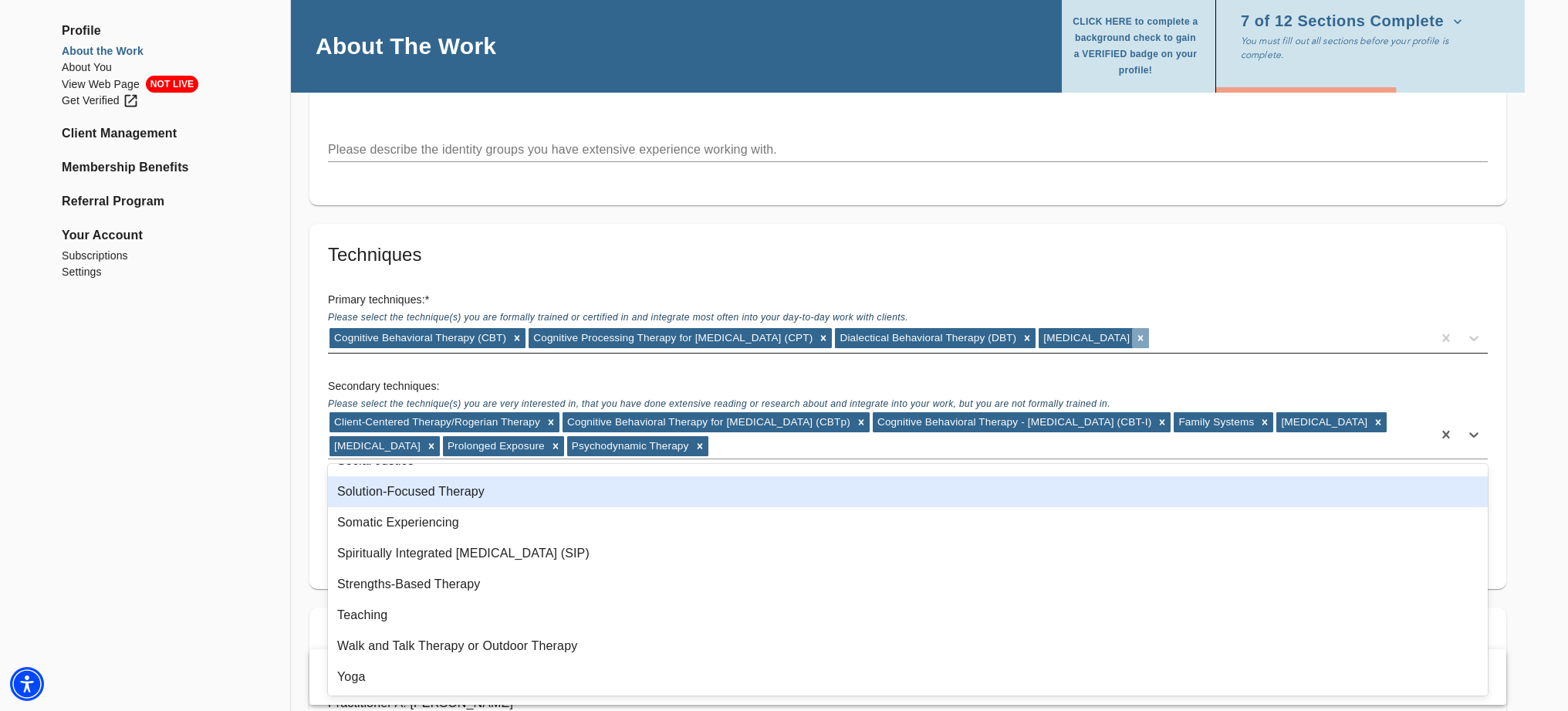
click at [1139, 335] on icon at bounding box center [1142, 338] width 6 height 6
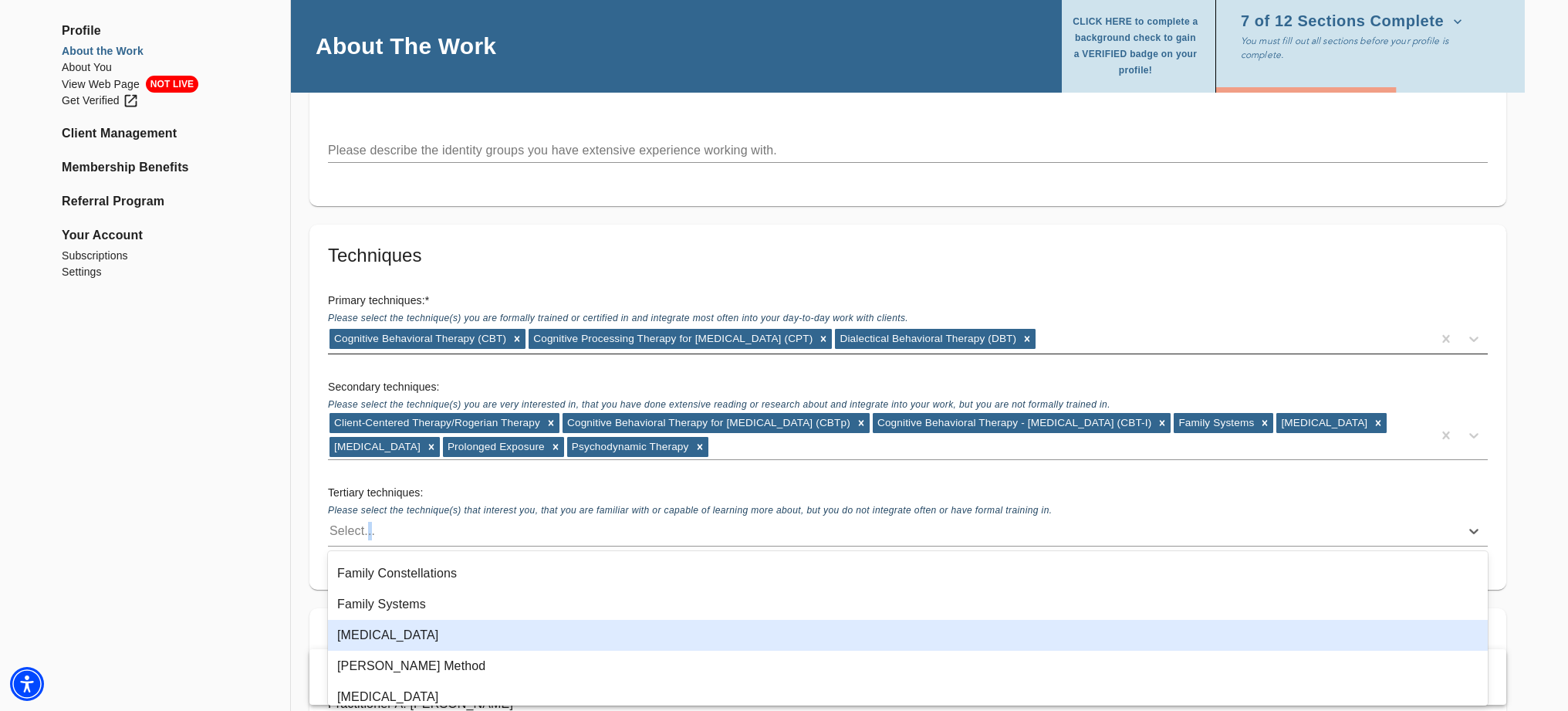
scroll to position [585, 0]
click at [604, 624] on div "[MEDICAL_DATA]" at bounding box center [908, 634] width 1160 height 31
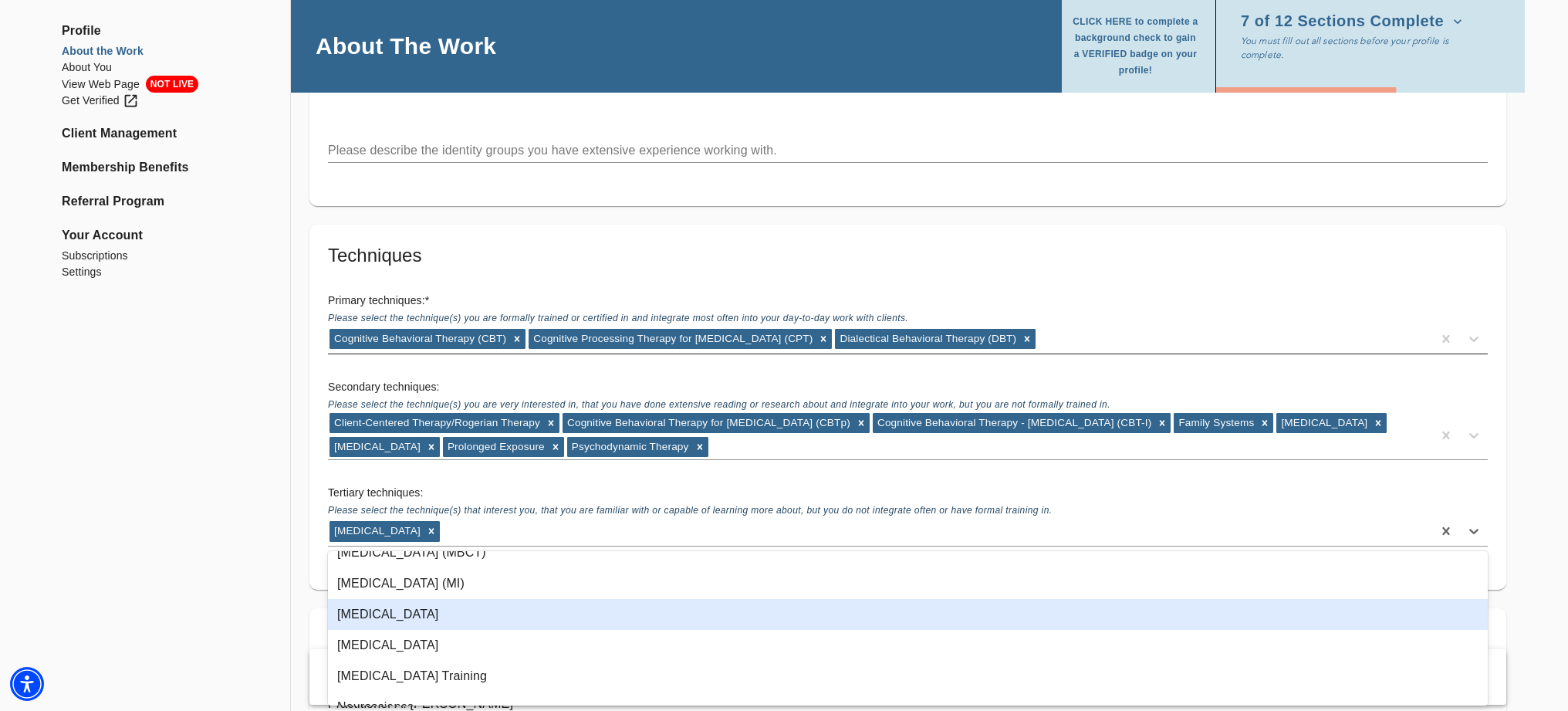
scroll to position [913, 0]
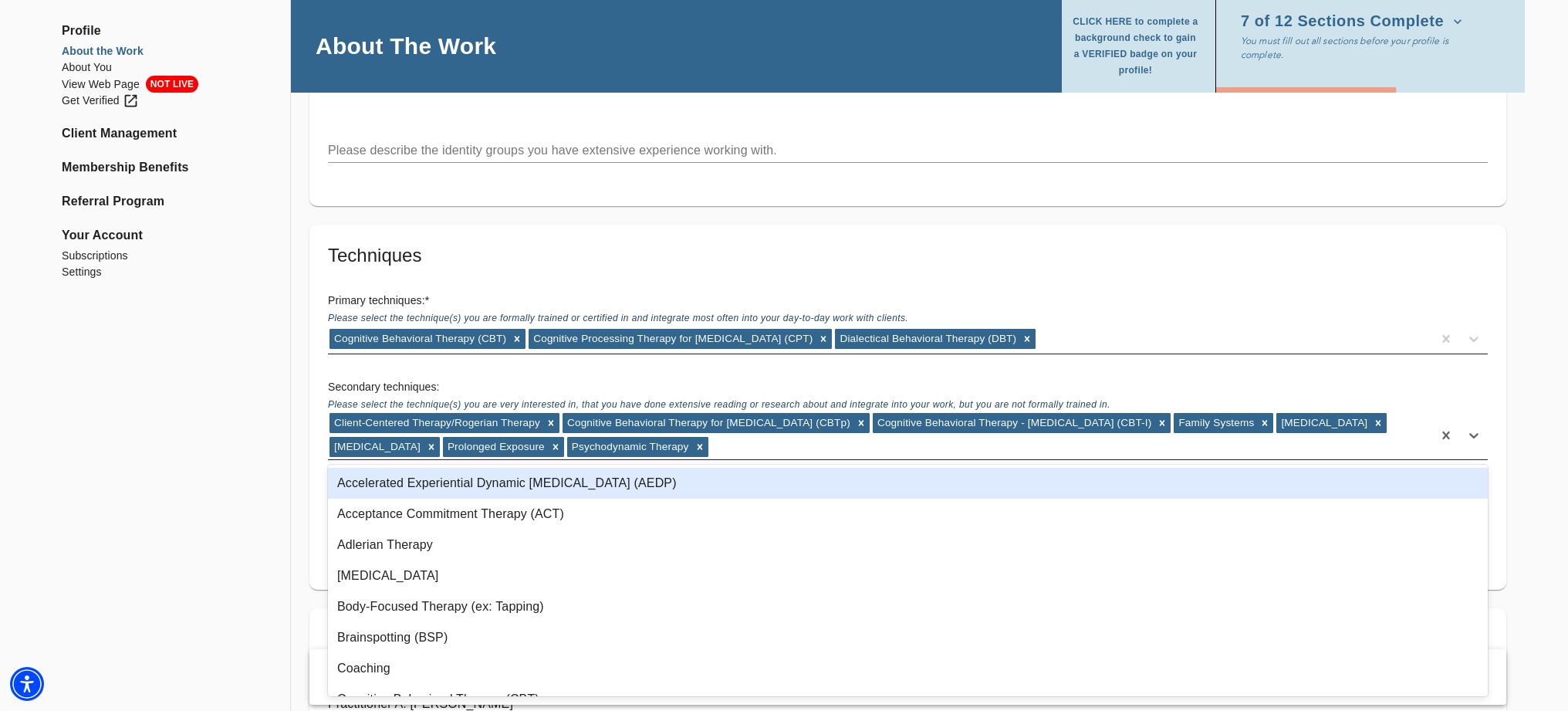
click at [817, 440] on div "Client-Centered Therapy/Rogerian Therapy Cognitive Behavioral Therapy for [MEDI…" at bounding box center [881, 435] width 1105 height 48
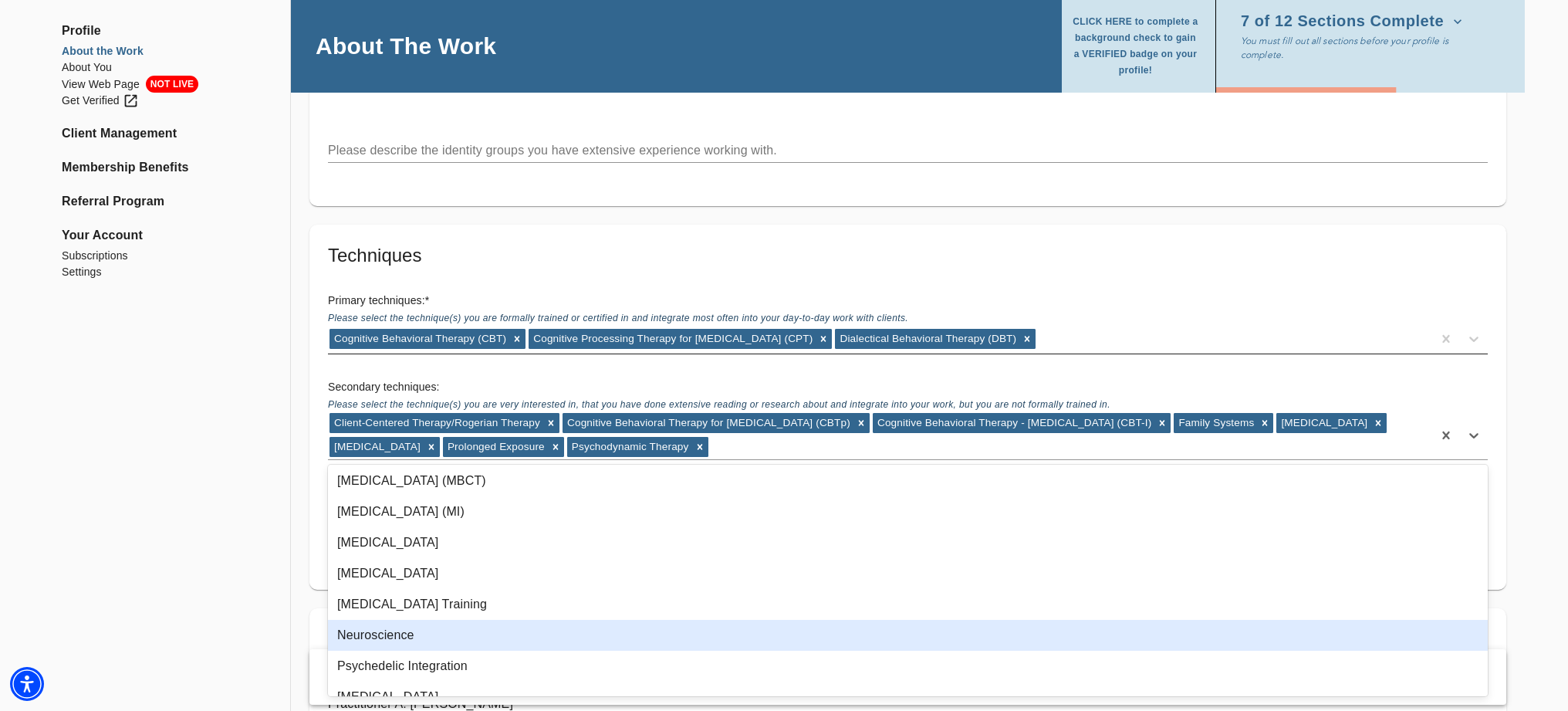
scroll to position [740, 0]
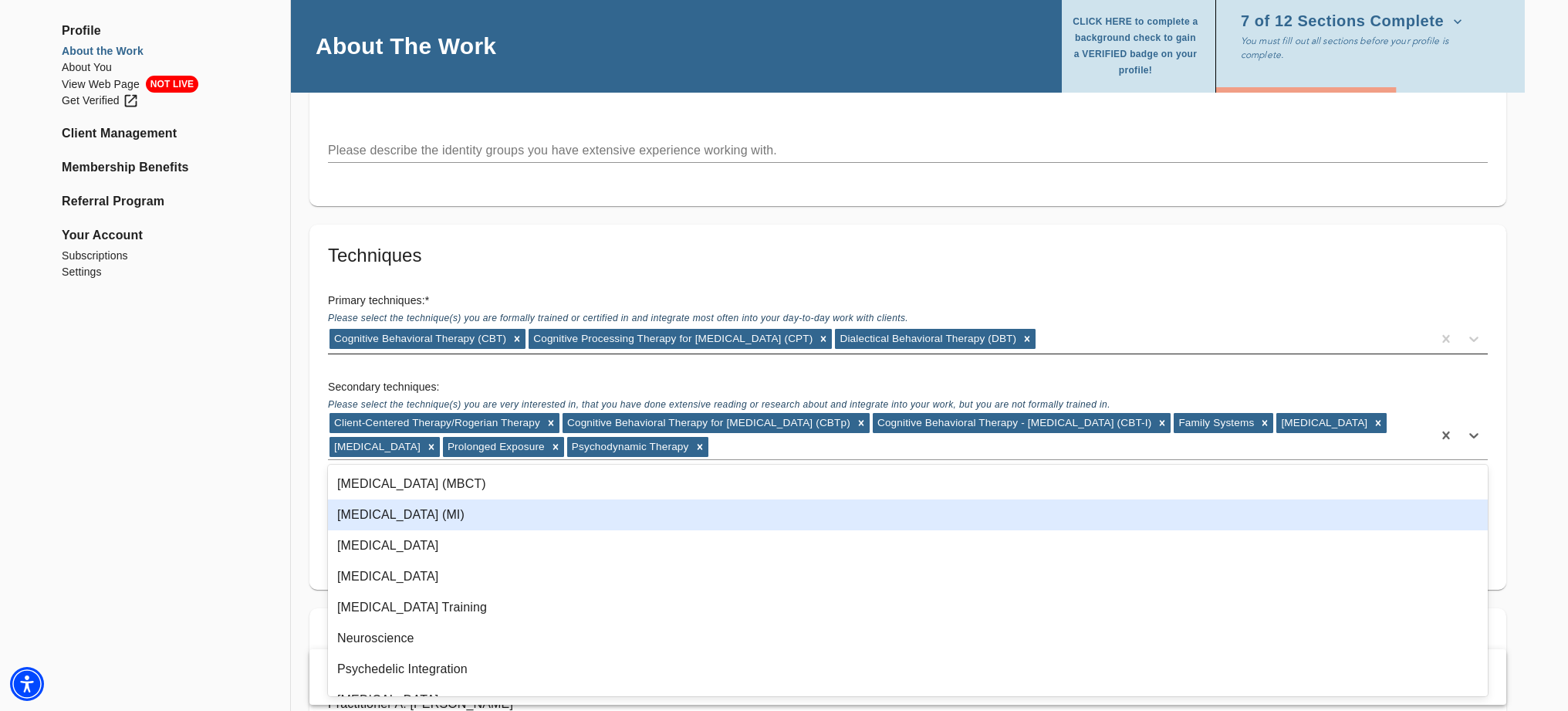
click at [472, 512] on div "[MEDICAL_DATA] (MI)" at bounding box center [908, 515] width 1160 height 31
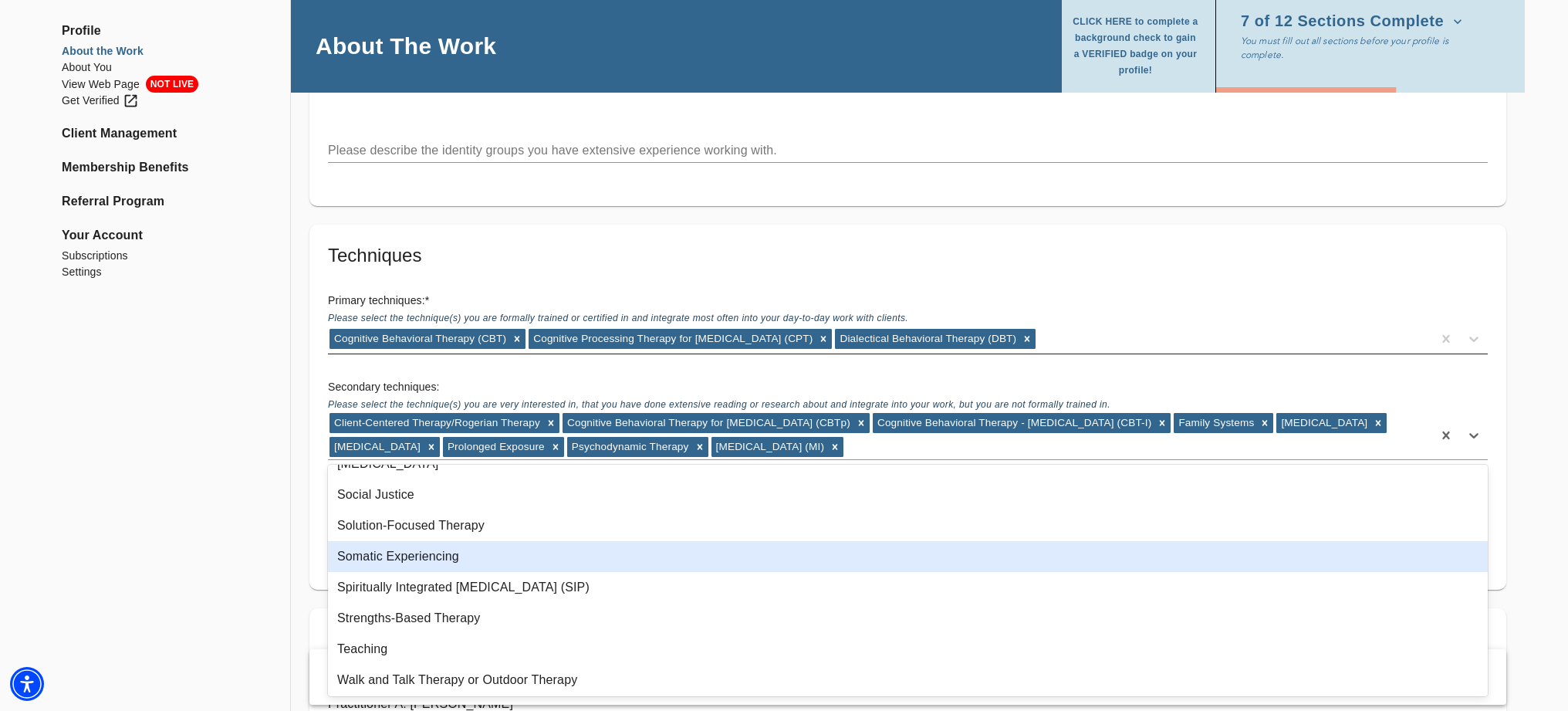
scroll to position [1134, 0]
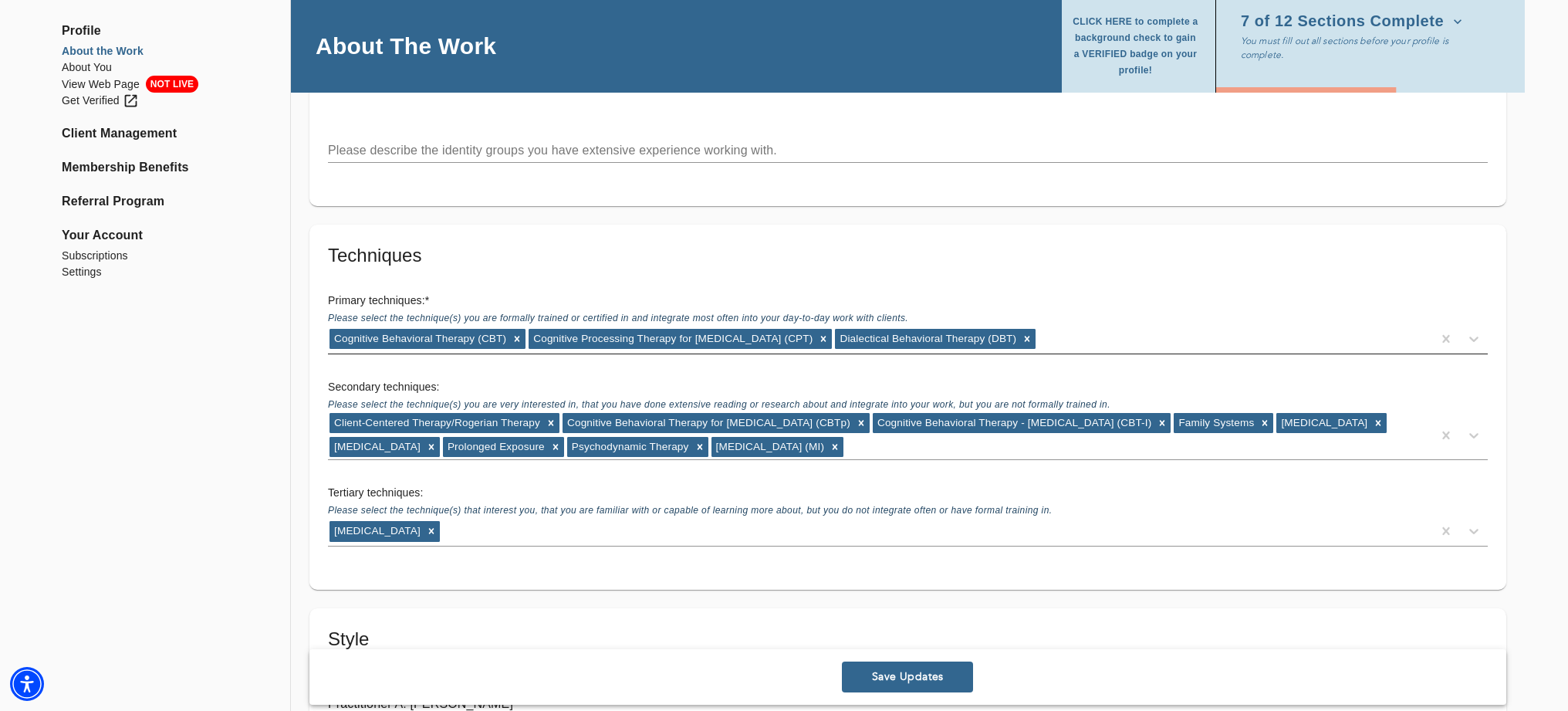
click at [814, 361] on div "Primary techniques: * Please select the technique(s) you are formally trained o…" at bounding box center [907, 324] width 1185 height 87
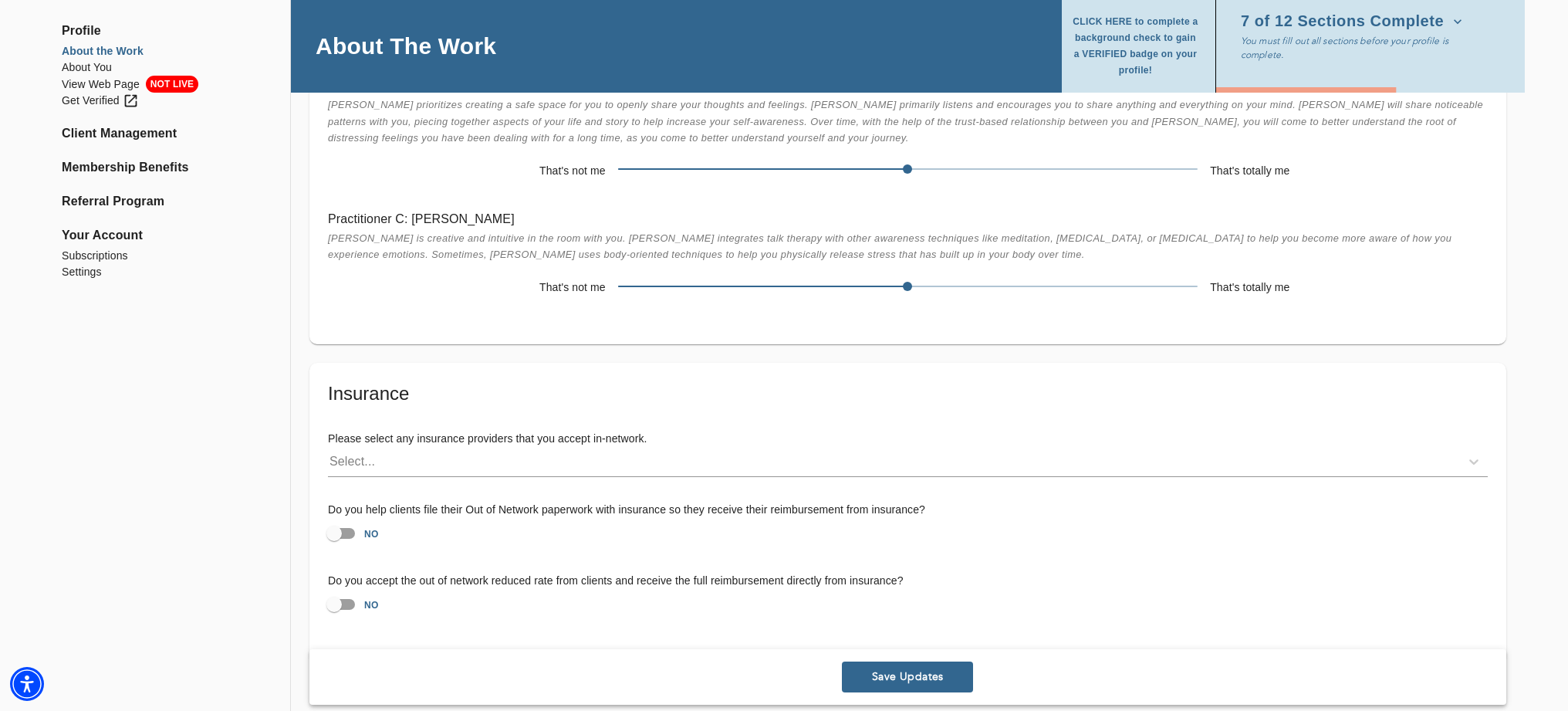
scroll to position [2948, 0]
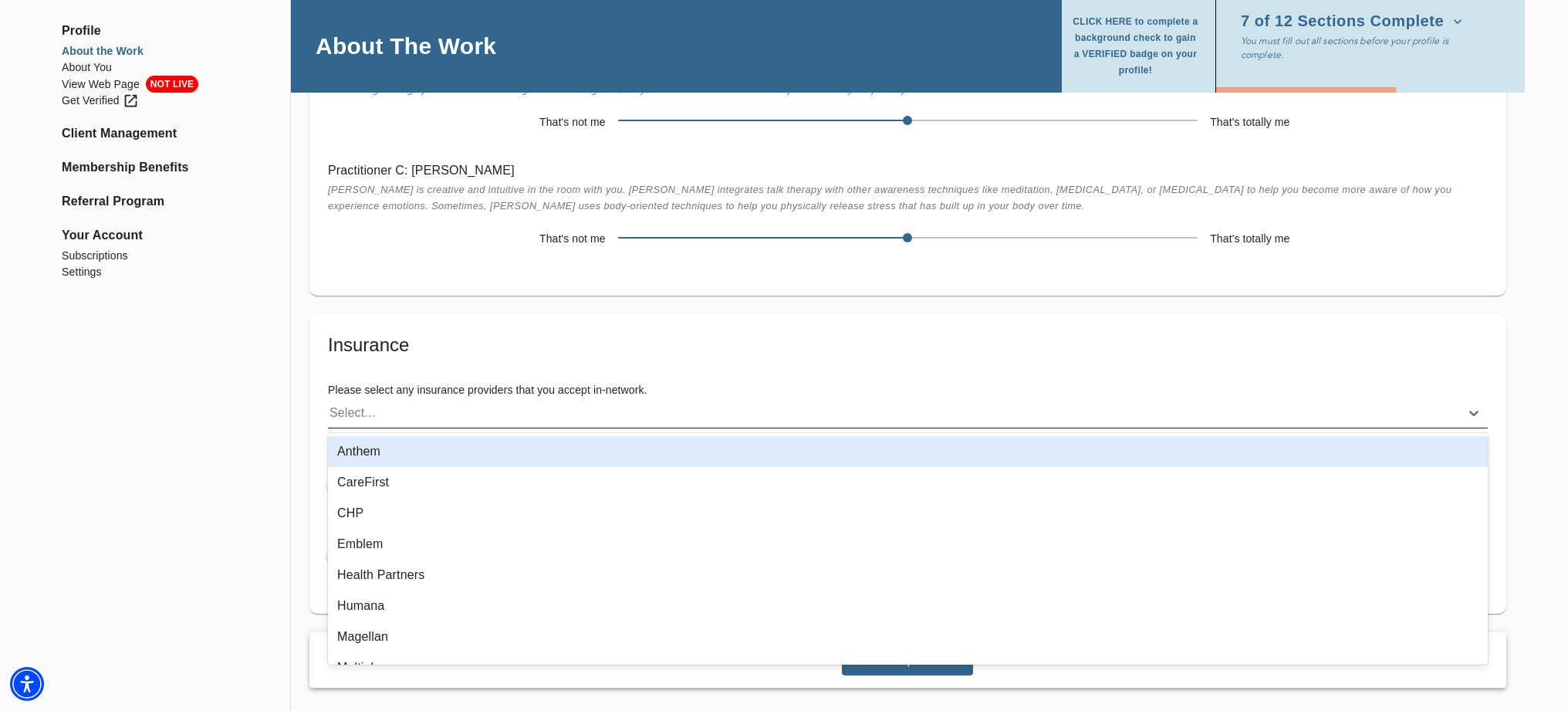
click at [359, 413] on div "Select..." at bounding box center [352, 413] width 45 height 19
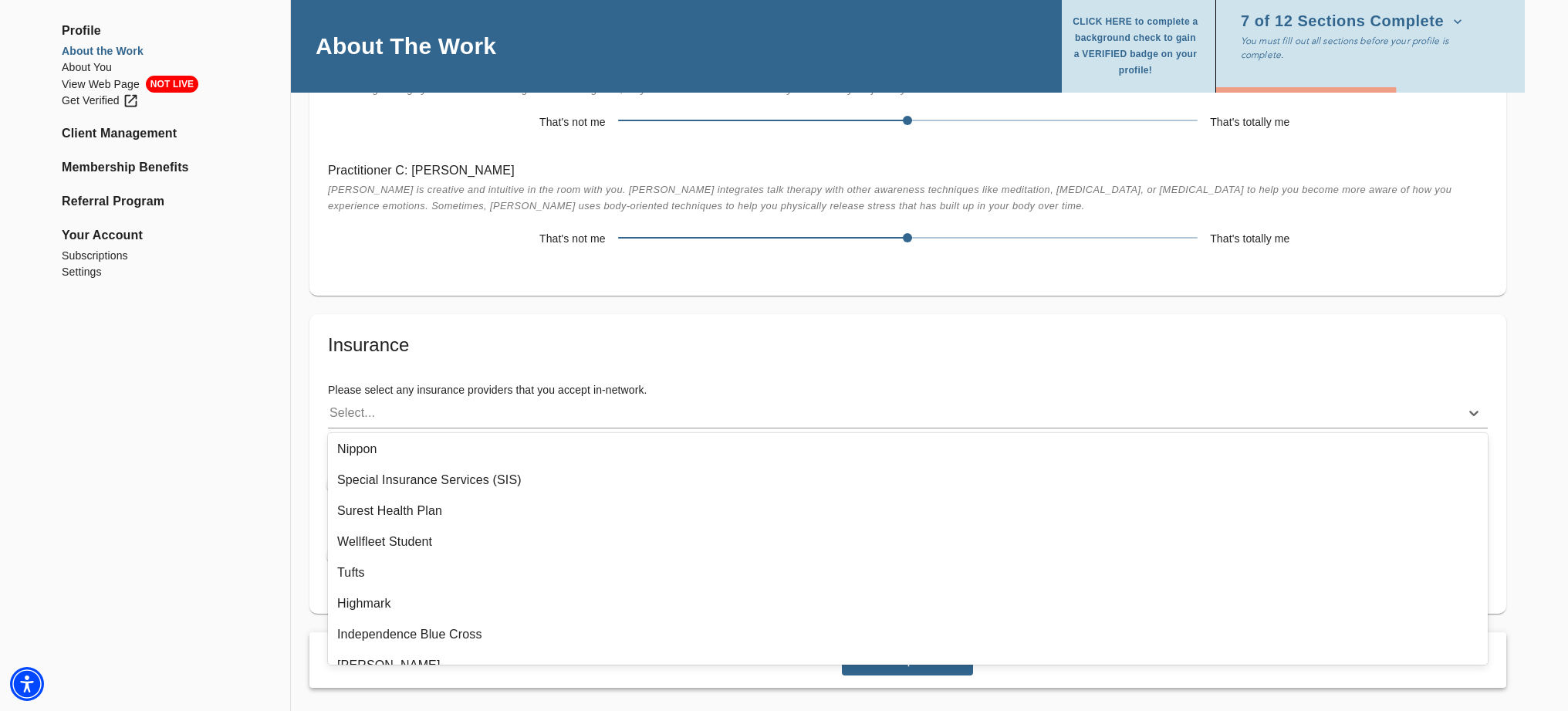
scroll to position [1814, 0]
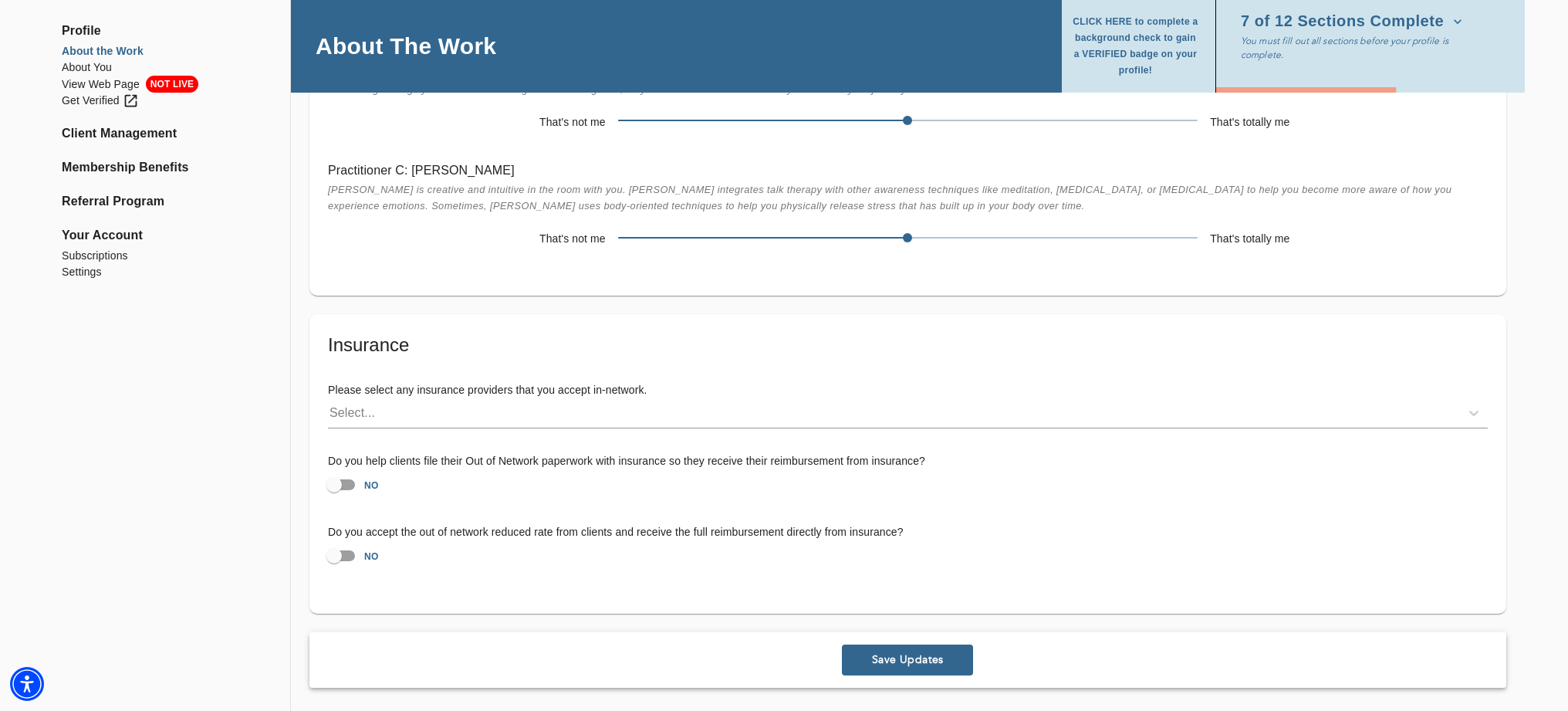
click at [728, 387] on h6 "Please select any insurance providers that you accept in-network." at bounding box center [908, 391] width 1160 height 17
click at [909, 660] on span "Save Updates" at bounding box center [907, 660] width 119 height 15
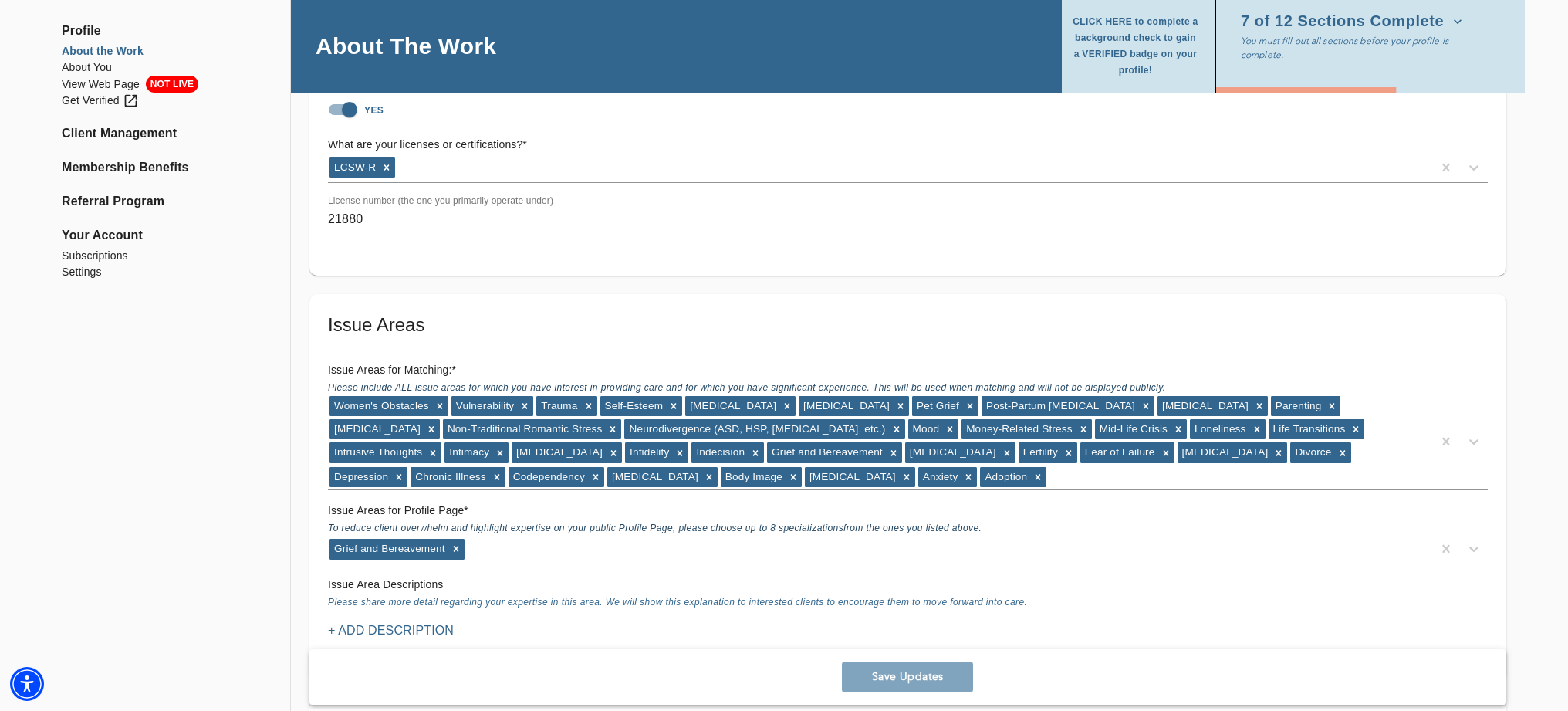
scroll to position [1147, 0]
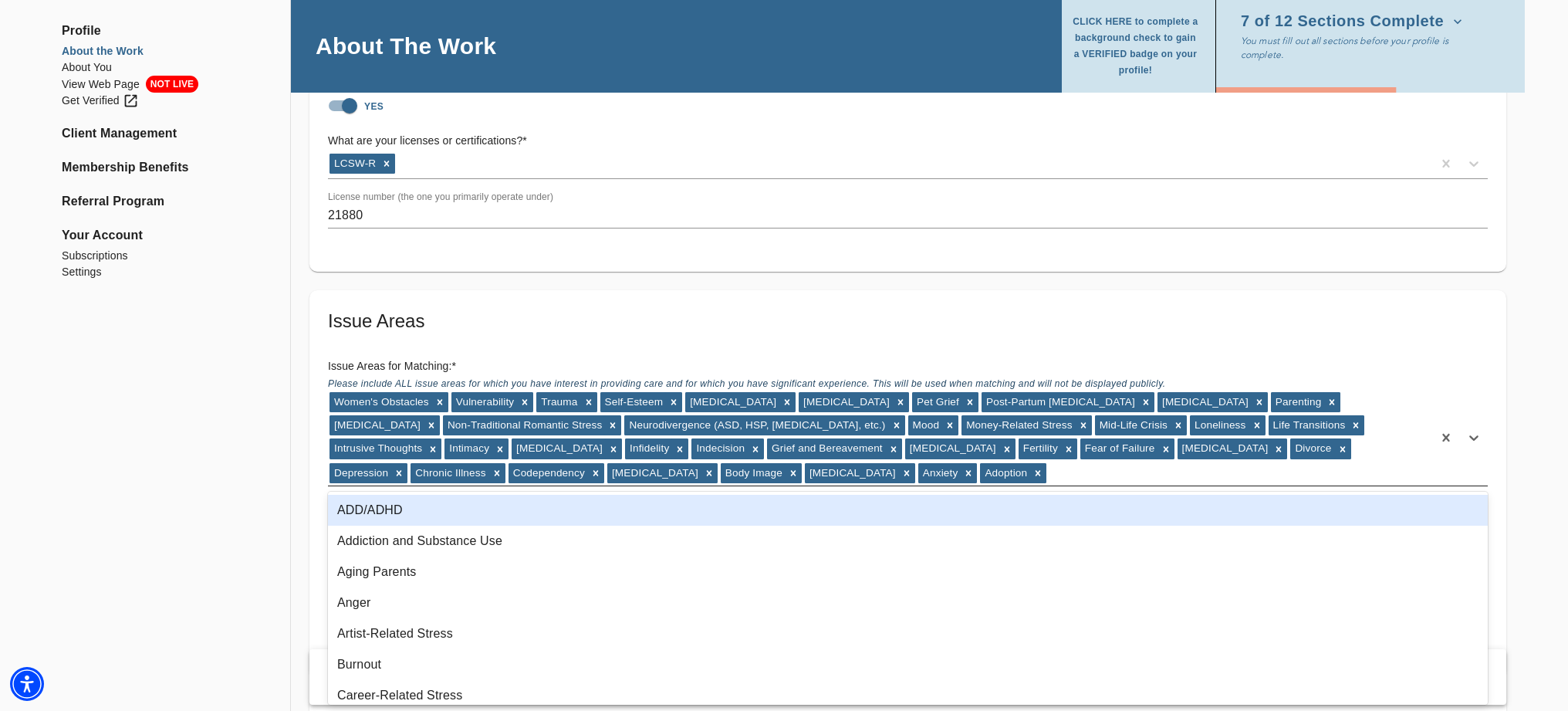
click at [1045, 471] on div "Women's Obstacles Vulnerability Trauma Self-Esteem [MEDICAL_DATA] [MEDICAL_DATA…" at bounding box center [881, 438] width 1105 height 95
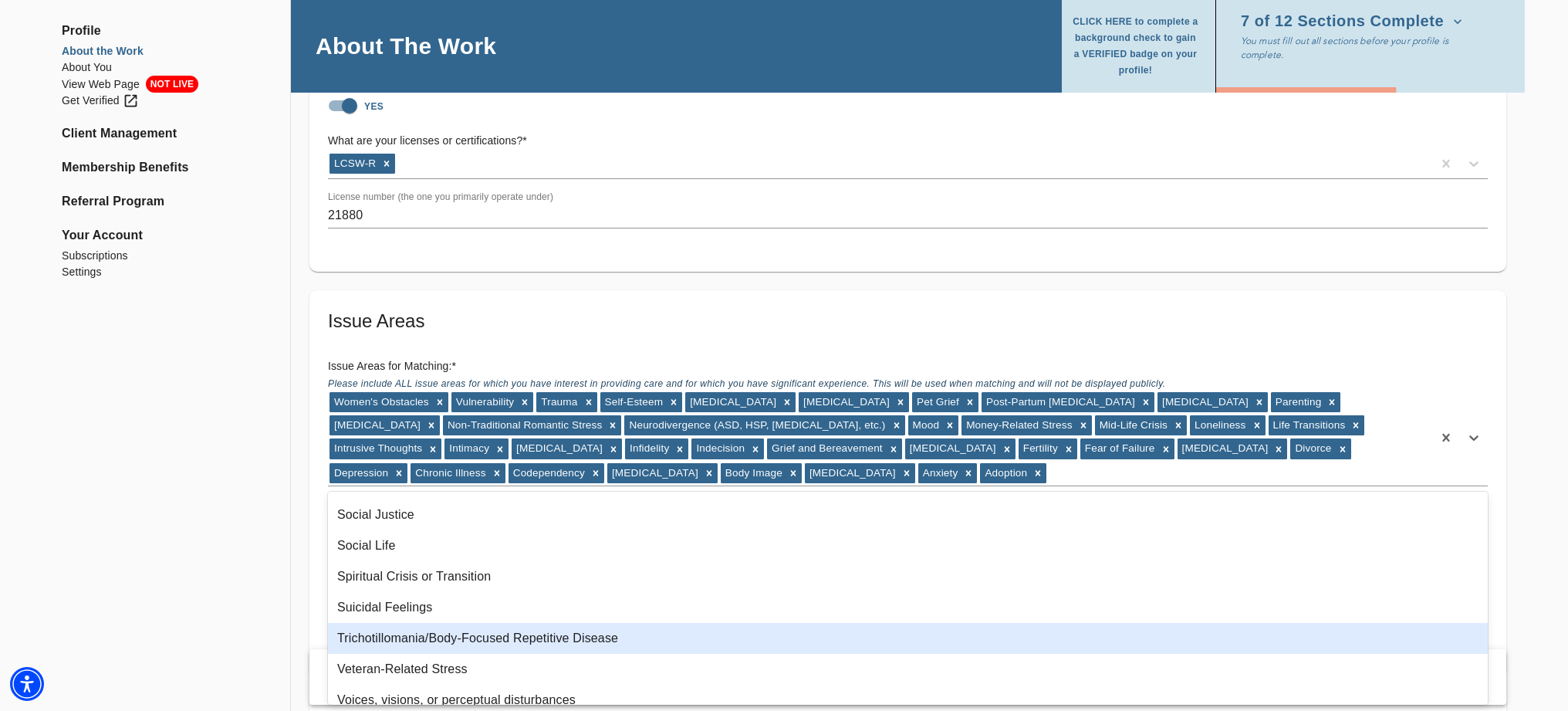
scroll to position [1307, 0]
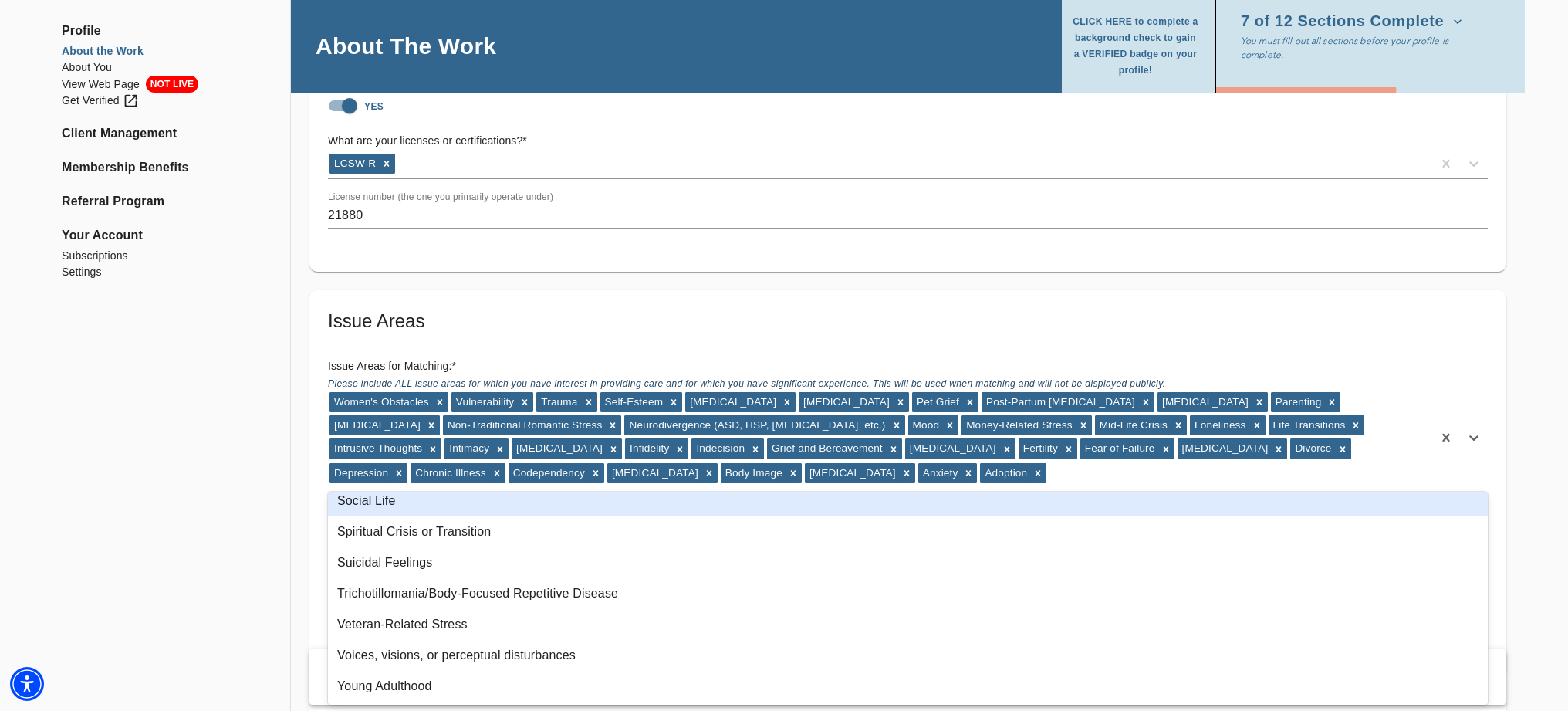
click at [1128, 477] on div "Women's Obstacles Vulnerability Trauma Self-Esteem [MEDICAL_DATA] [MEDICAL_DATA…" at bounding box center [881, 438] width 1105 height 95
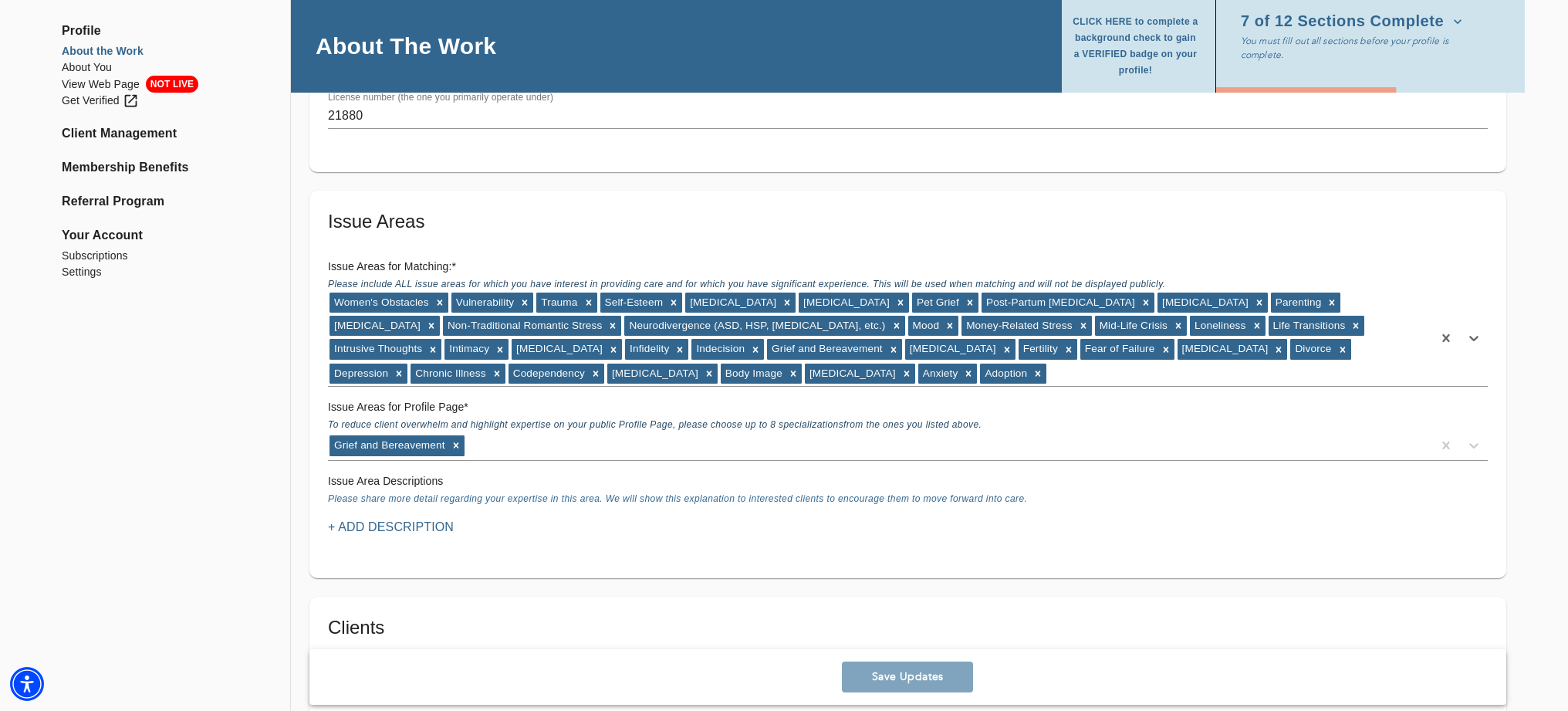
scroll to position [1290, 0]
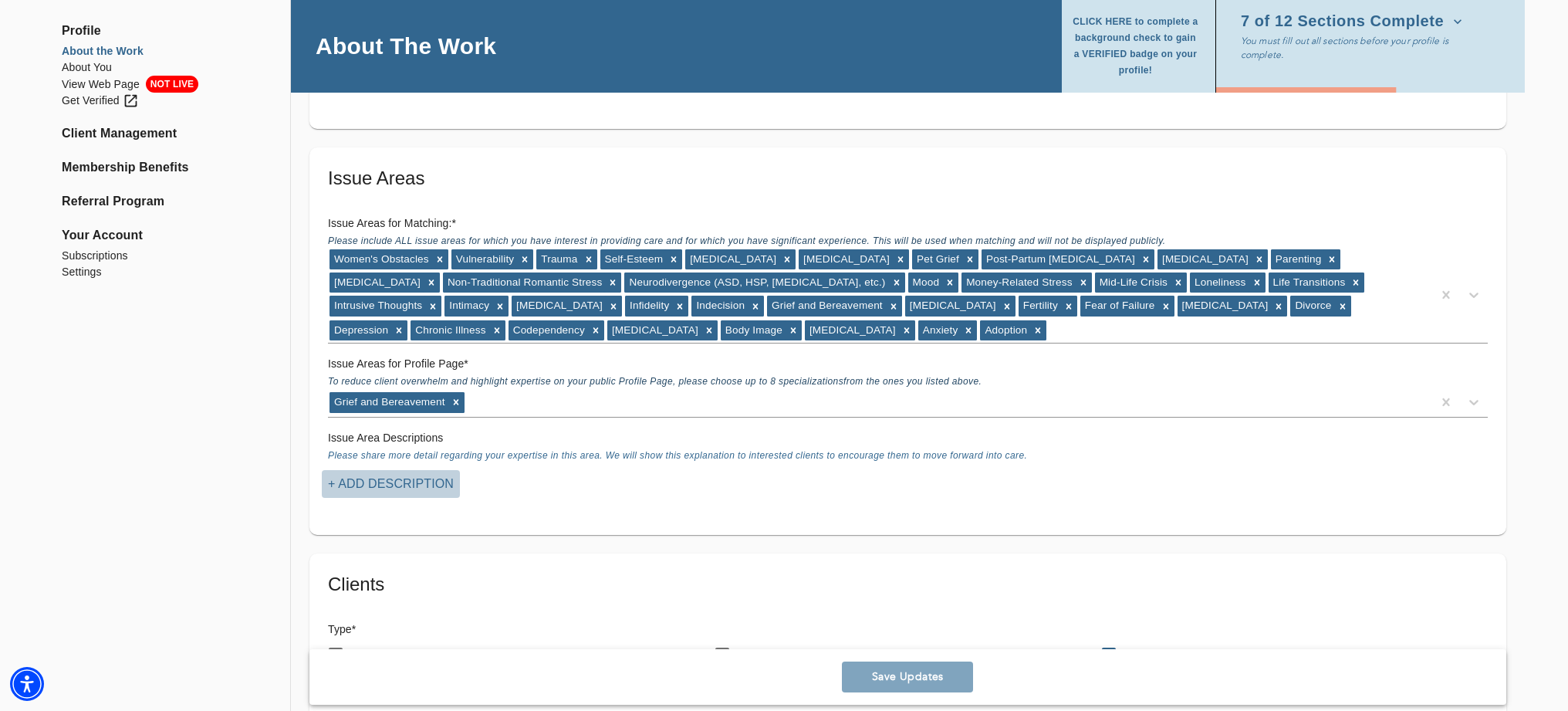
click at [354, 480] on p "+ Add Description" at bounding box center [392, 484] width 126 height 19
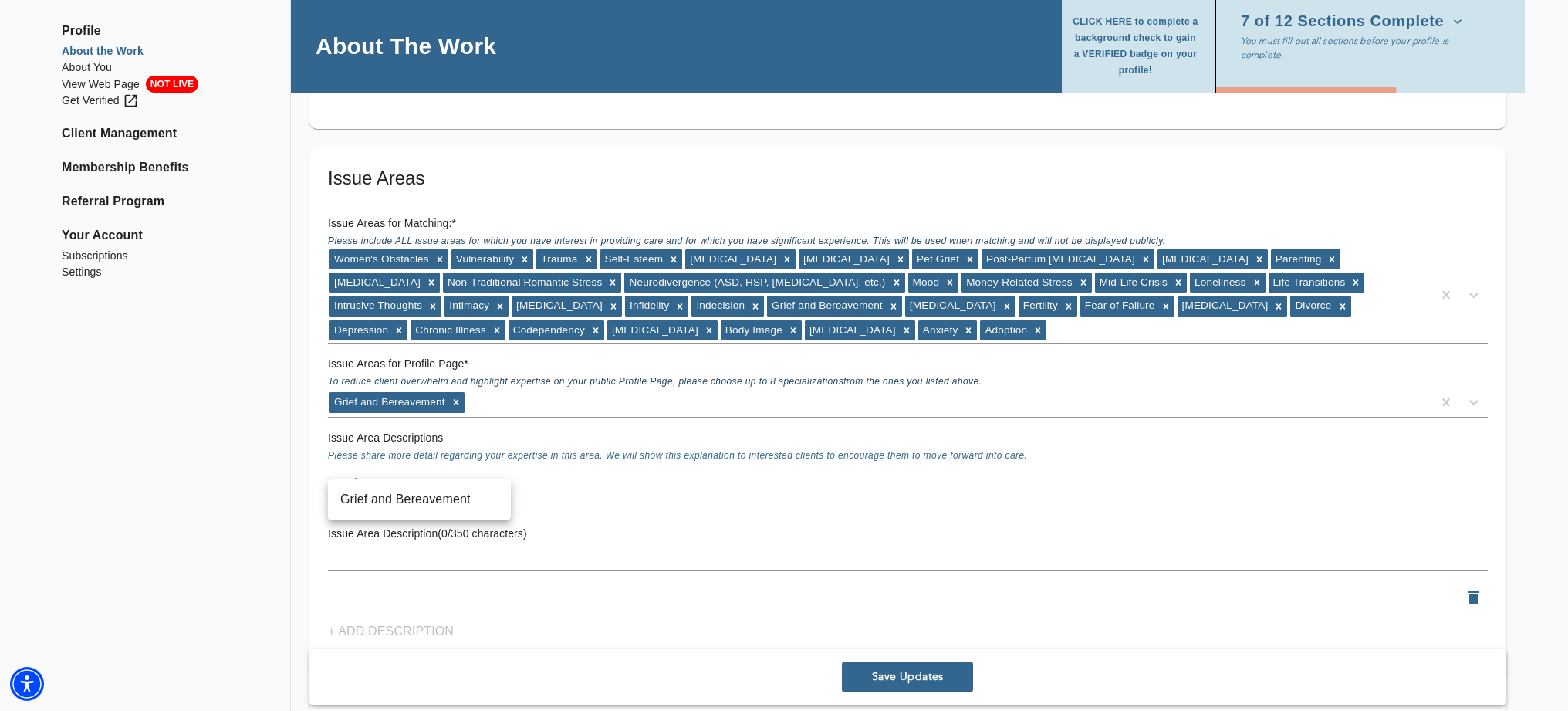
click at [458, 504] on li "Grief and Bereavement" at bounding box center [420, 500] width 183 height 28
type input "24"
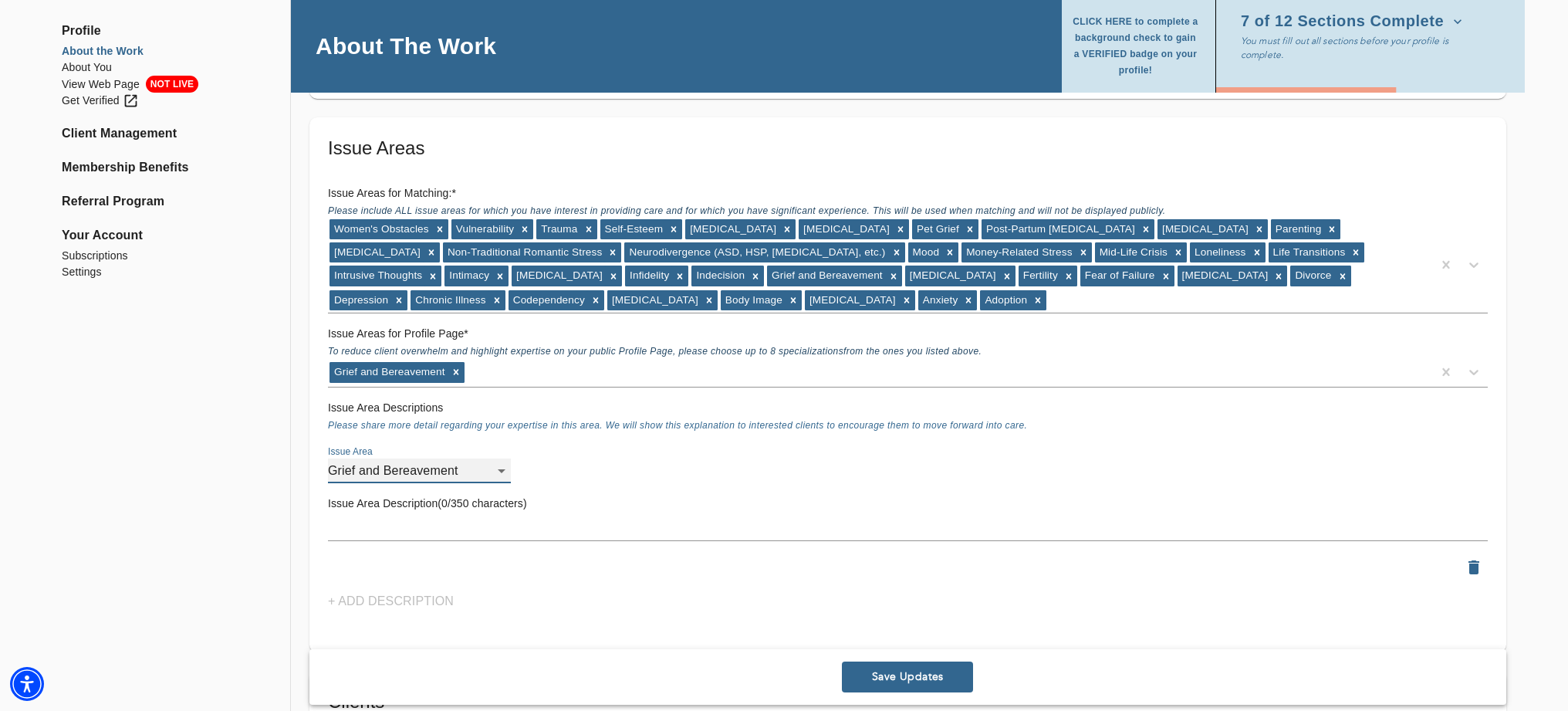
scroll to position [1324, 0]
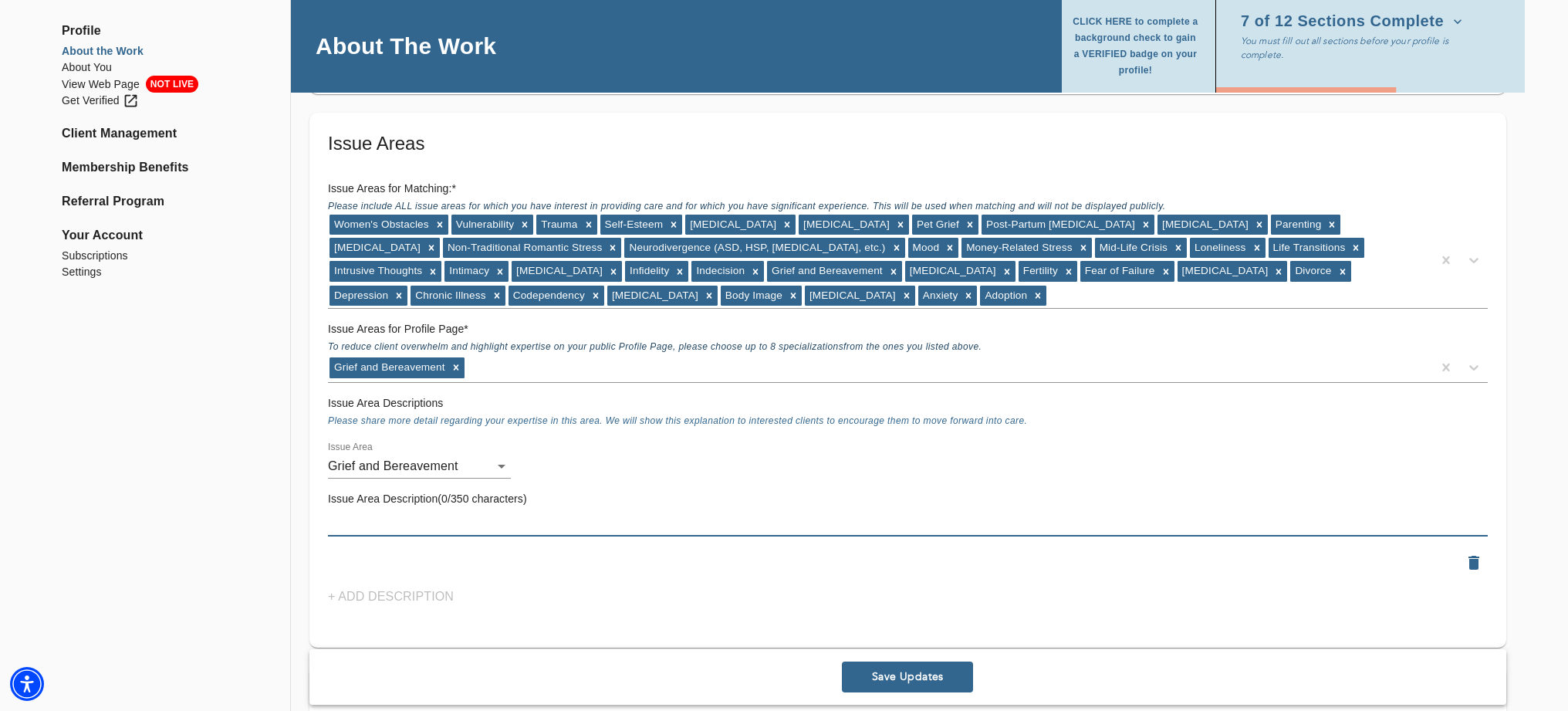
click at [352, 518] on textarea at bounding box center [908, 525] width 1160 height 15
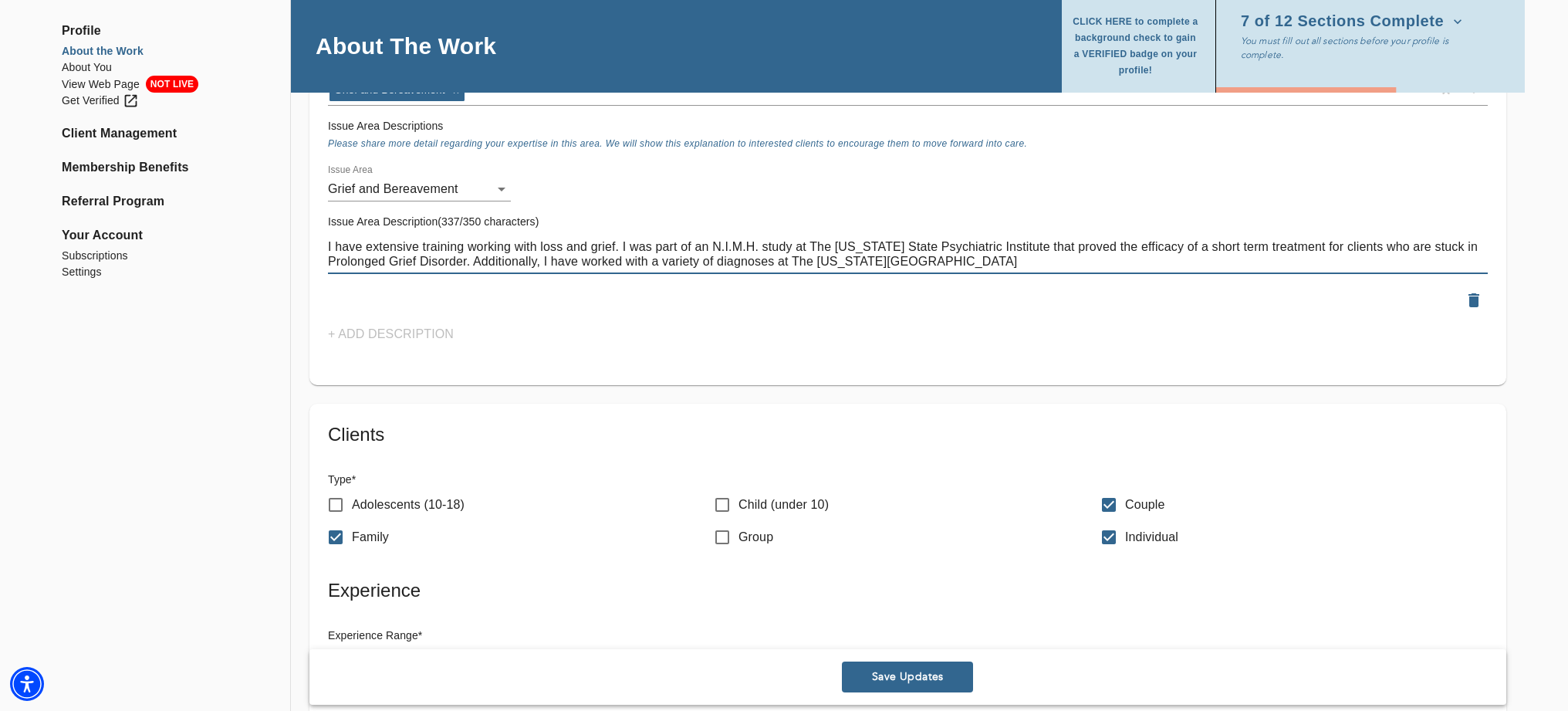
scroll to position [1604, 0]
type textarea "I have extensive training working with loss and grief. I was part of an N.I.M.H…"
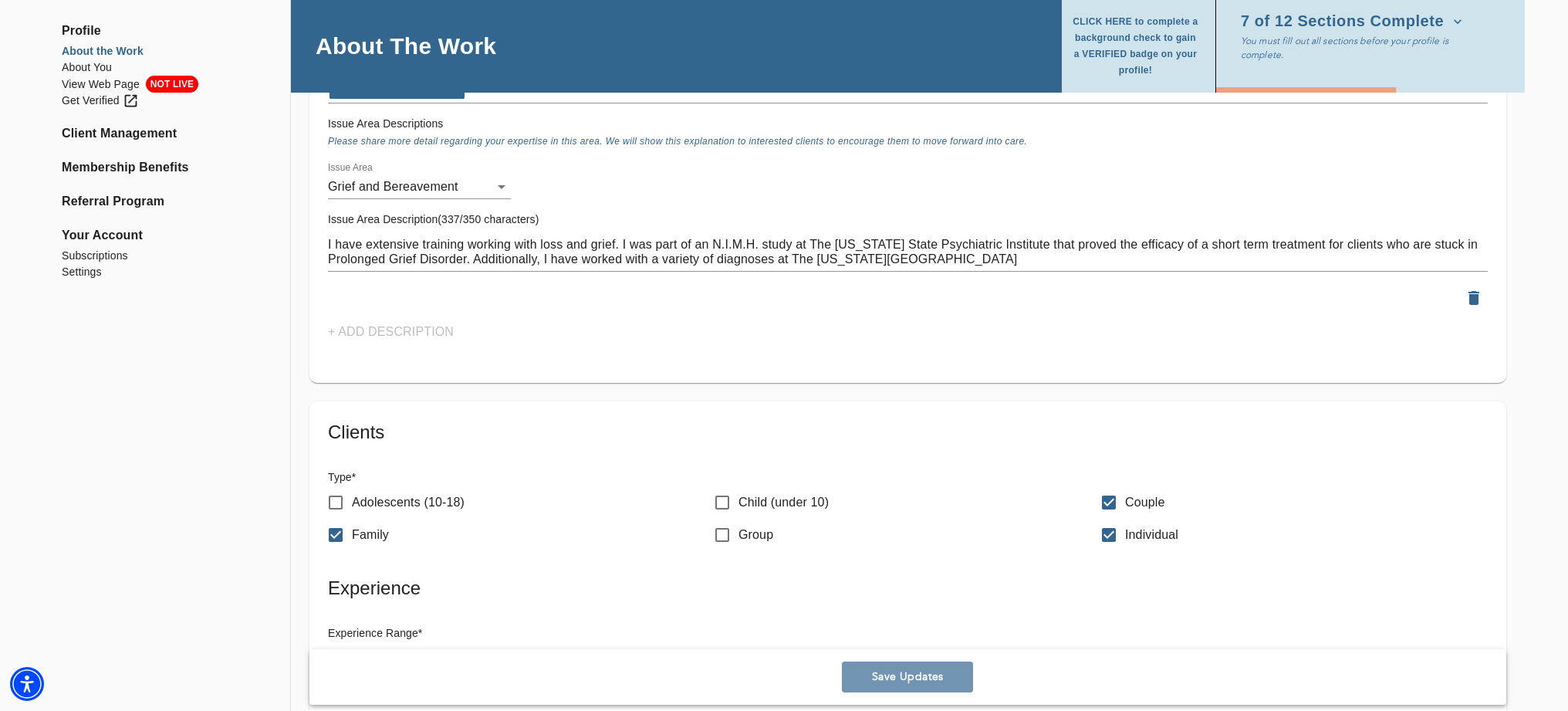
click at [893, 672] on span "Save Updates" at bounding box center [907, 678] width 119 height 15
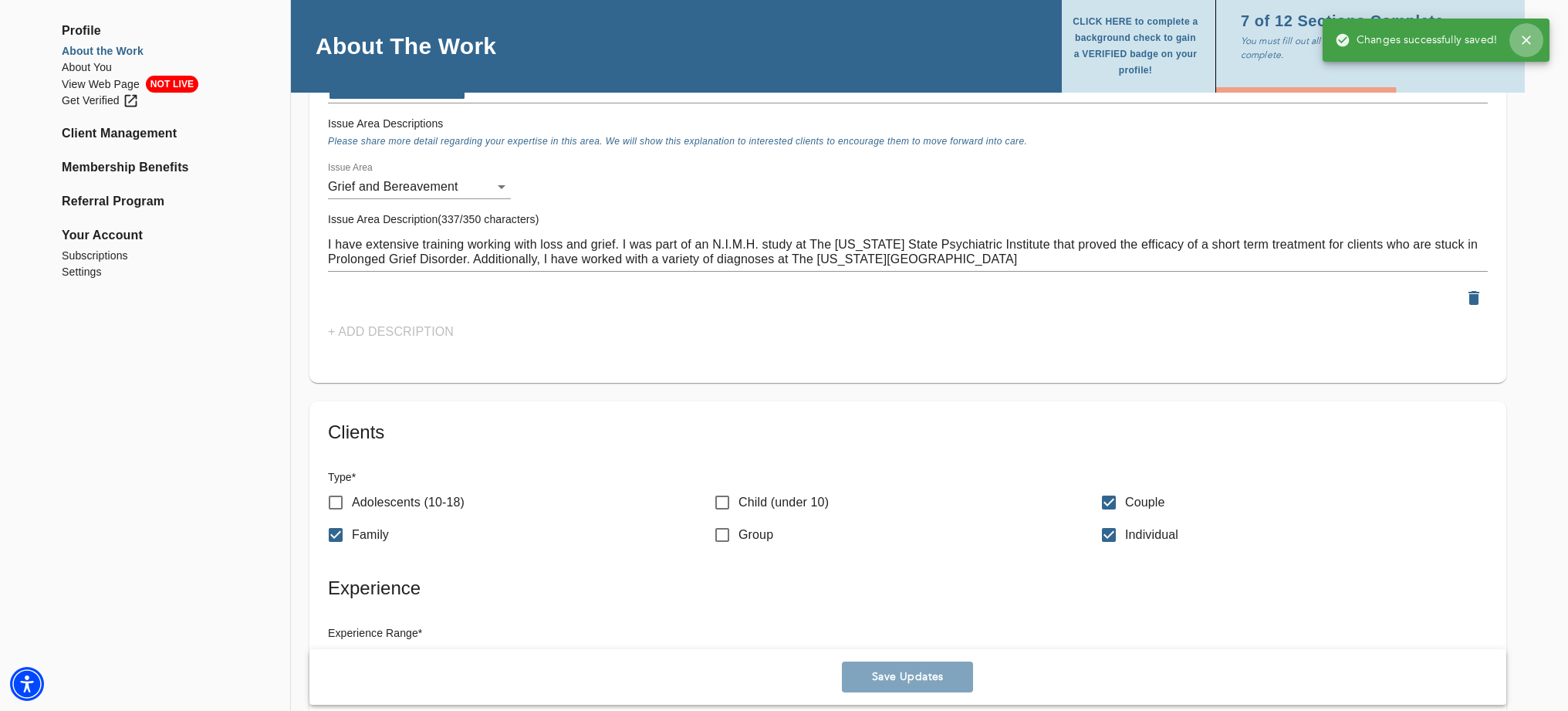
click at [1521, 40] on icon "button" at bounding box center [1527, 40] width 15 height 15
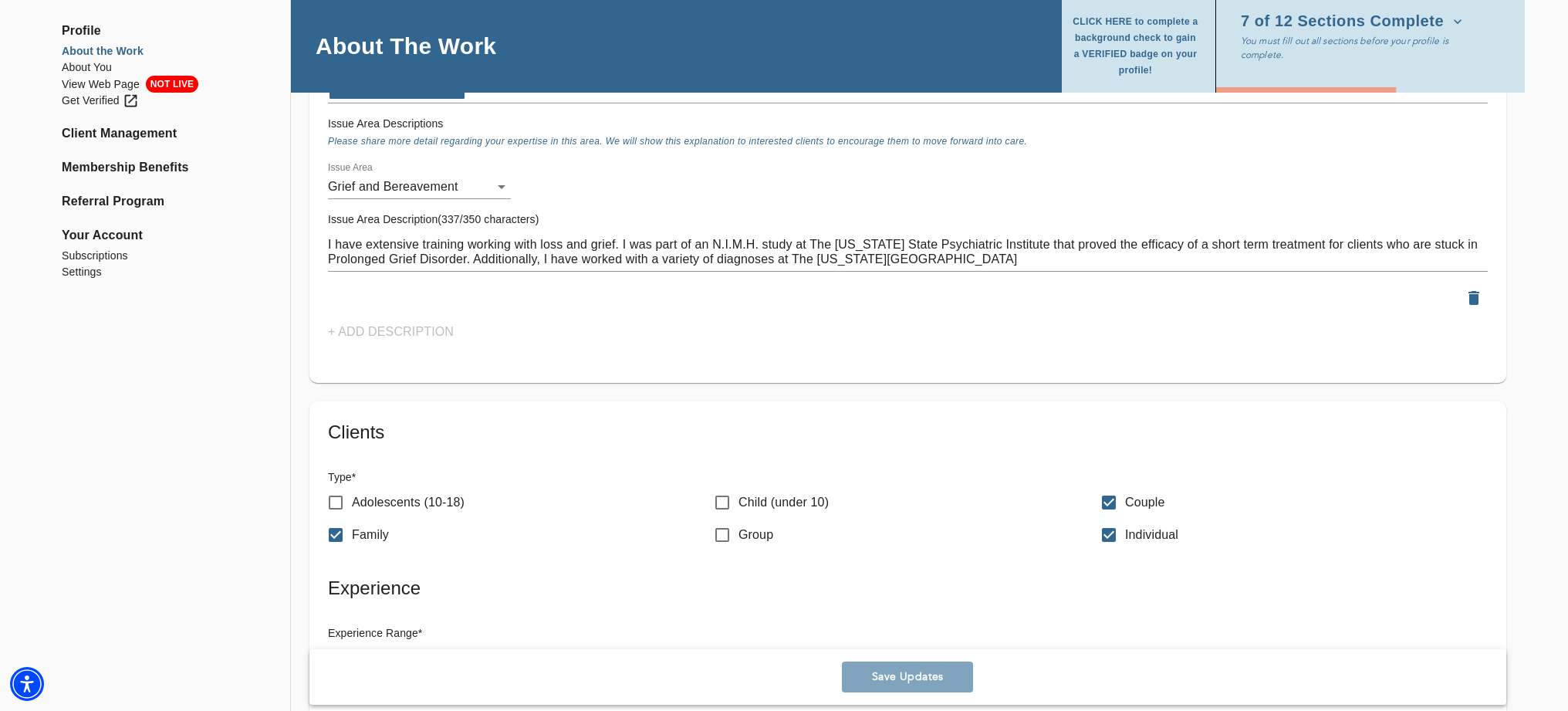
click at [338, 331] on div "Issue Areas for Matching: * Please include ALL issue areas for which you have i…" at bounding box center [908, 120] width 1173 height 451
click at [353, 331] on div "Issue Areas for Matching: * Please include ALL issue areas for which you have i…" at bounding box center [908, 120] width 1173 height 451
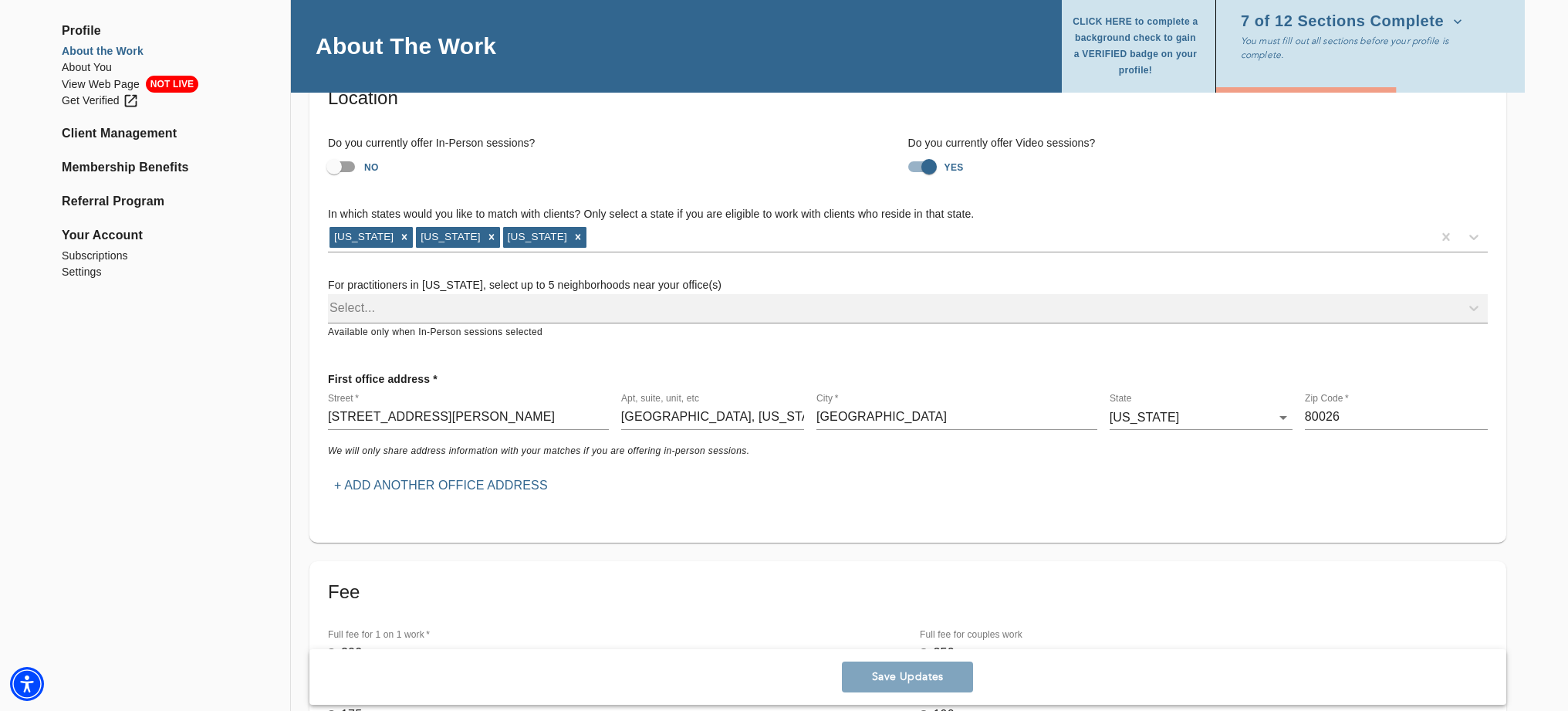
scroll to position [0, 0]
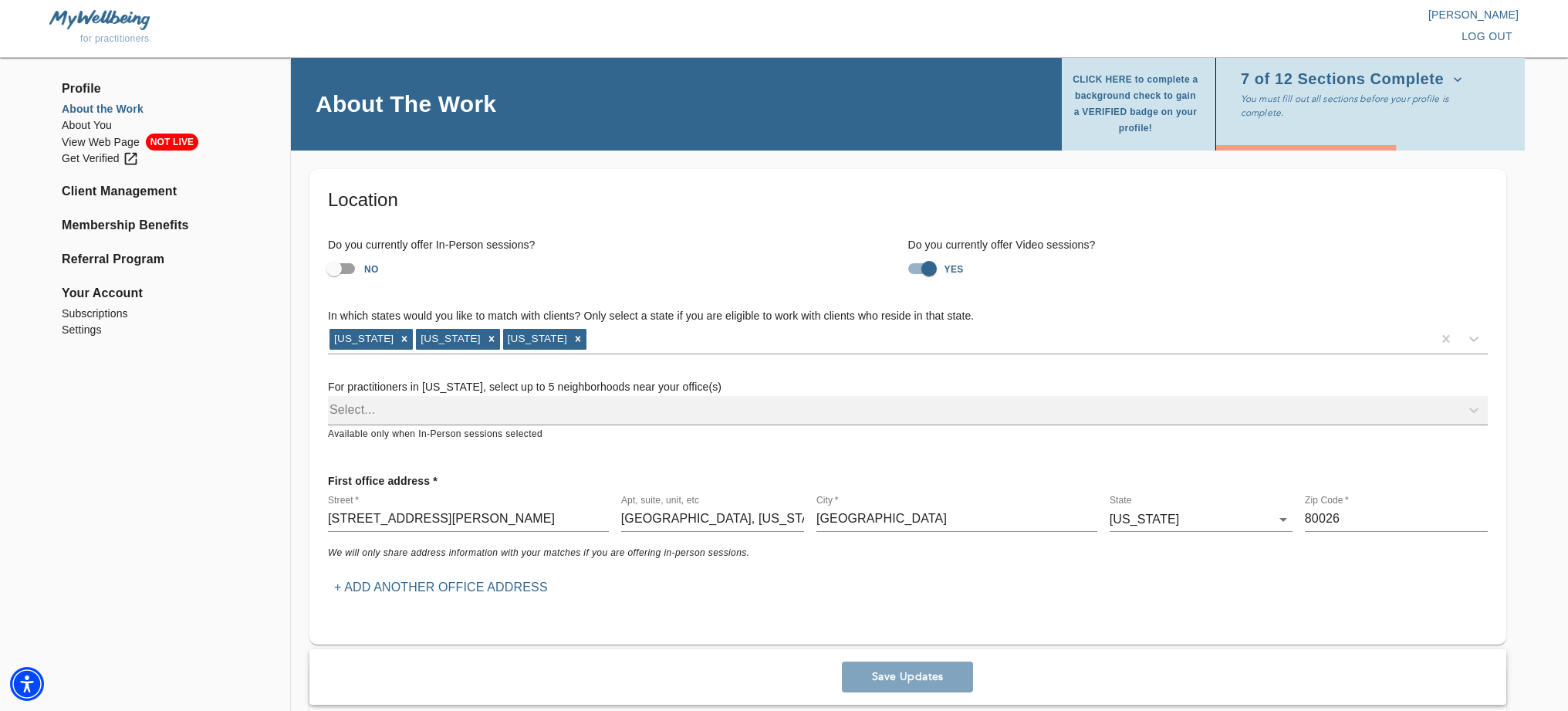
click at [1452, 78] on icon "button" at bounding box center [1458, 79] width 15 height 15
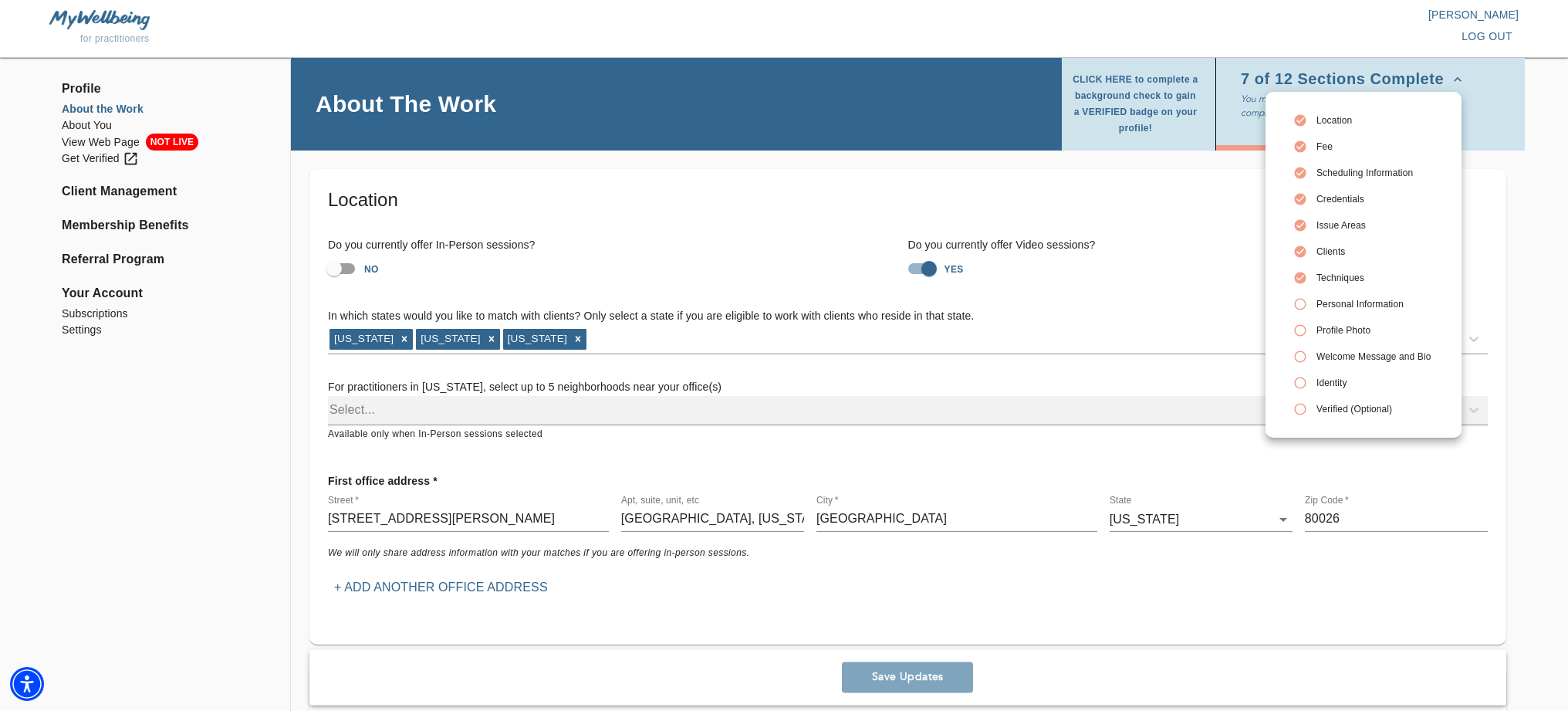
click at [1360, 304] on span "Personal Information" at bounding box center [1373, 304] width 114 height 14
click at [1535, 250] on div at bounding box center [784, 355] width 1568 height 711
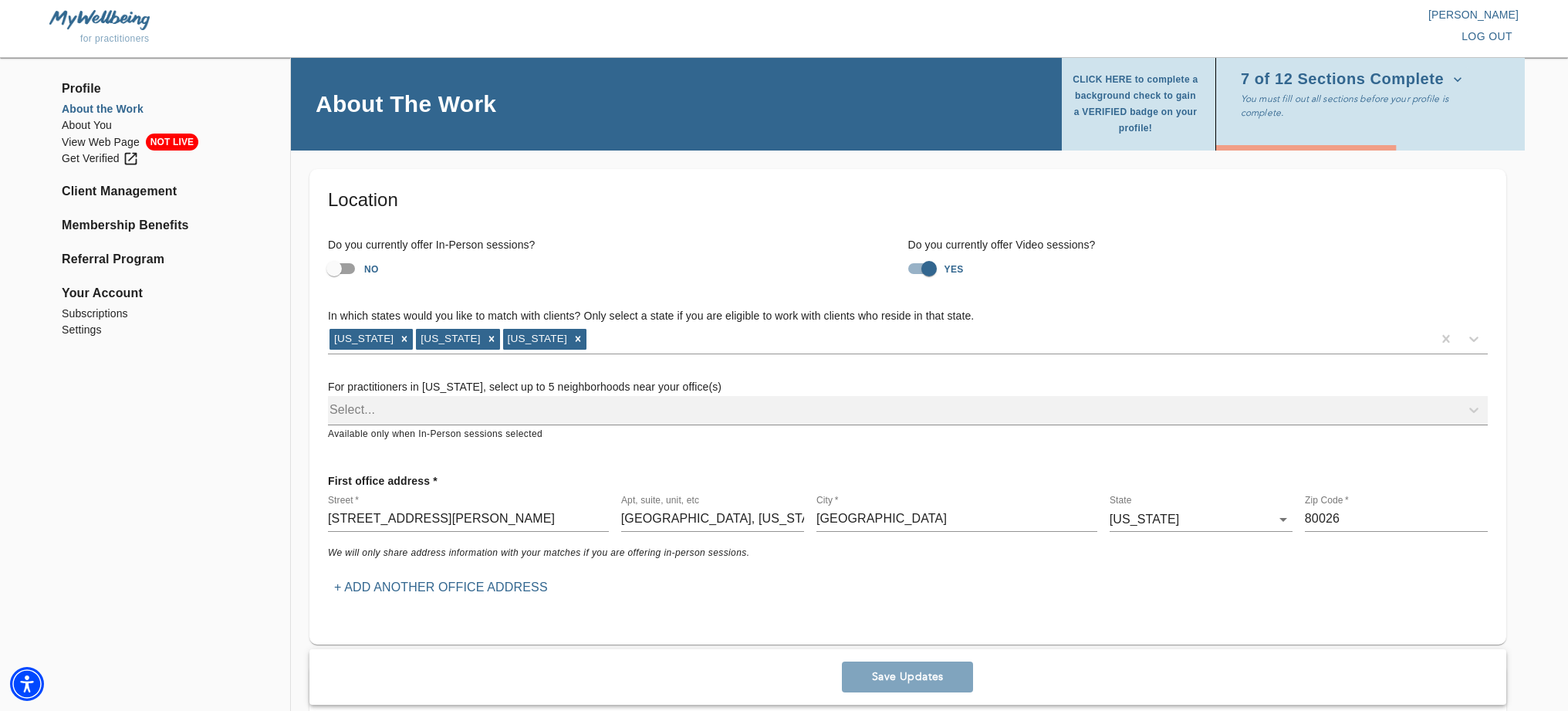
click at [1450, 77] on icon "button" at bounding box center [1458, 79] width 15 height 15
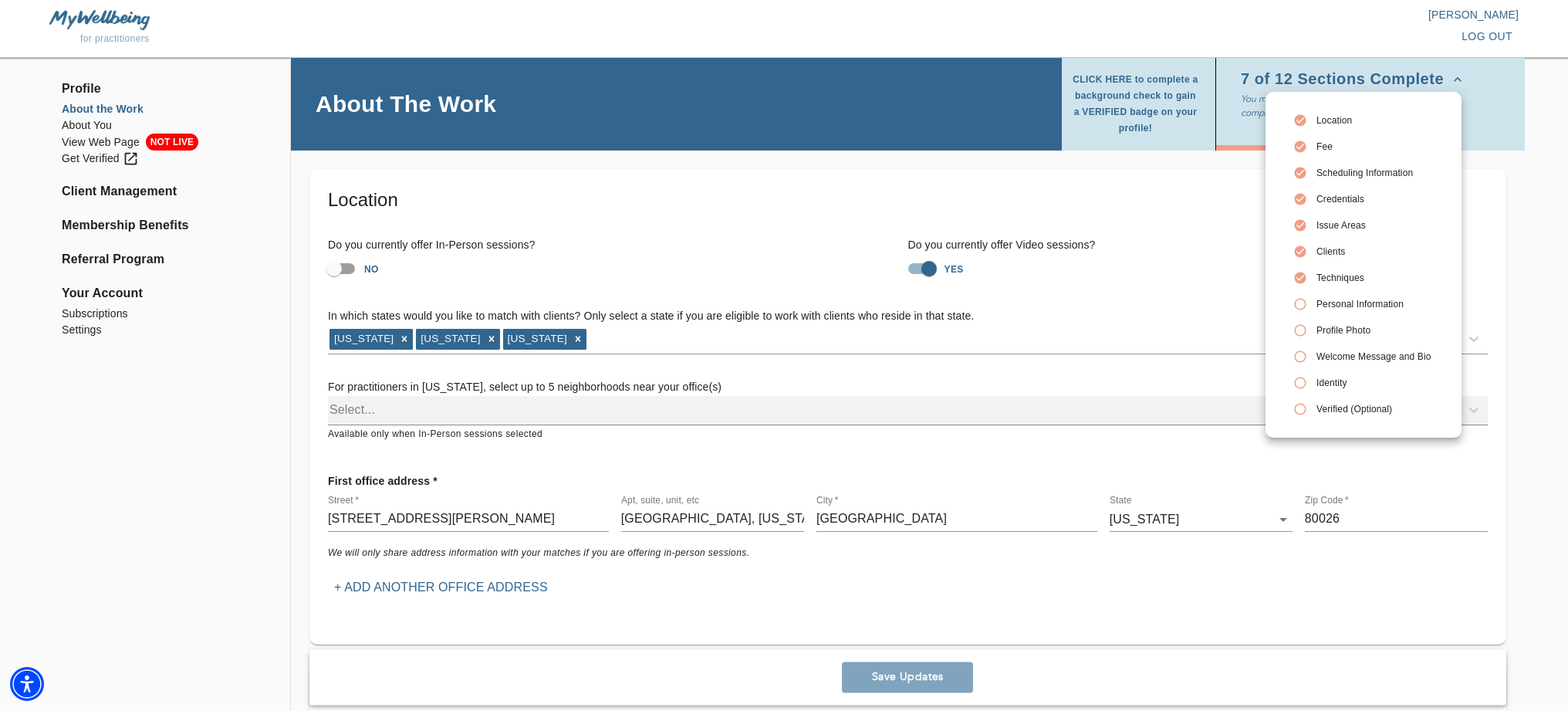
click at [1399, 302] on span "Personal Information" at bounding box center [1373, 304] width 114 height 14
click at [1517, 290] on div at bounding box center [784, 355] width 1568 height 711
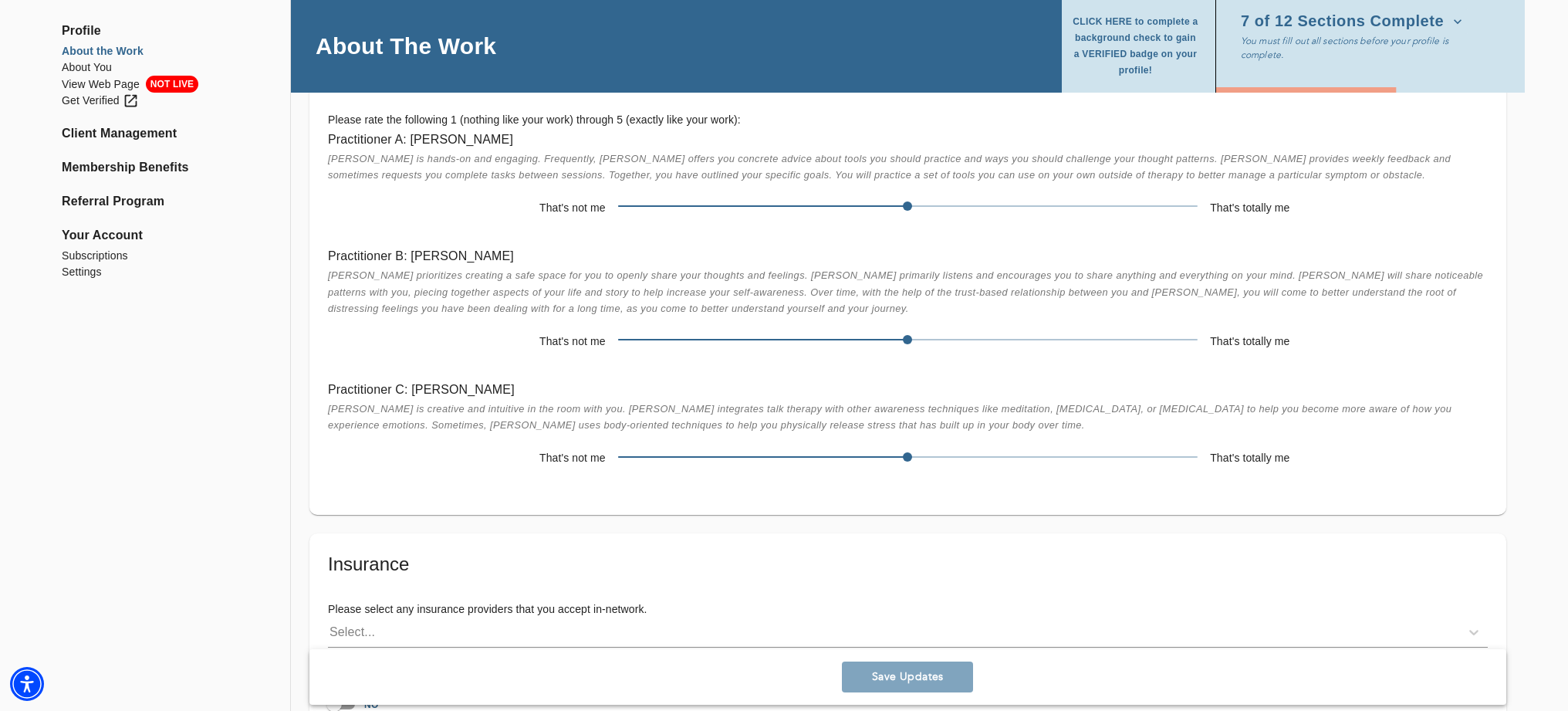
scroll to position [2962, 0]
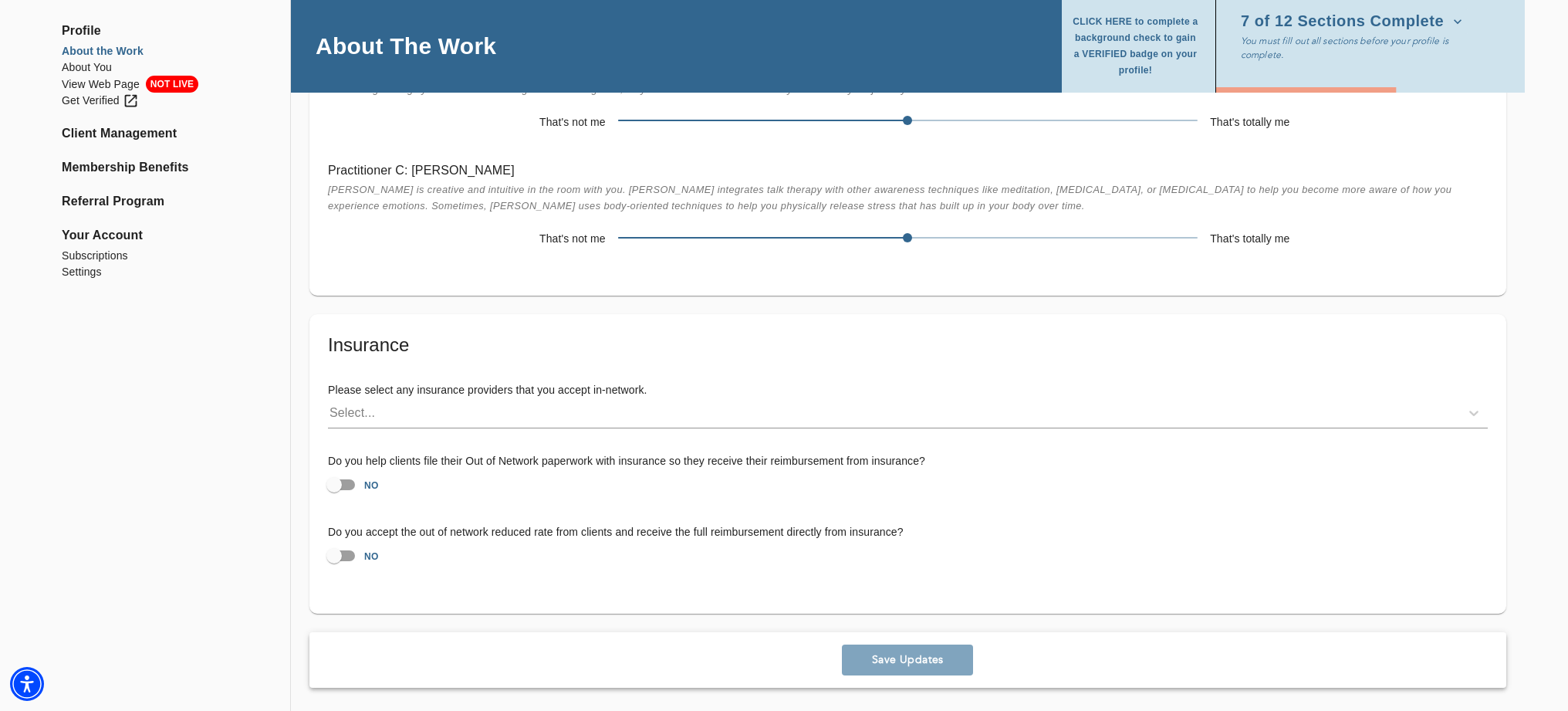
click at [915, 660] on div "Save Updates" at bounding box center [908, 660] width 1197 height 56
click at [1149, 49] on span "CLICK HERE to complete a background check to gain a VERIFIED badge on your prof…" at bounding box center [1135, 46] width 129 height 65
